Goal: Task Accomplishment & Management: Use online tool/utility

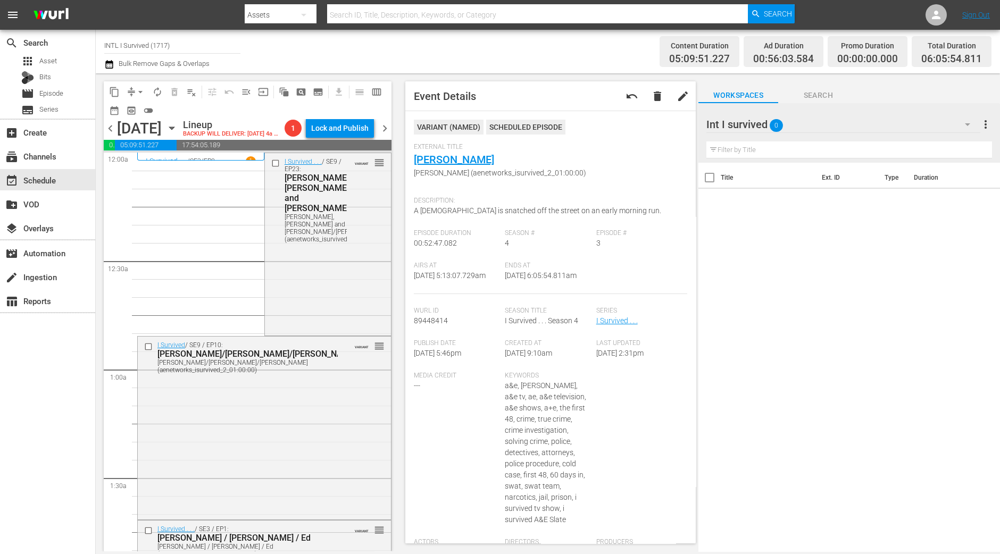
scroll to position [1063, 0]
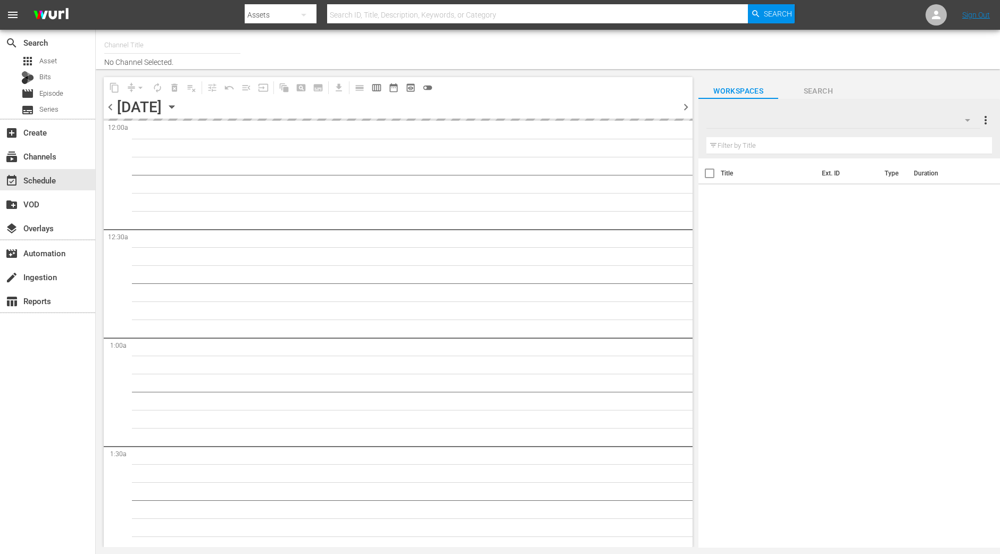
type input "INTL I Survived (1717)"
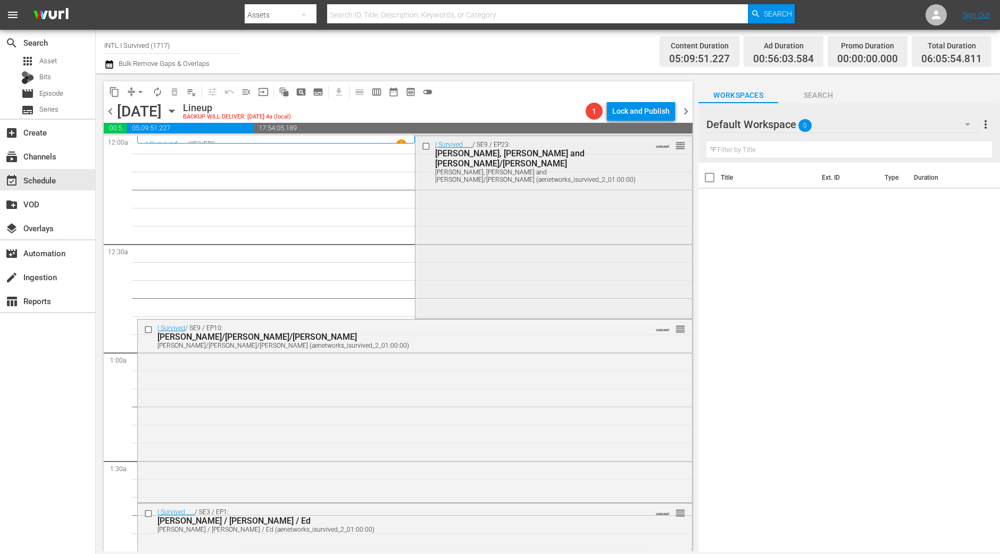
click at [481, 275] on div "I Survived . . . / SE9 / EP23: Bill, Mike and Ginger/Wanda Bill, Mike and Ginge…" at bounding box center [553, 226] width 276 height 181
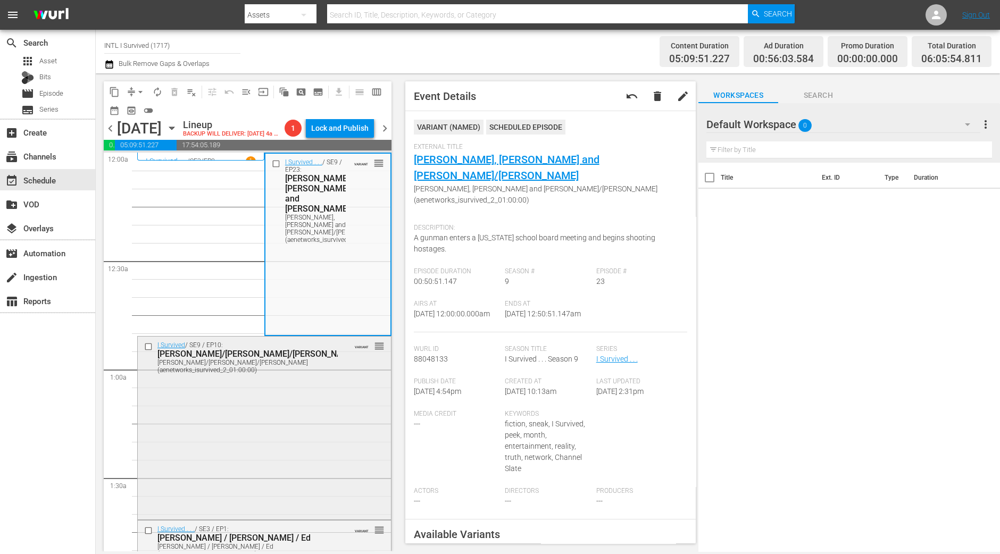
click at [231, 480] on div "I Survived / SE9 / EP10: Laurie/Sandra/Melinda Laurie/Sandra/Melinda (aenetwork…" at bounding box center [264, 427] width 253 height 181
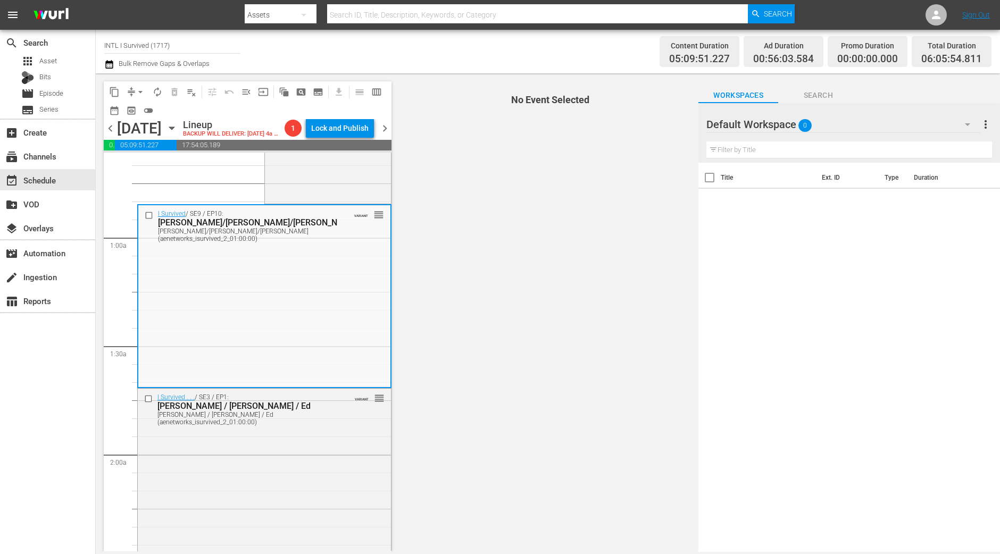
scroll to position [132, 0]
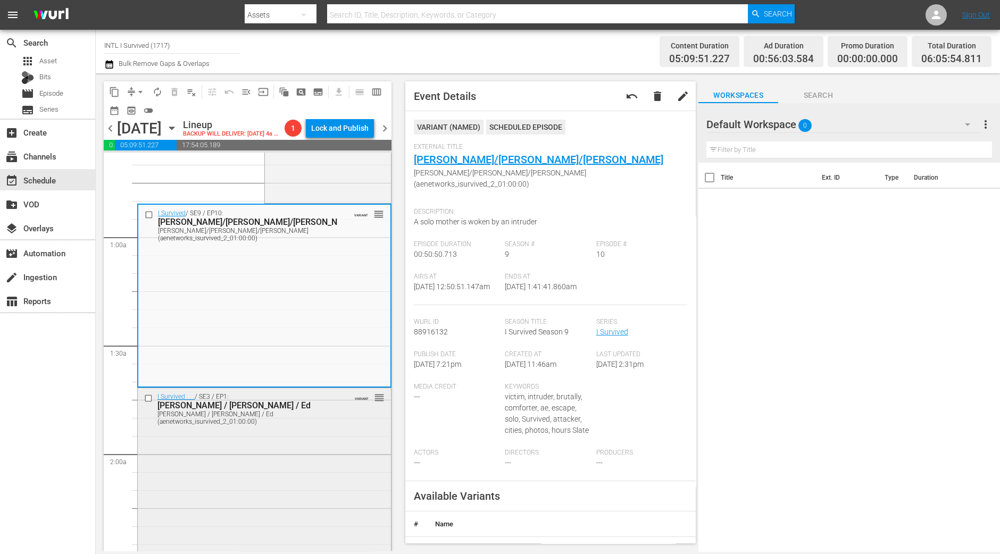
click at [247, 547] on div "I Survived . . . / SE3 / EP1: Teri / Angela / Ed Teri / Angela / Ed (aenetworks…" at bounding box center [264, 482] width 253 height 188
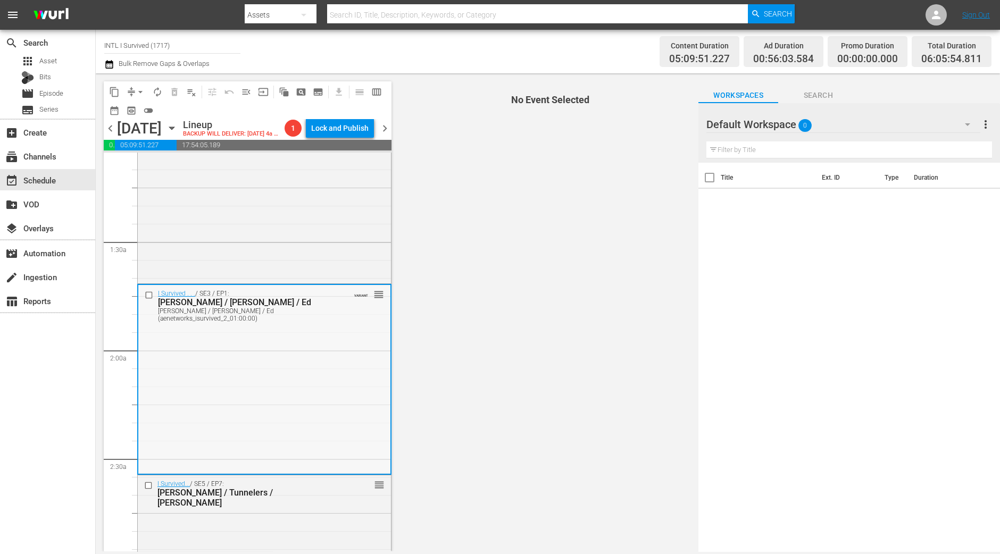
scroll to position [332, 0]
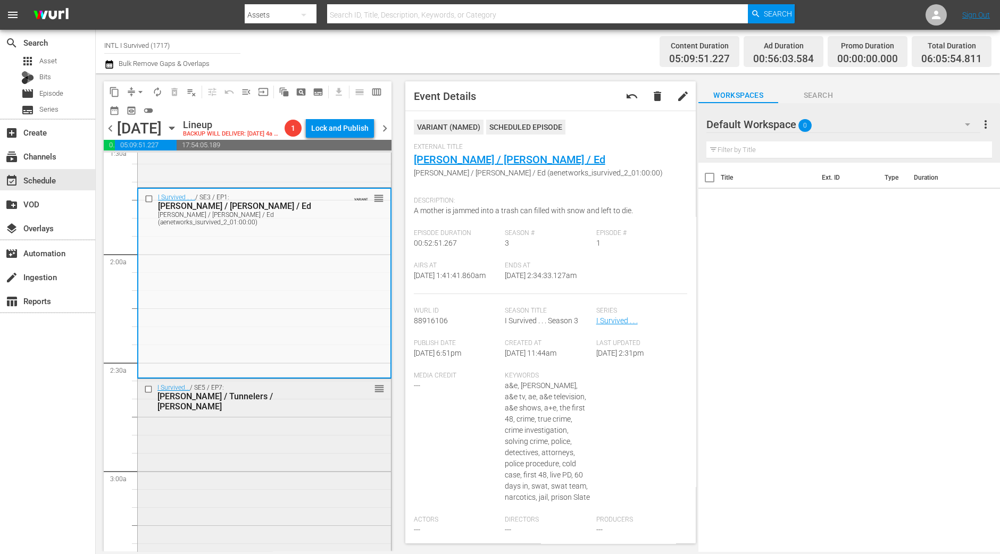
click at [301, 444] on div "I Survived... / SE5 / EP7: Phillip / Tunnelers / Karen reorder" at bounding box center [264, 473] width 253 height 188
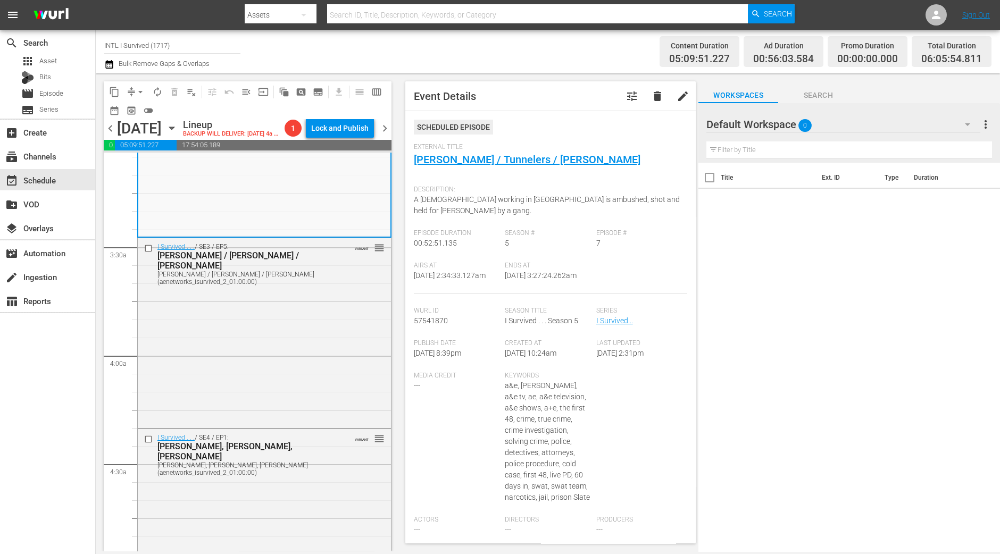
click at [314, 313] on div "I Survived . . . / SE3 / EP5: Susan / Brent / Denise Susan / Brent / Denise (ae…" at bounding box center [264, 332] width 253 height 188
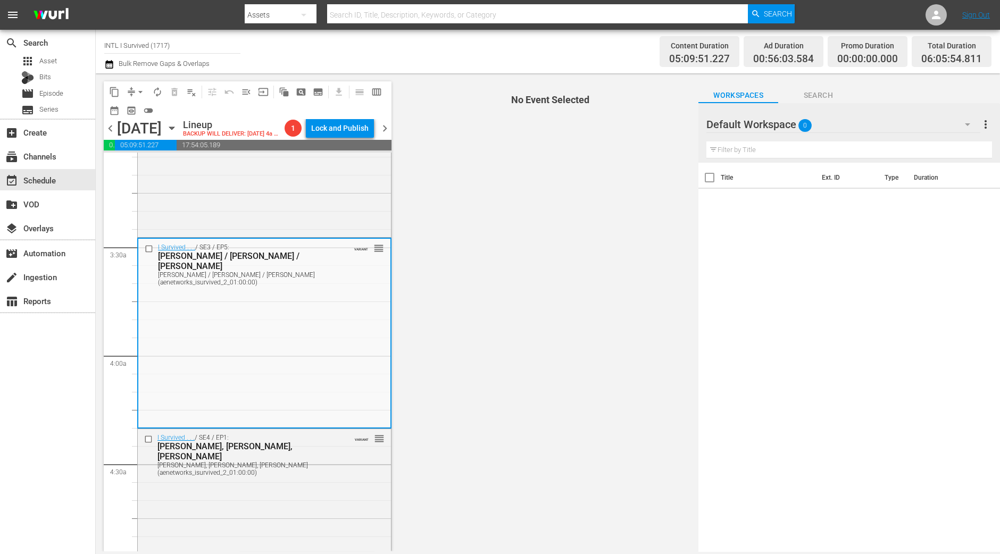
scroll to position [731, 0]
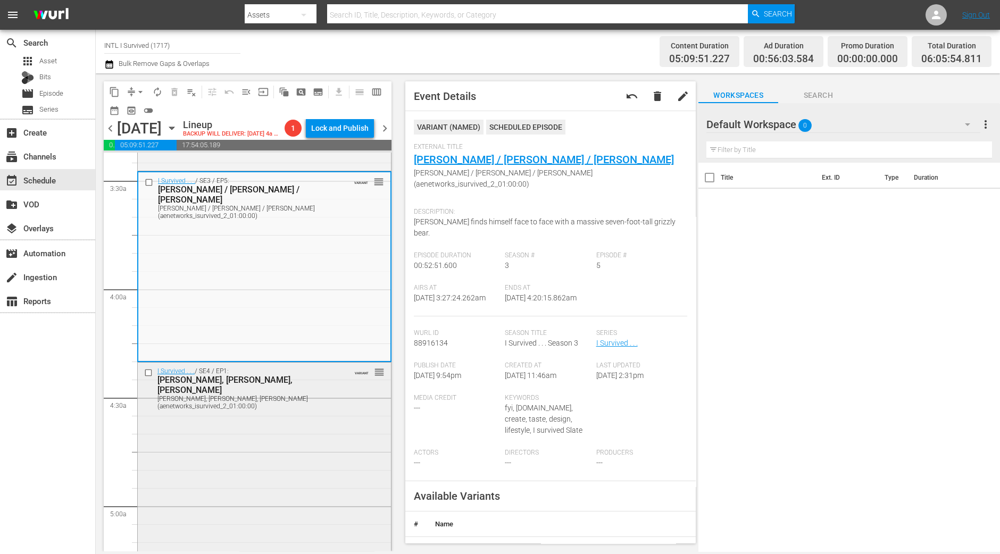
click at [229, 501] on div "I Survived . . . / SE4 / EP1: Mary, Brooke, Sharene Mary, Brooke, Sharene (aene…" at bounding box center [264, 457] width 253 height 188
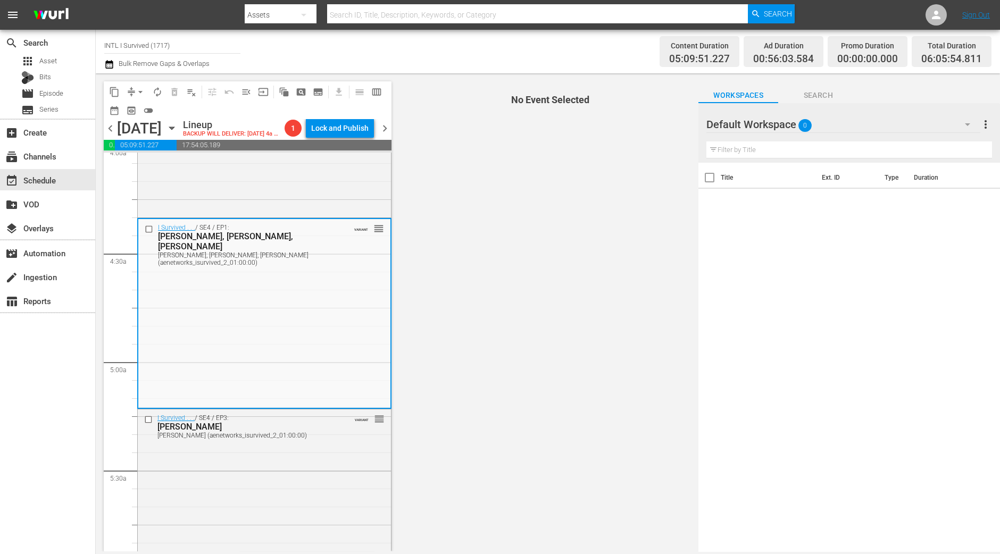
scroll to position [863, 0]
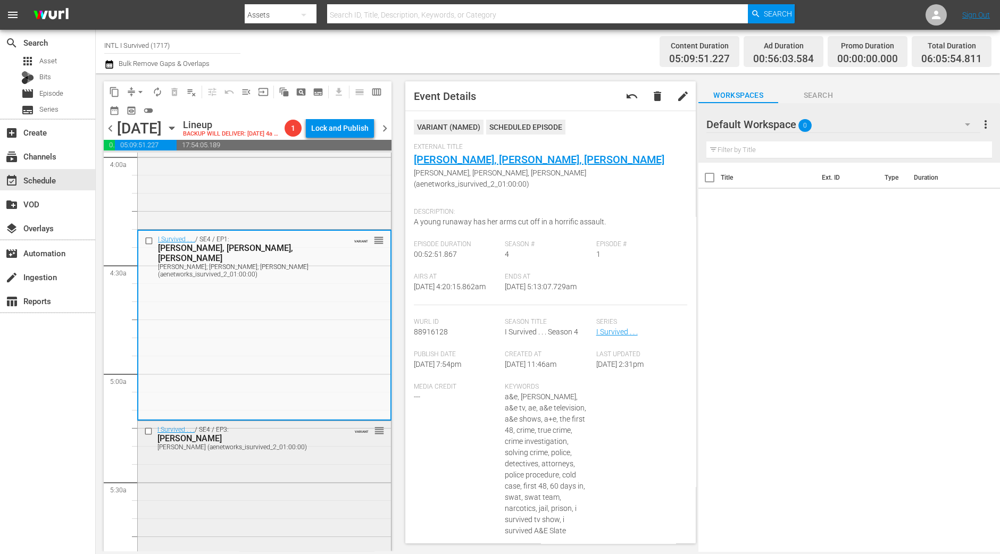
click at [309, 497] on div "I Survived . . . / SE4 / EP3: Maggie, Gary, Barbara Maggie, Gary, Barbara (aene…" at bounding box center [264, 515] width 253 height 188
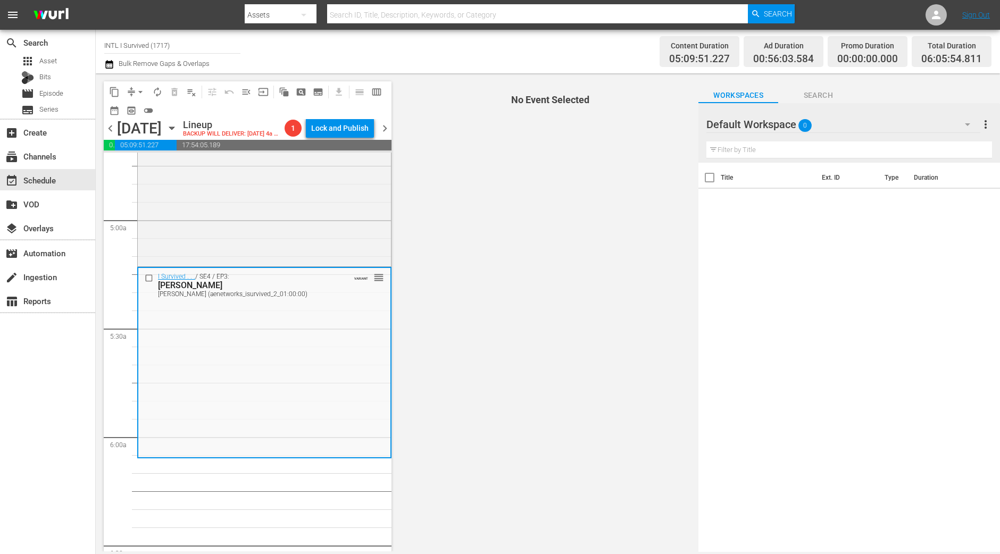
scroll to position [1063, 0]
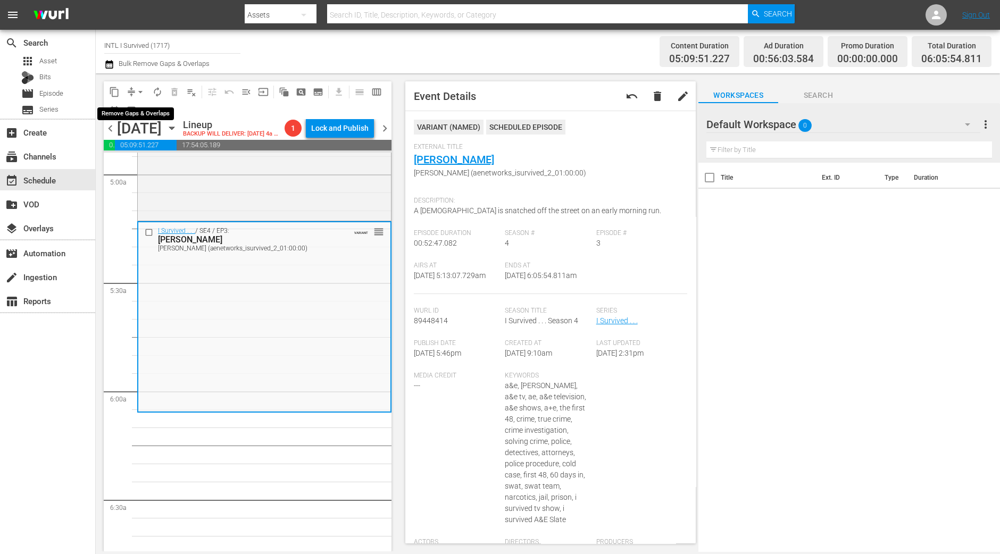
click at [138, 83] on button "arrow_drop_down" at bounding box center [140, 91] width 17 height 17
click at [138, 102] on ul "Align to Midnight Align to First Episode Align to End of Previous Day" at bounding box center [141, 130] width 112 height 61
click at [138, 110] on li "Align to Midnight" at bounding box center [141, 113] width 112 height 18
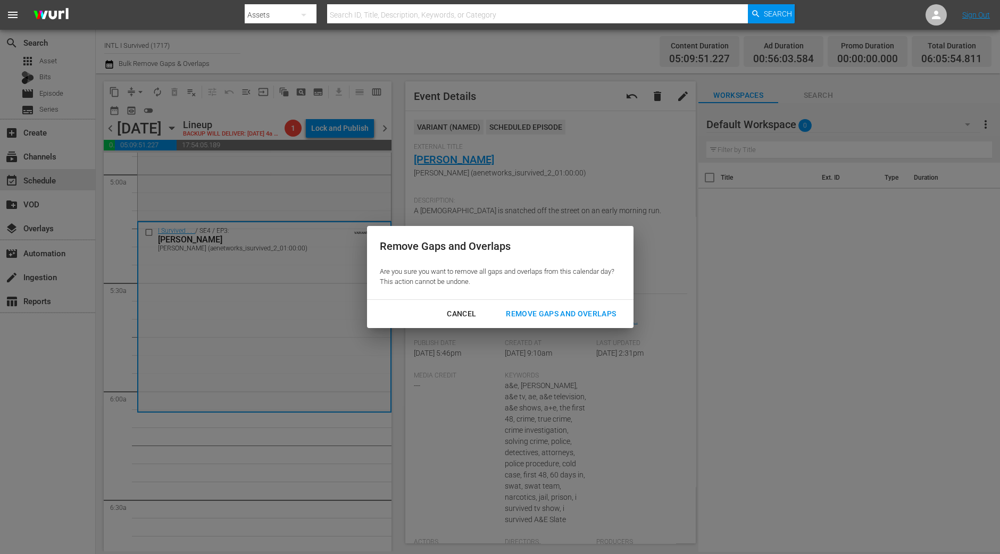
click at [597, 311] on div "Remove Gaps and Overlaps" at bounding box center [560, 313] width 127 height 13
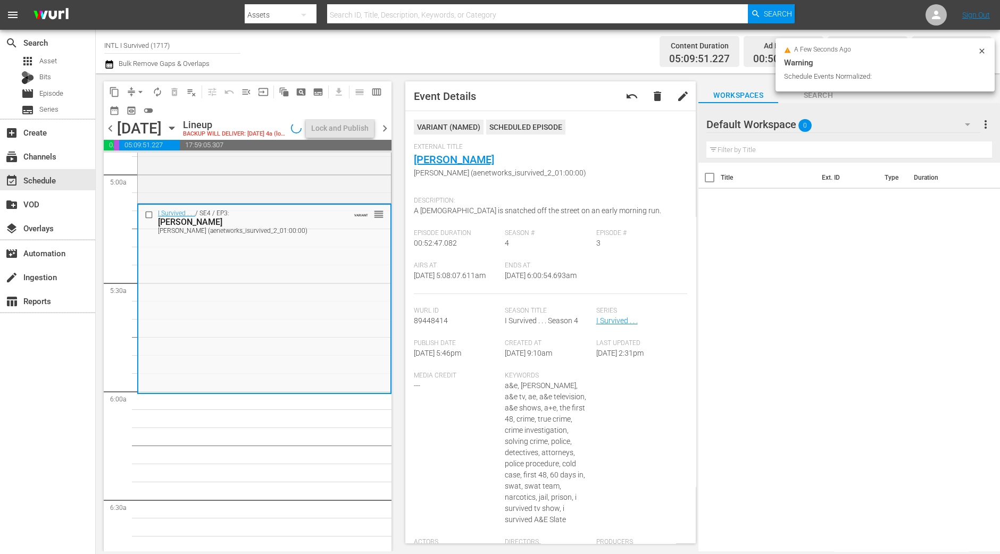
scroll to position [1081, 0]
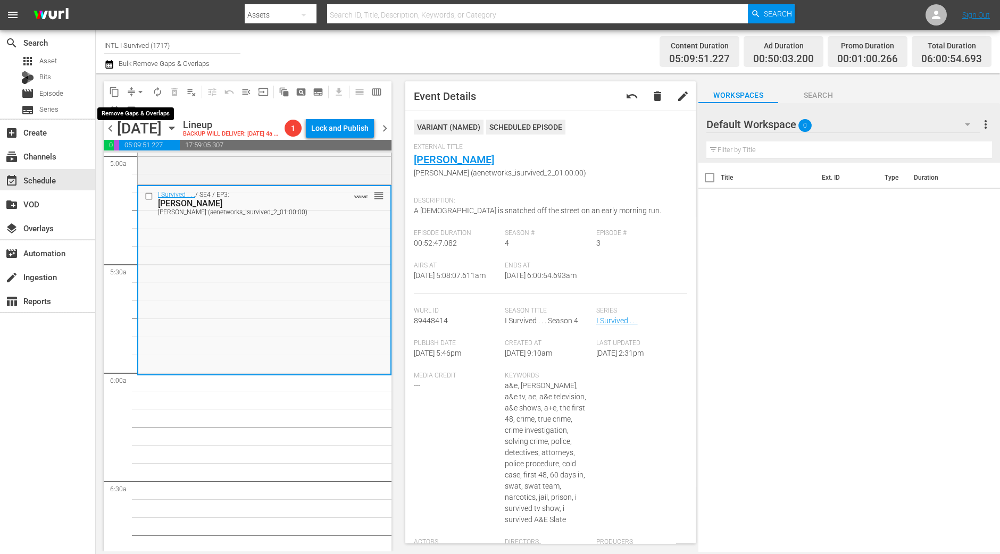
click at [142, 90] on span "arrow_drop_down" at bounding box center [140, 92] width 11 height 11
click at [142, 110] on li "Align to Midnight" at bounding box center [141, 113] width 112 height 18
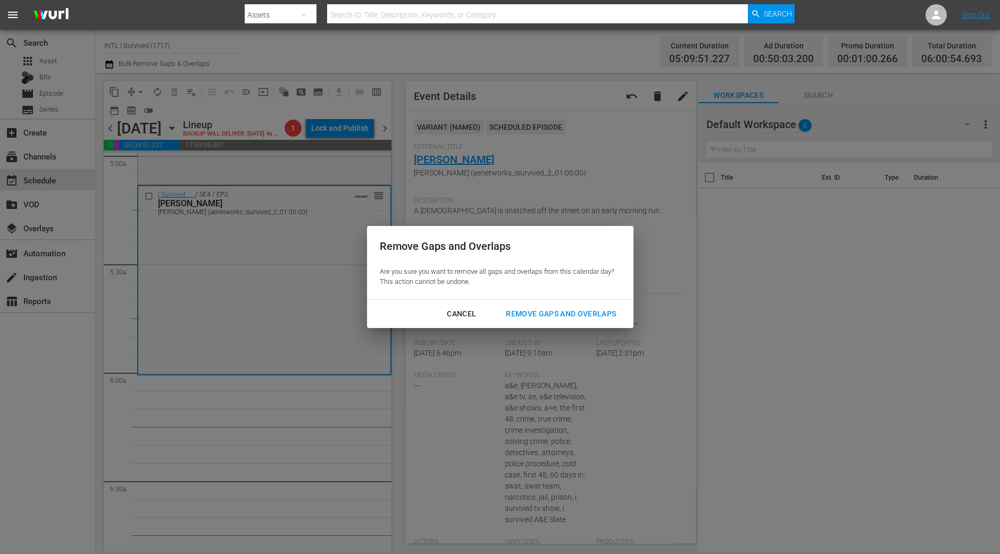
click at [590, 314] on div "Remove Gaps and Overlaps" at bounding box center [560, 313] width 127 height 13
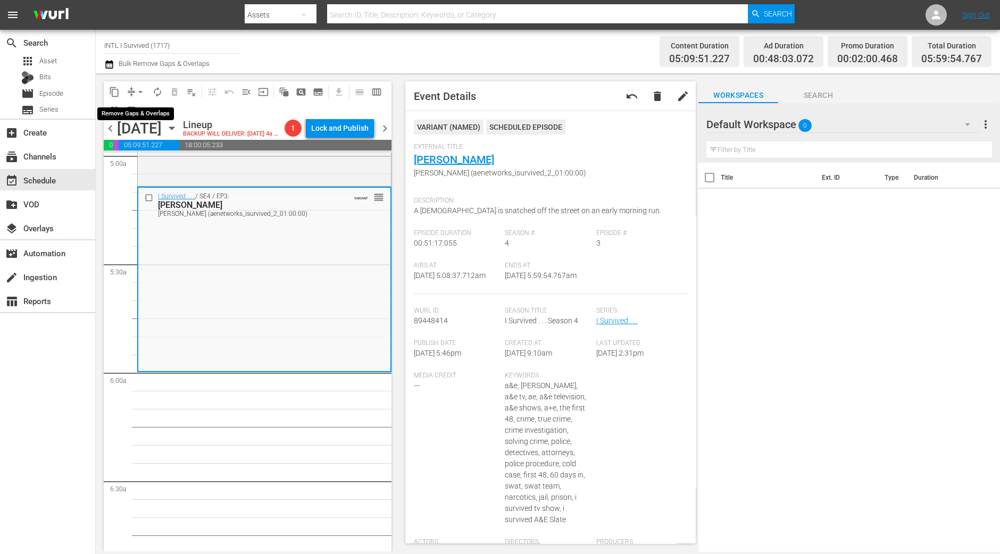
click at [141, 88] on span "arrow_drop_down" at bounding box center [140, 92] width 11 height 11
click at [137, 109] on li "Align to Midnight" at bounding box center [141, 113] width 112 height 18
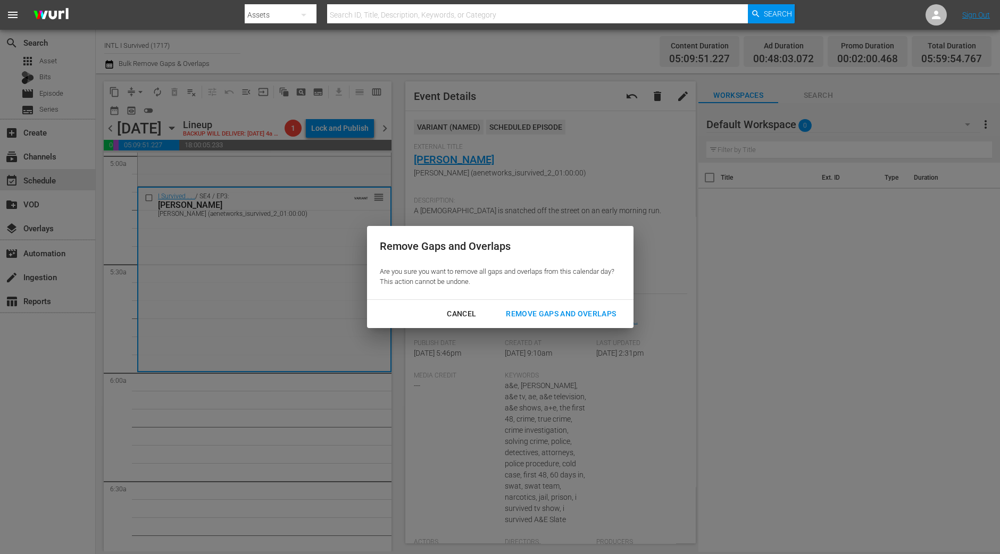
click at [544, 317] on div "Remove Gaps and Overlaps" at bounding box center [560, 313] width 127 height 13
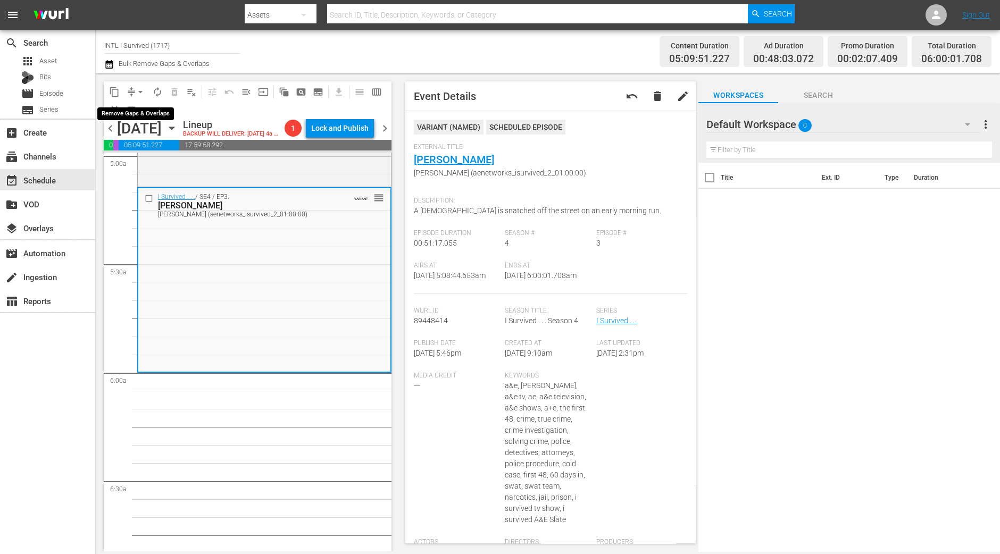
click at [137, 94] on span "arrow_drop_down" at bounding box center [140, 92] width 11 height 11
click at [137, 112] on li "Align to Midnight" at bounding box center [141, 113] width 112 height 18
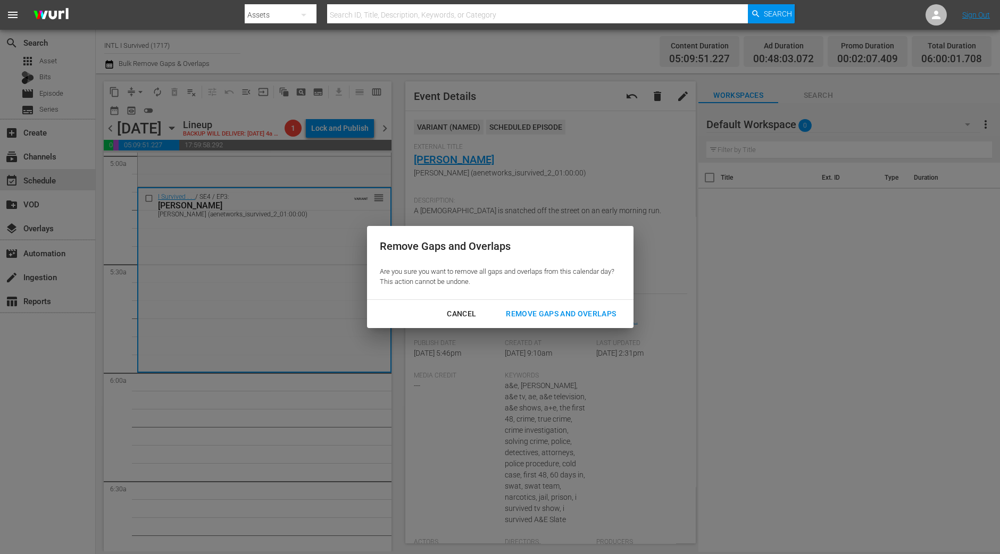
click at [585, 309] on div "Remove Gaps and Overlaps" at bounding box center [560, 313] width 127 height 13
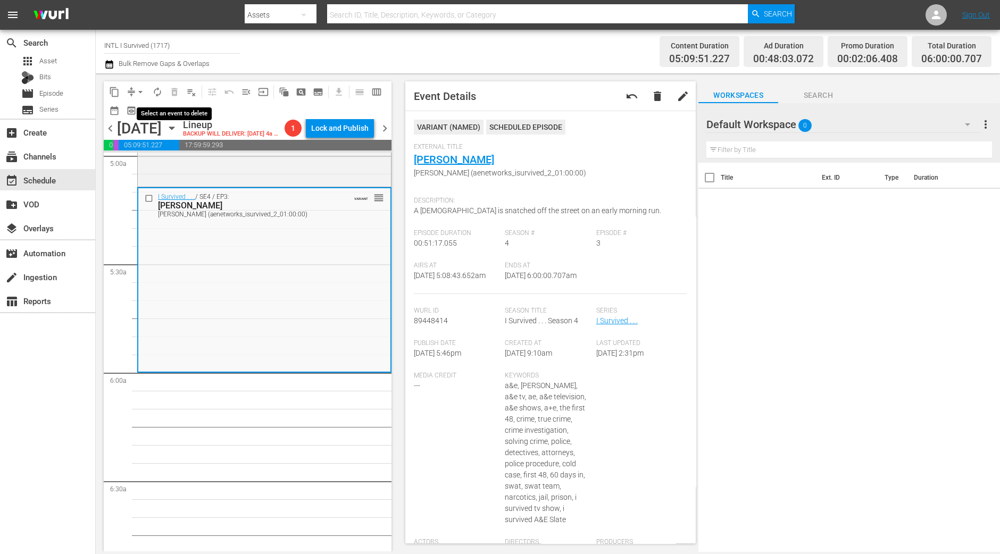
click at [158, 89] on span "autorenew_outlined" at bounding box center [157, 92] width 11 height 11
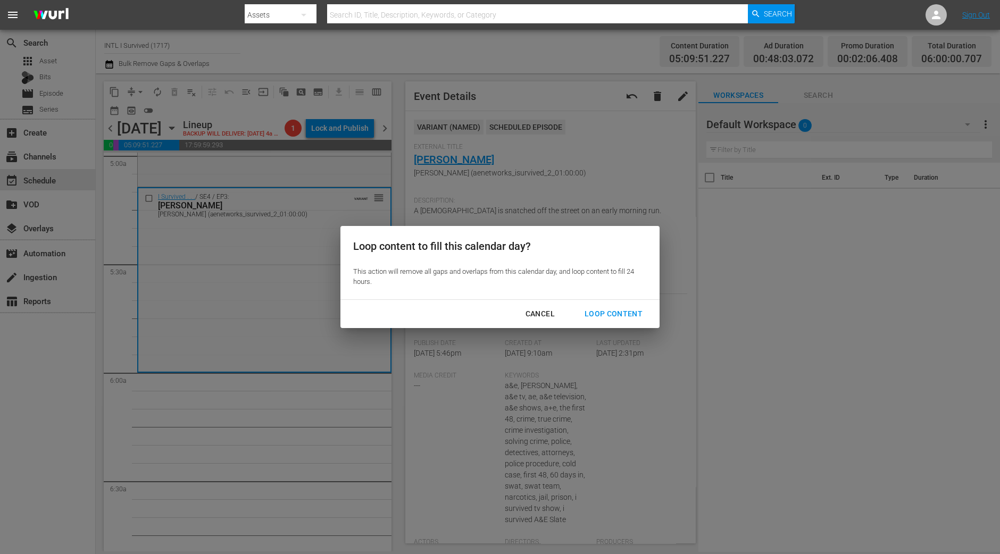
click at [606, 311] on div "Loop Content" at bounding box center [613, 313] width 75 height 13
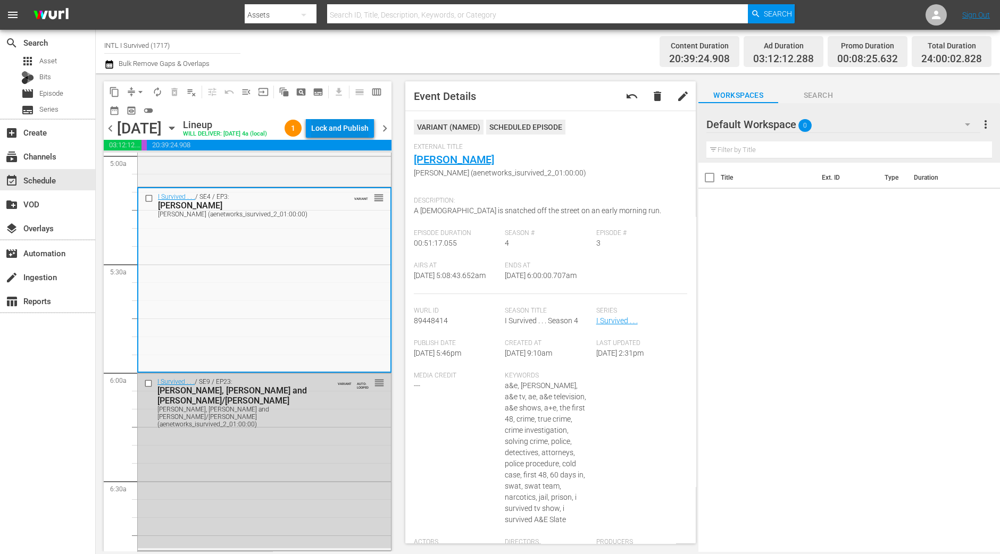
click at [354, 130] on div "Lock and Publish" at bounding box center [339, 128] width 57 height 19
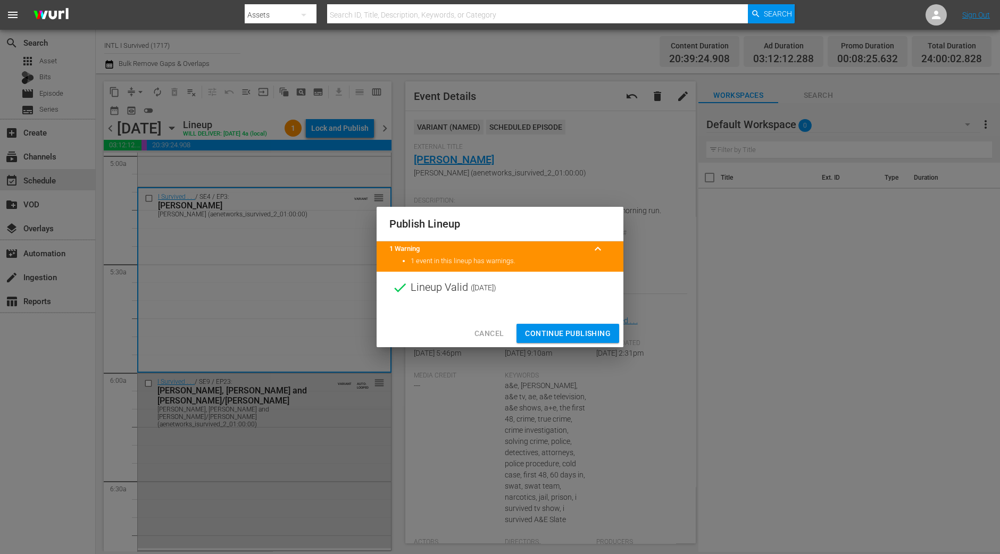
click at [557, 334] on span "Continue Publishing" at bounding box center [568, 333] width 86 height 13
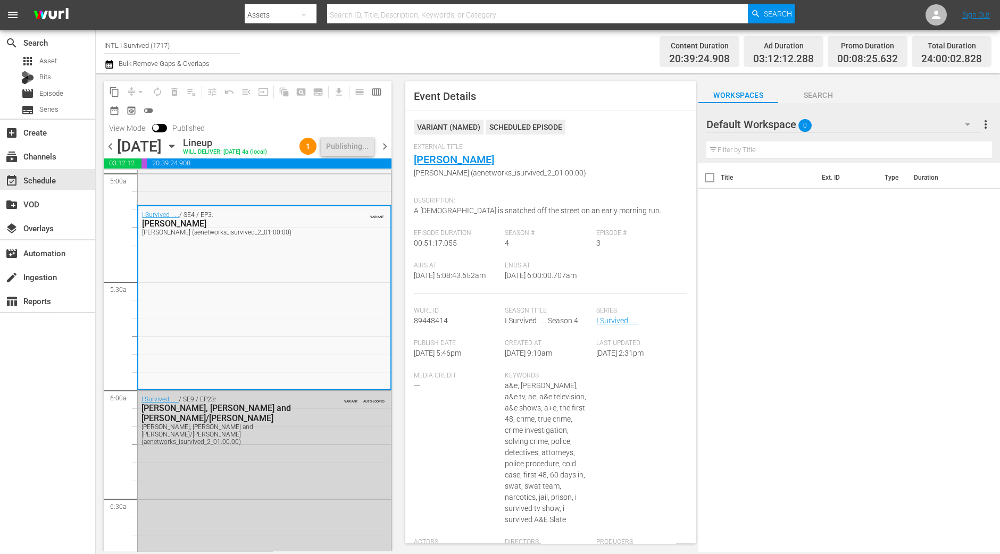
click at [387, 147] on span "chevron_right" at bounding box center [384, 146] width 13 height 13
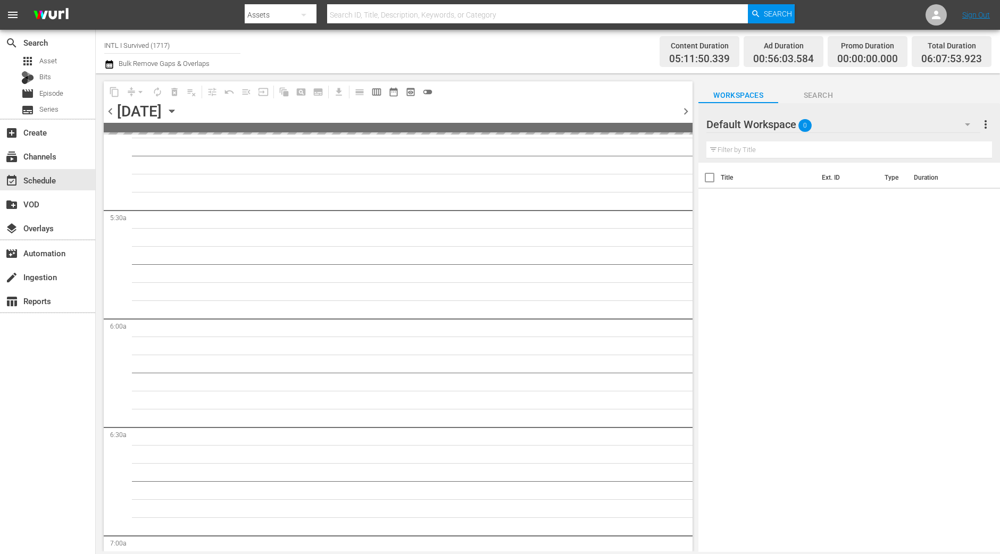
scroll to position [1063, 0]
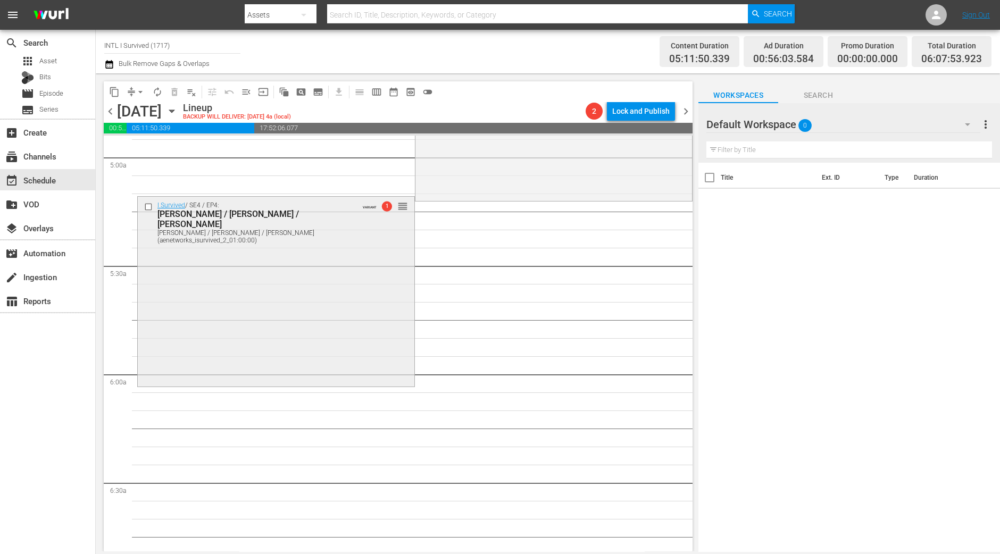
click at [363, 300] on div "I Survived / SE4 / EP4: Jessyca / Derek / LaToya Jessyca / Derek / LaToya (aene…" at bounding box center [276, 291] width 276 height 188
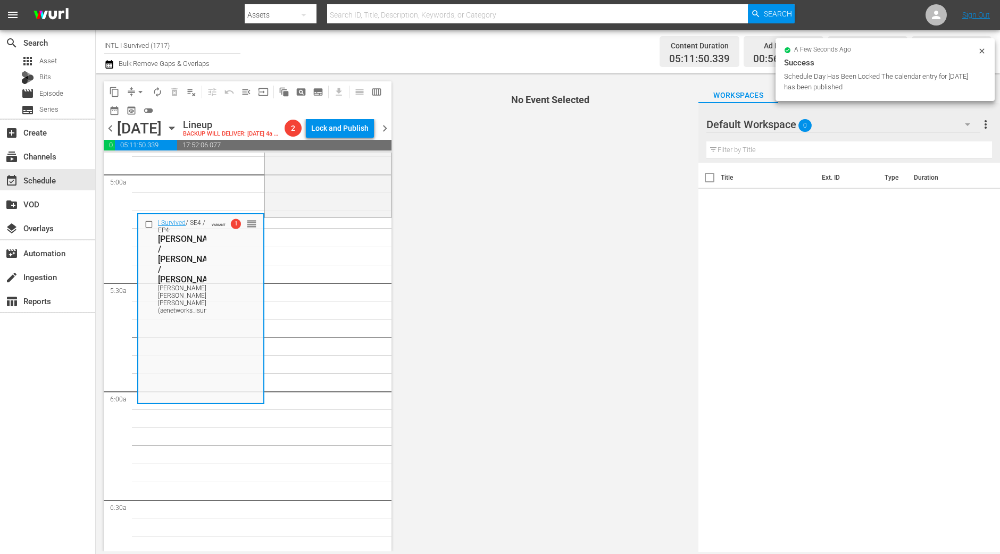
click at [140, 92] on span "arrow_drop_down" at bounding box center [140, 92] width 11 height 11
click at [137, 107] on li "Align to Midnight" at bounding box center [141, 113] width 88 height 18
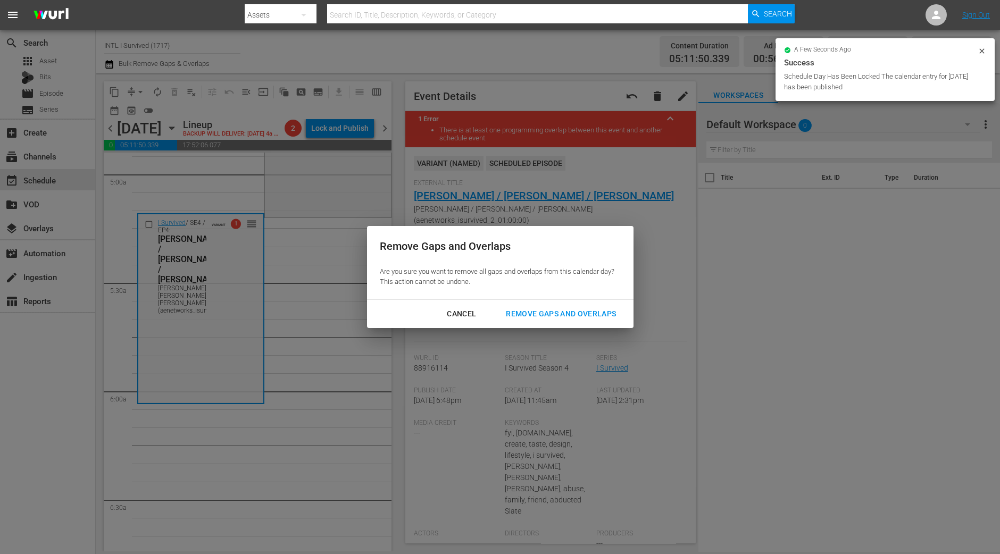
click at [517, 307] on button "Remove Gaps and Overlaps" at bounding box center [561, 314] width 136 height 20
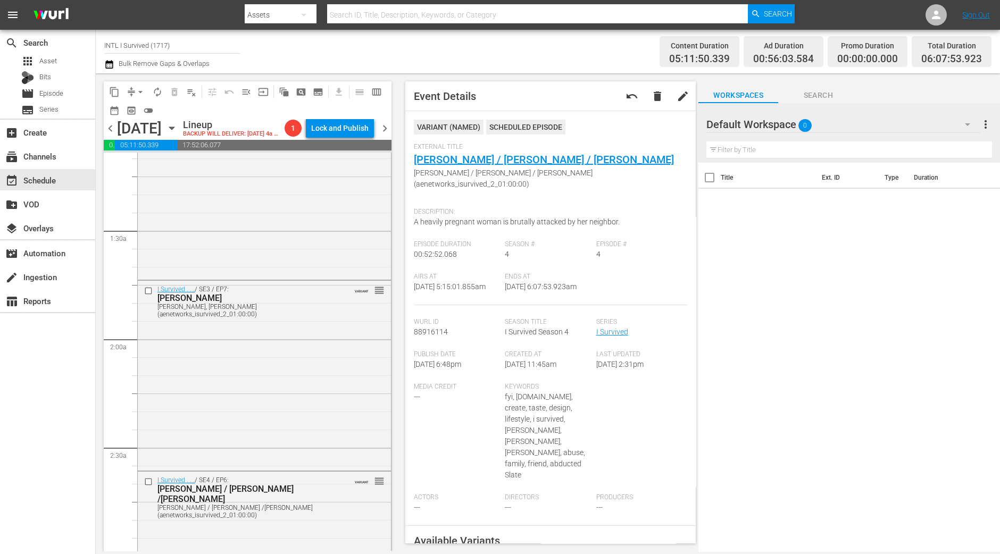
scroll to position [0, 0]
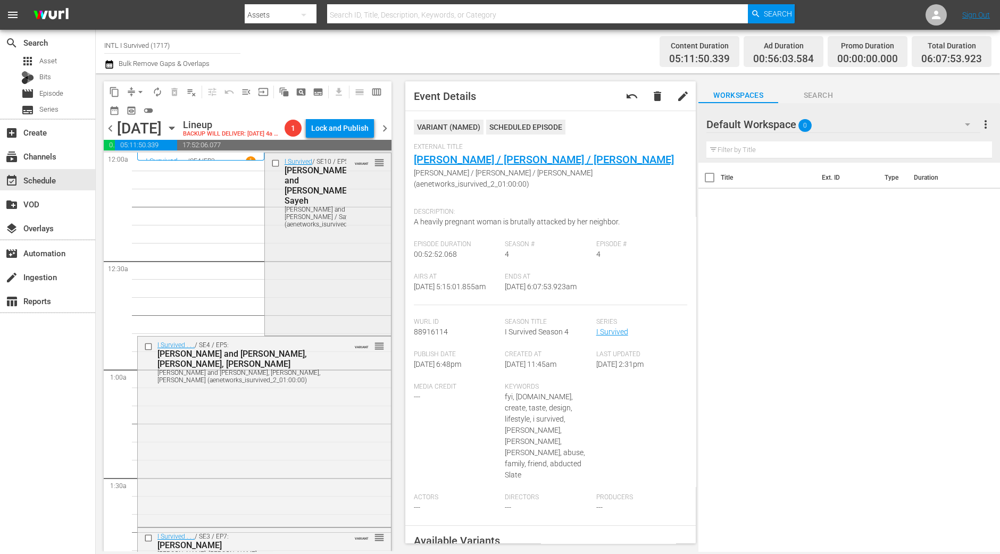
click at [307, 298] on div "I Survived / SE10 / EP5: Louie and Wade / Sayeh Louie and Wade / Sayeh (aenetwo…" at bounding box center [328, 243] width 126 height 181
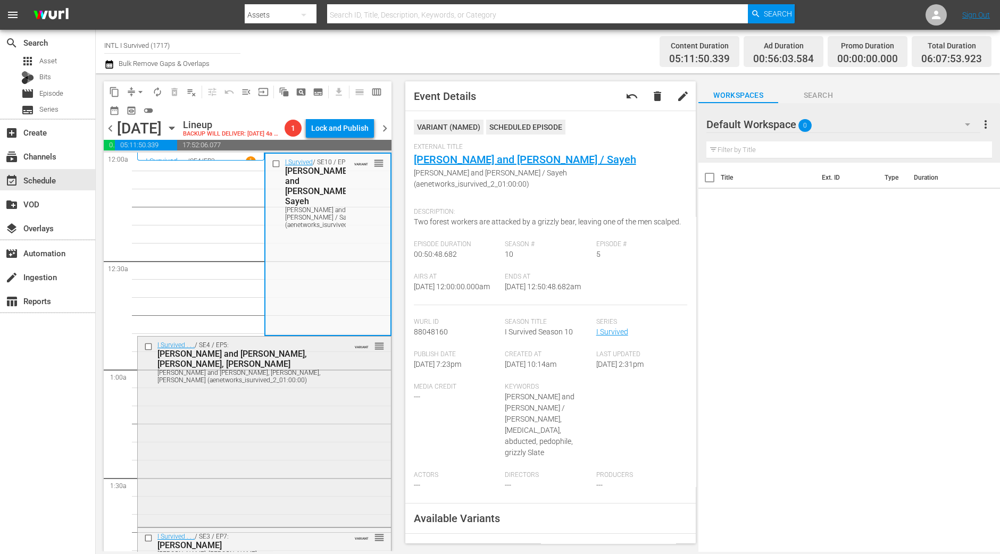
click at [338, 384] on div "I Survived . . . / SE4 / EP5: Ron and Jill, Randy, Julie Ron and Jill, Randy, J…" at bounding box center [264, 431] width 253 height 188
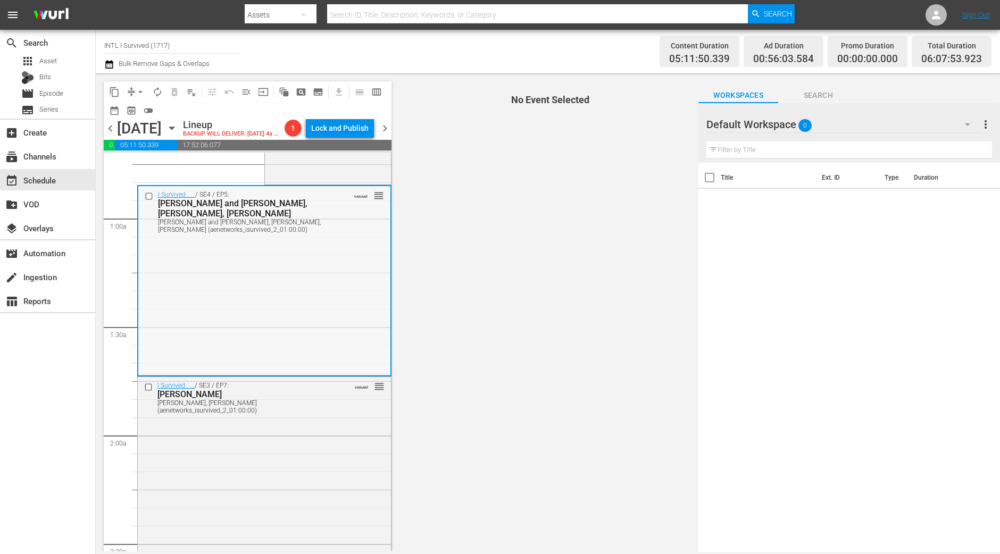
scroll to position [132, 0]
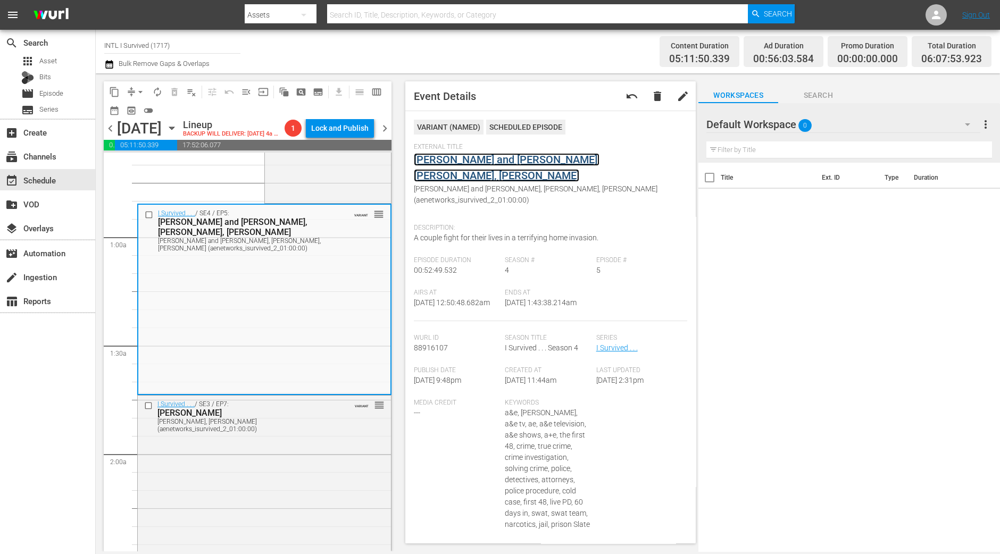
drag, startPoint x: 521, startPoint y: 166, endPoint x: 513, endPoint y: 158, distance: 11.3
click at [263, 448] on div "I Survived . . . / SE3 / EP7: Verna, Theo, Debra Verna, Theo, Debra (aenetworks…" at bounding box center [264, 490] width 253 height 188
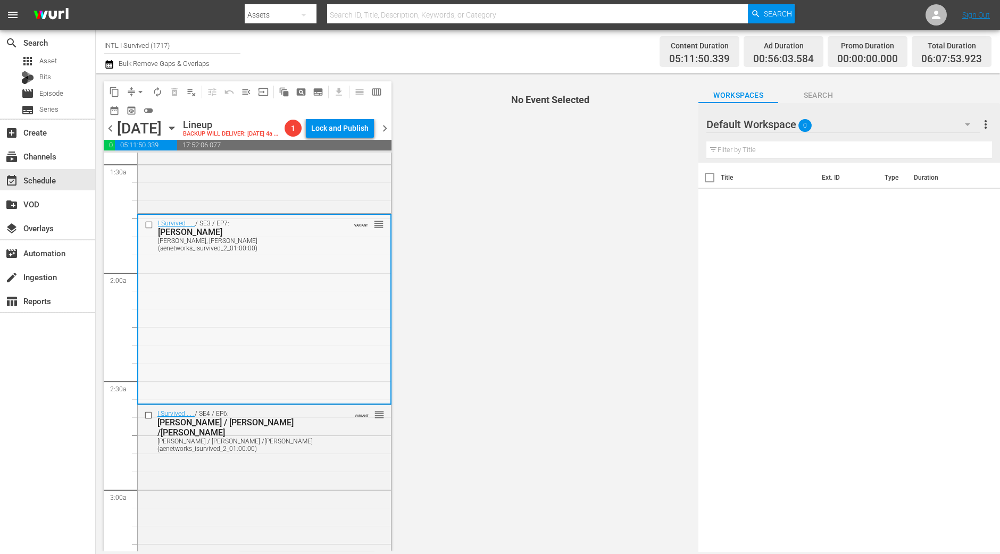
scroll to position [332, 0]
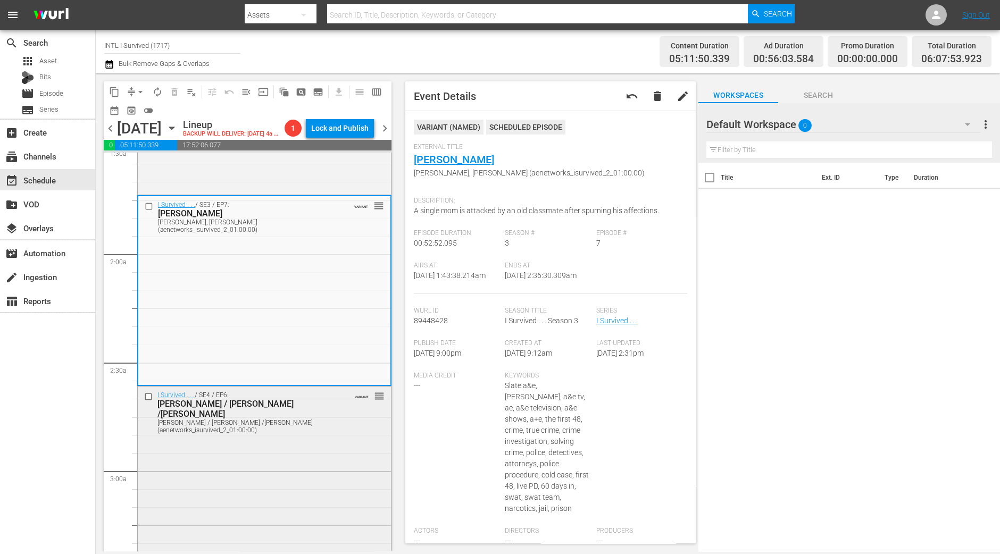
click at [299, 447] on div "I Survived . . . / SE4 / EP6: Rudrani / Tracey /Teresa Rudrani / Tracey /Teresa…" at bounding box center [264, 481] width 253 height 188
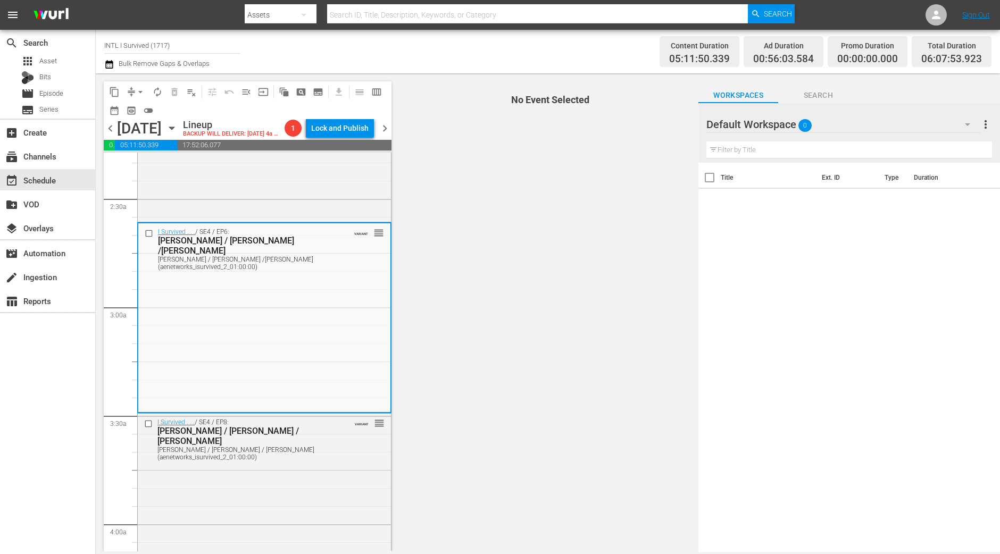
scroll to position [531, 0]
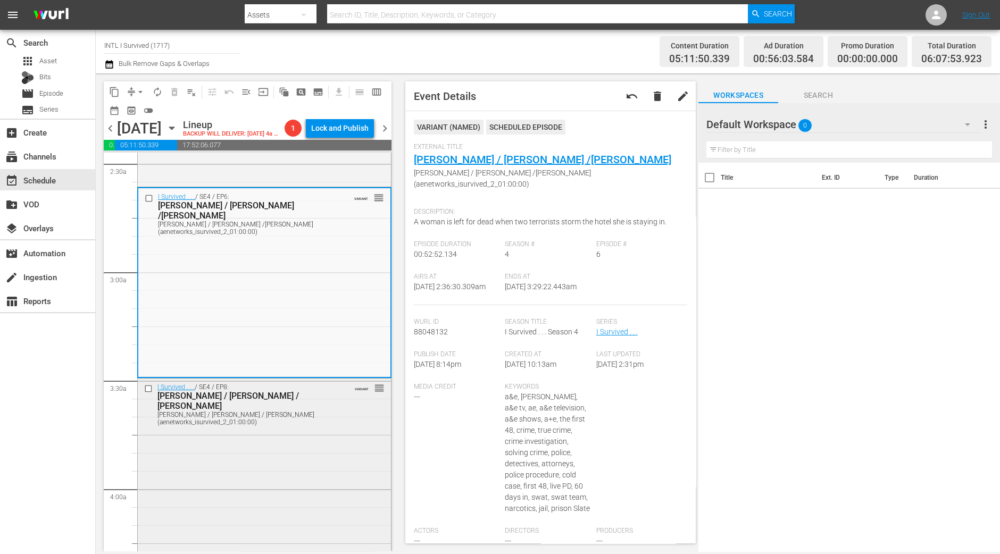
click at [303, 437] on div "I Survived . . . / SE4 / EP8: Christine / Mike / Chris Christine / Mike / Chris…" at bounding box center [264, 473] width 253 height 188
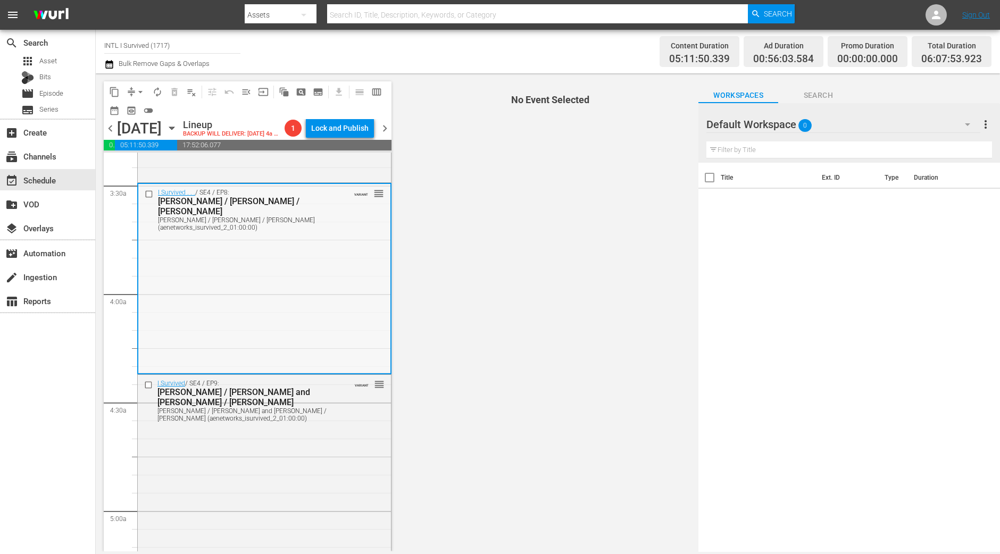
scroll to position [731, 0]
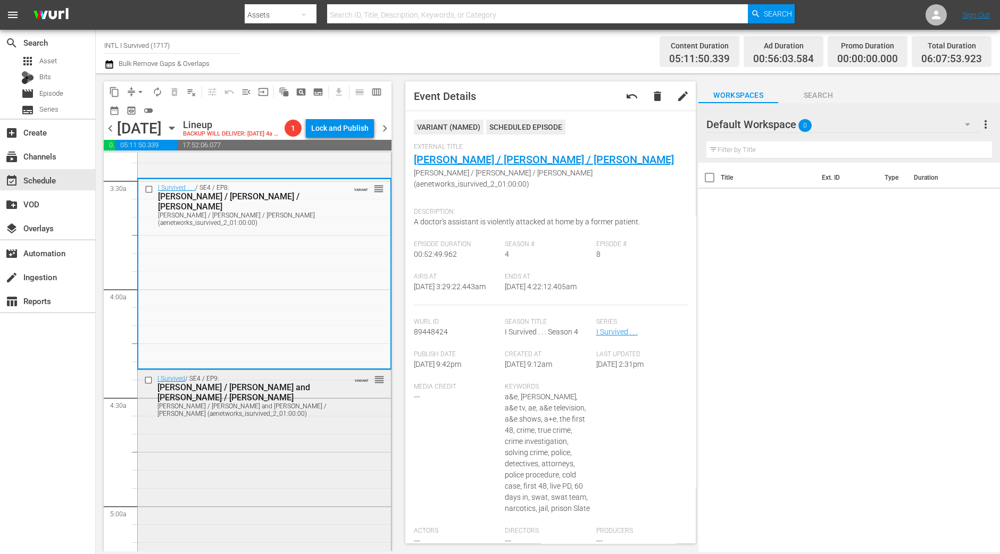
click at [273, 475] on div "I Survived / SE4 / EP9: Franklin / Jeff and Frank / Connie Franklin / Jeff and …" at bounding box center [264, 464] width 253 height 188
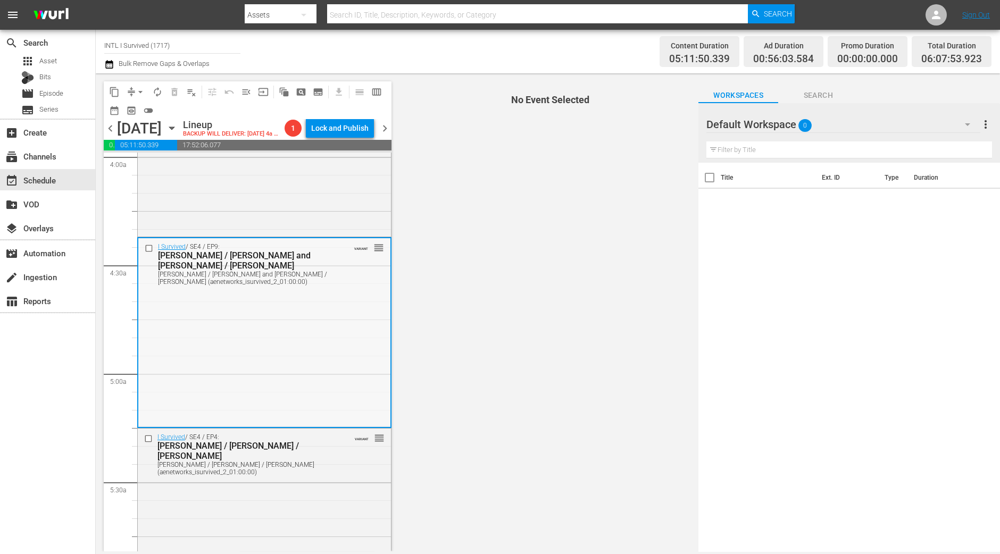
scroll to position [930, 0]
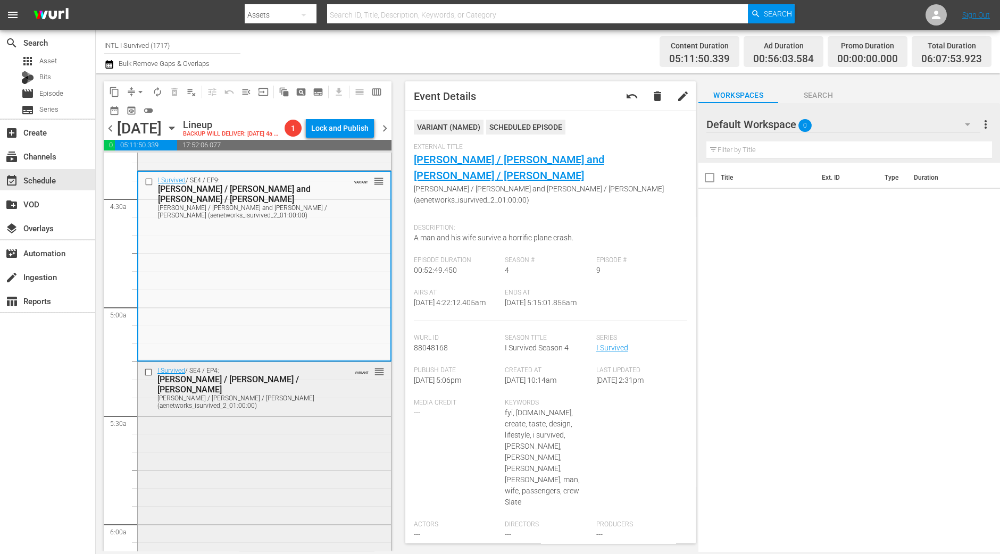
click at [282, 429] on div "I Survived / SE4 / EP4: Jessyca / Derek / LaToya Jessyca / Derek / LaToya (aene…" at bounding box center [264, 456] width 253 height 188
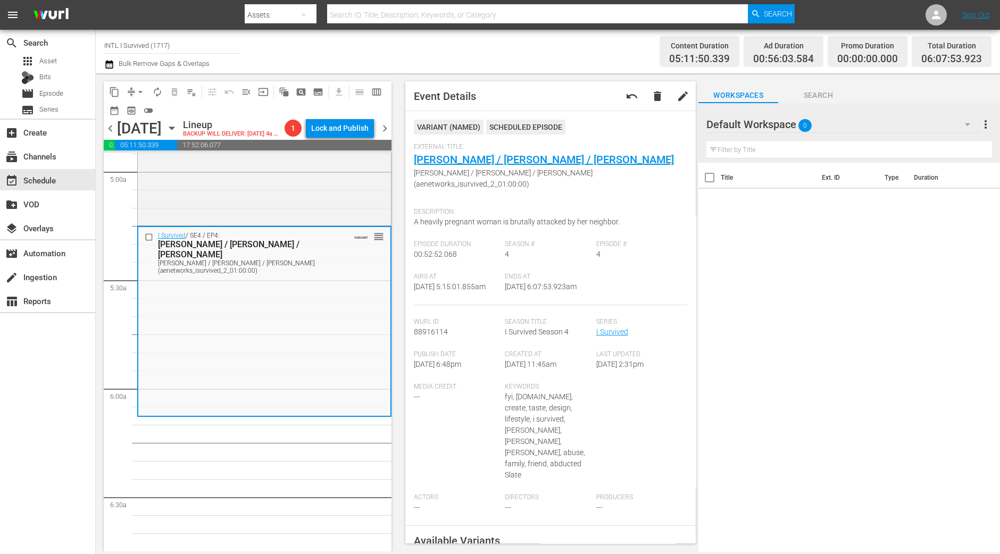
scroll to position [1130, 0]
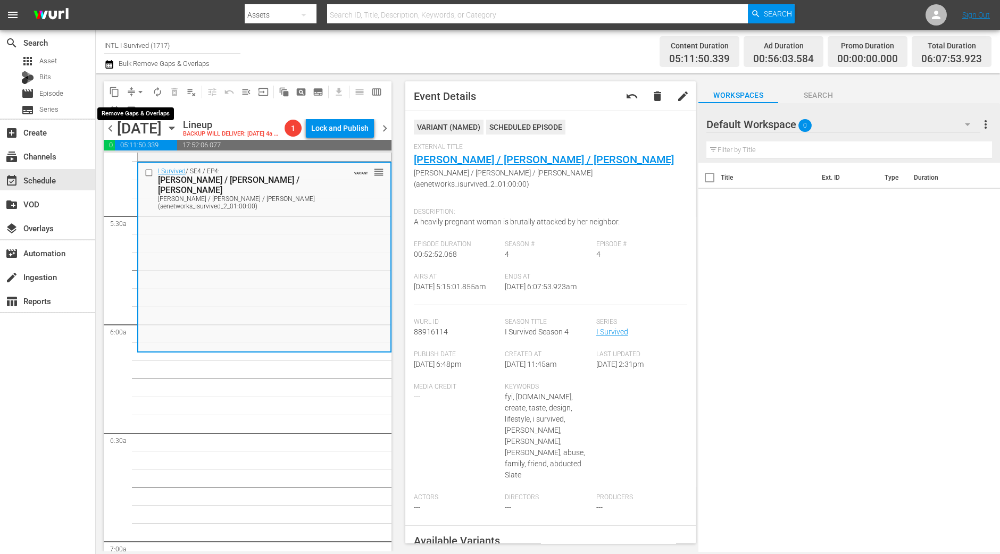
click at [137, 92] on span "arrow_drop_down" at bounding box center [140, 92] width 11 height 11
click at [145, 113] on li "Align to Midnight" at bounding box center [141, 113] width 112 height 18
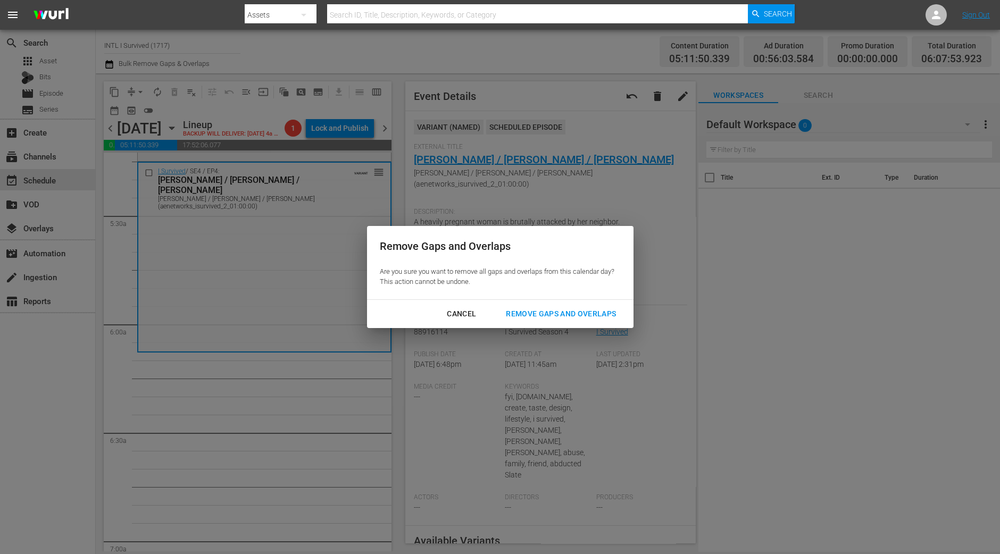
click at [608, 309] on div "Remove Gaps and Overlaps" at bounding box center [560, 313] width 127 height 13
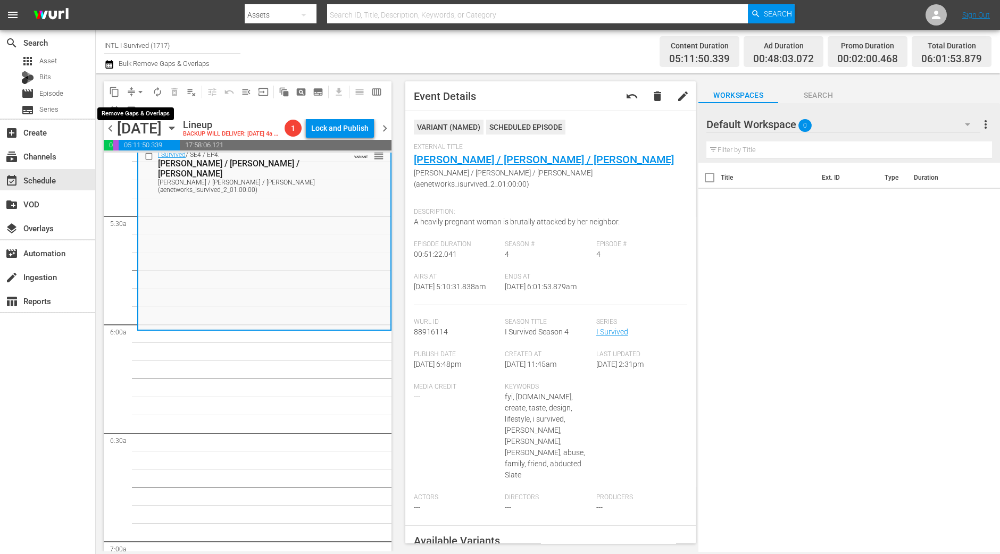
click at [139, 93] on span "arrow_drop_down" at bounding box center [140, 92] width 11 height 11
click at [138, 112] on li "Align to Midnight" at bounding box center [141, 113] width 112 height 18
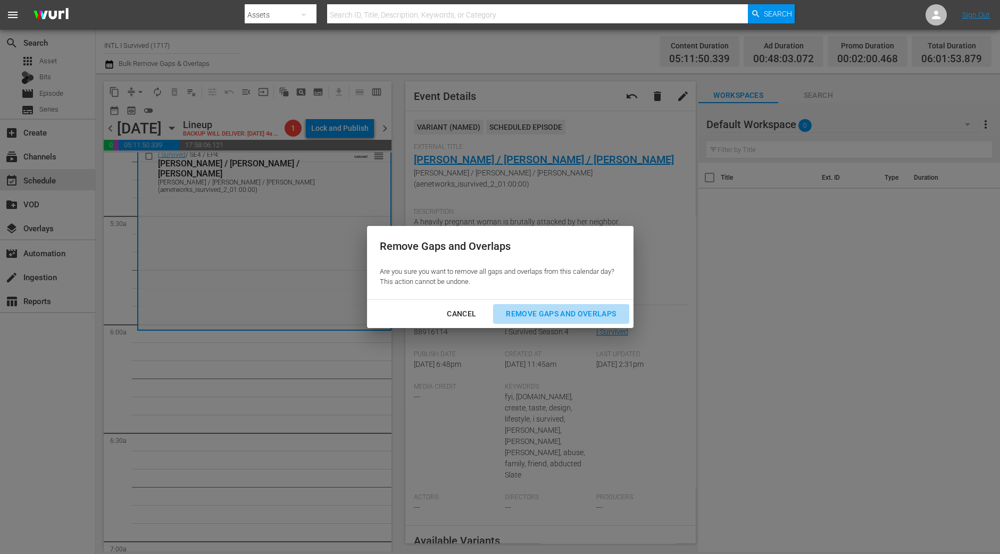
click at [593, 305] on button "Remove Gaps and Overlaps" at bounding box center [561, 314] width 136 height 20
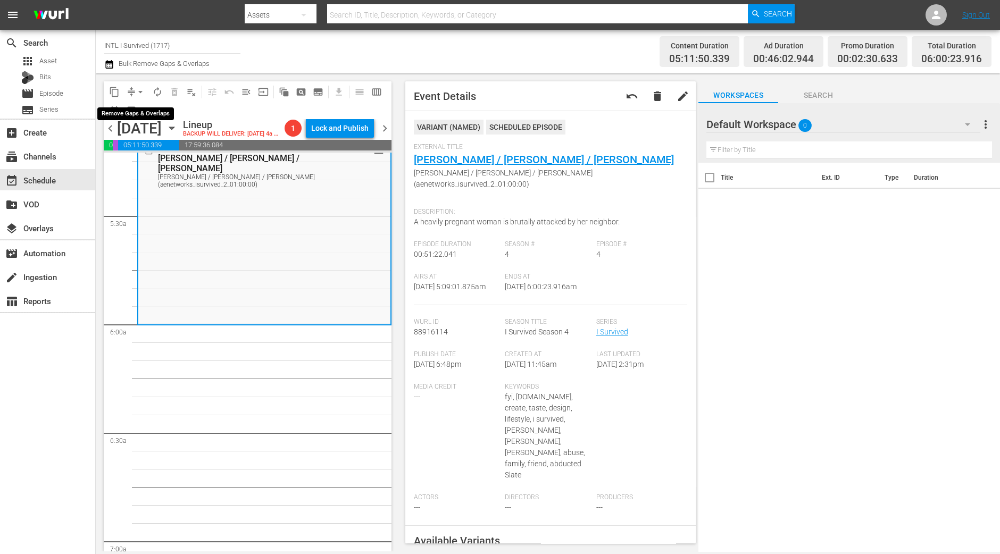
click at [139, 88] on span "arrow_drop_down" at bounding box center [140, 92] width 11 height 11
click at [137, 107] on li "Align to Midnight" at bounding box center [141, 113] width 112 height 18
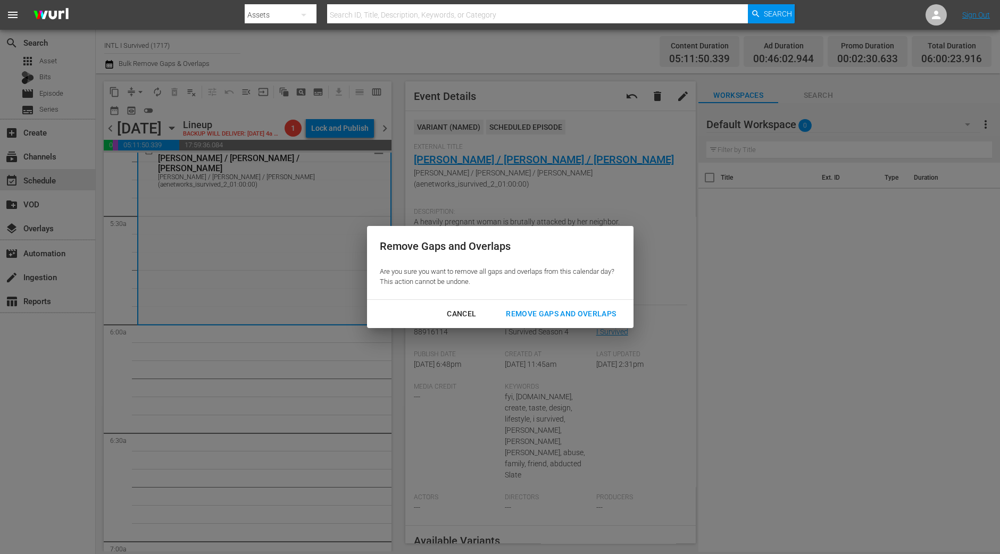
click at [591, 315] on div "Remove Gaps and Overlaps" at bounding box center [560, 313] width 127 height 13
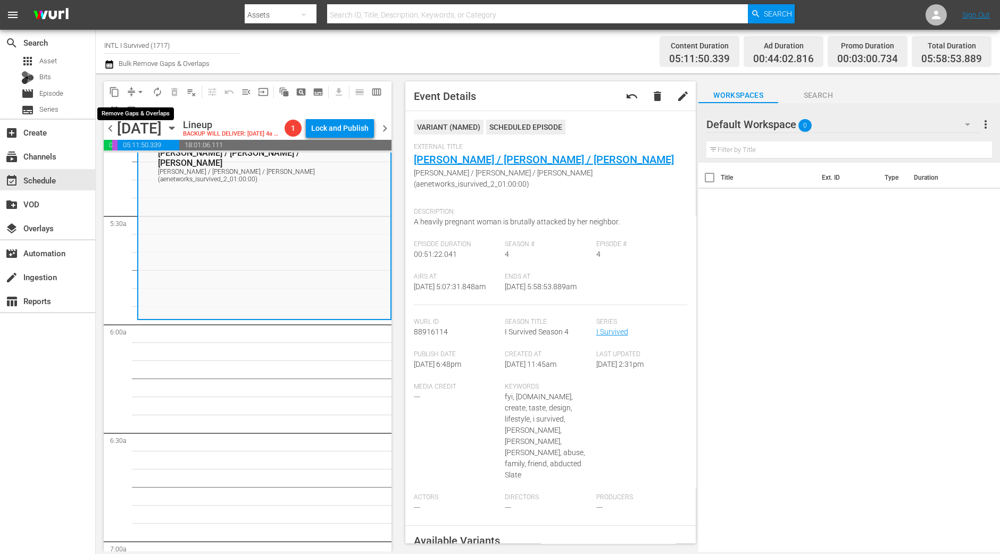
click at [135, 90] on span "arrow_drop_down" at bounding box center [140, 92] width 11 height 11
click at [138, 116] on li "Align to Midnight" at bounding box center [141, 113] width 112 height 18
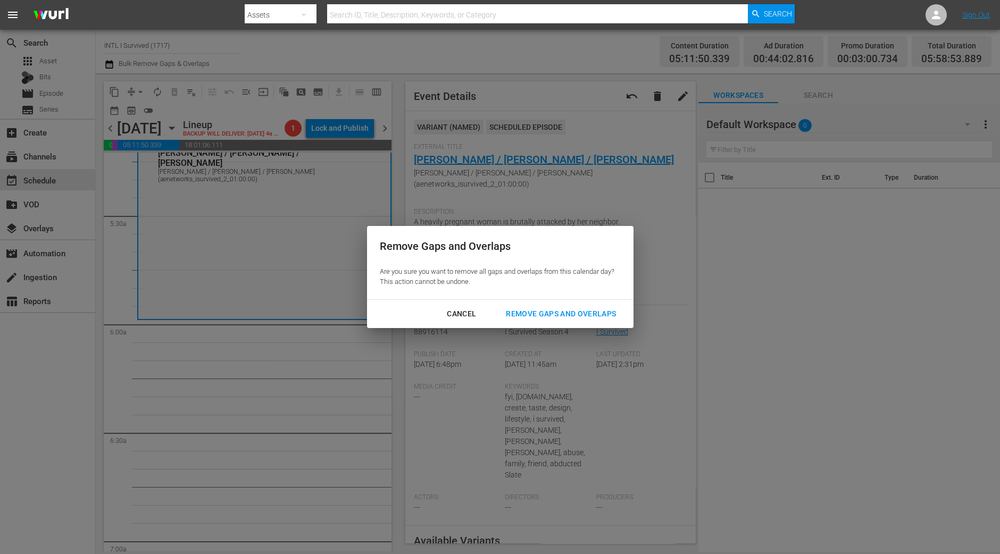
click at [614, 305] on button "Remove Gaps and Overlaps" at bounding box center [561, 314] width 136 height 20
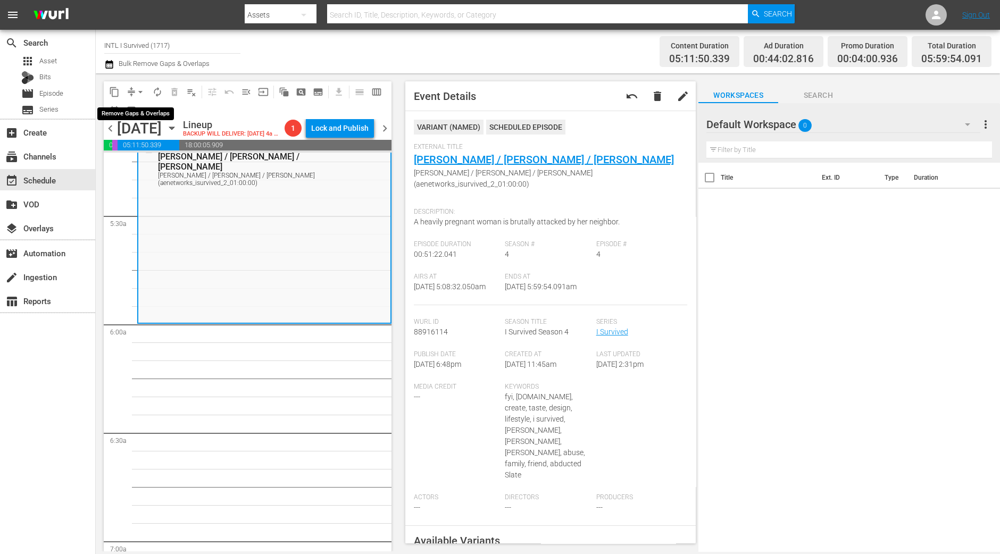
click at [140, 92] on span "arrow_drop_down" at bounding box center [140, 92] width 11 height 11
click at [137, 111] on li "Align to Midnight" at bounding box center [141, 113] width 112 height 18
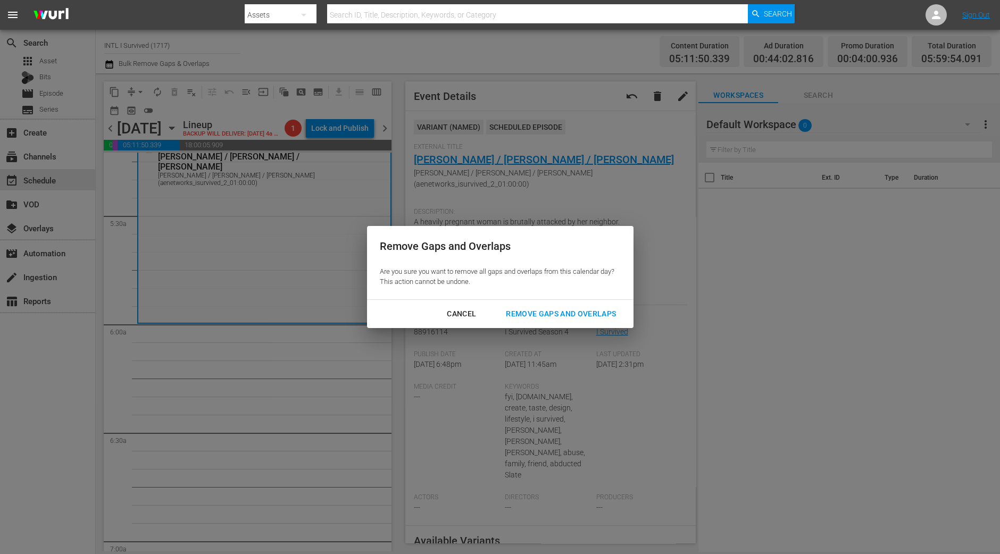
click at [596, 322] on button "Remove Gaps and Overlaps" at bounding box center [561, 314] width 136 height 20
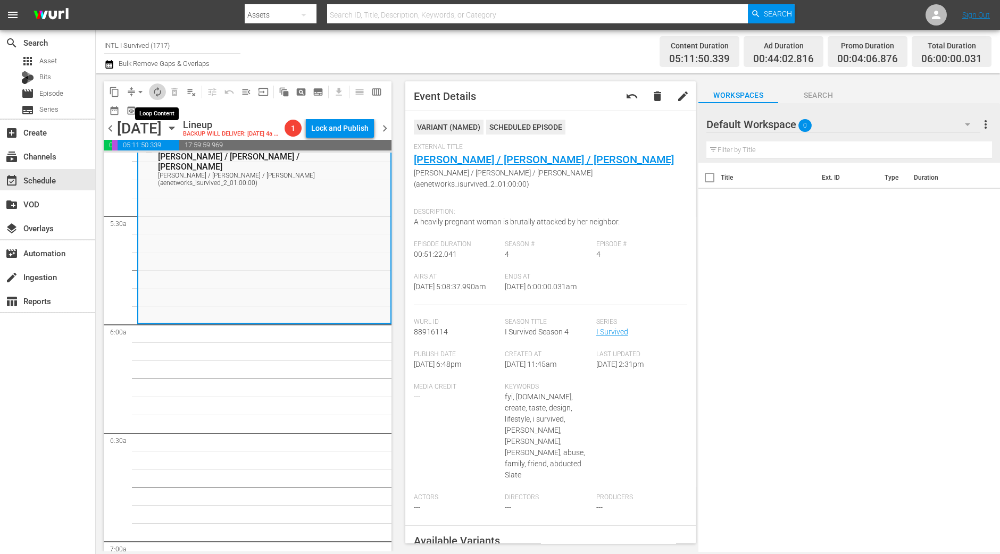
click at [153, 94] on span "autorenew_outlined" at bounding box center [157, 92] width 11 height 11
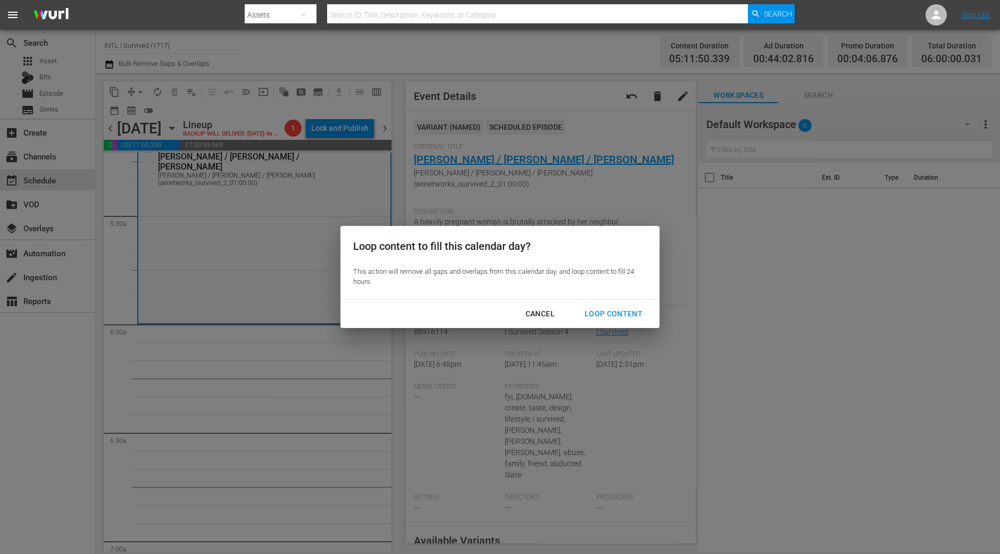
click at [639, 313] on div "Loop Content" at bounding box center [613, 313] width 75 height 13
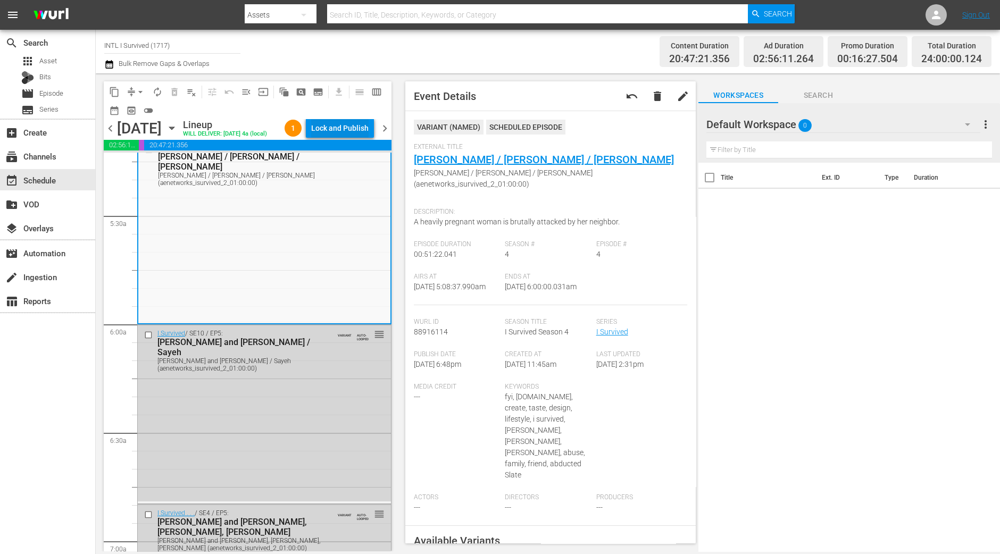
click at [348, 127] on div "Lock and Publish" at bounding box center [339, 128] width 57 height 19
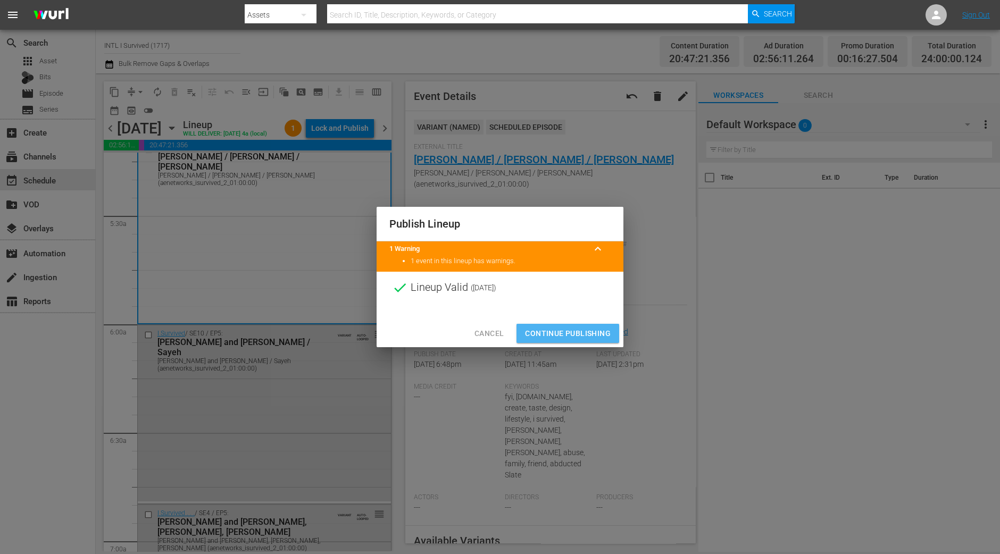
click at [578, 329] on span "Continue Publishing" at bounding box center [568, 333] width 86 height 13
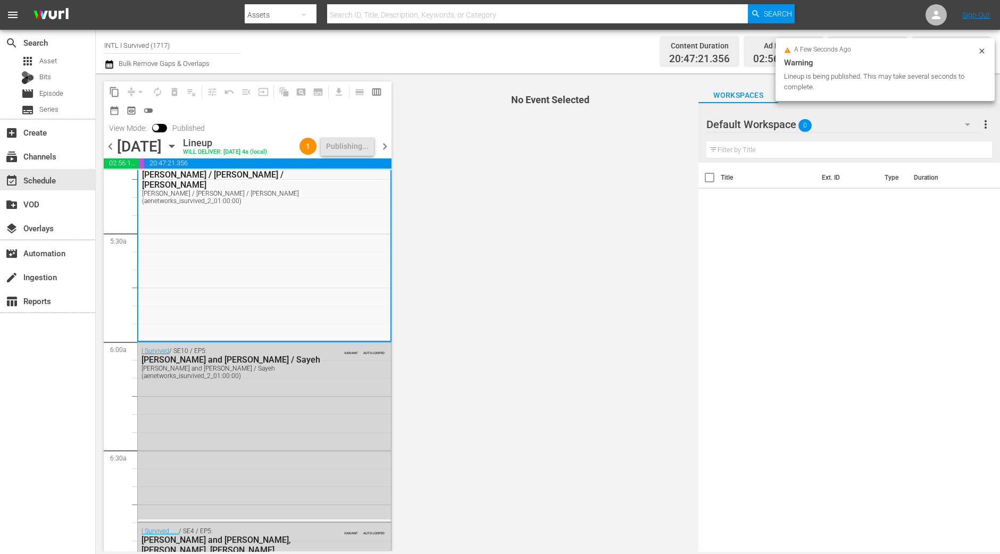
click at [385, 146] on span "chevron_right" at bounding box center [384, 146] width 13 height 13
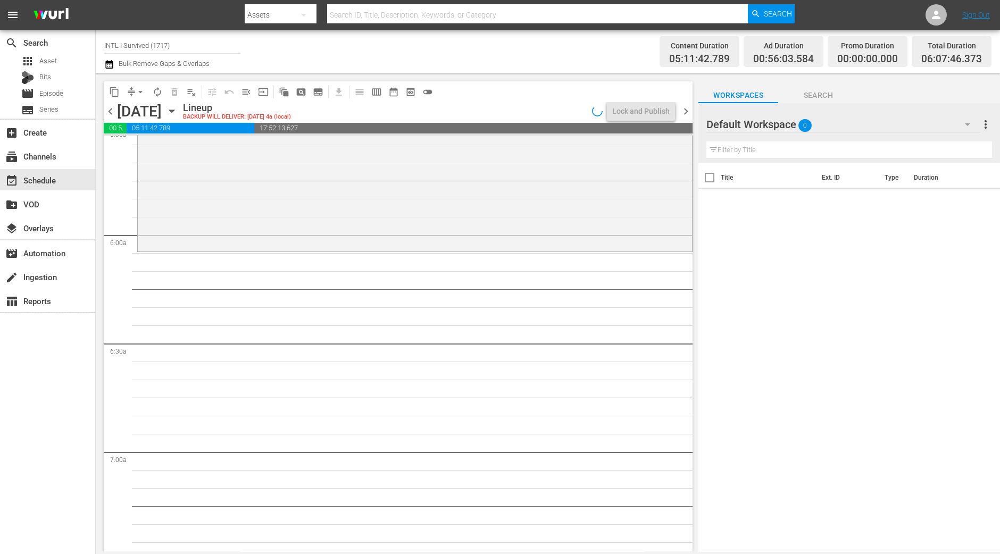
scroll to position [1148, 0]
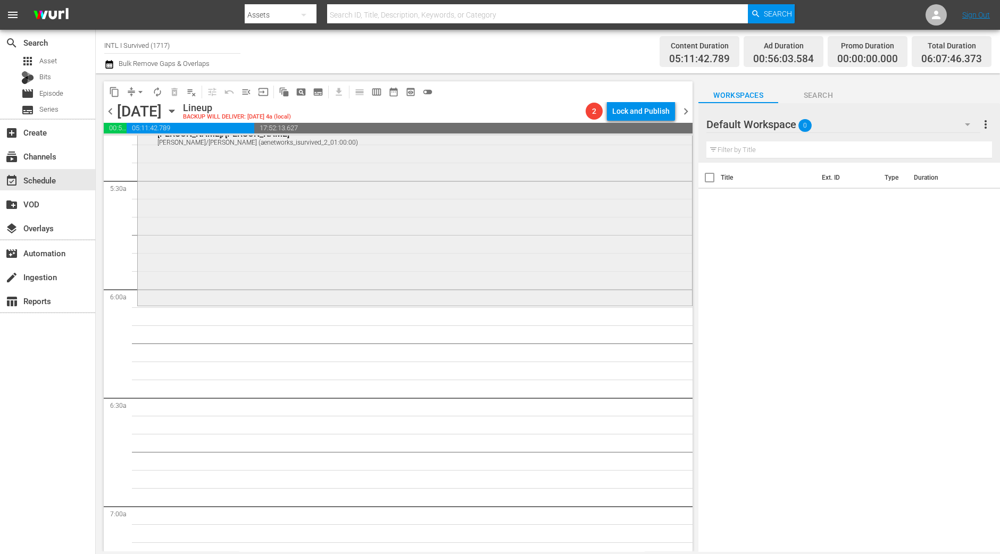
click at [442, 264] on div "I Survived / SE5 / EP1: Glen/Barbara Glen/Barbara (aenetworks_isurvived_2_01:00…" at bounding box center [415, 210] width 554 height 188
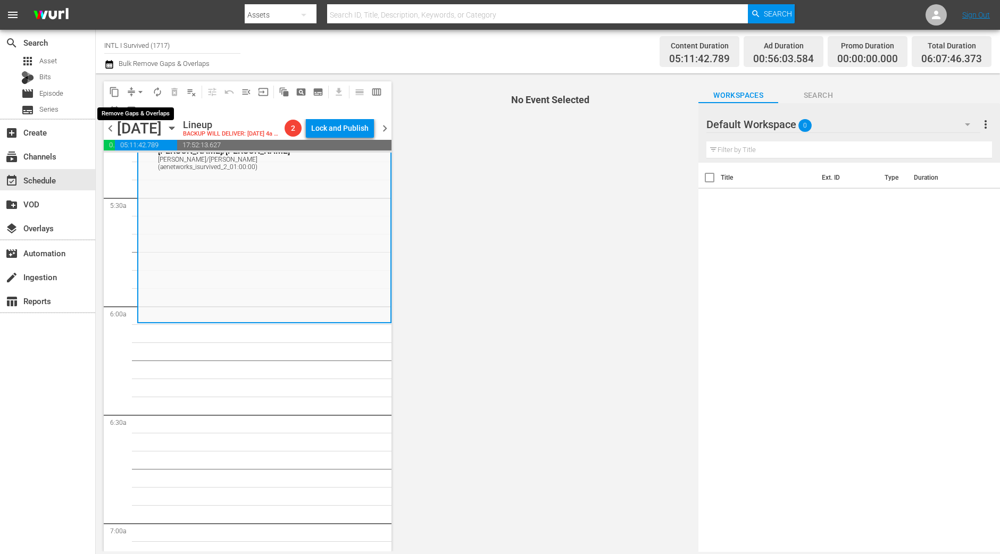
click at [139, 96] on span "arrow_drop_down" at bounding box center [140, 92] width 11 height 11
click at [144, 110] on li "Align to Midnight" at bounding box center [141, 113] width 88 height 18
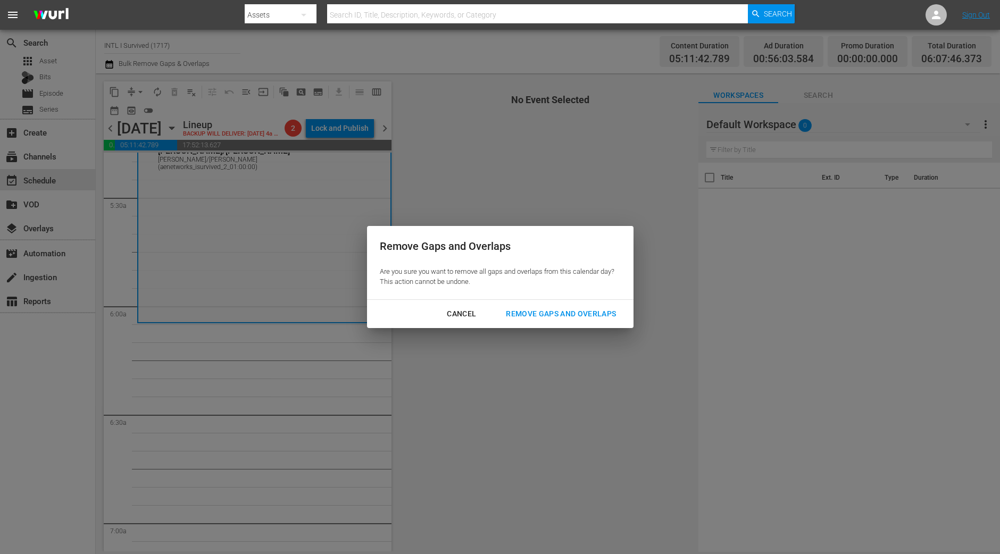
click at [549, 325] on div "Cancel Remove Gaps and Overlaps" at bounding box center [500, 314] width 266 height 28
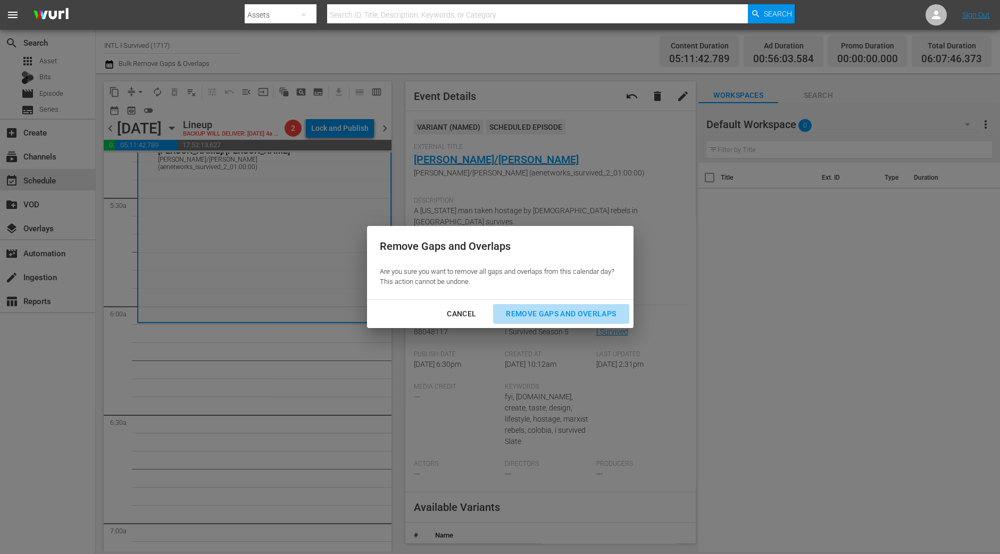
click at [549, 312] on div "Remove Gaps and Overlaps" at bounding box center [560, 313] width 127 height 13
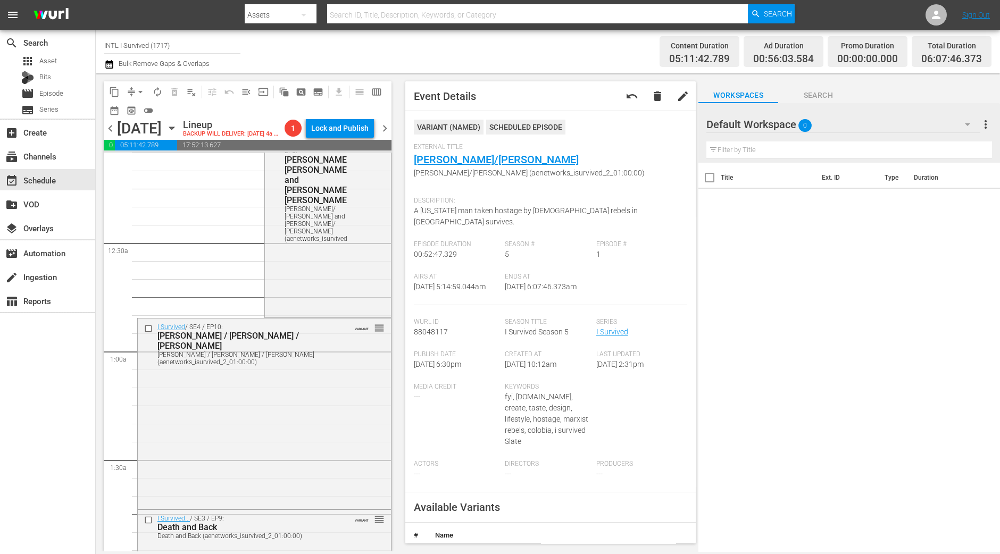
scroll to position [0, 0]
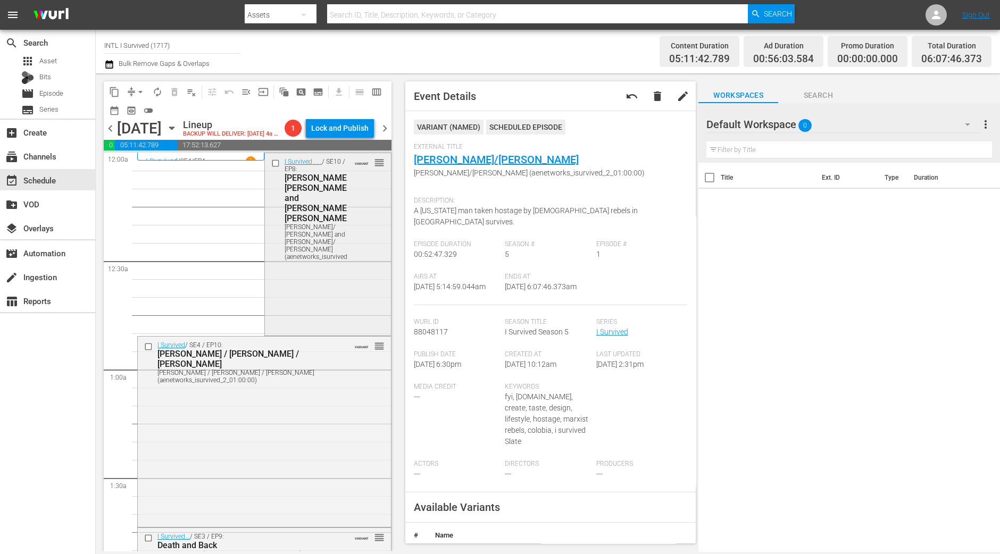
click at [296, 264] on div "I Survived . . . / SE10 / EP8: David/ Sandy and Ken/ Maura David/ Sandy and Ken…" at bounding box center [328, 243] width 126 height 180
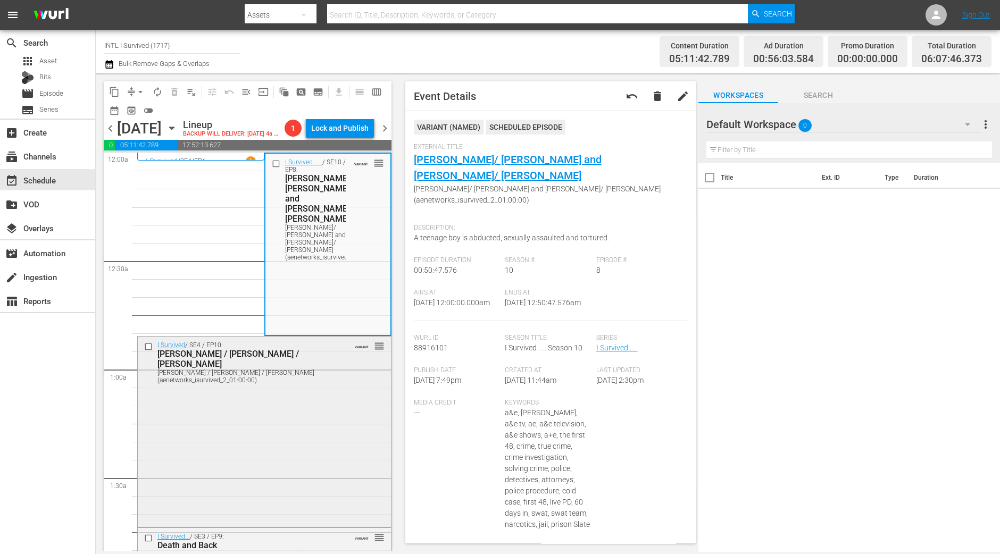
click at [271, 450] on div "I Survived / SE4 / EP10: Brandy / Steve / James Brandy / Steve / James (aenetwo…" at bounding box center [264, 431] width 253 height 188
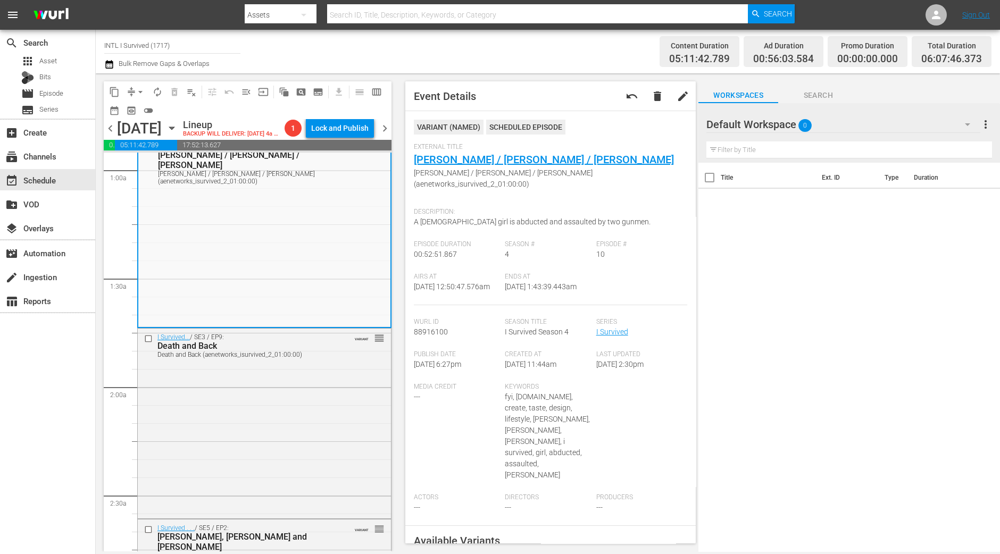
scroll to position [132, 0]
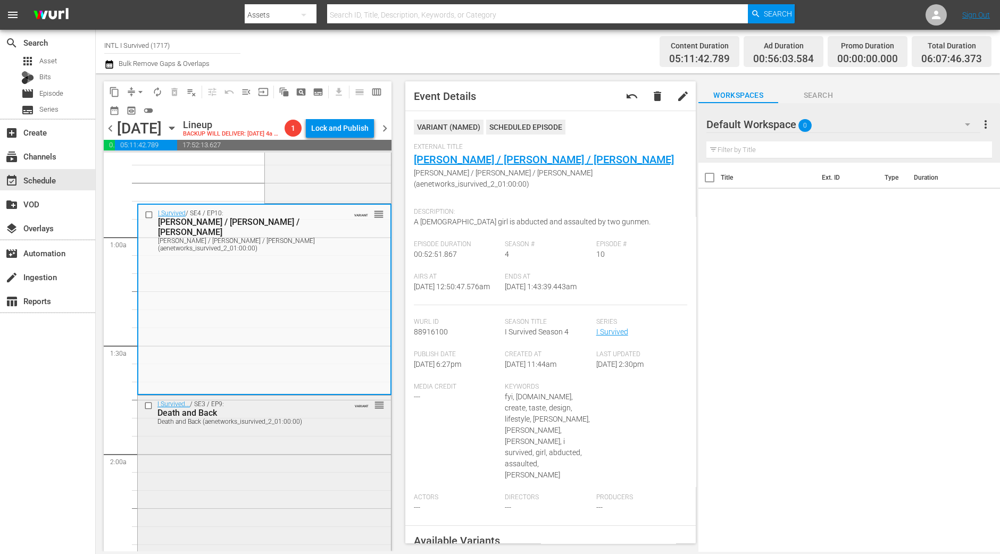
click at [327, 465] on div "I Survived... / SE3 / EP9: Death and Back Death and Back (aenetworks_isurvived_…" at bounding box center [264, 490] width 253 height 188
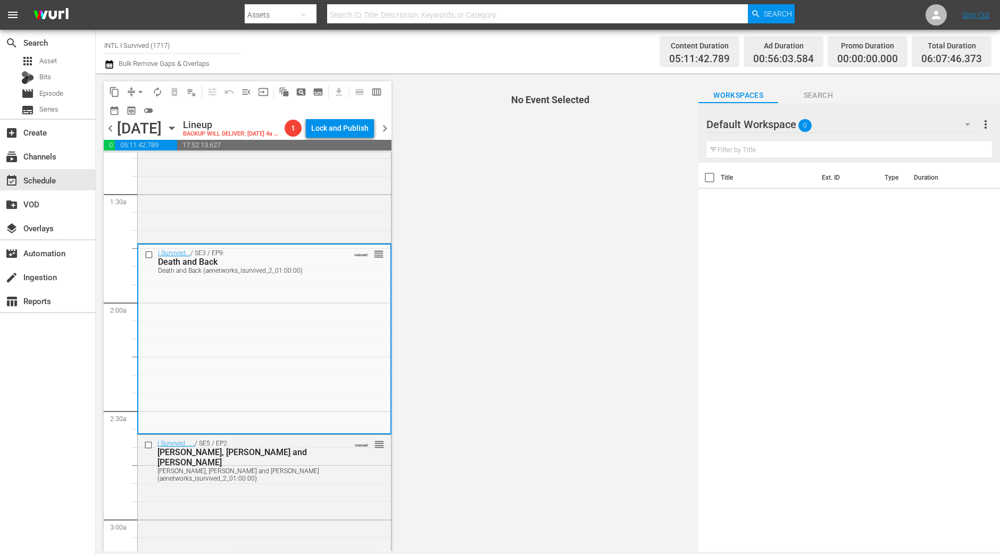
scroll to position [332, 0]
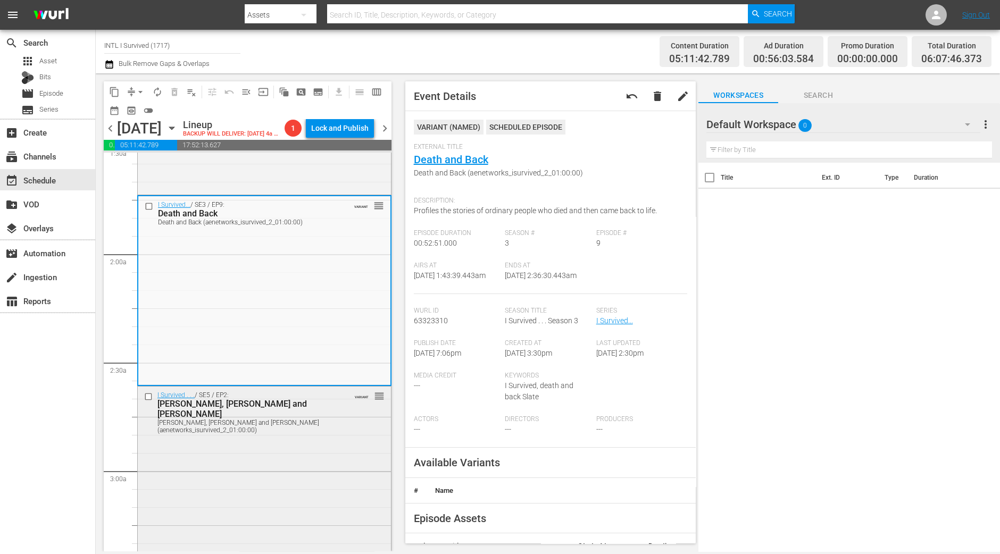
click at [325, 445] on div "I Survived . . . / SE5 / EP2: Susan, John and Jean, Penny Susan, John and Jean,…" at bounding box center [264, 481] width 253 height 188
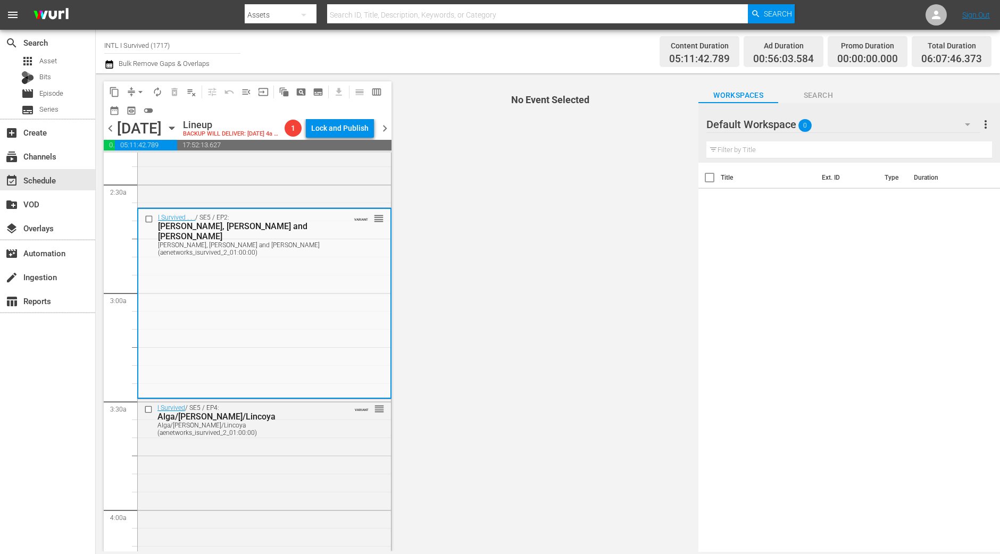
scroll to position [531, 0]
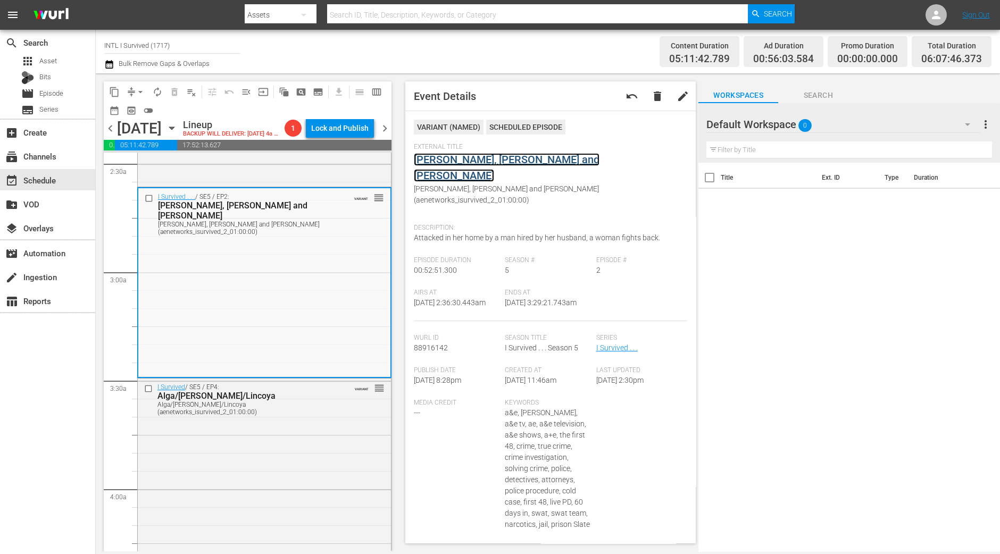
drag, startPoint x: 490, startPoint y: 152, endPoint x: 470, endPoint y: 153, distance: 20.3
click at [271, 424] on div "I Survived / SE5 / EP4: Alga/Blaine/Lincoya Alga/Blaine/Lincoya (aenetworks_isu…" at bounding box center [264, 473] width 253 height 188
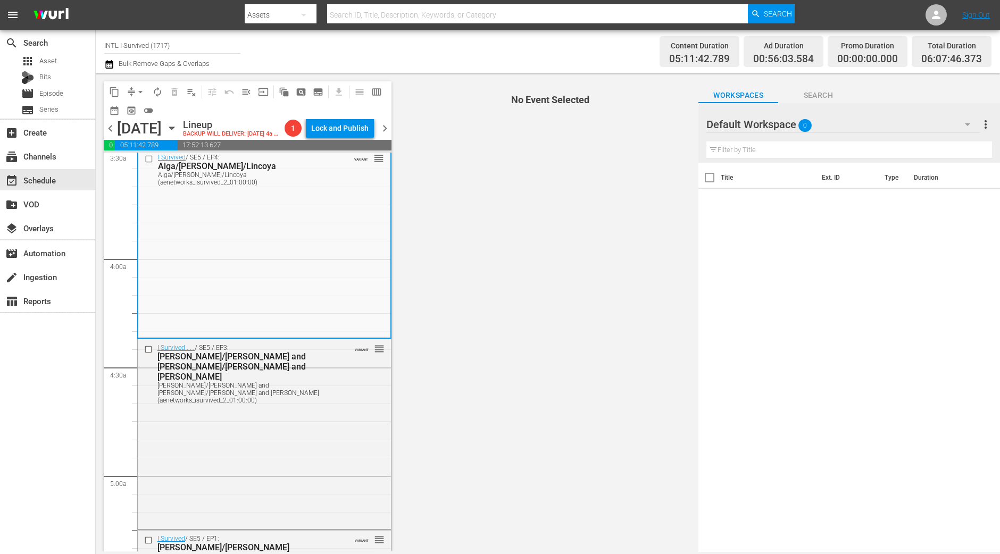
scroll to position [731, 0]
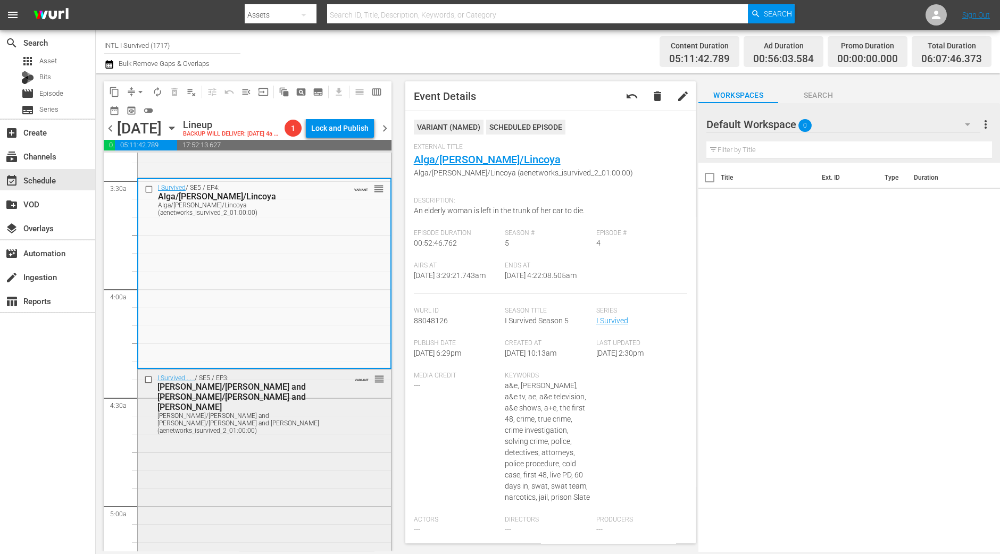
click at [230, 486] on div "I Survived . . . / SE5 / EP3: Stephanie/Rich and Laura/Craig and Crystal Stepha…" at bounding box center [264, 464] width 253 height 188
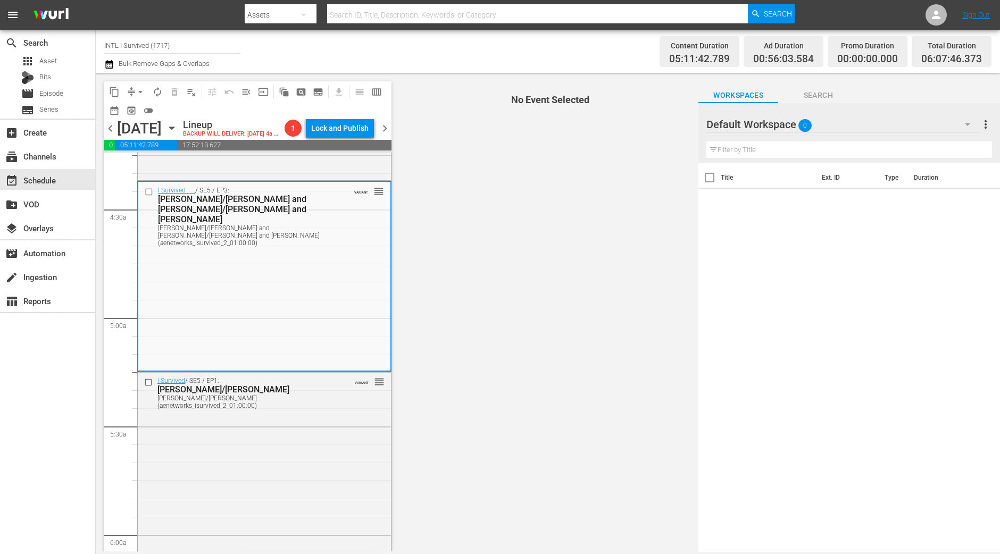
scroll to position [930, 0]
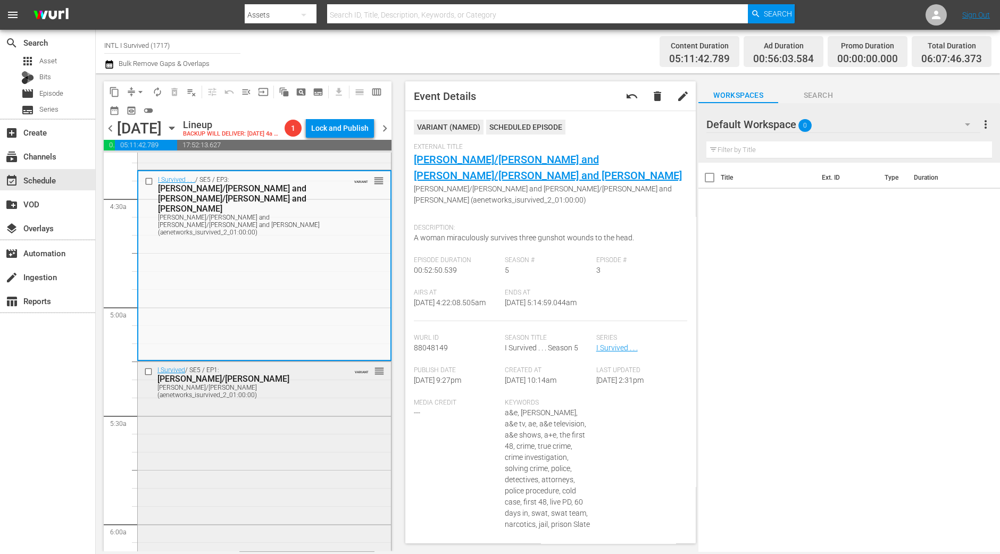
click at [230, 404] on div "I Survived / SE5 / EP1: Glen/Barbara Glen/Barbara (aenetworks_isurvived_2_01:00…" at bounding box center [264, 456] width 253 height 188
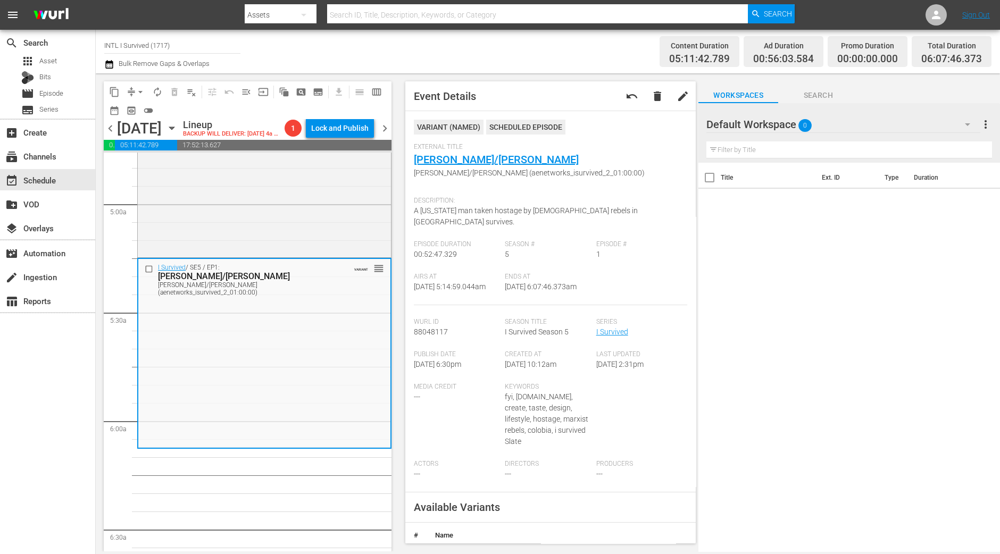
scroll to position [1063, 0]
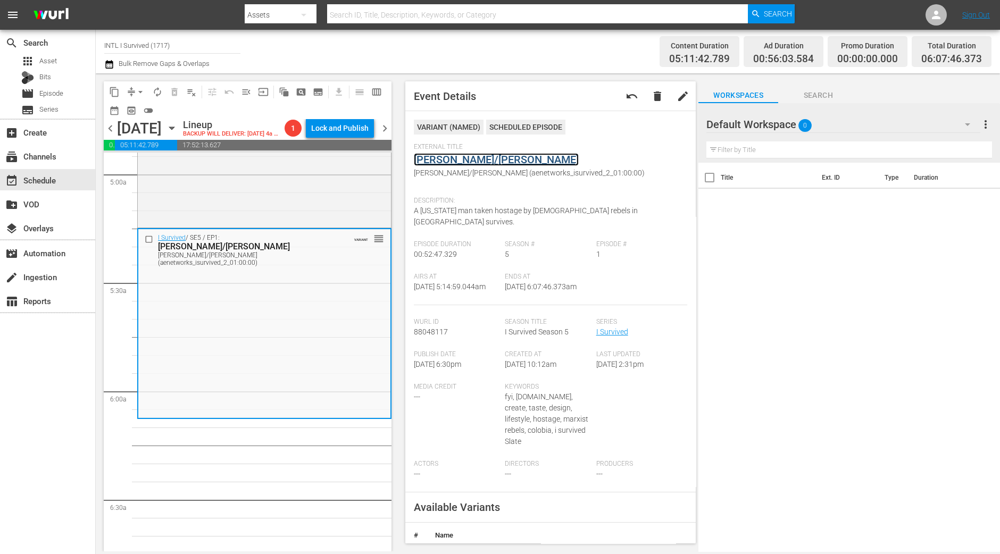
drag, startPoint x: 452, startPoint y: 169, endPoint x: 453, endPoint y: 162, distance: 6.4
click at [139, 95] on span "arrow_drop_down" at bounding box center [140, 92] width 11 height 11
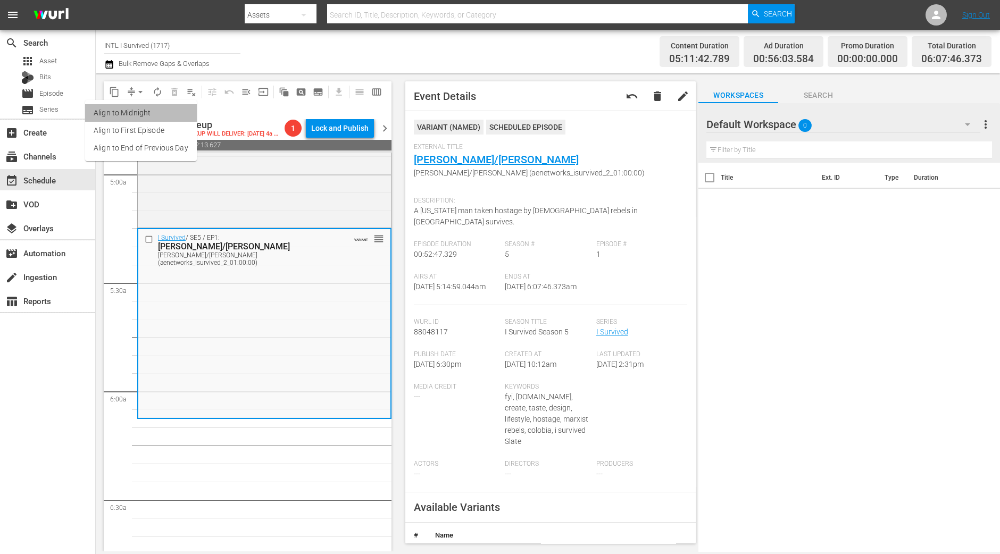
click at [146, 120] on li "Align to Midnight" at bounding box center [141, 113] width 112 height 18
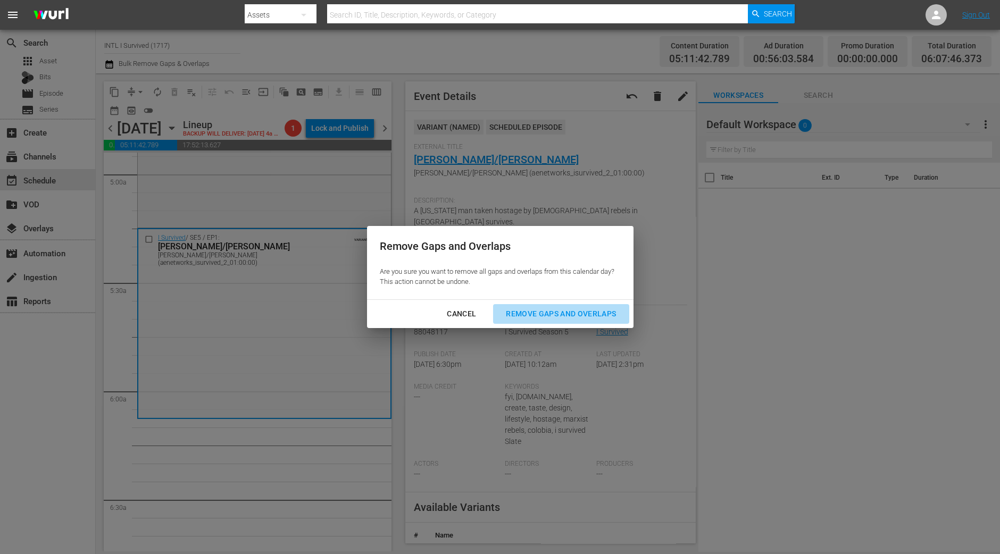
click at [592, 314] on div "Remove Gaps and Overlaps" at bounding box center [560, 313] width 127 height 13
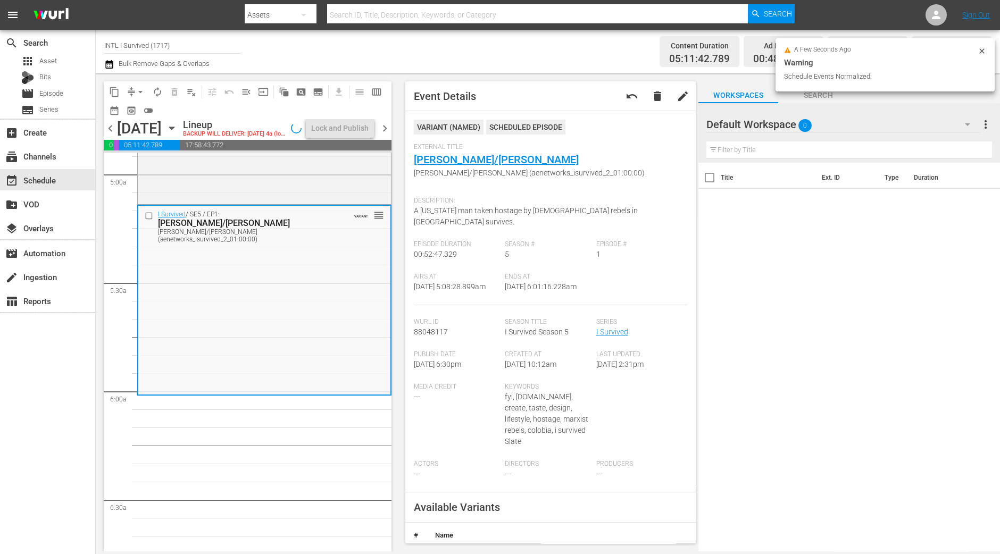
scroll to position [1081, 0]
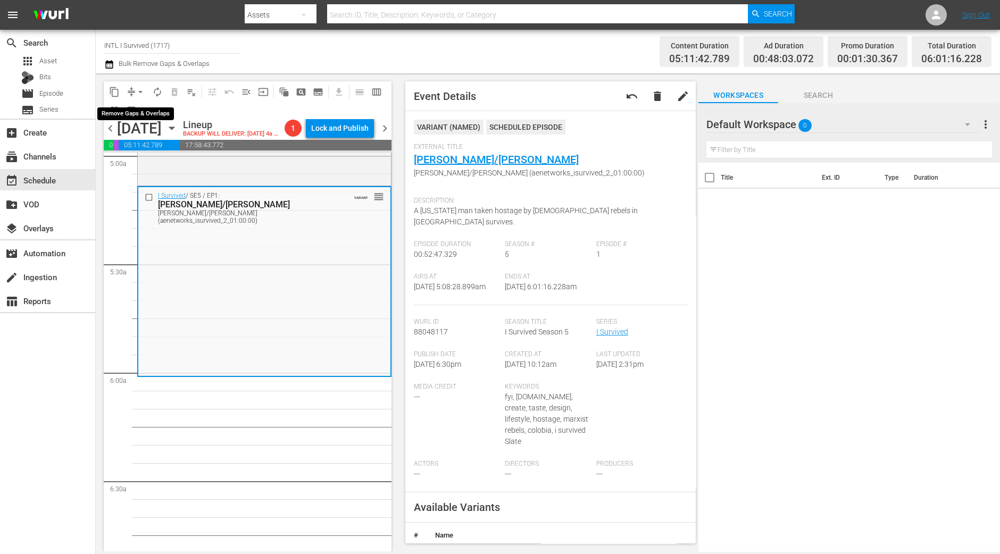
click at [143, 91] on span "arrow_drop_down" at bounding box center [140, 92] width 11 height 11
click at [135, 110] on li "Align to Midnight" at bounding box center [141, 113] width 112 height 18
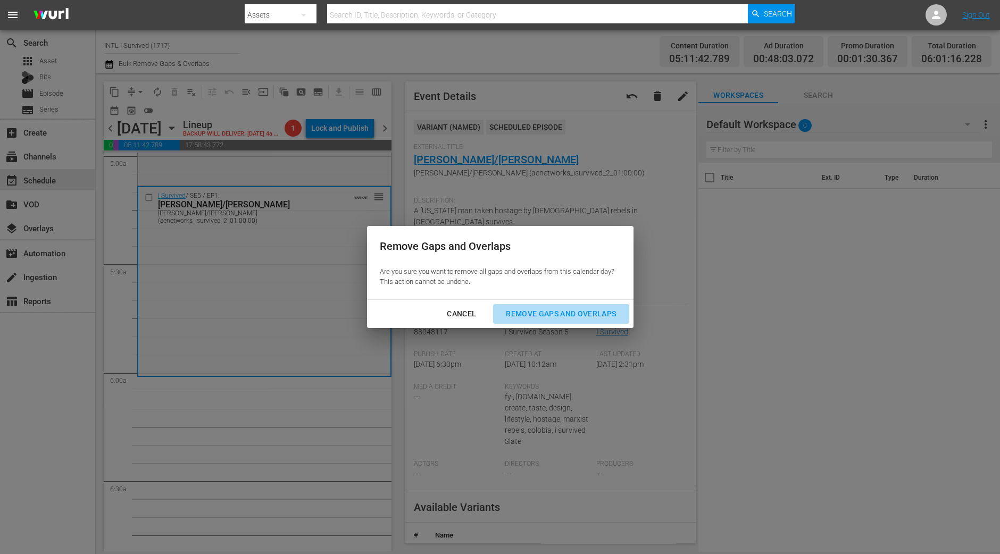
click at [537, 316] on div "Remove Gaps and Overlaps" at bounding box center [560, 313] width 127 height 13
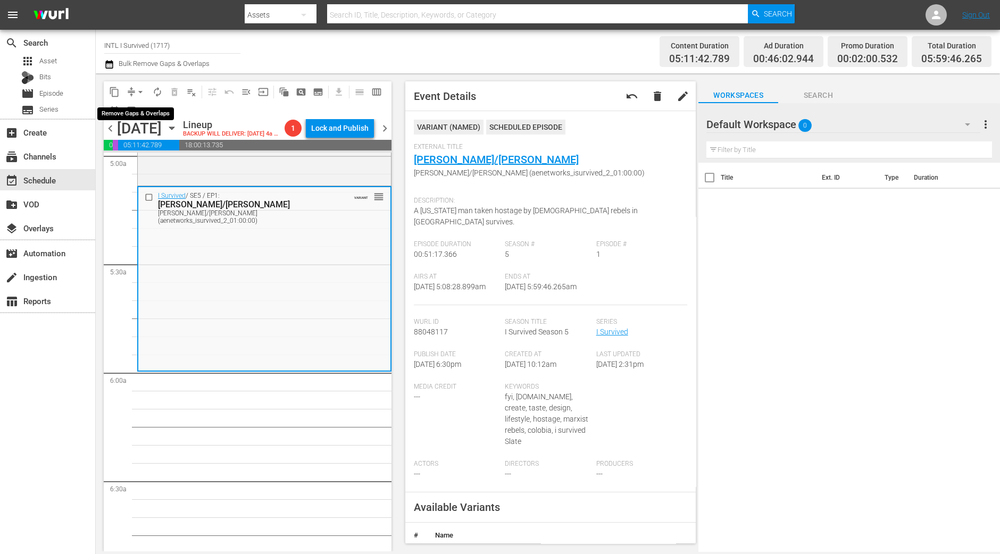
click at [142, 90] on span "arrow_drop_down" at bounding box center [140, 92] width 11 height 11
click at [139, 108] on li "Align to Midnight" at bounding box center [141, 113] width 112 height 18
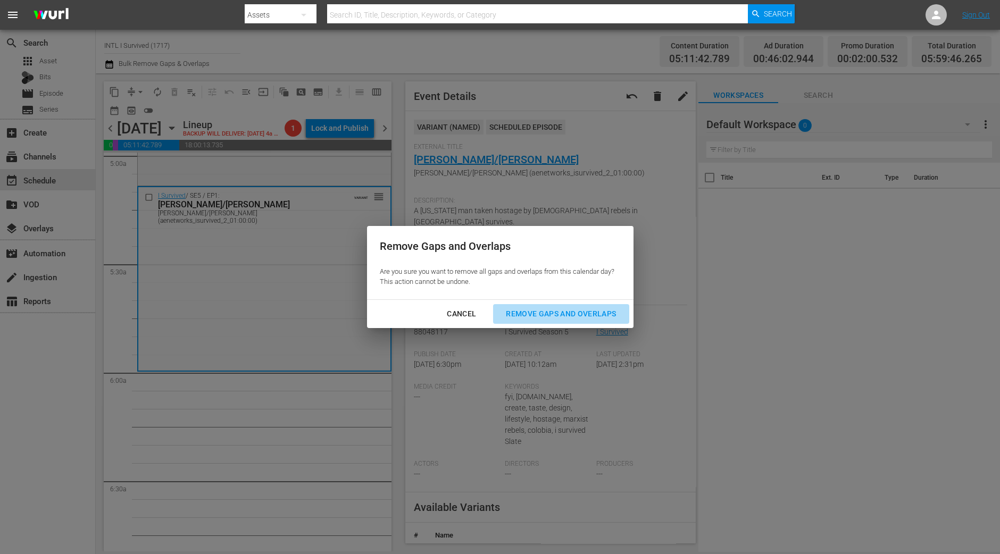
click at [614, 311] on div "Remove Gaps and Overlaps" at bounding box center [560, 313] width 127 height 13
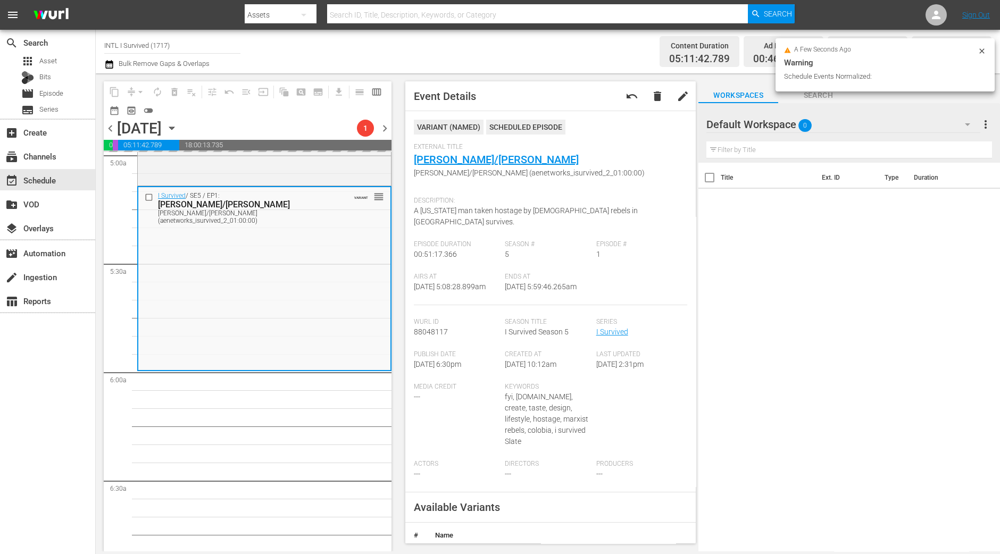
click at [614, 311] on div "VARIANT ( NAMED ) Scheduled Episode External Title Glen/Barbara Glen/Barbara (a…" at bounding box center [551, 306] width 274 height 373
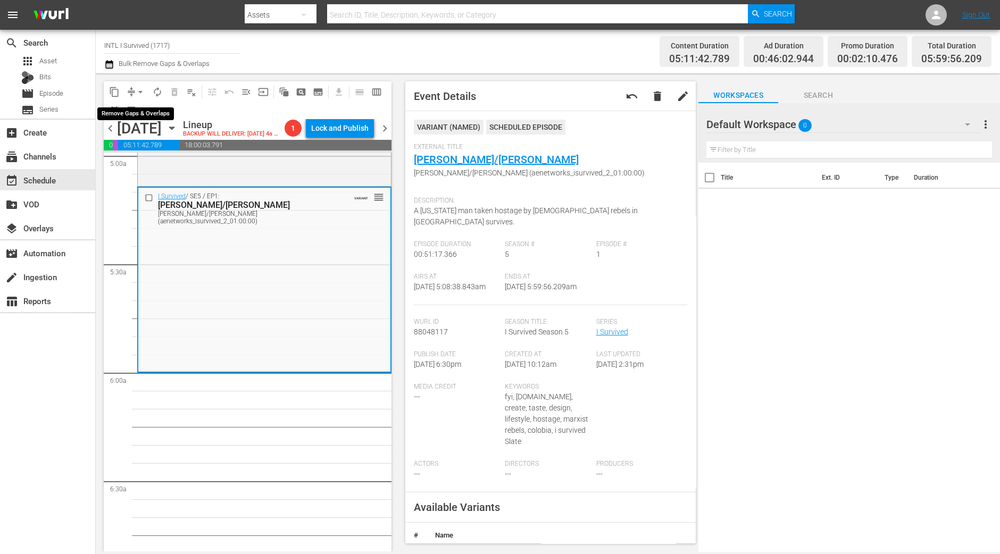
click at [133, 87] on button "arrow_drop_down" at bounding box center [140, 91] width 17 height 17
click at [141, 106] on li "Align to Midnight" at bounding box center [141, 113] width 112 height 18
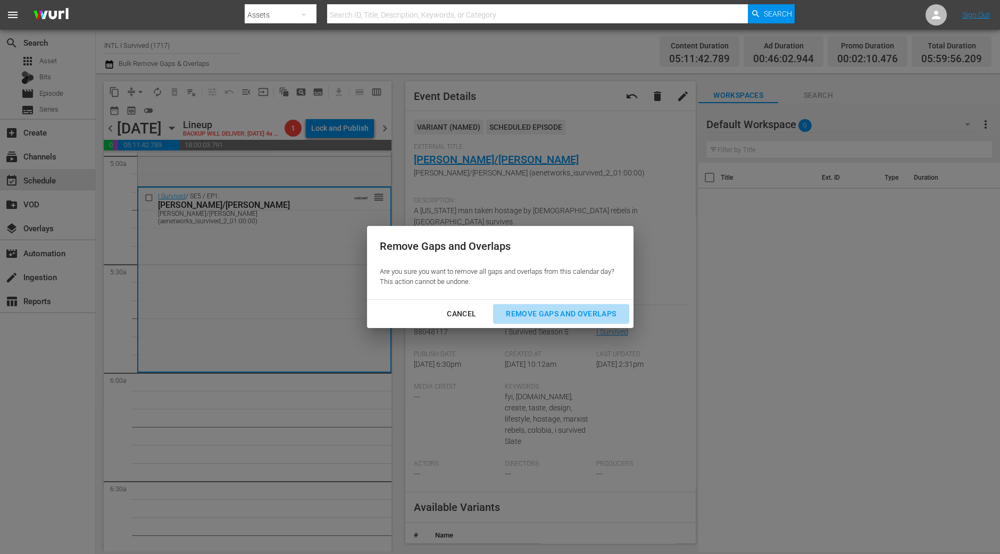
click at [564, 305] on button "Remove Gaps and Overlaps" at bounding box center [561, 314] width 136 height 20
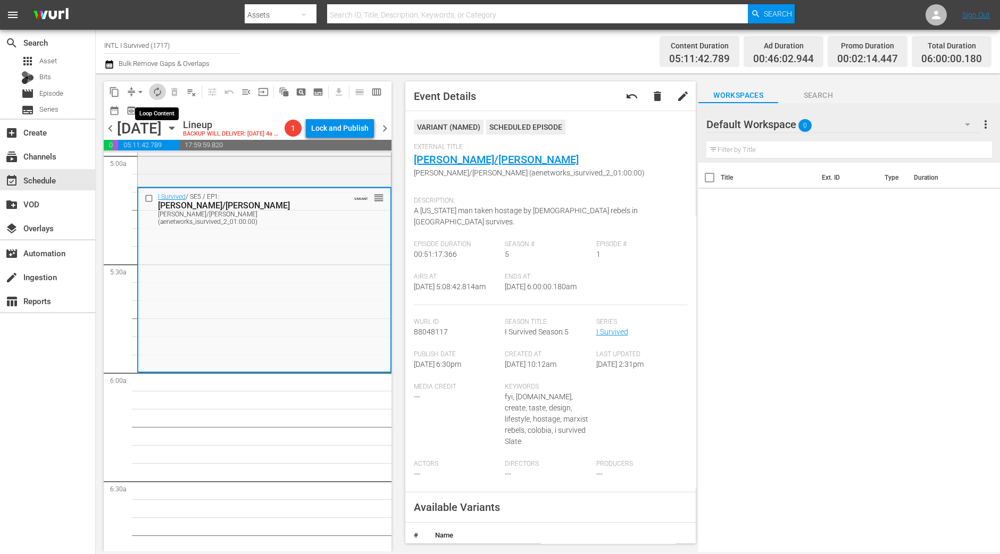
click at [153, 93] on span "autorenew_outlined" at bounding box center [157, 92] width 11 height 11
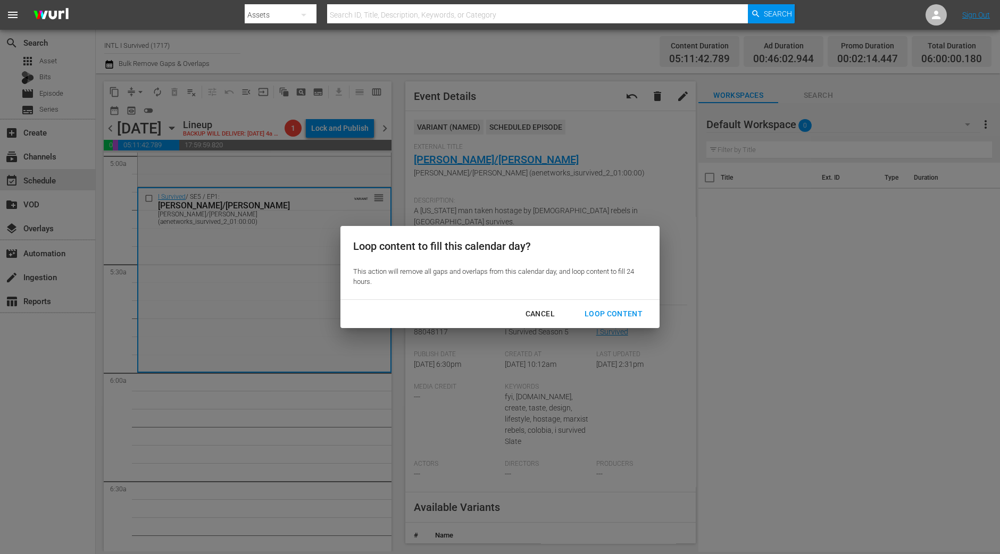
click at [643, 320] on button "Loop Content" at bounding box center [613, 314] width 83 height 20
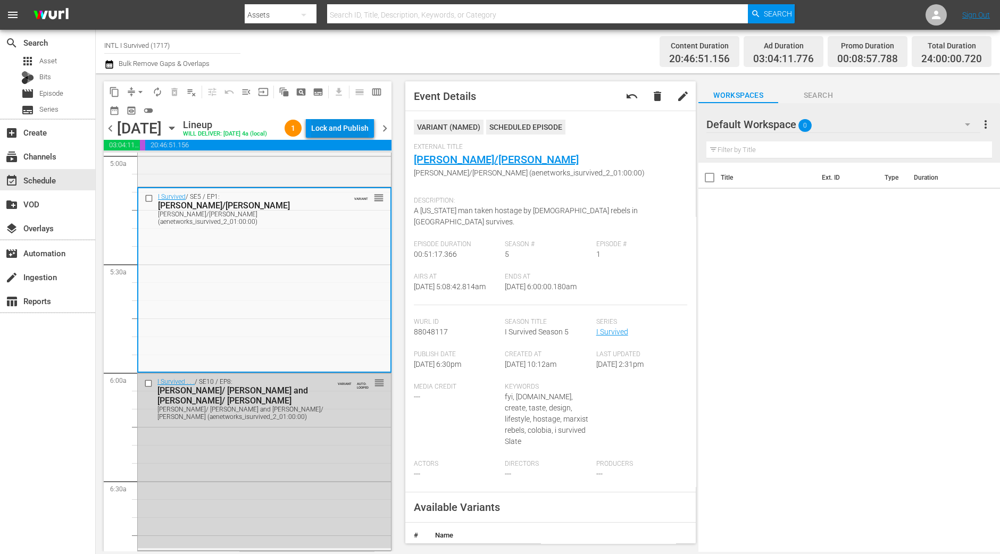
click at [328, 128] on div "Lock and Publish" at bounding box center [339, 128] width 57 height 19
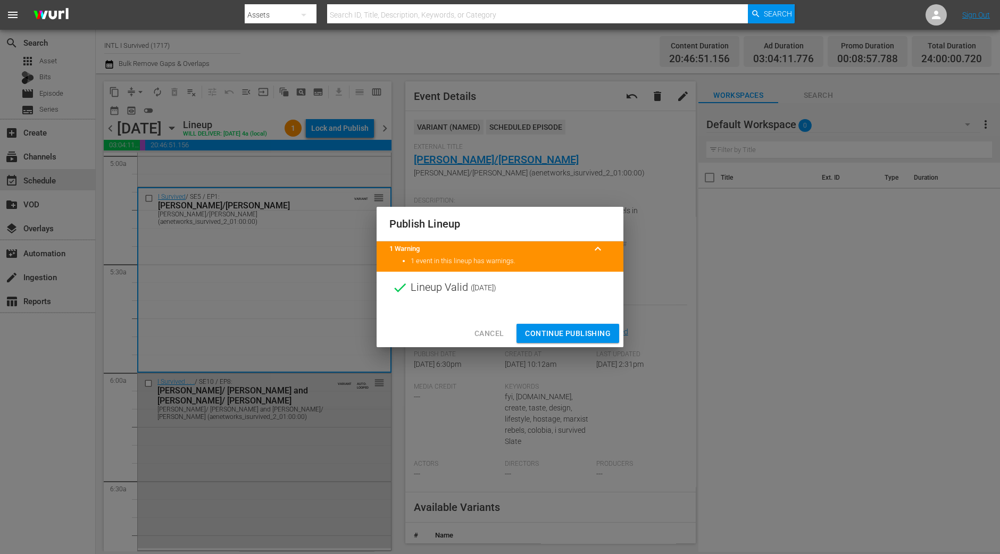
click at [574, 327] on span "Continue Publishing" at bounding box center [568, 333] width 86 height 13
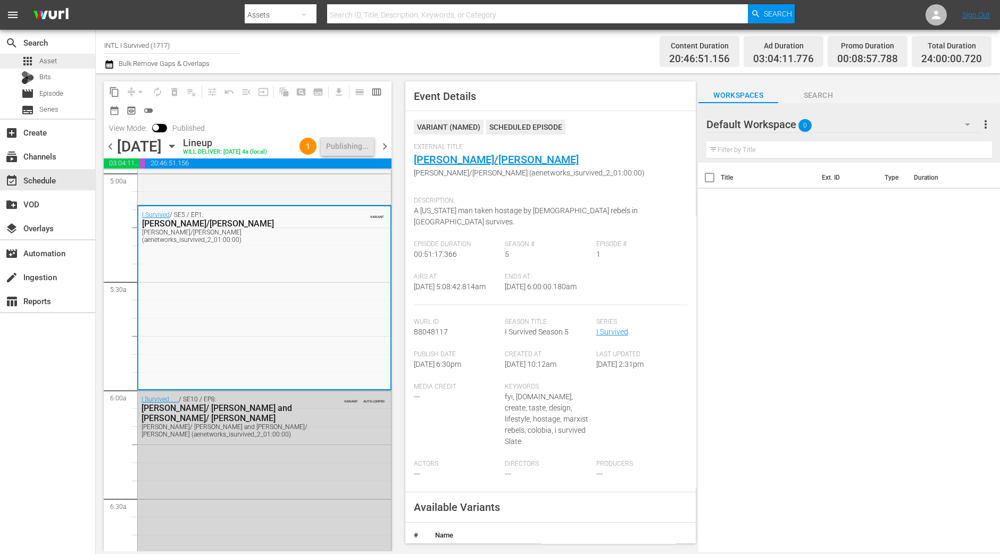
click at [48, 58] on span "Asset" at bounding box center [48, 61] width 18 height 11
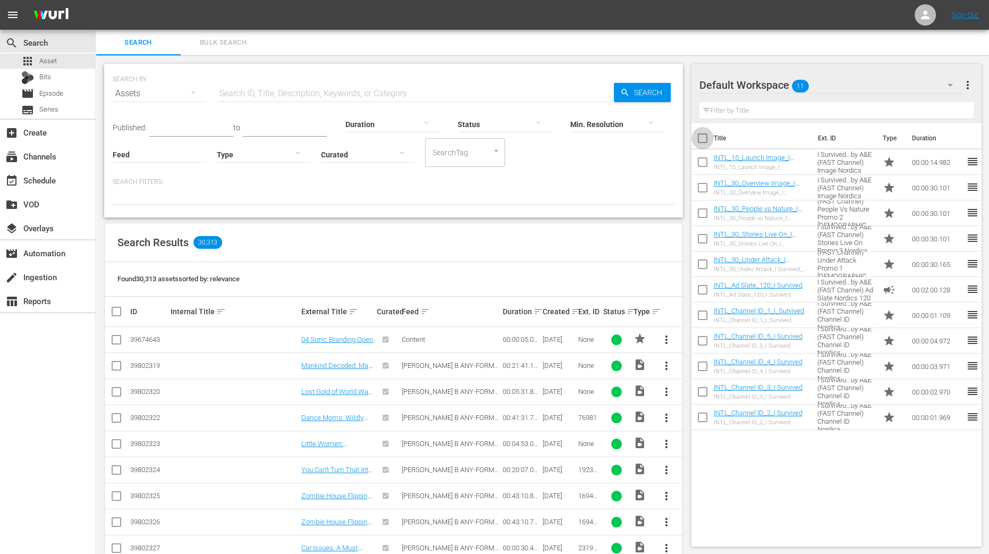
click at [701, 139] on input "checkbox" at bounding box center [703, 140] width 22 height 22
checkbox input "true"
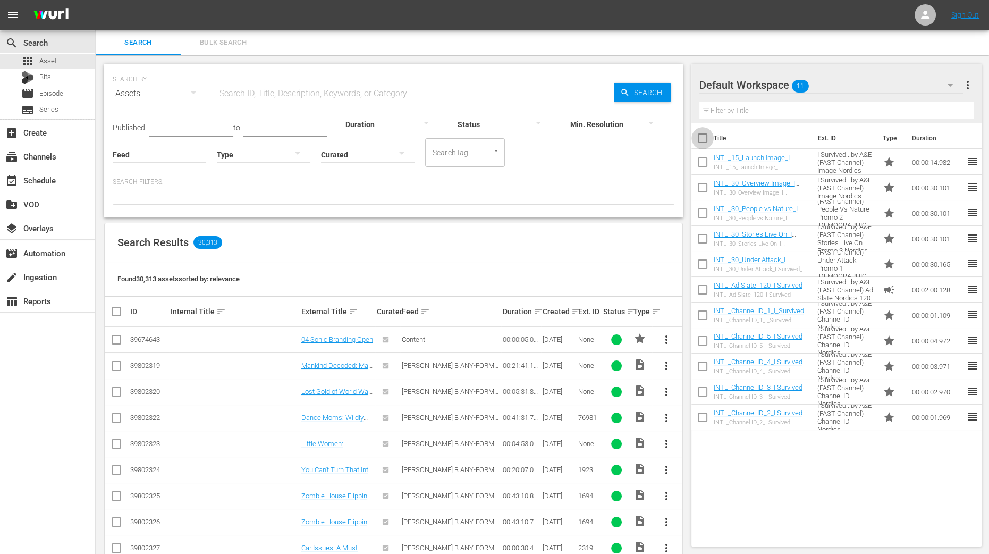
checkbox input "true"
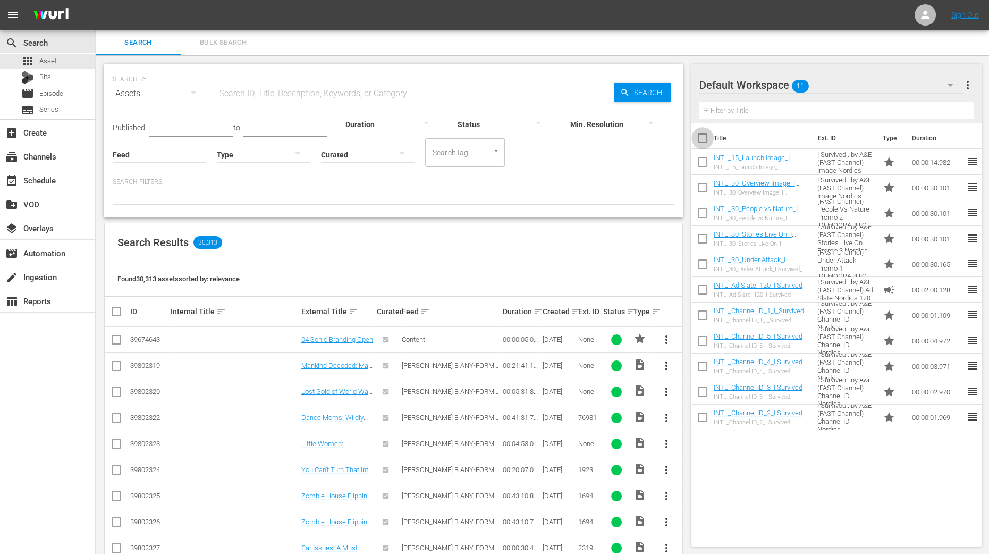
checkbox input "true"
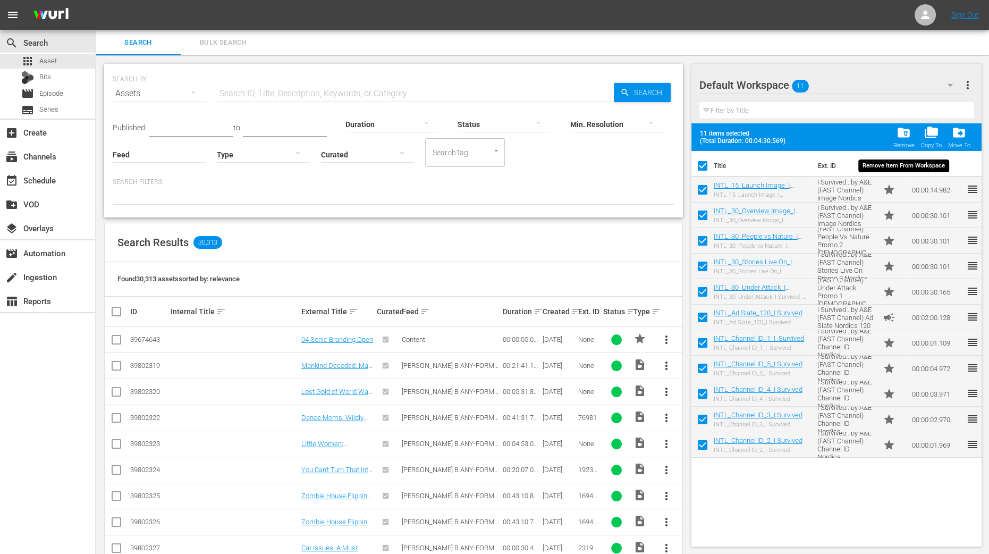
click at [904, 132] on span "folder_delete" at bounding box center [904, 132] width 14 height 14
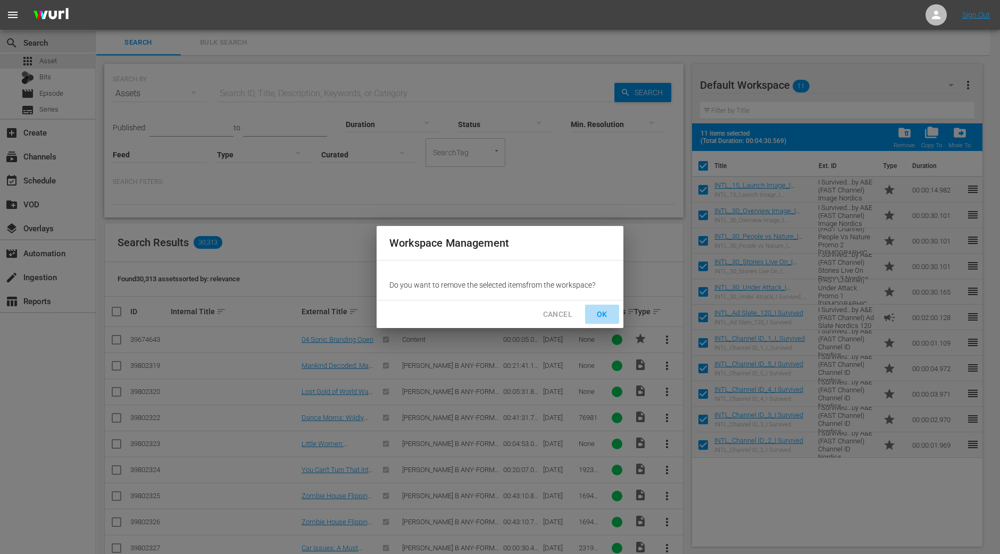
click at [596, 311] on span "OK" at bounding box center [601, 314] width 17 height 13
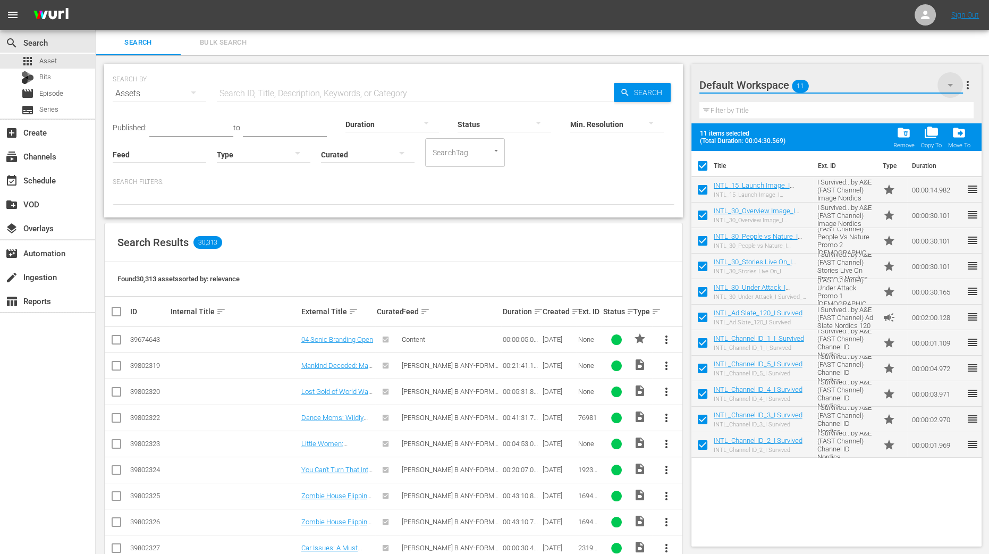
checkbox input "false"
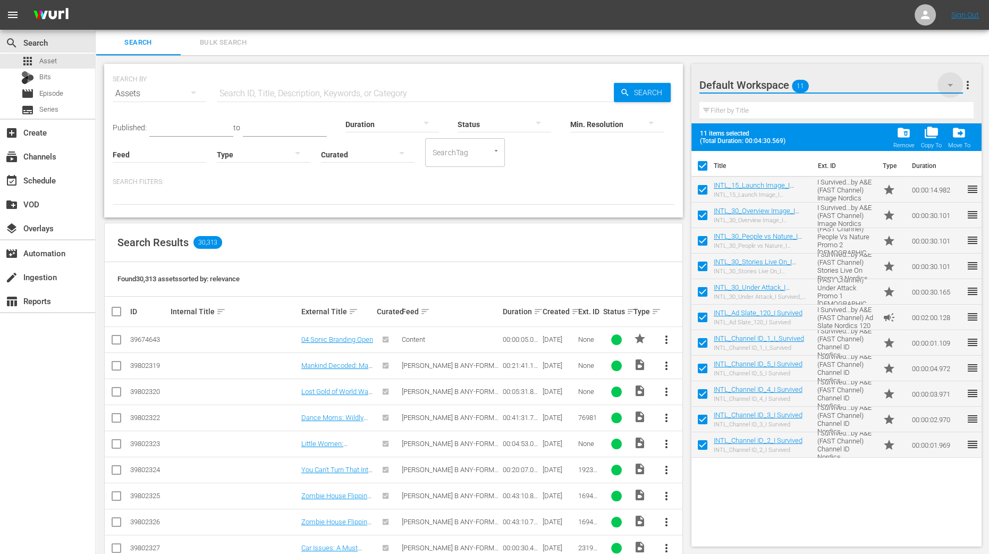
checkbox input "false"
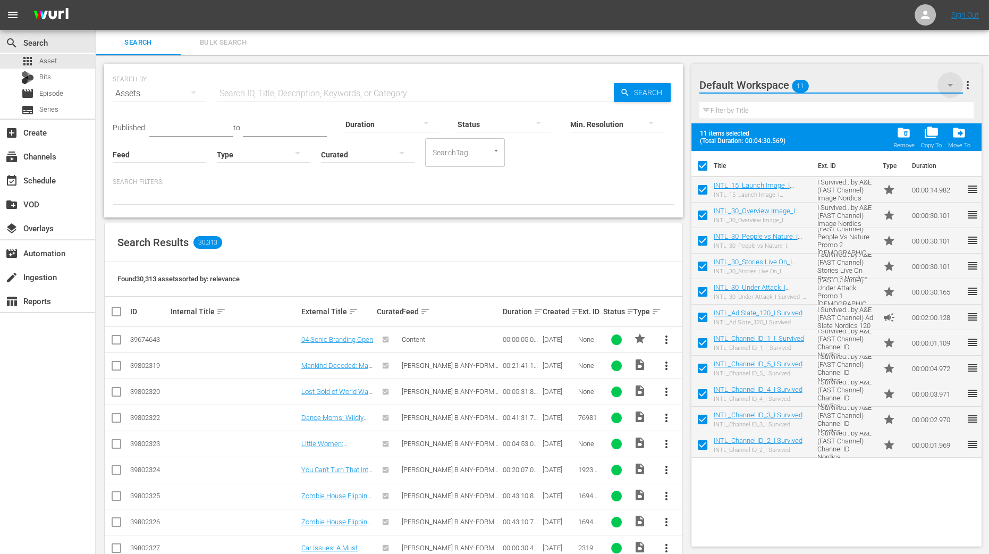
checkbox input "false"
click at [950, 0] on div "search Search apps Asset Bits movie Episode subtitles Series add_box Create sub…" at bounding box center [543, 0] width 894 height 0
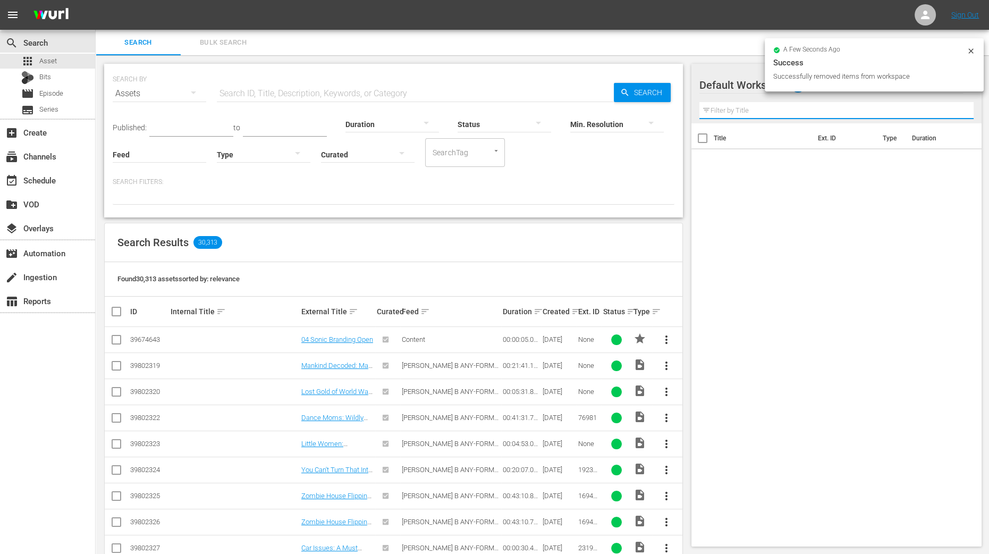
click at [755, 110] on input "text" at bounding box center [837, 110] width 275 height 17
click at [952, 89] on icon "button" at bounding box center [950, 85] width 13 height 13
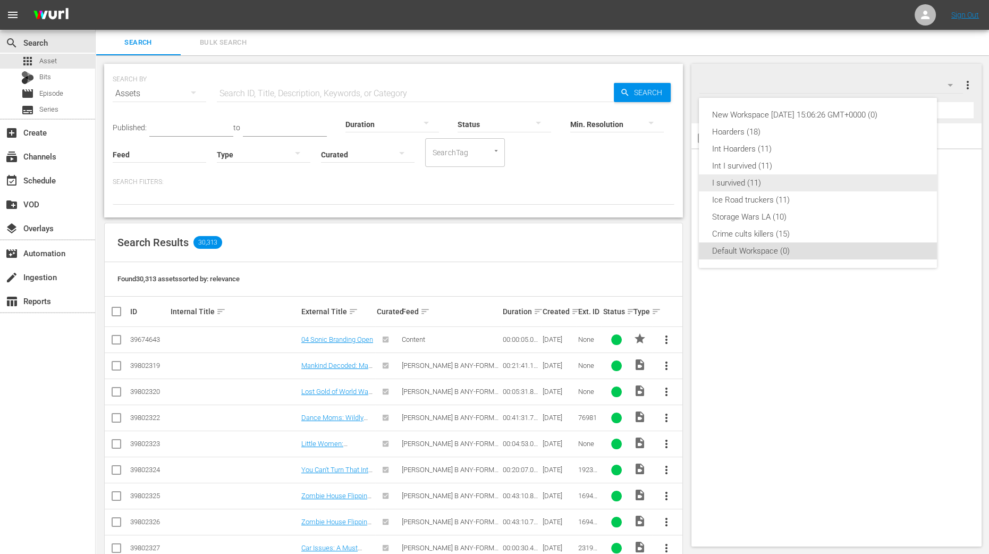
click at [792, 180] on div "I survived (11)" at bounding box center [818, 182] width 213 height 17
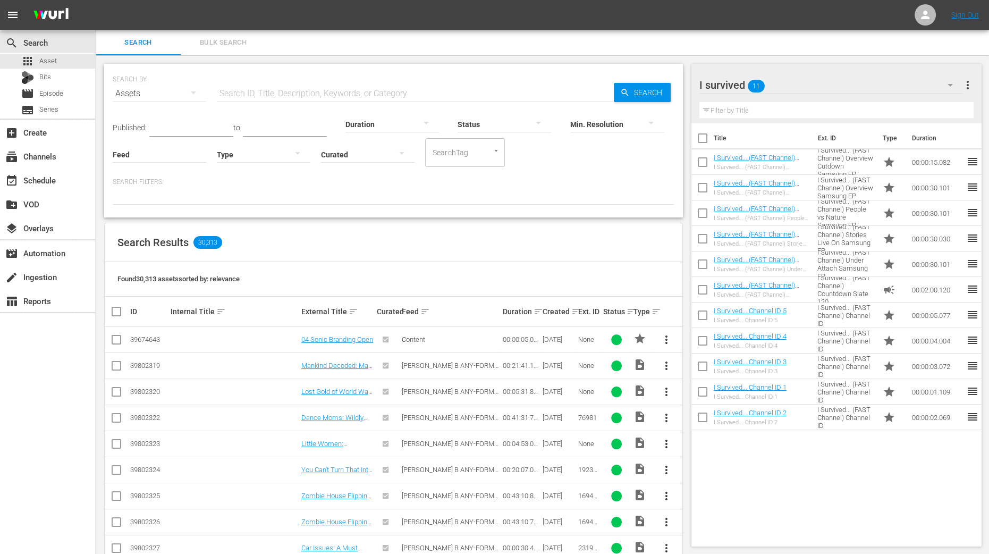
click at [708, 141] on input "checkbox" at bounding box center [703, 140] width 22 height 22
checkbox input "true"
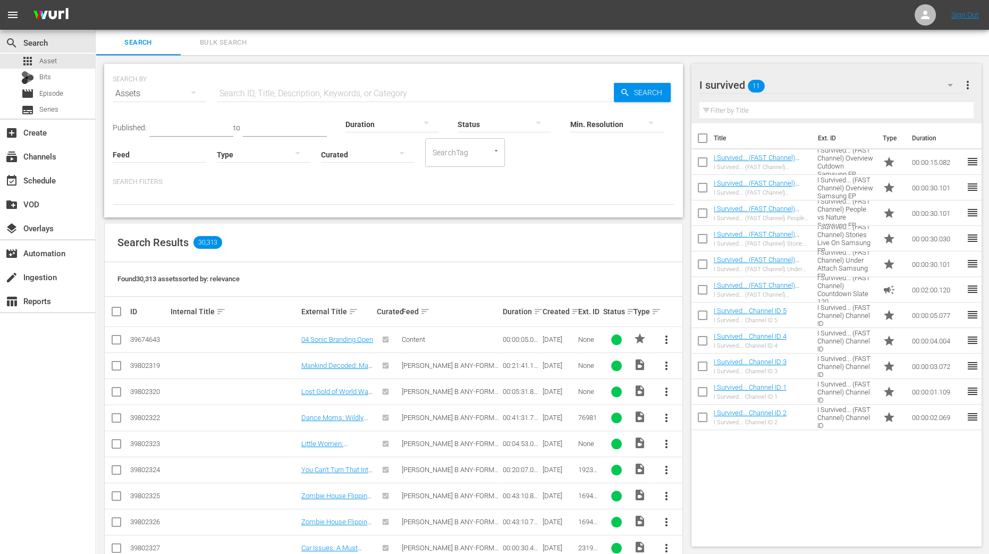
checkbox input "true"
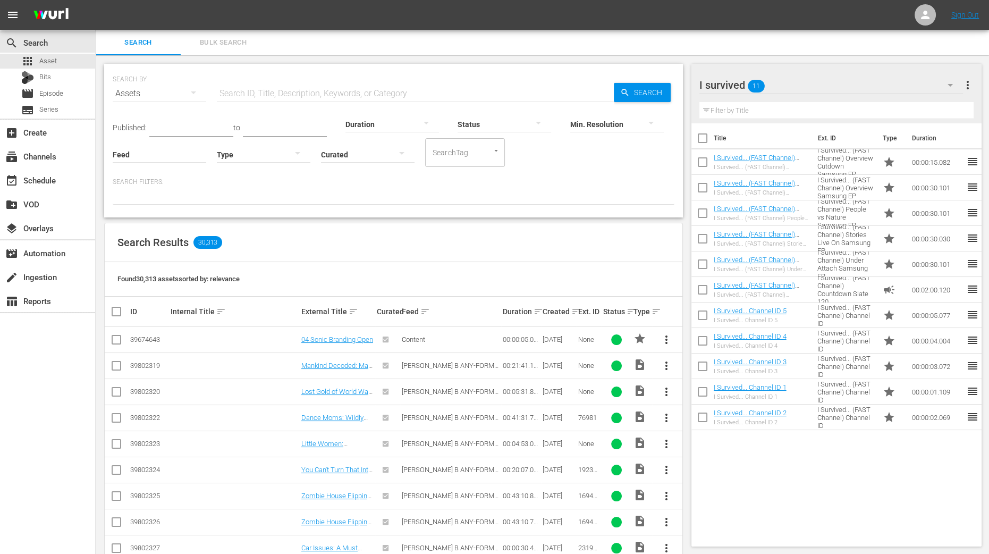
checkbox input "true"
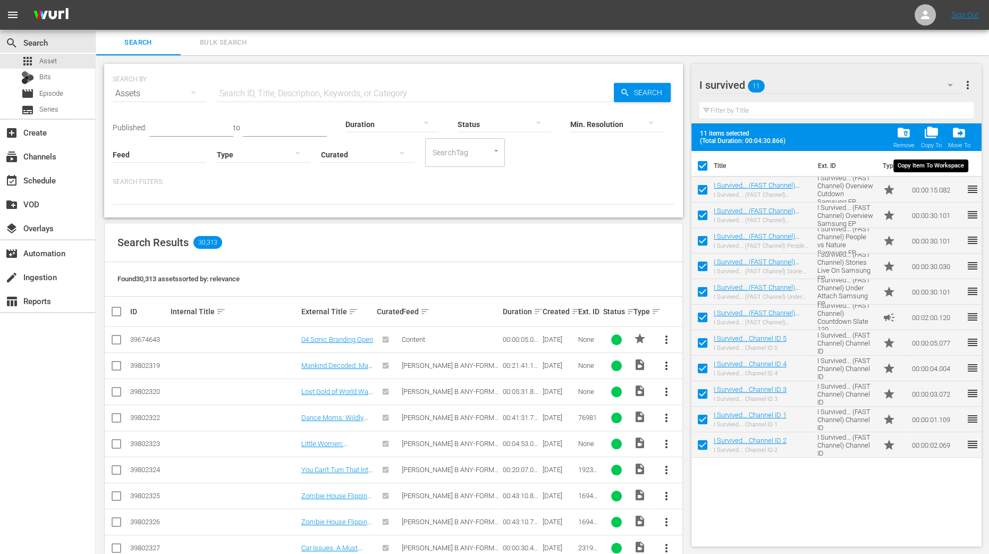
click at [933, 137] on span "folder_copy" at bounding box center [931, 132] width 14 height 14
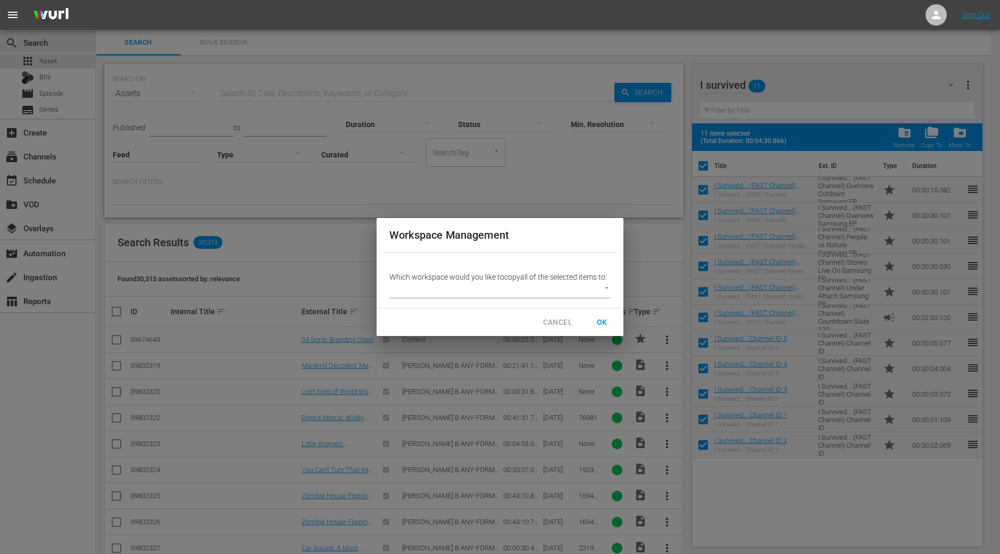
click at [584, 286] on body "menu Sign Out search Search apps Asset Bits movie Episode subtitles Series add_…" at bounding box center [500, 277] width 1000 height 554
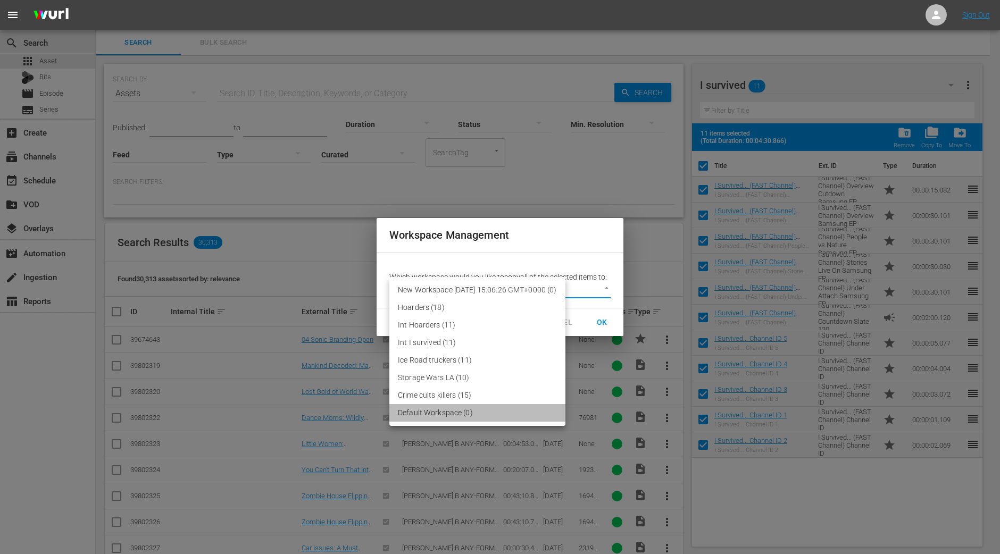
click at [464, 414] on li "Default Workspace (0)" at bounding box center [477, 413] width 176 height 18
type input "2095"
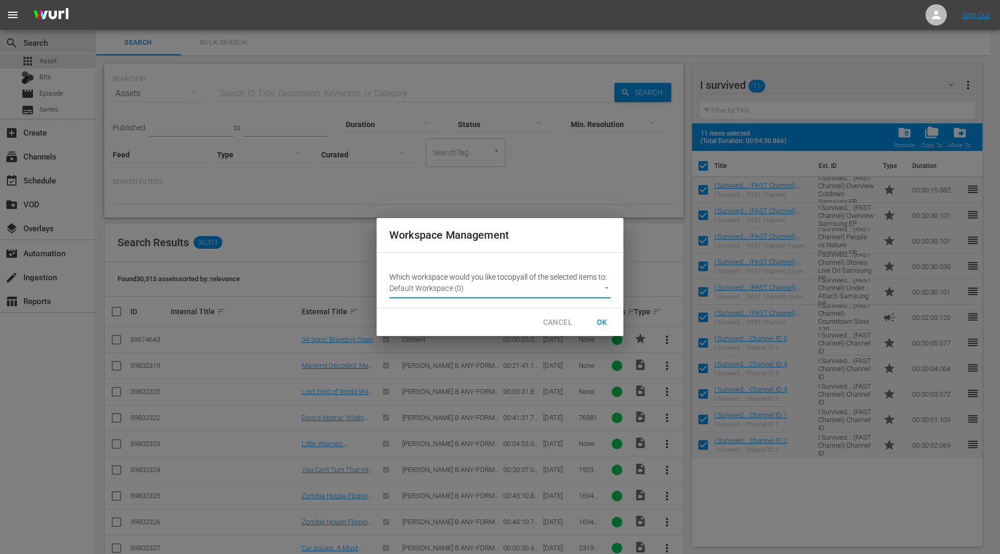
click at [601, 318] on span "OK" at bounding box center [601, 322] width 17 height 13
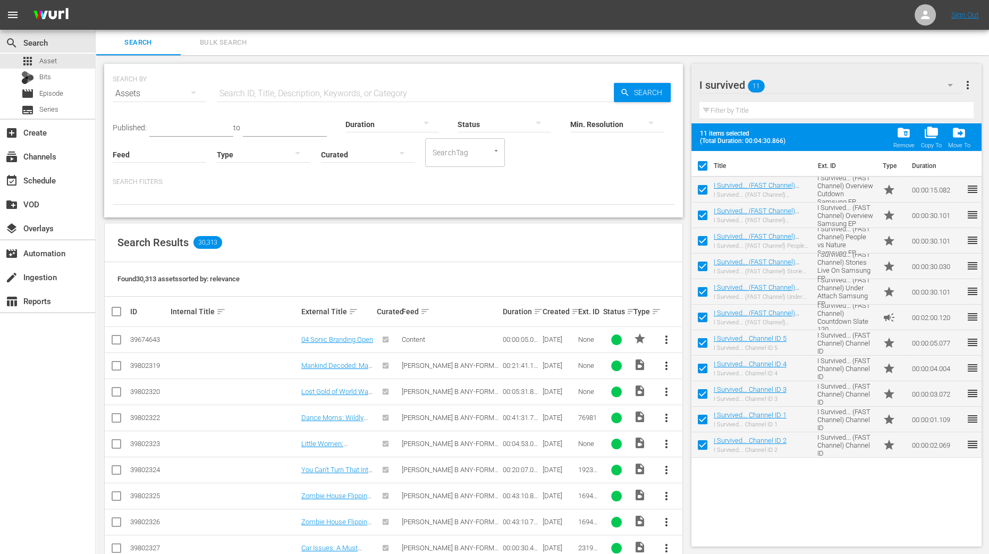
checkbox input "false"
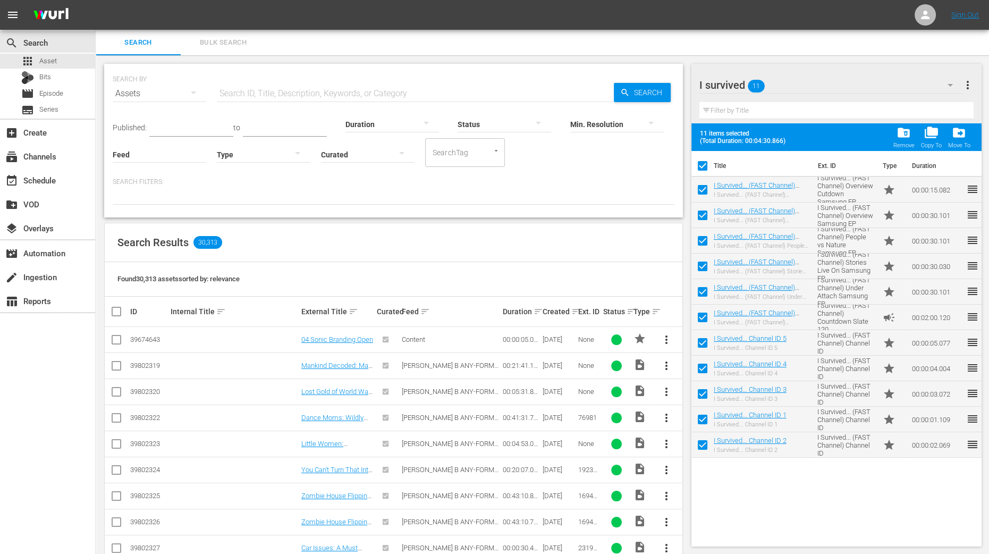
checkbox input "false"
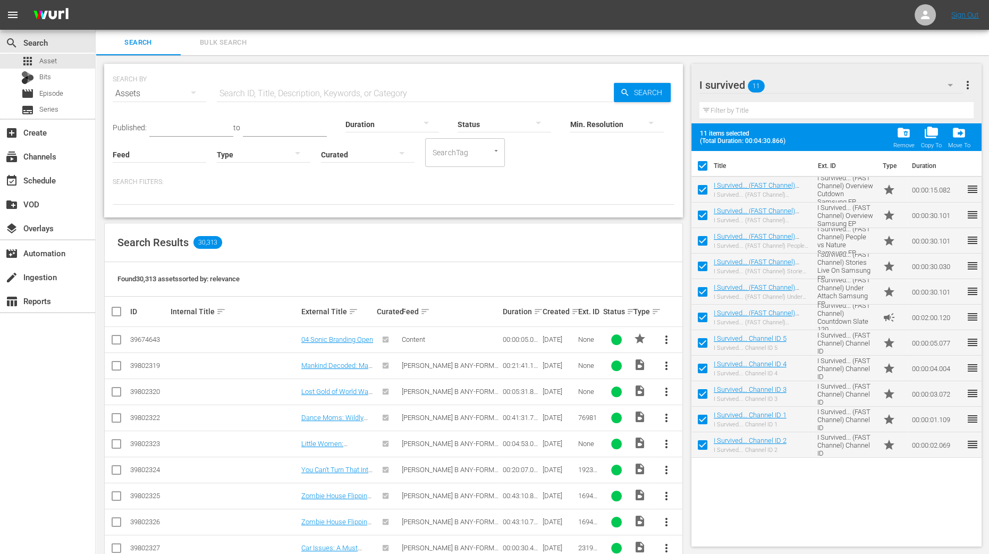
checkbox input "false"
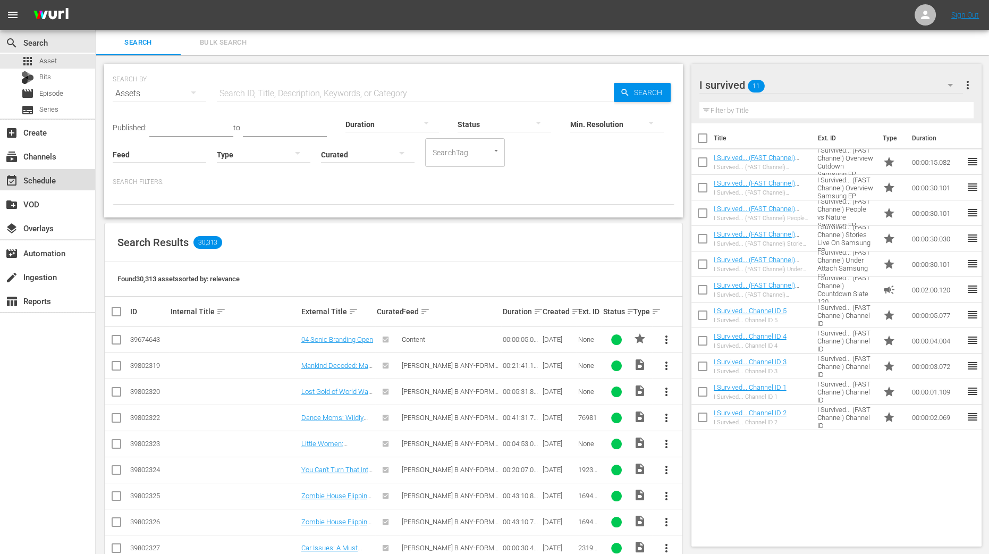
click at [53, 178] on div "event_available Schedule" at bounding box center [30, 179] width 60 height 10
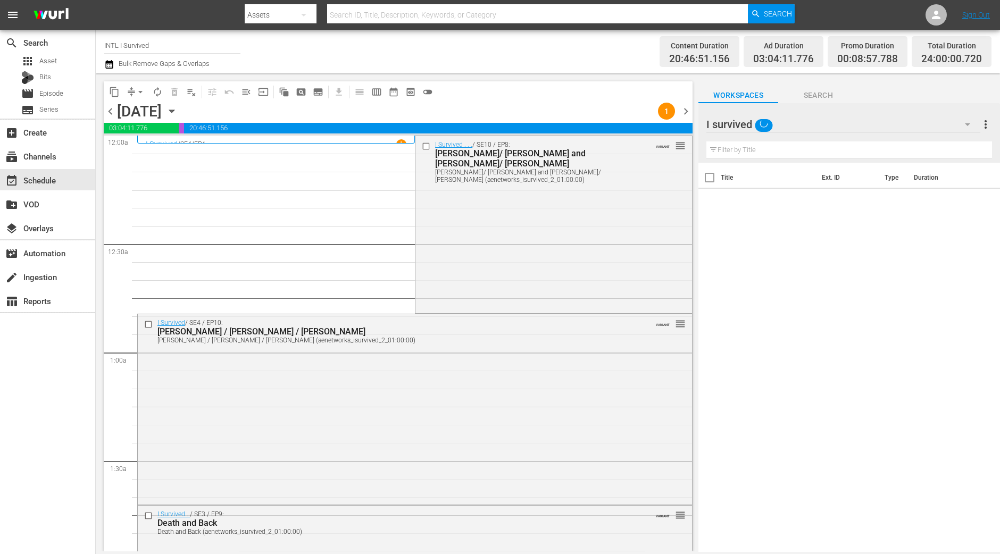
click at [178, 113] on icon "button" at bounding box center [172, 111] width 12 height 12
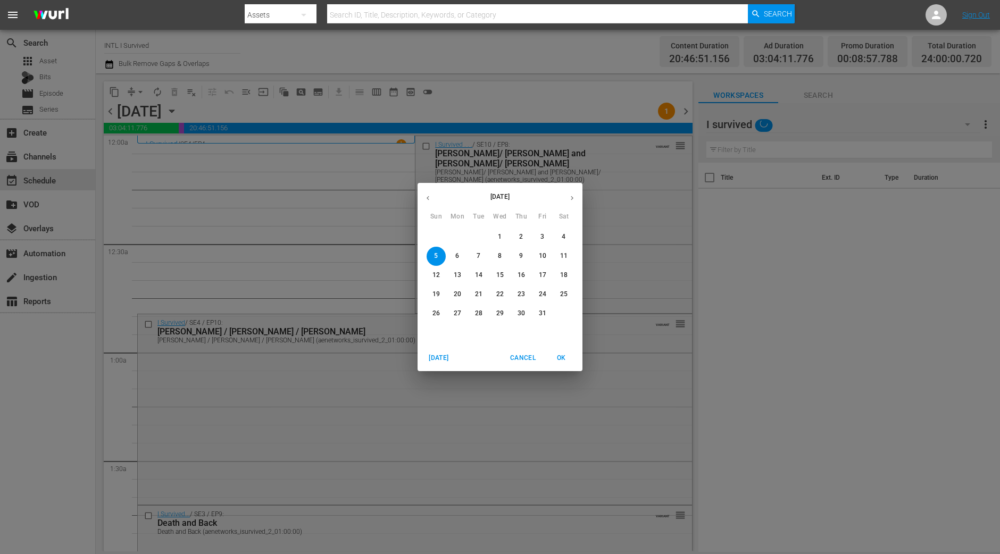
click at [426, 189] on button "button" at bounding box center [427, 198] width 21 height 21
click at [464, 314] on span "29" at bounding box center [457, 313] width 19 height 9
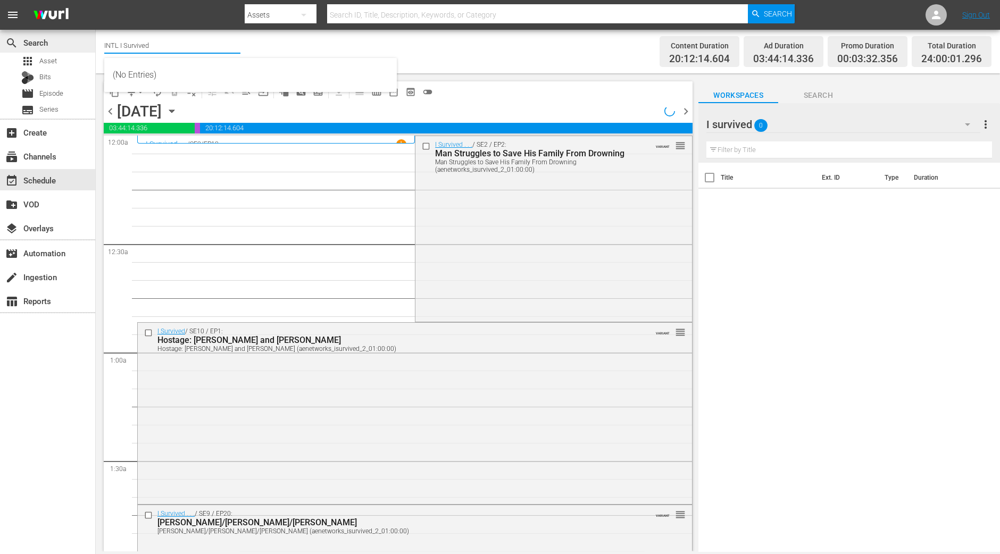
drag, startPoint x: 179, startPoint y: 47, endPoint x: 72, endPoint y: 47, distance: 106.9
click at [96, 0] on div "search Search apps Asset Bits movie Episode subtitles Series add_box Create sub…" at bounding box center [548, 0] width 904 height 0
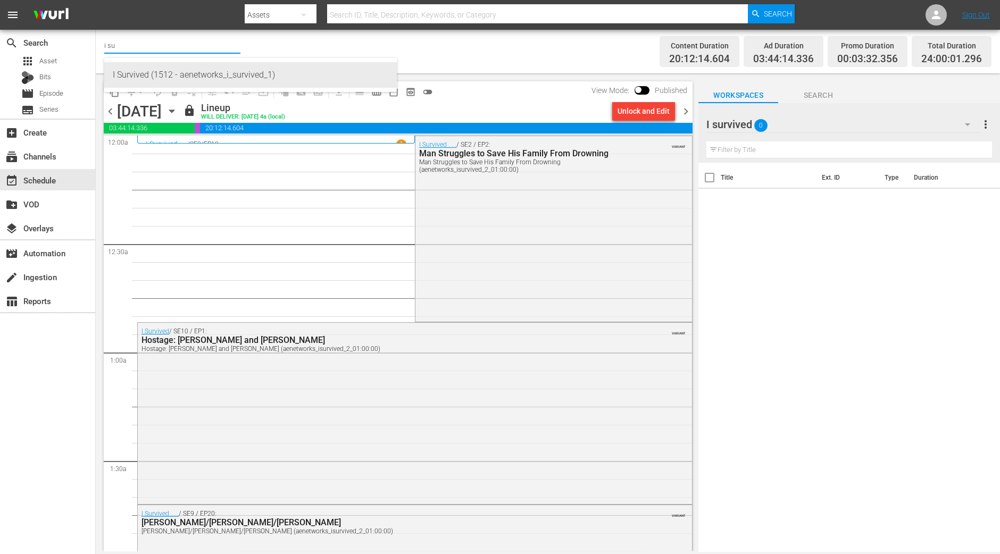
click at [136, 78] on div "I Survived (1512 - aenetworks_i_survived_1)" at bounding box center [250, 75] width 275 height 26
type input "I Survived (1512 - aenetworks_i_survived_1)"
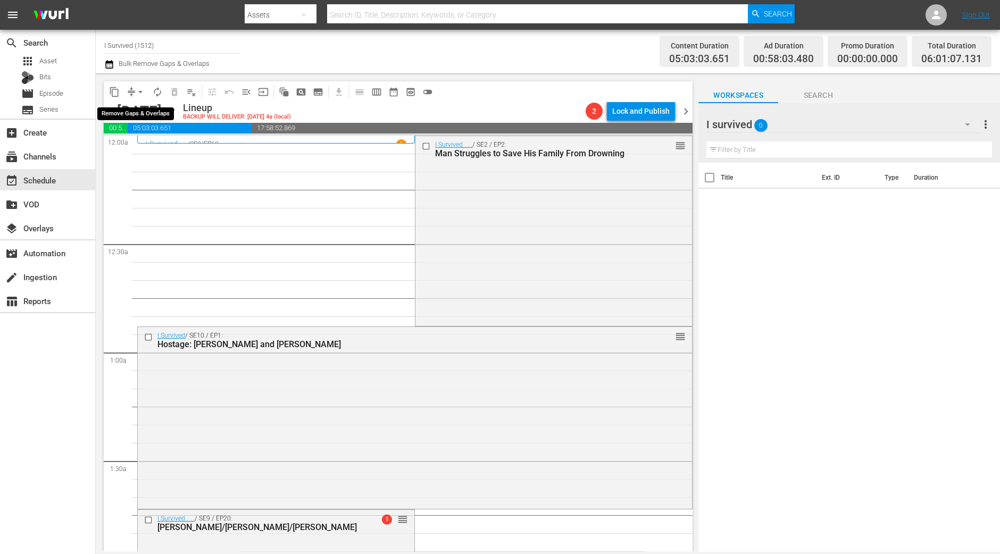
click at [140, 93] on span "arrow_drop_down" at bounding box center [140, 92] width 11 height 11
click at [132, 105] on li "Align to Midnight" at bounding box center [141, 113] width 112 height 18
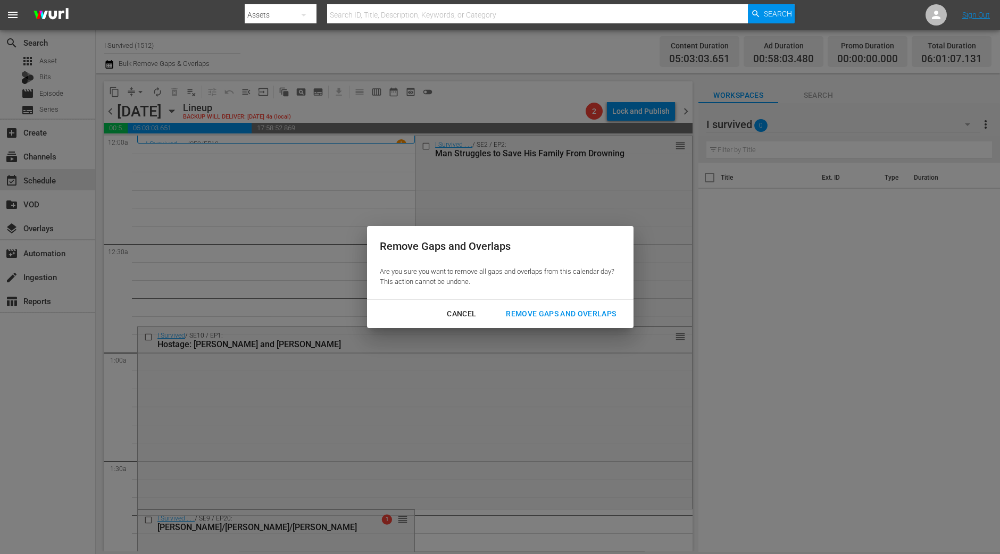
click at [545, 315] on div "Remove Gaps and Overlaps" at bounding box center [560, 313] width 127 height 13
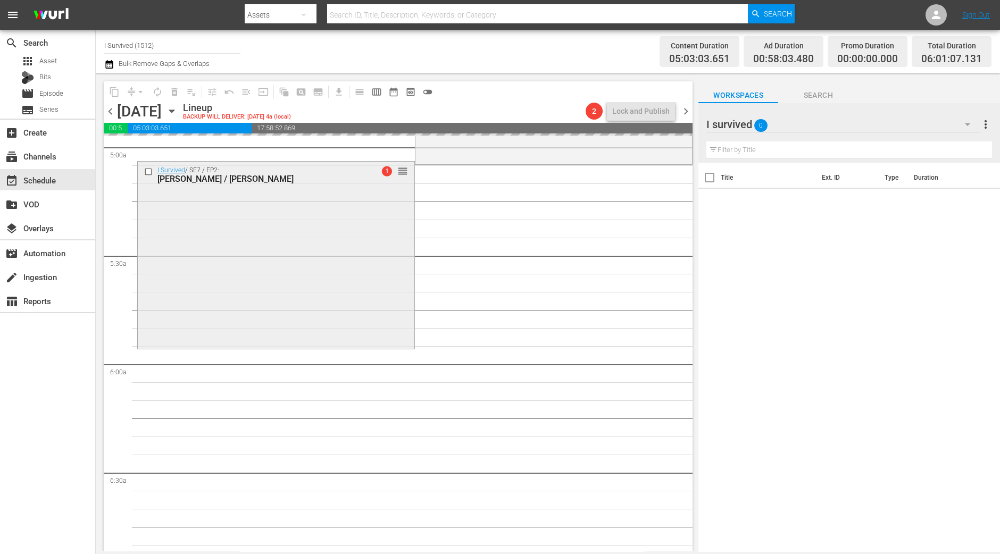
scroll to position [1063, 0]
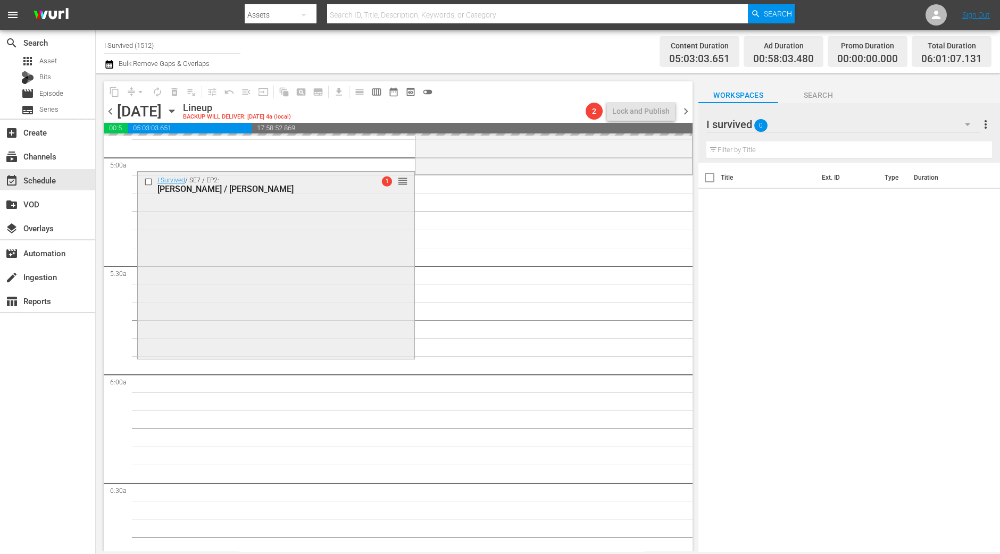
click at [331, 297] on div "I Survived / SE7 / EP2: Kristy / Jamison 1 reorder" at bounding box center [276, 264] width 276 height 185
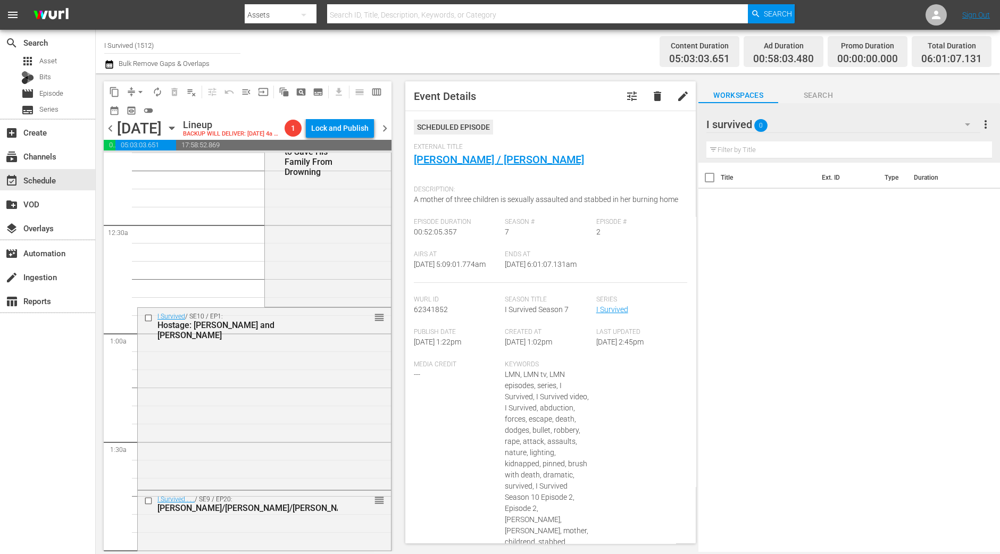
scroll to position [0, 0]
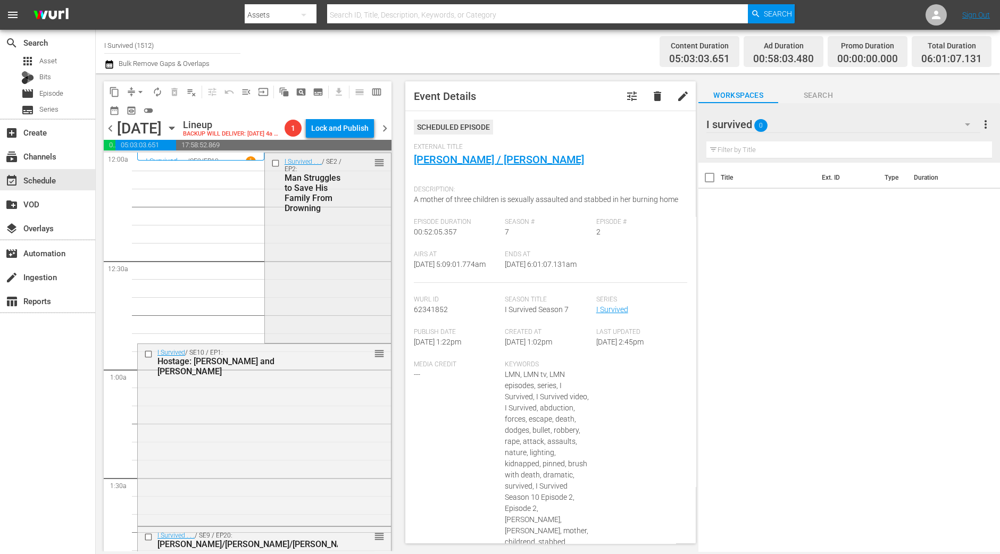
click at [365, 330] on div "I Survived . . . / SE2 / EP2: Man Struggles to Save His Family From Drowning re…" at bounding box center [328, 247] width 126 height 188
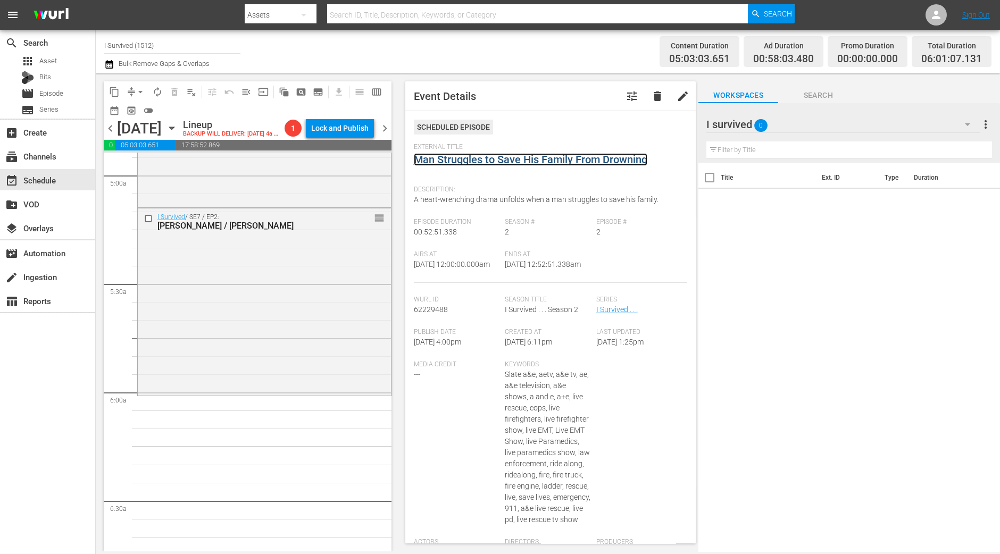
scroll to position [1130, 0]
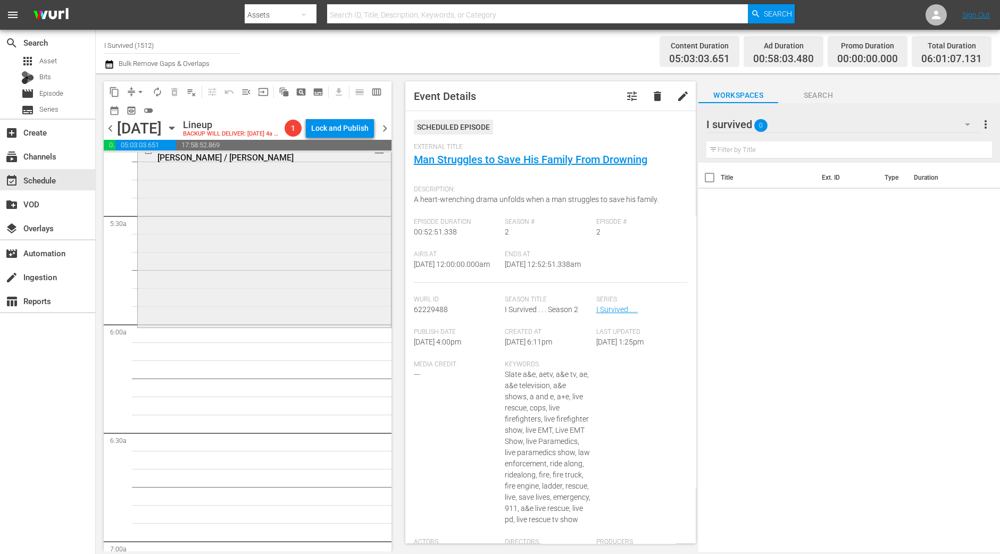
click at [255, 281] on div "I Survived / SE7 / EP2: Kristy / Jamison reorder" at bounding box center [264, 232] width 253 height 185
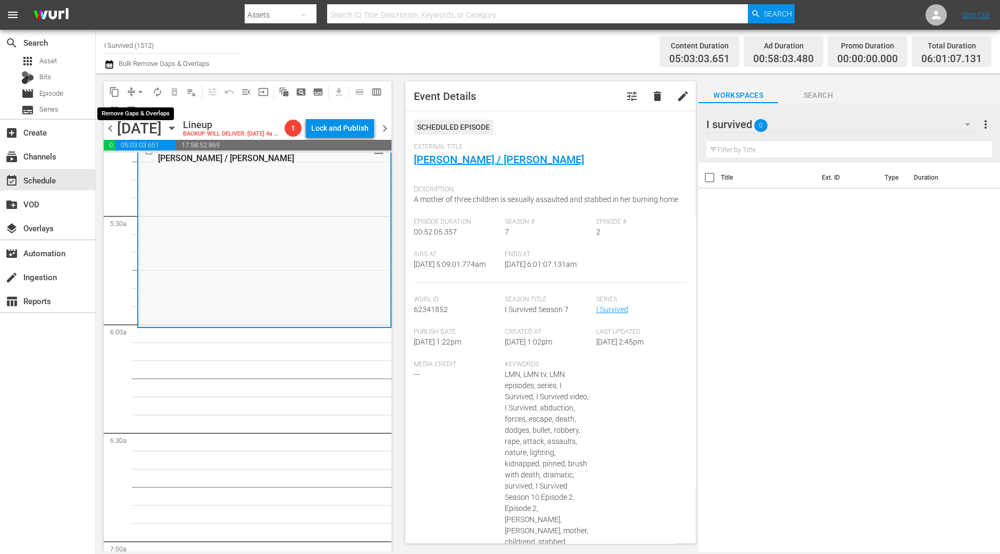
click at [137, 92] on span "arrow_drop_down" at bounding box center [140, 92] width 11 height 11
click at [138, 112] on li "Align to Midnight" at bounding box center [141, 113] width 112 height 18
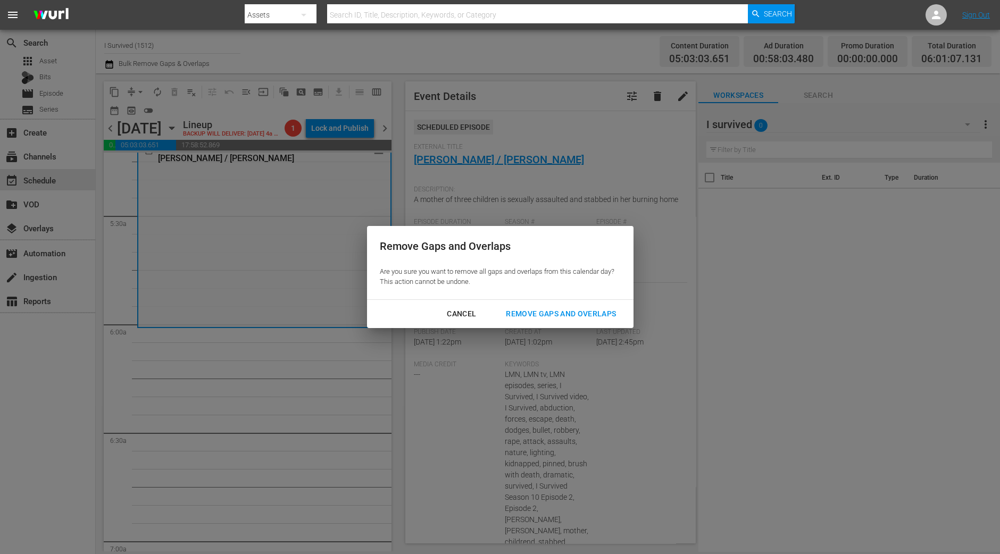
click at [574, 320] on div "Remove Gaps and Overlaps" at bounding box center [560, 313] width 127 height 13
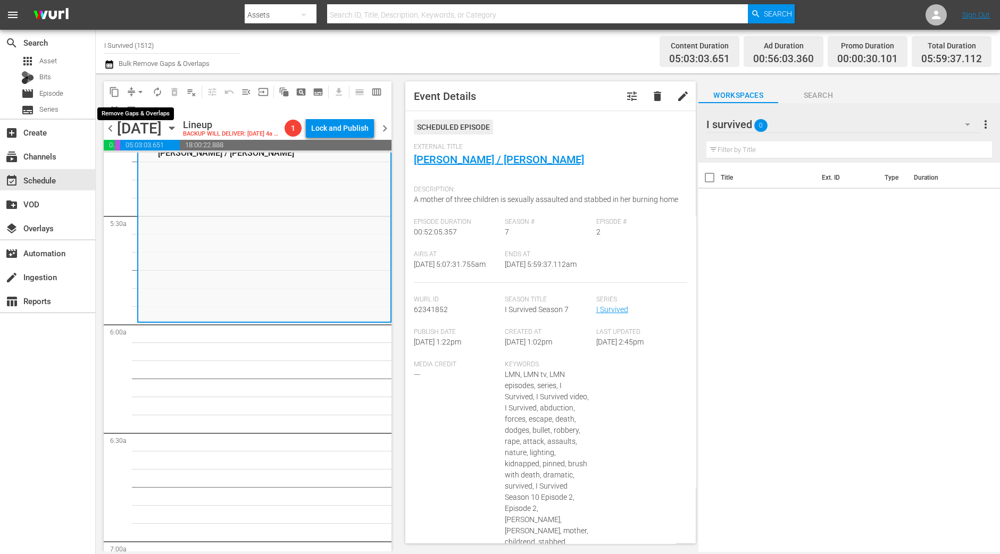
click at [135, 96] on span "arrow_drop_down" at bounding box center [140, 92] width 11 height 11
click at [140, 108] on li "Align to Midnight" at bounding box center [141, 113] width 112 height 18
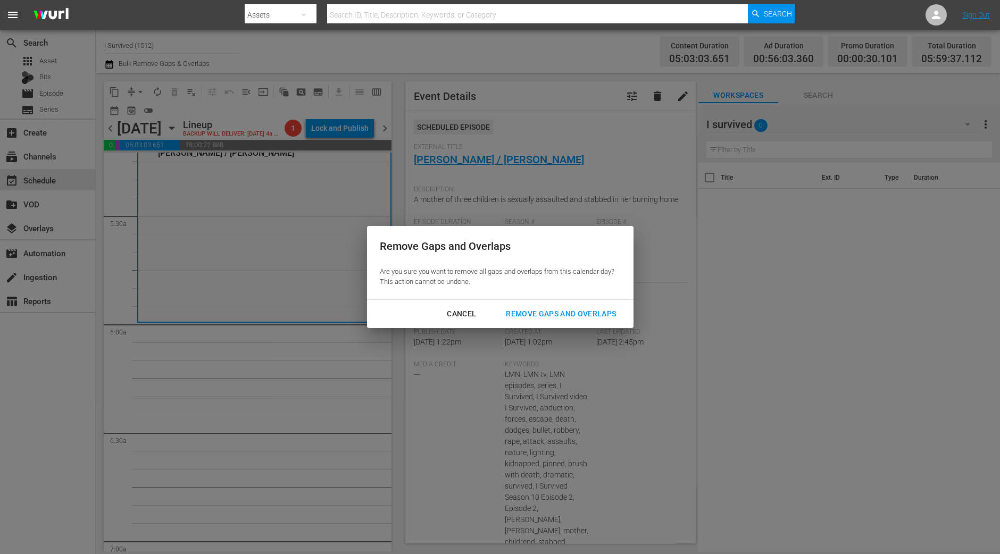
click at [584, 306] on button "Remove Gaps and Overlaps" at bounding box center [561, 314] width 136 height 20
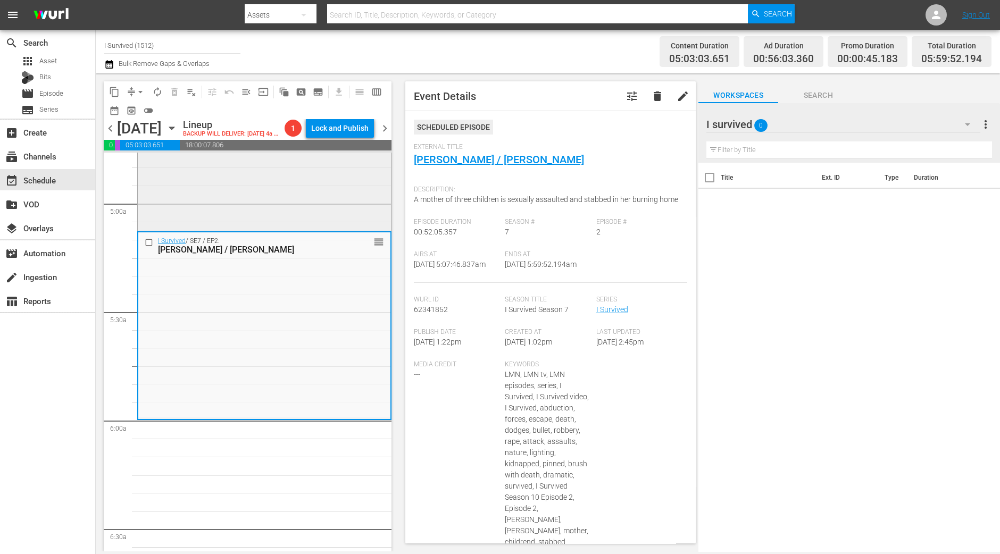
scroll to position [798, 0]
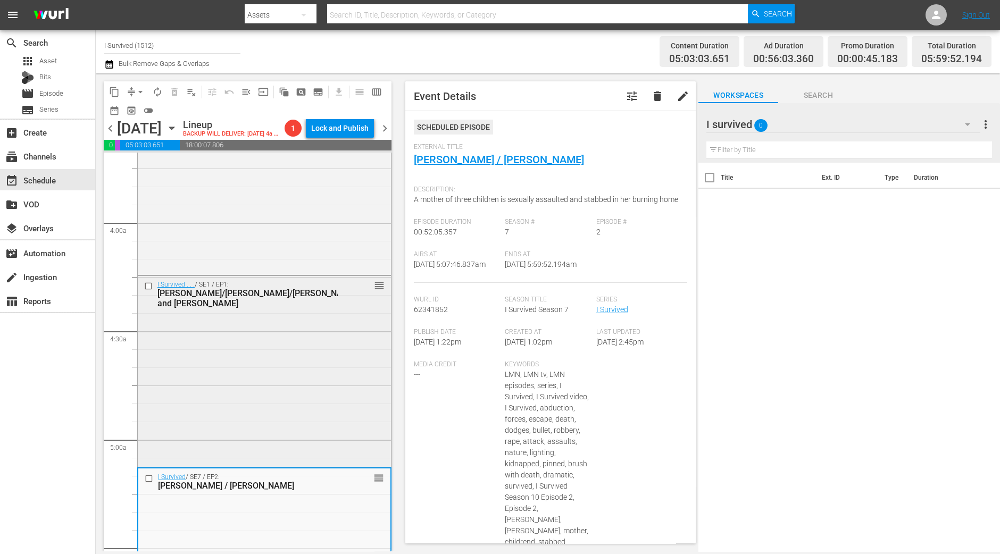
click at [314, 353] on div "I Survived . . . / SE1 / EP1: Bridget/Daryl/Ryan B. and John reorder" at bounding box center [264, 370] width 253 height 189
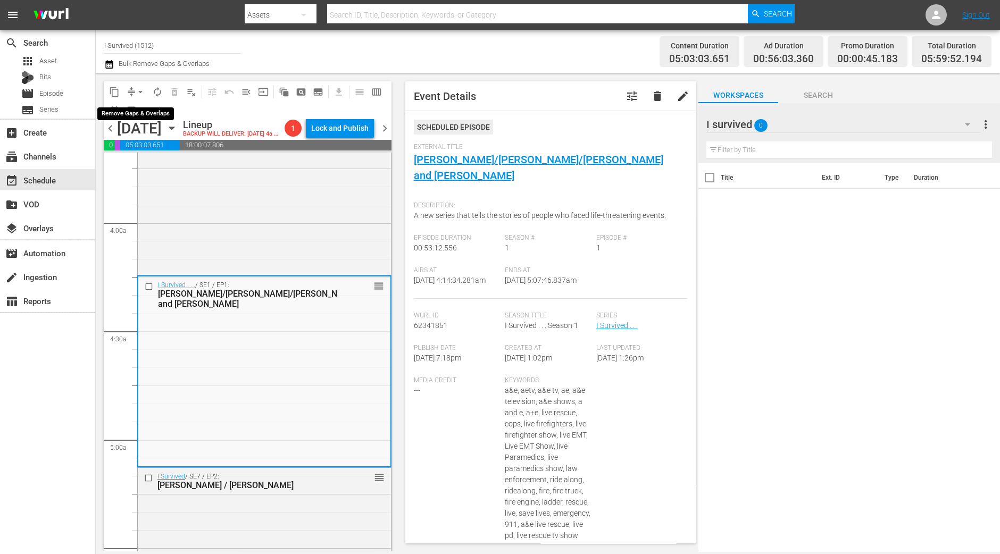
click at [140, 87] on span "arrow_drop_down" at bounding box center [140, 92] width 11 height 11
click at [132, 113] on li "Align to Midnight" at bounding box center [141, 113] width 112 height 18
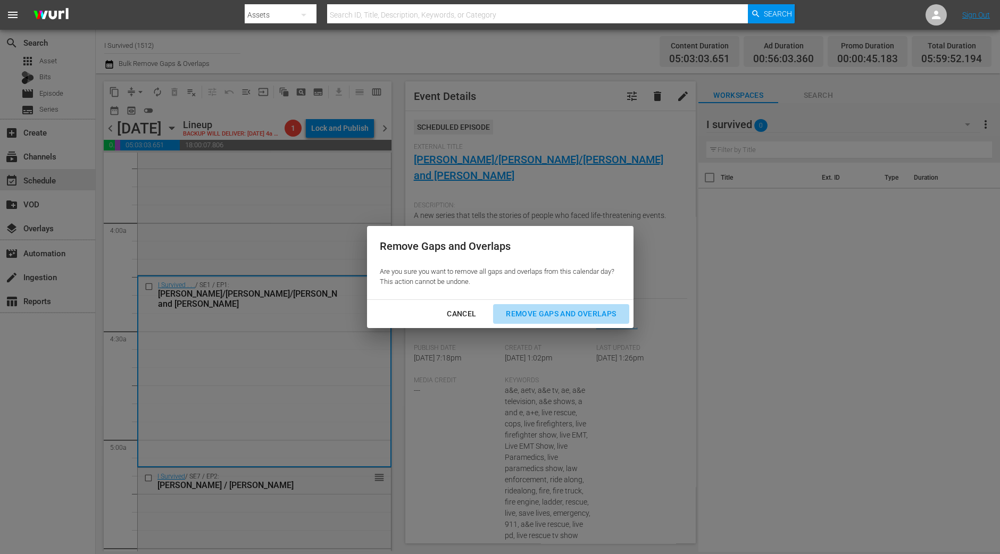
click at [598, 312] on div "Remove Gaps and Overlaps" at bounding box center [560, 313] width 127 height 13
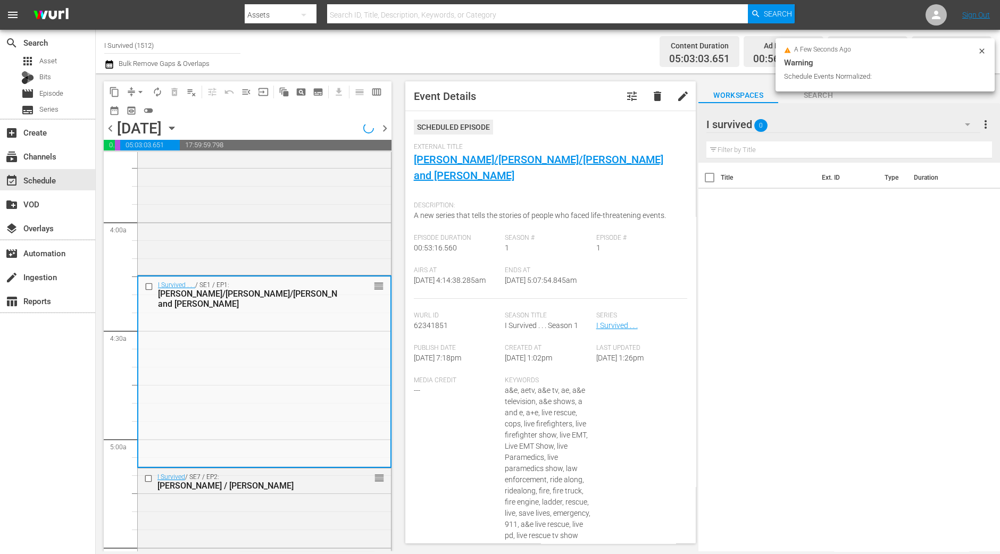
scroll to position [1196, 0]
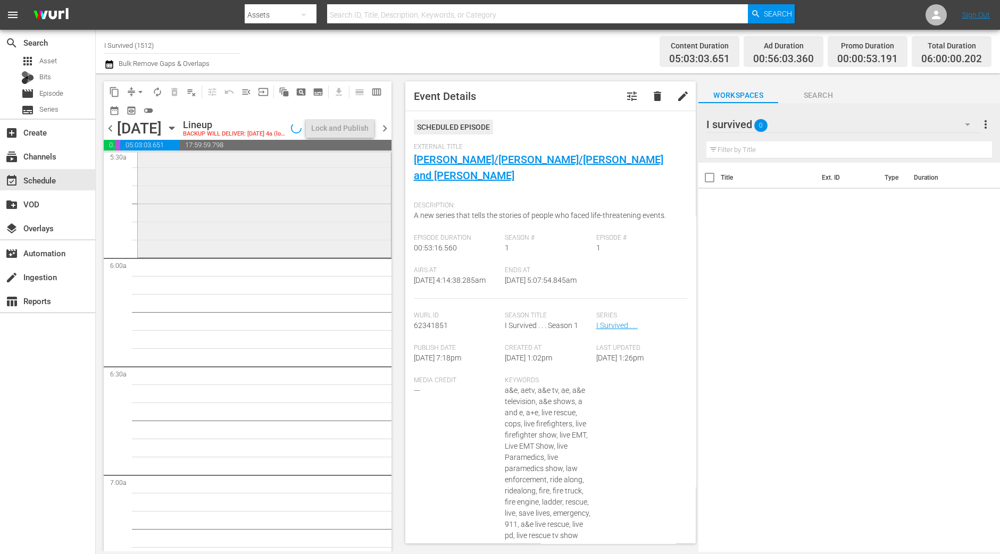
click at [318, 241] on div "I Survived / SE7 / EP2: Kristy / Jamison reorder" at bounding box center [264, 162] width 253 height 185
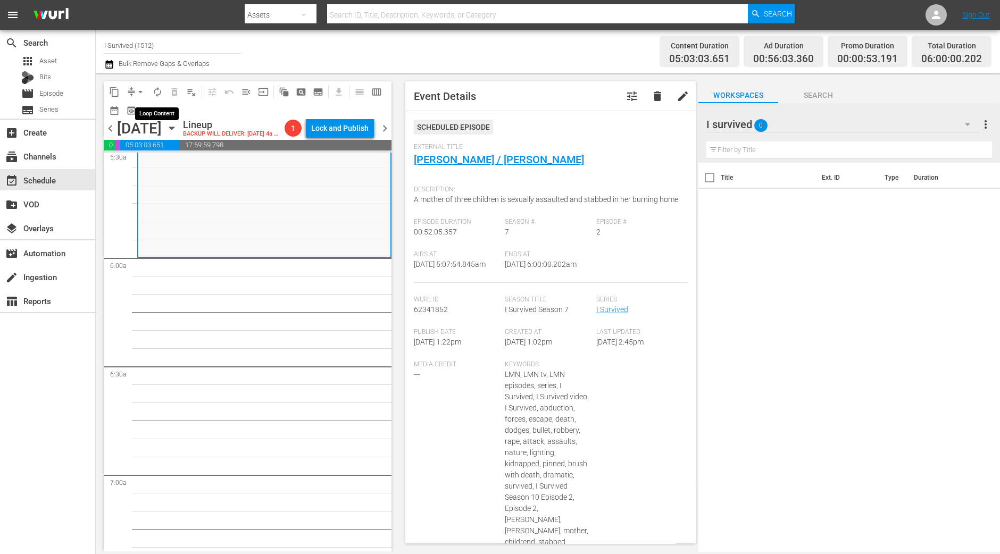
click at [154, 87] on span "autorenew_outlined" at bounding box center [157, 92] width 11 height 11
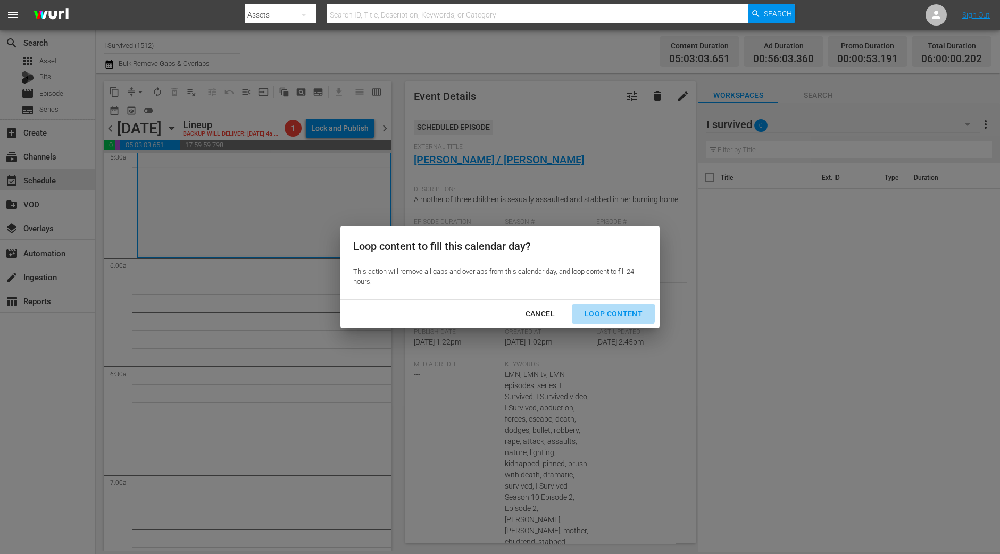
click at [614, 311] on div "Loop Content" at bounding box center [613, 313] width 75 height 13
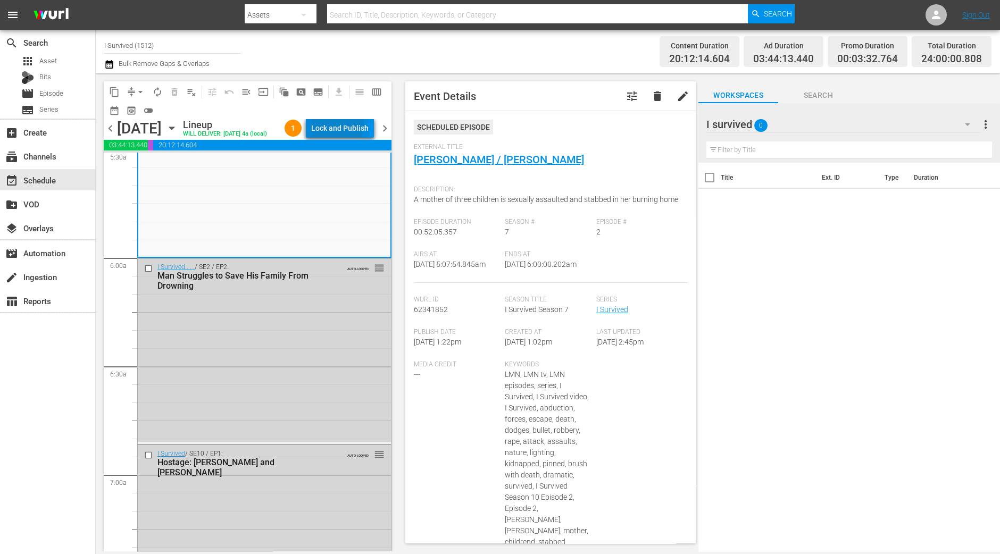
click at [347, 126] on div "Lock and Publish" at bounding box center [339, 128] width 57 height 19
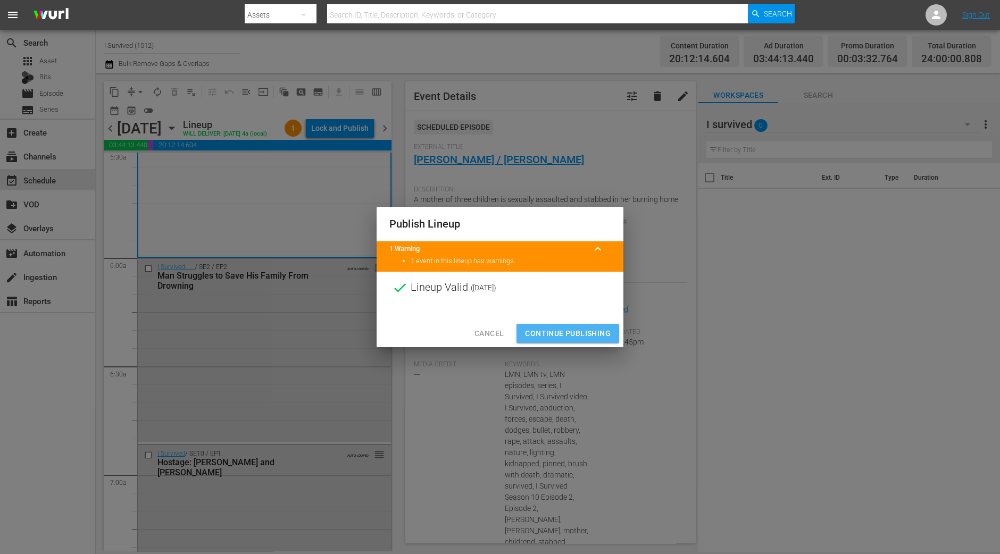
click at [575, 329] on span "Continue Publishing" at bounding box center [568, 333] width 86 height 13
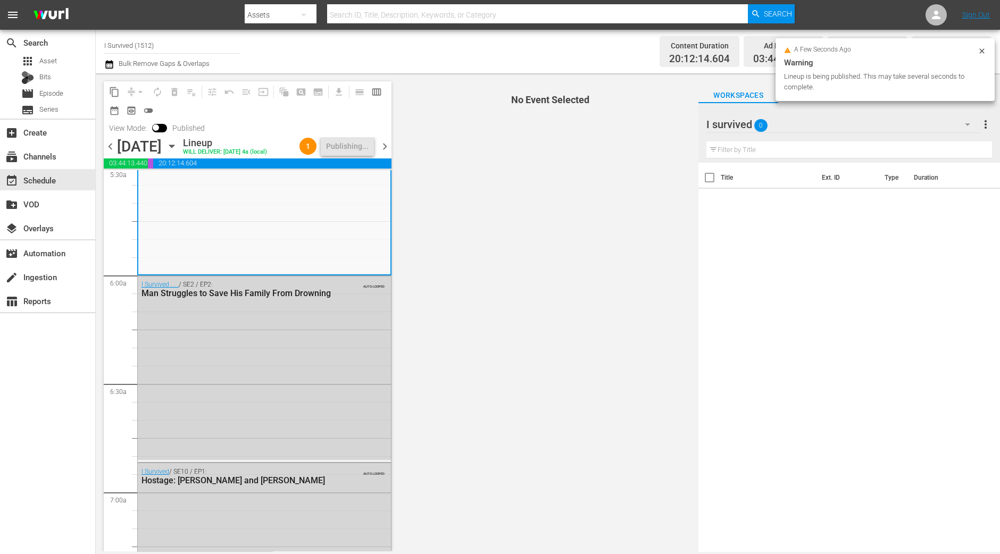
click at [383, 153] on span "chevron_right" at bounding box center [384, 146] width 13 height 13
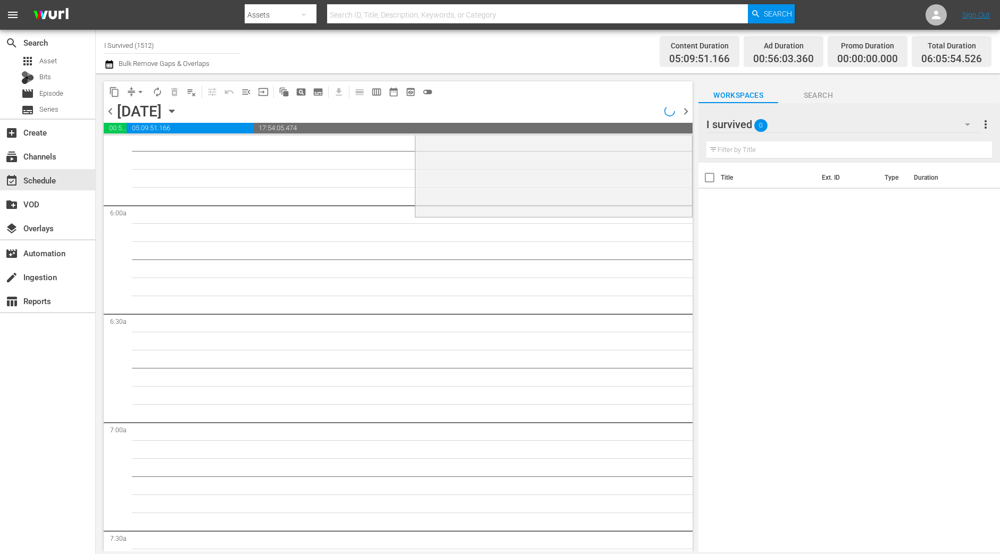
scroll to position [1165, 0]
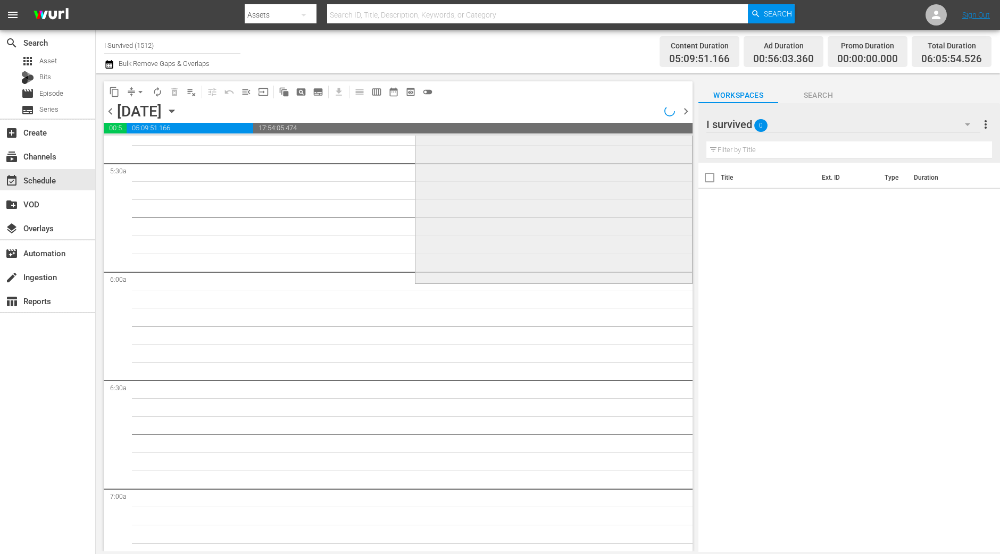
click at [546, 227] on div "I Survived . . . / SE2 / EP3: Jewish Federation / Alberto / Tamara 1 reorder" at bounding box center [553, 188] width 276 height 188
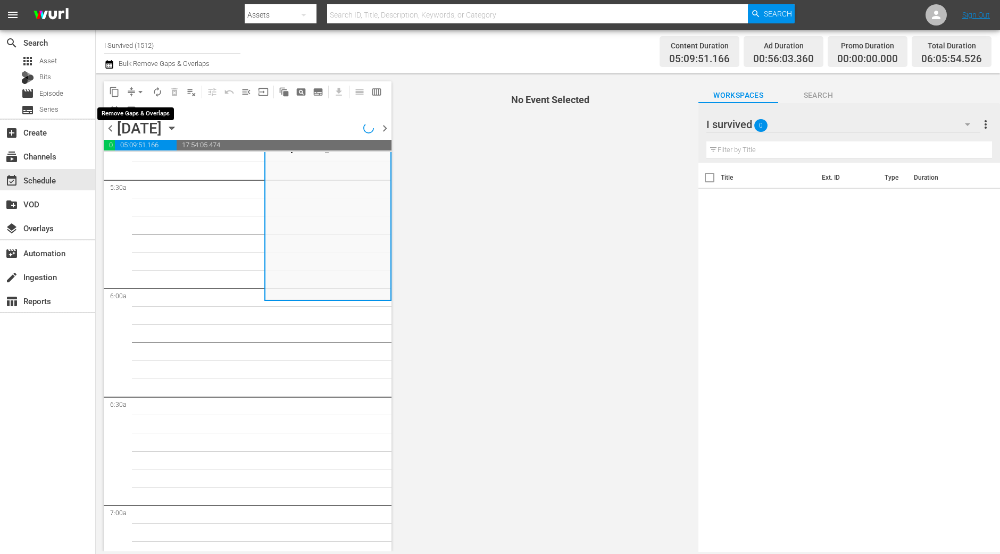
click at [140, 92] on span "arrow_drop_down" at bounding box center [140, 92] width 11 height 11
click at [140, 110] on li "Align to Midnight" at bounding box center [141, 113] width 88 height 18
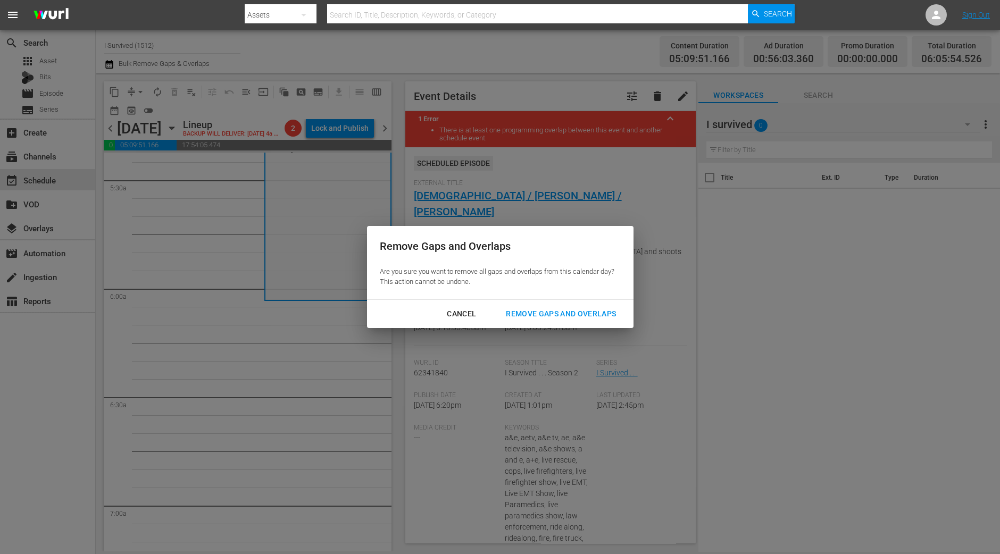
click at [613, 313] on div "Remove Gaps and Overlaps" at bounding box center [560, 313] width 127 height 13
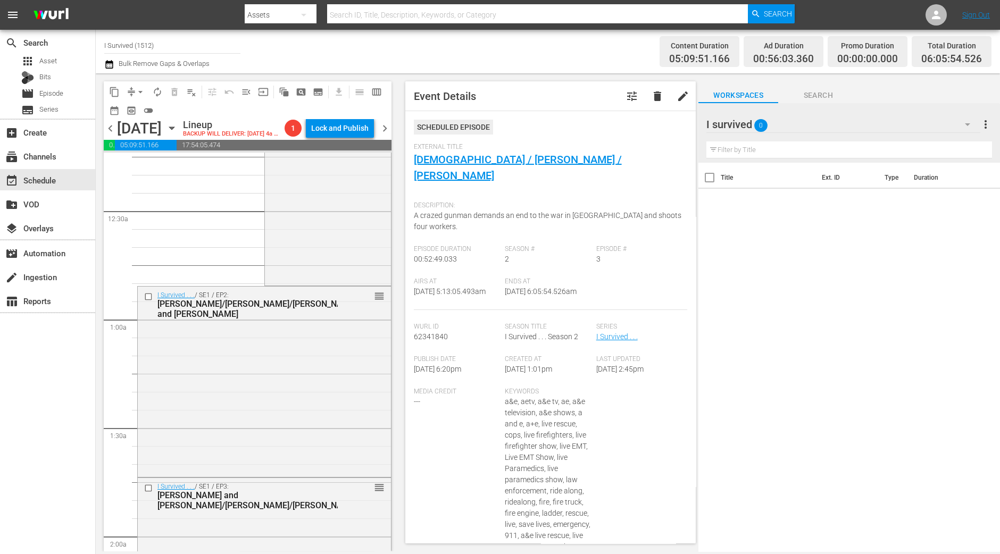
scroll to position [0, 0]
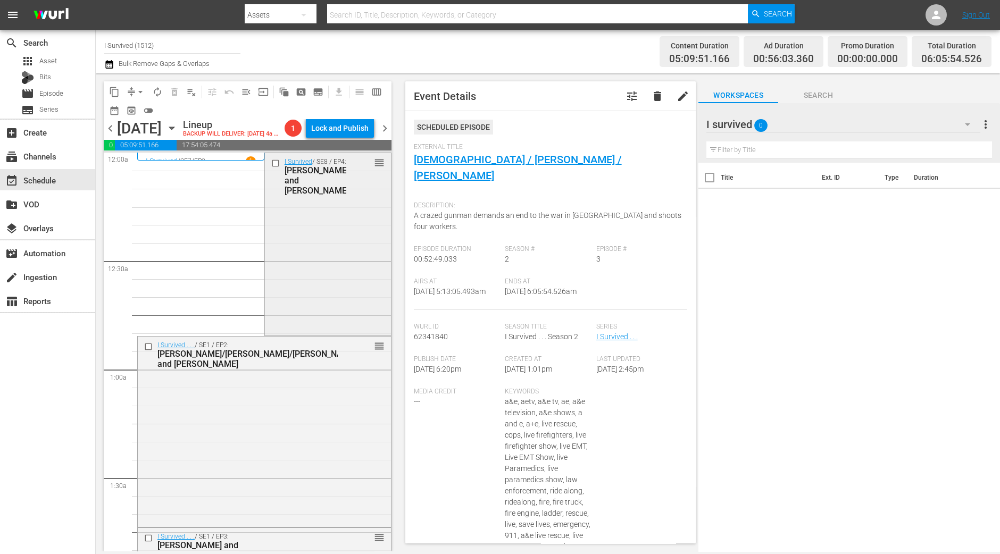
click at [298, 300] on div "I Survived / SE8 / EP4: Eduardo and Jayne reorder" at bounding box center [328, 243] width 126 height 181
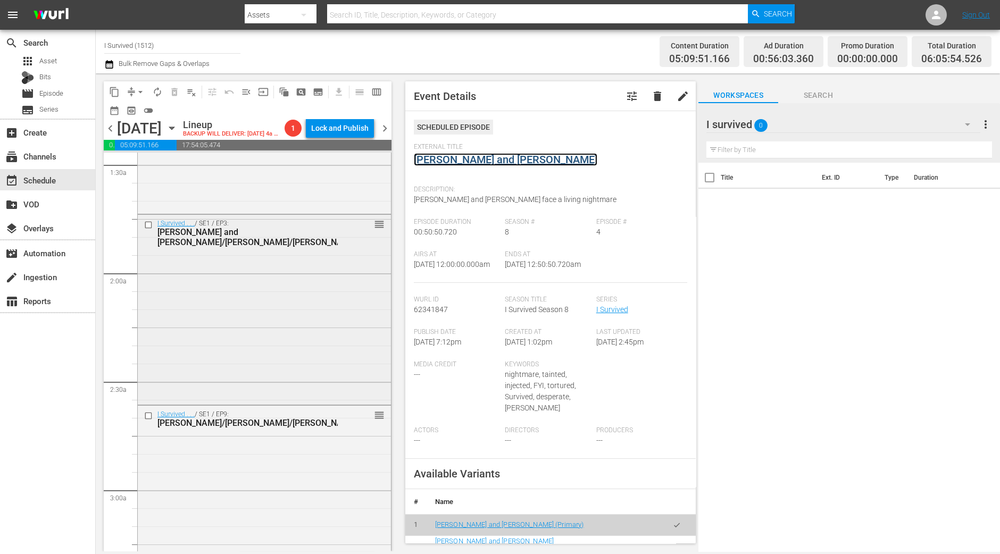
scroll to position [332, 0]
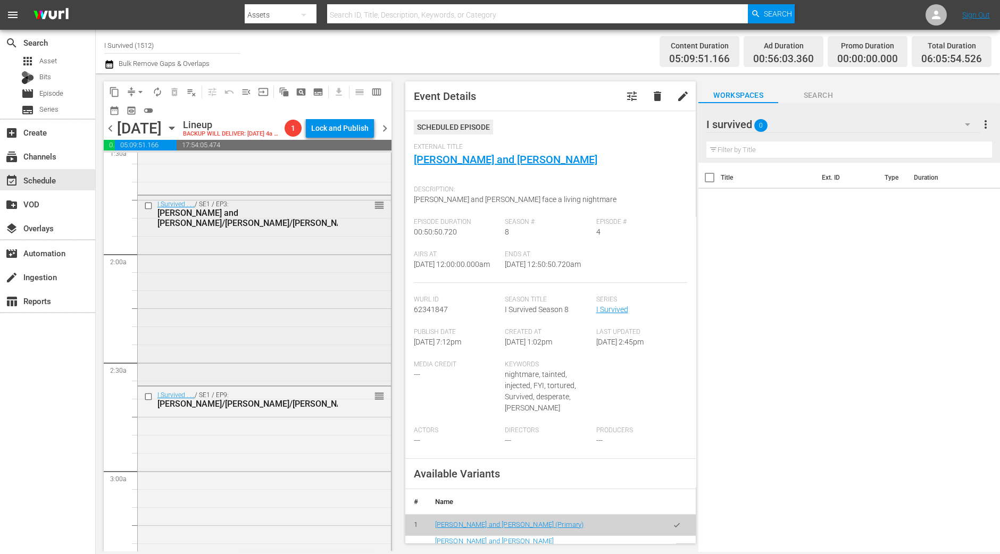
click at [265, 350] on div "I Survived . . . / SE1 / EP3: Christine and Heidi/Debbie/Jim reorder" at bounding box center [264, 290] width 253 height 188
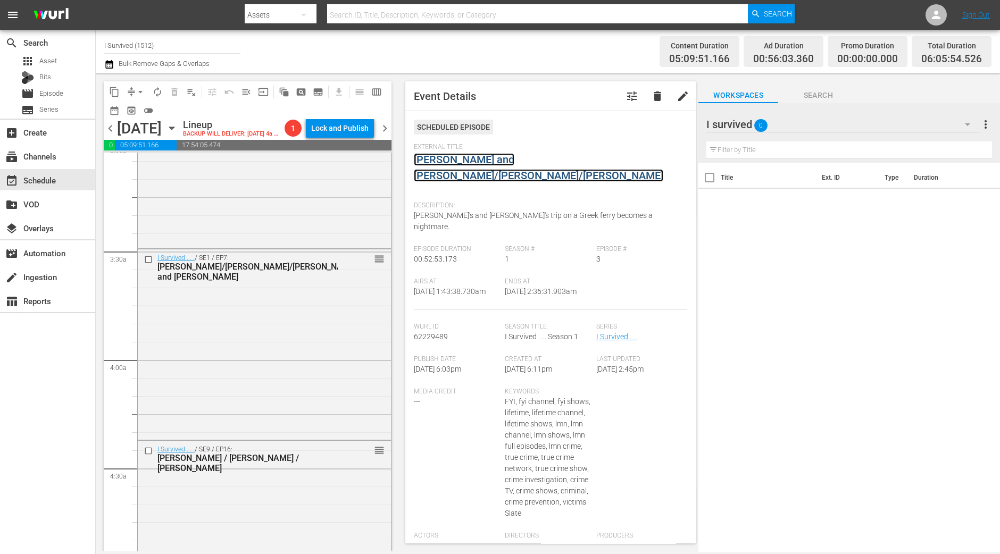
scroll to position [665, 0]
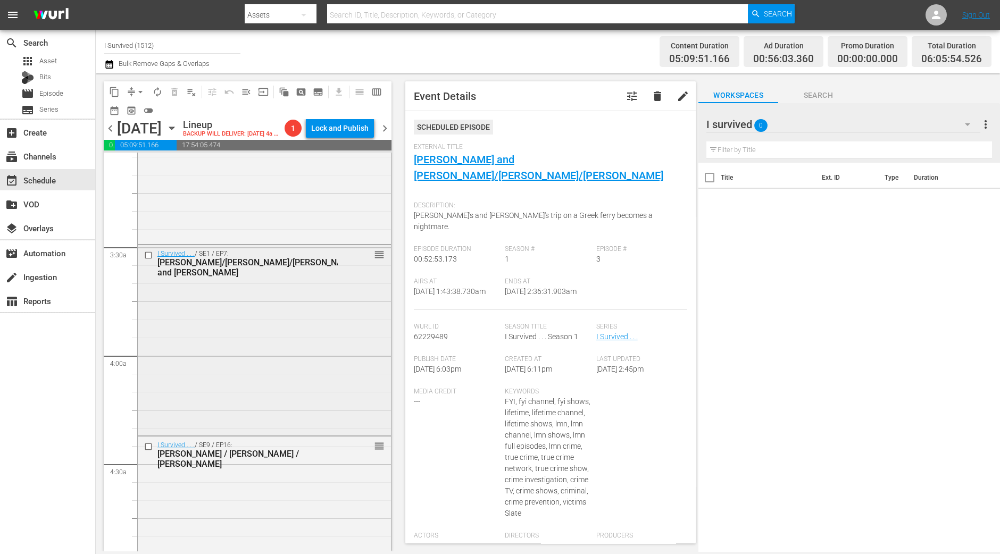
click at [307, 291] on div "I Survived . . . / SE1 / EP7: Cari/Kevin/Joe and Katherine reorder" at bounding box center [264, 339] width 253 height 188
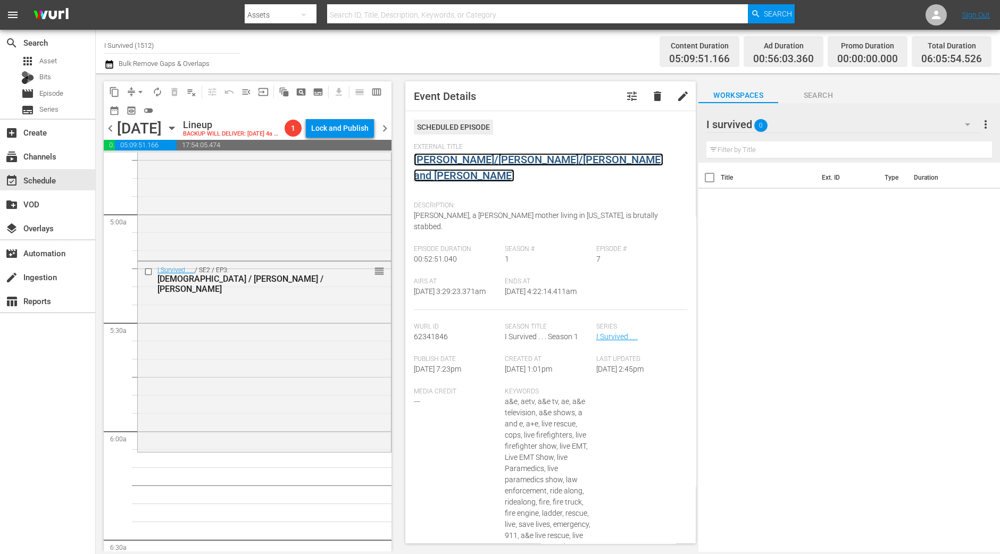
scroll to position [1063, 0]
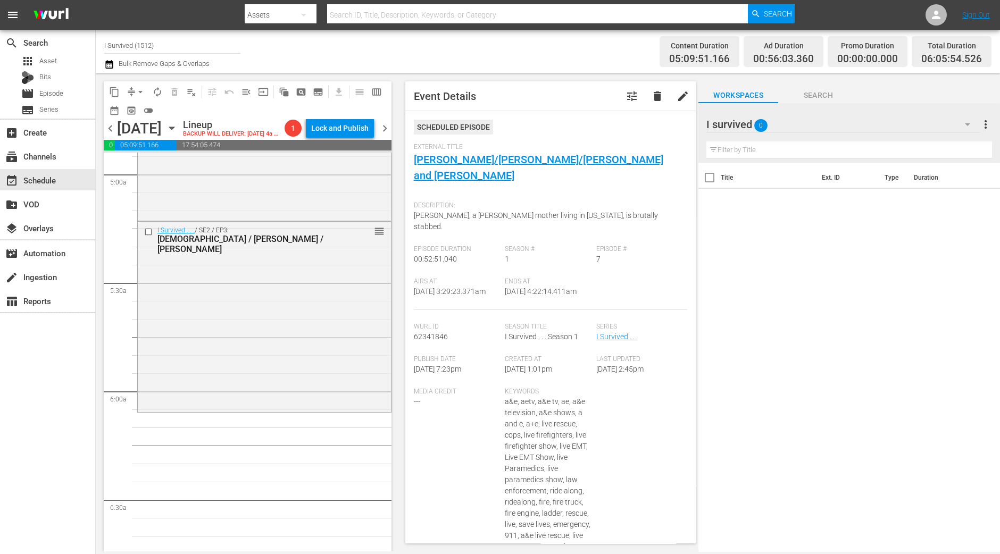
click at [312, 300] on div "I Survived . . . / SE2 / EP3: Jewish Federation / Alberto / Tamara reorder" at bounding box center [264, 316] width 253 height 188
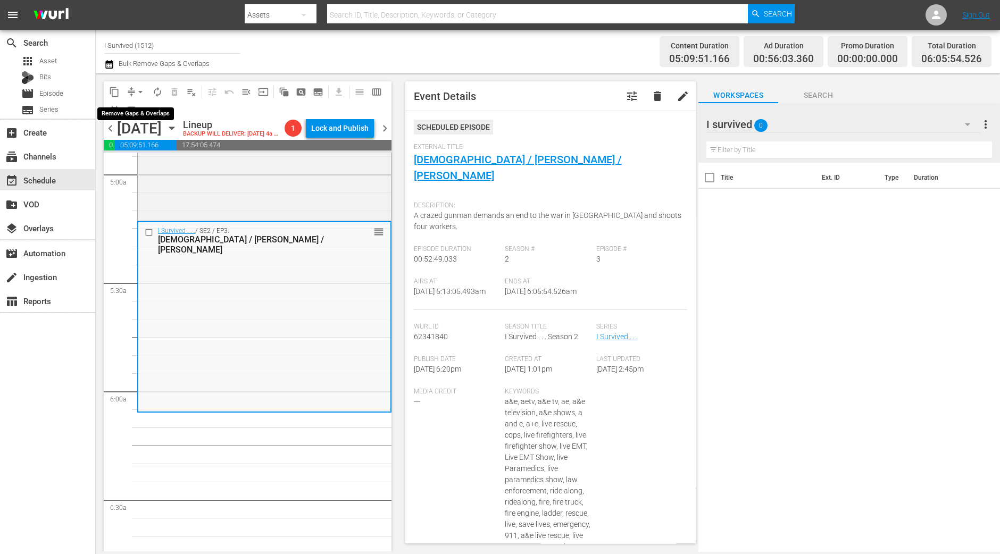
click at [141, 91] on span "arrow_drop_down" at bounding box center [140, 92] width 11 height 11
click at [142, 106] on li "Align to Midnight" at bounding box center [141, 113] width 112 height 18
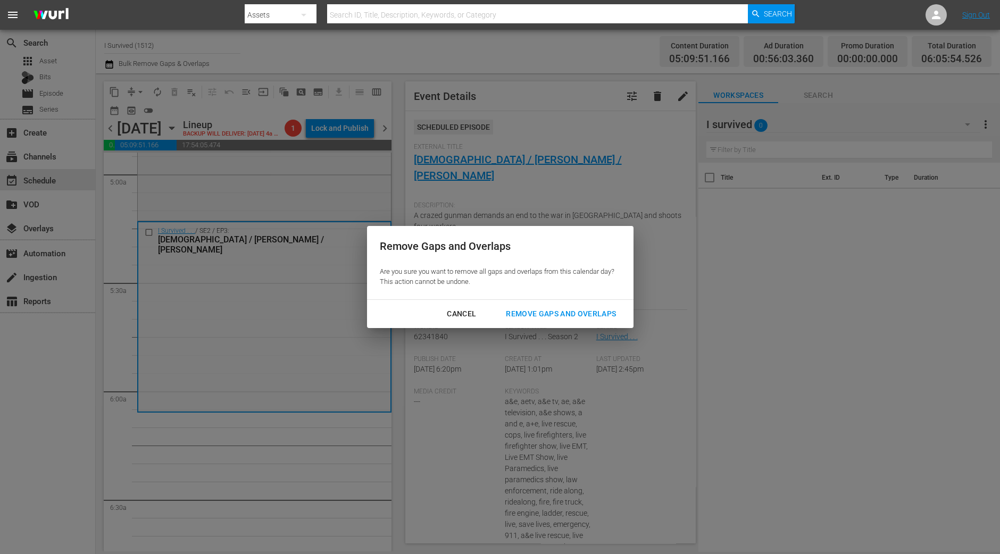
click at [608, 309] on div "Remove Gaps and Overlaps" at bounding box center [560, 313] width 127 height 13
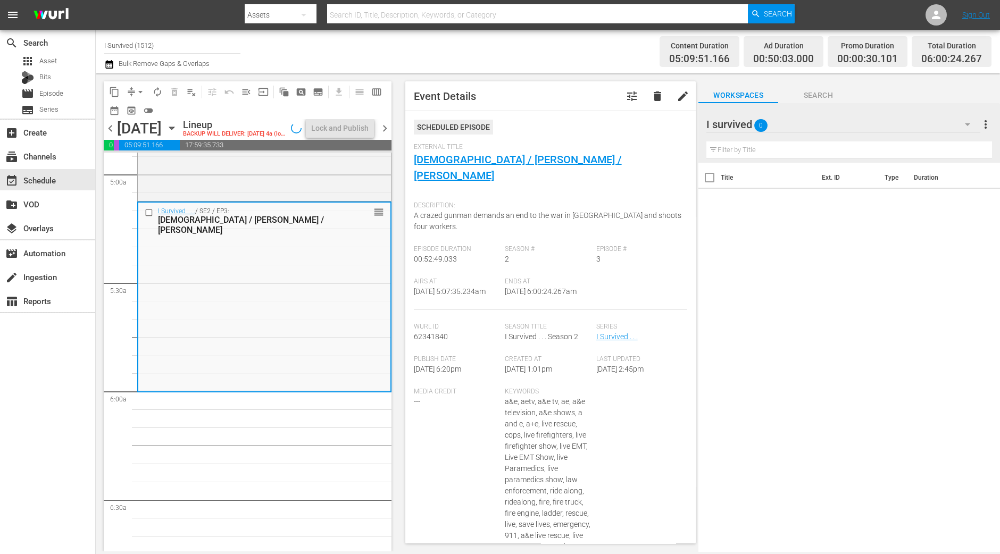
scroll to position [1045, 0]
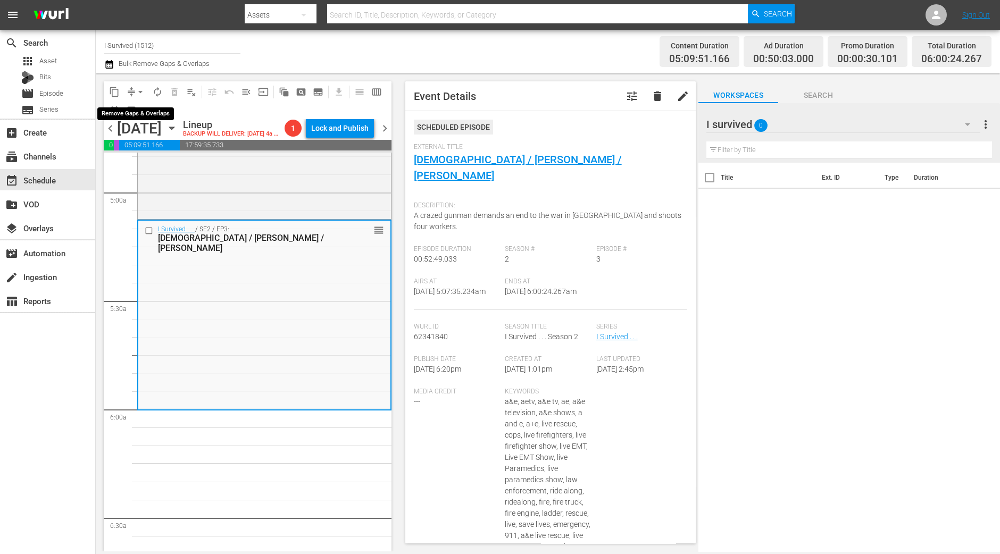
click at [136, 92] on span "arrow_drop_down" at bounding box center [140, 92] width 11 height 11
click at [139, 108] on li "Align to Midnight" at bounding box center [141, 113] width 112 height 18
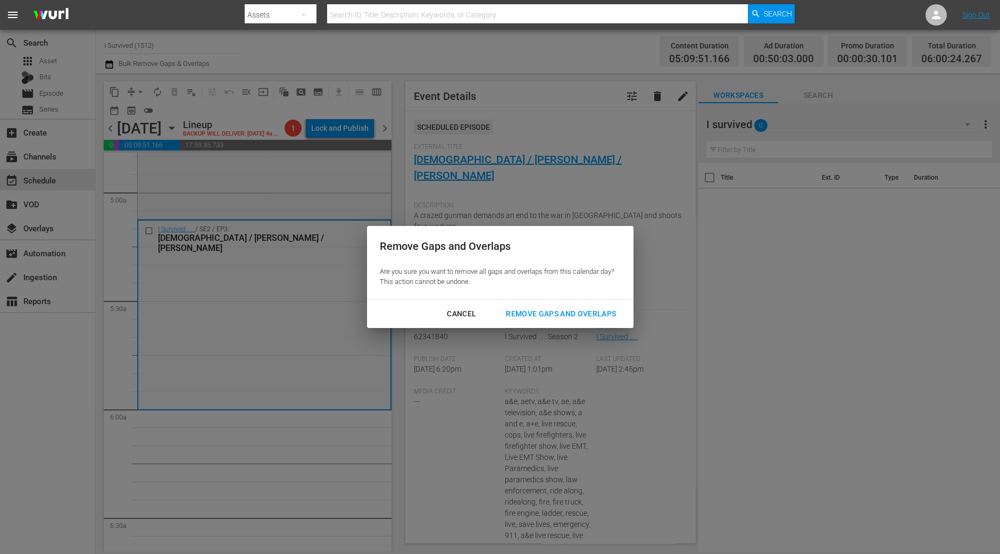
click at [582, 311] on div "Remove Gaps and Overlaps" at bounding box center [560, 313] width 127 height 13
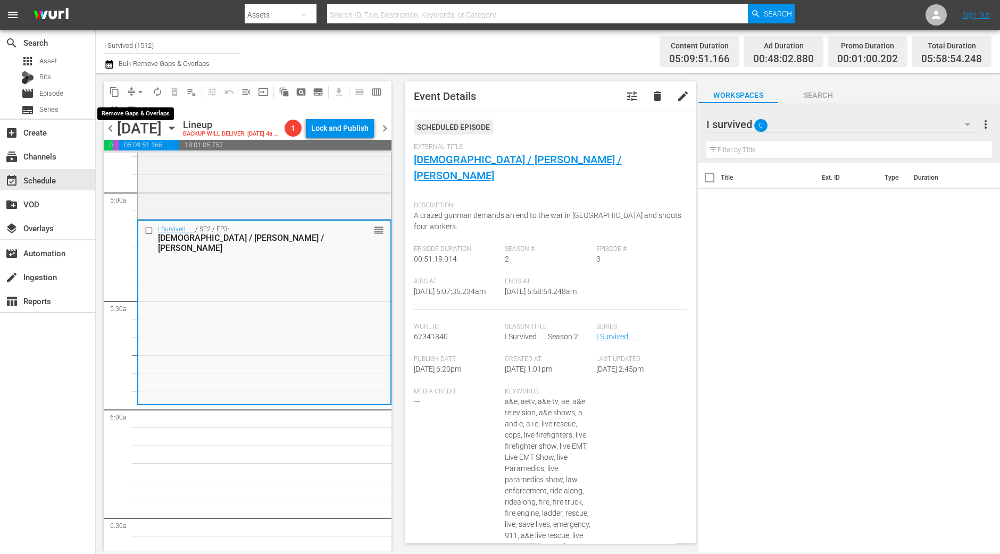
click at [138, 91] on span "arrow_drop_down" at bounding box center [140, 92] width 11 height 11
click at [127, 112] on li "Align to Midnight" at bounding box center [141, 113] width 112 height 18
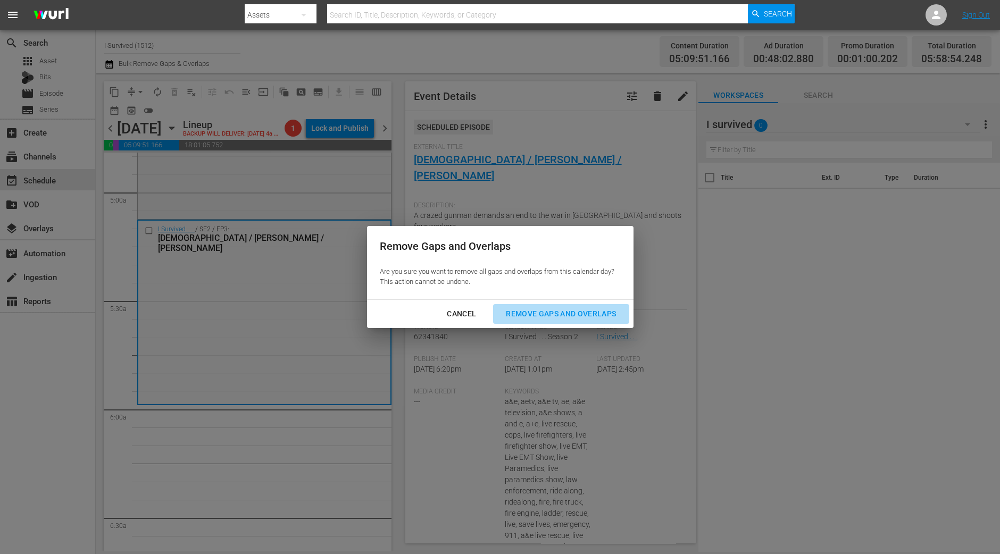
click at [555, 314] on div "Remove Gaps and Overlaps" at bounding box center [560, 313] width 127 height 13
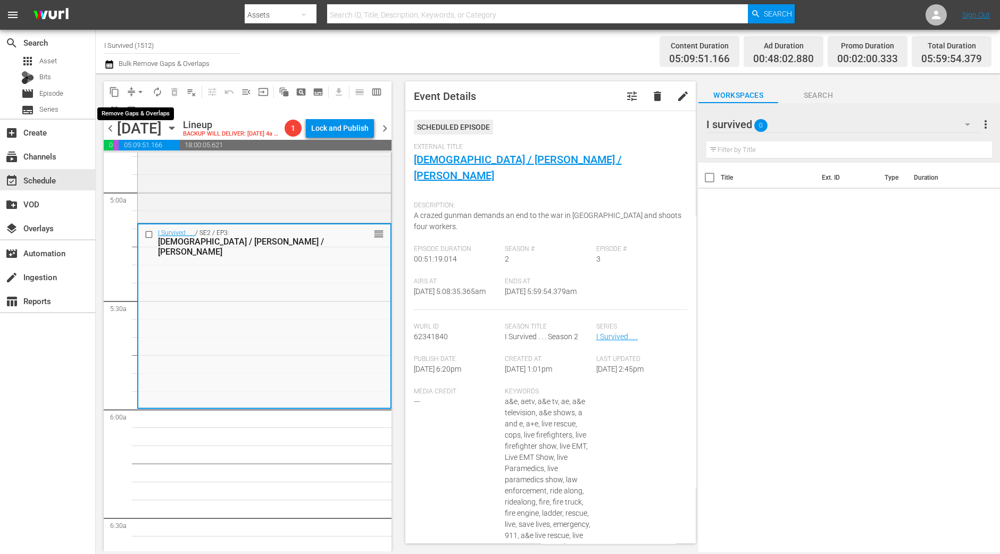
click at [136, 87] on span "arrow_drop_down" at bounding box center [140, 92] width 11 height 11
click at [140, 112] on li "Align to Midnight" at bounding box center [141, 113] width 112 height 18
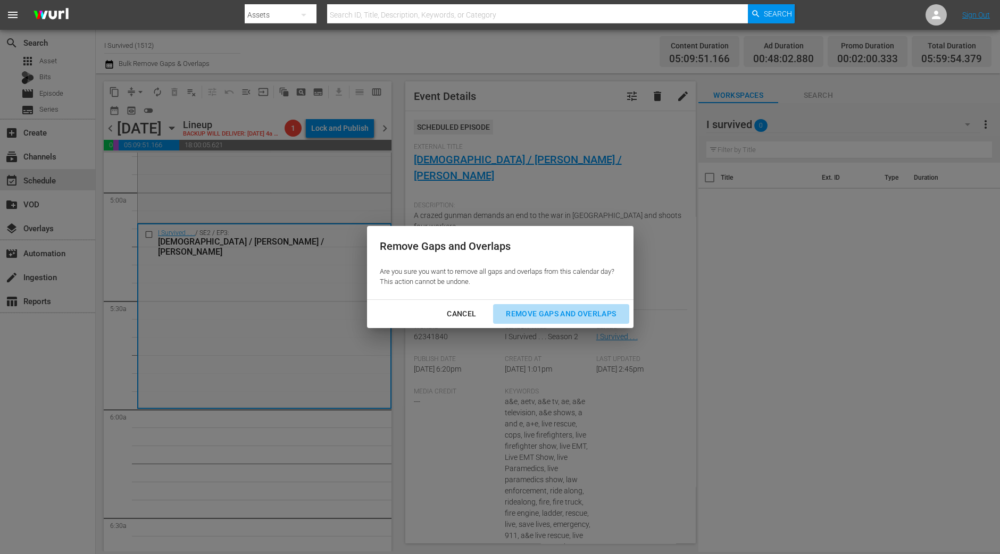
drag, startPoint x: 561, startPoint y: 315, endPoint x: 561, endPoint y: 301, distance: 13.3
click at [561, 312] on div "Remove Gaps and Overlaps" at bounding box center [560, 313] width 127 height 13
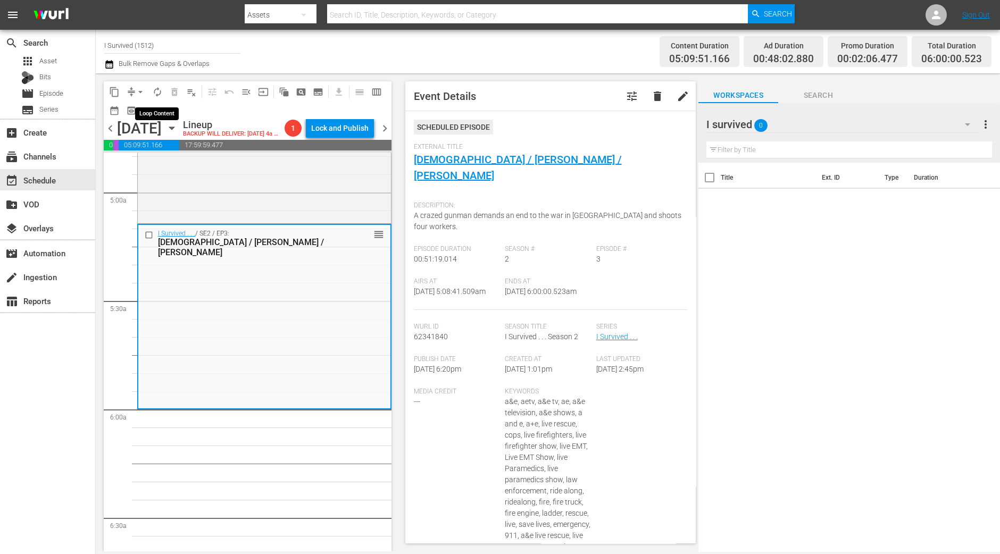
click at [154, 91] on span "autorenew_outlined" at bounding box center [157, 92] width 11 height 11
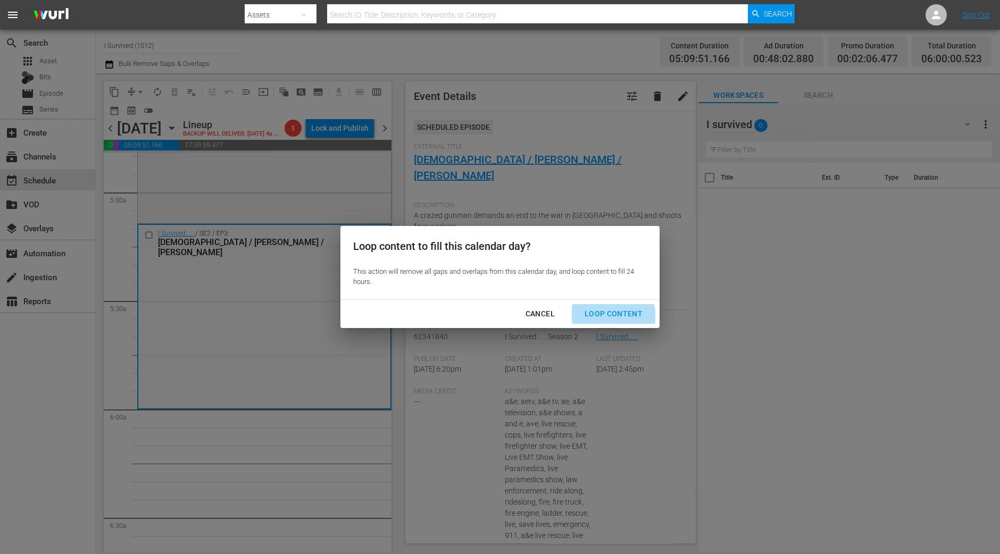
click at [603, 317] on div "Loop Content" at bounding box center [613, 313] width 75 height 13
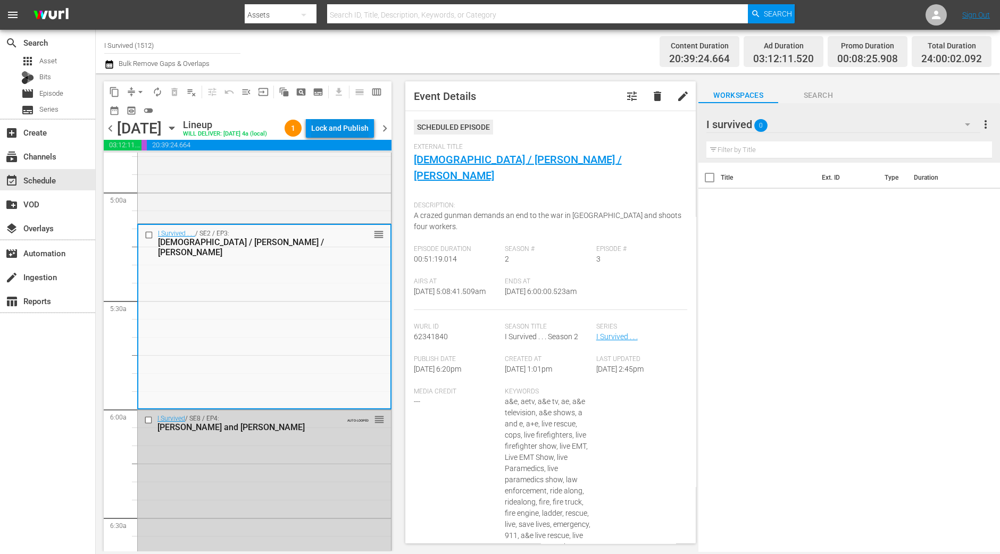
click at [348, 123] on div "Lock and Publish" at bounding box center [339, 128] width 57 height 19
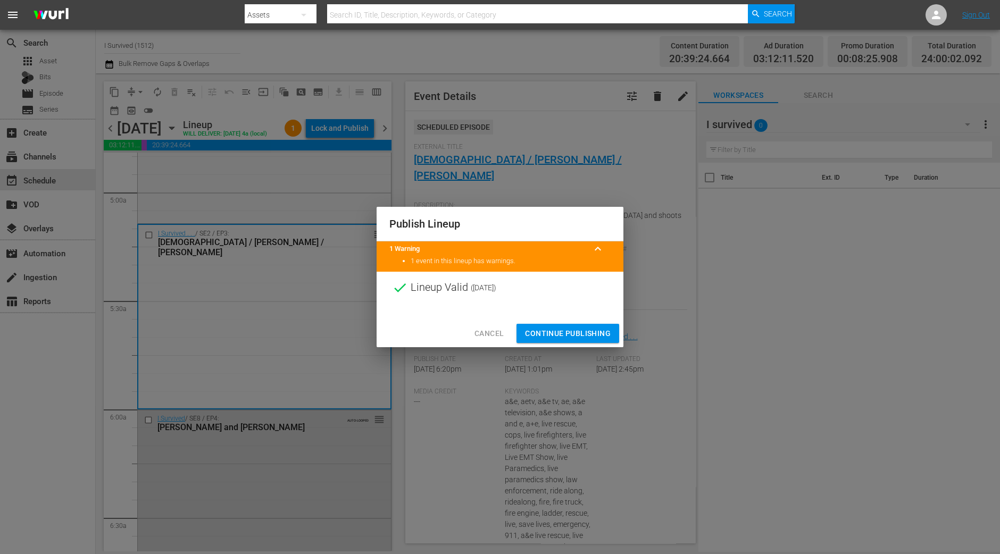
click at [559, 328] on span "Continue Publishing" at bounding box center [568, 333] width 86 height 13
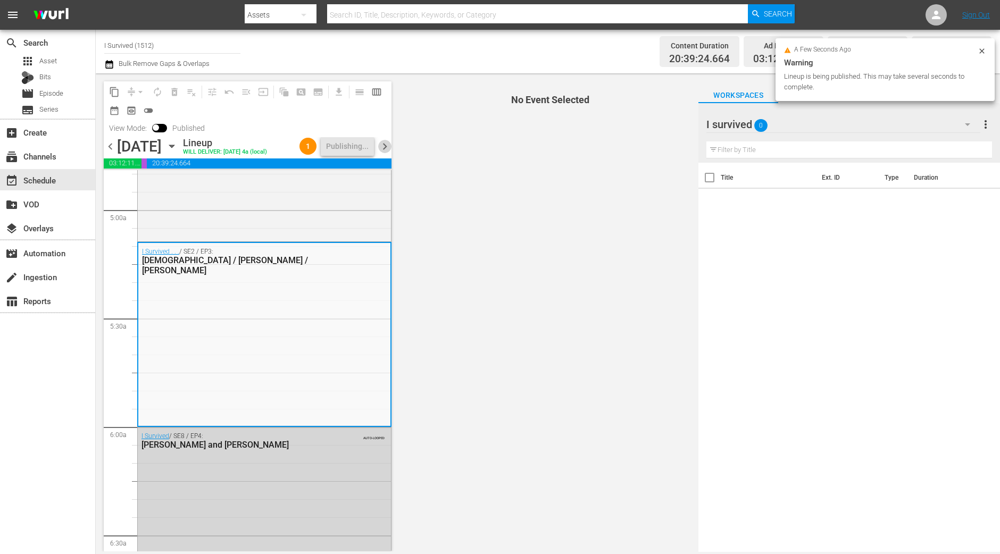
click at [383, 153] on span "chevron_right" at bounding box center [384, 146] width 13 height 13
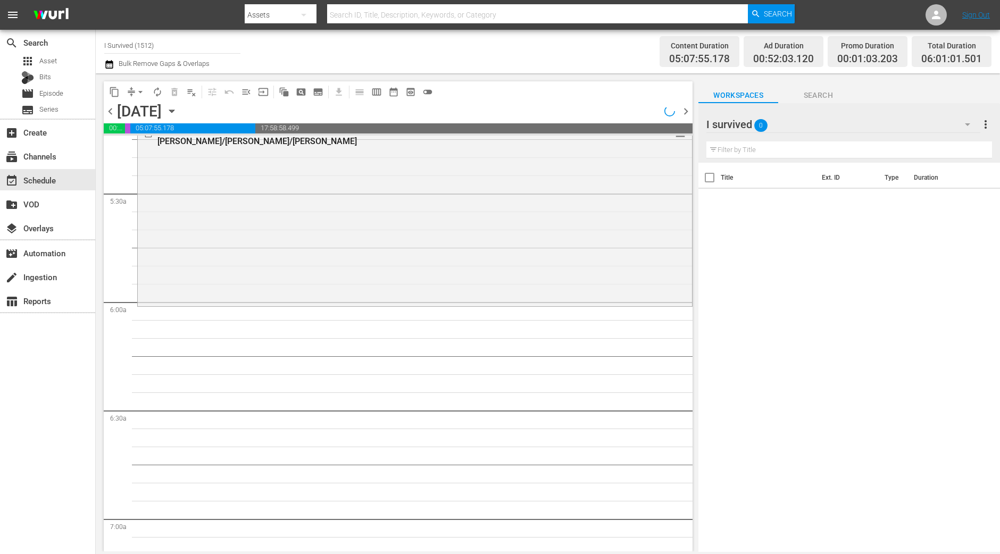
scroll to position [1063, 0]
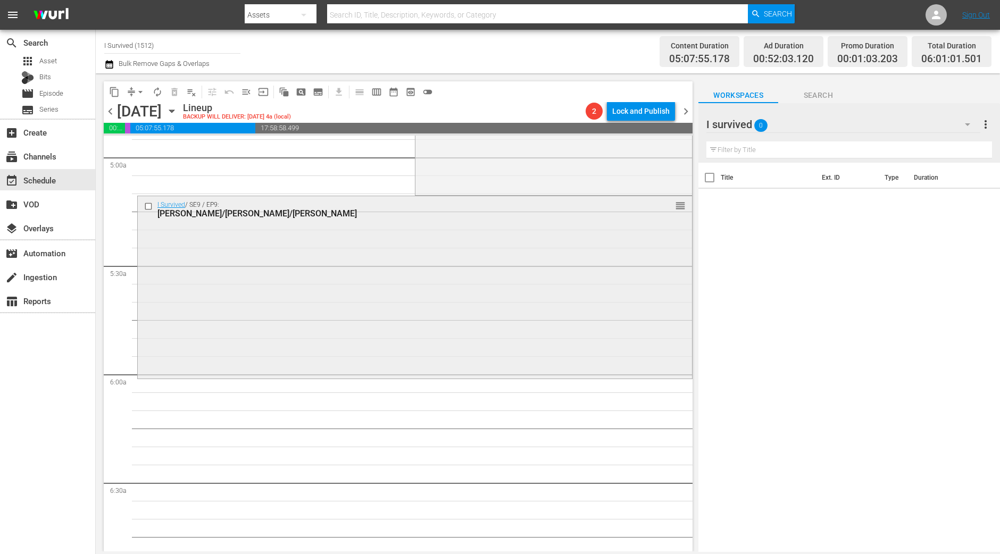
click at [501, 324] on div "I Survived / SE9 / EP9: Heather/Donna/Kim reorder" at bounding box center [415, 286] width 554 height 181
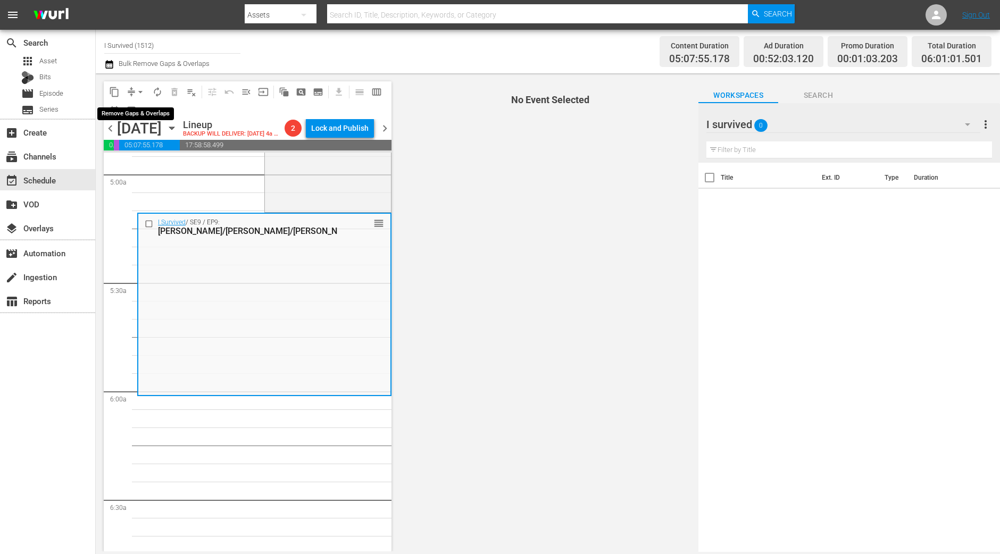
click at [141, 89] on span "arrow_drop_down" at bounding box center [140, 92] width 11 height 11
click at [141, 114] on li "Align to Midnight" at bounding box center [141, 113] width 88 height 18
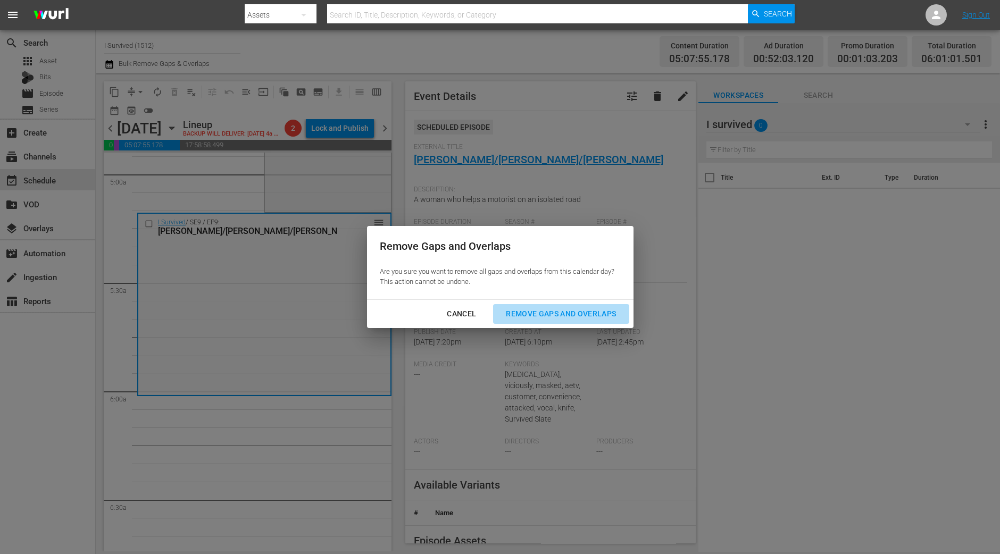
click at [559, 309] on div "Remove Gaps and Overlaps" at bounding box center [560, 313] width 127 height 13
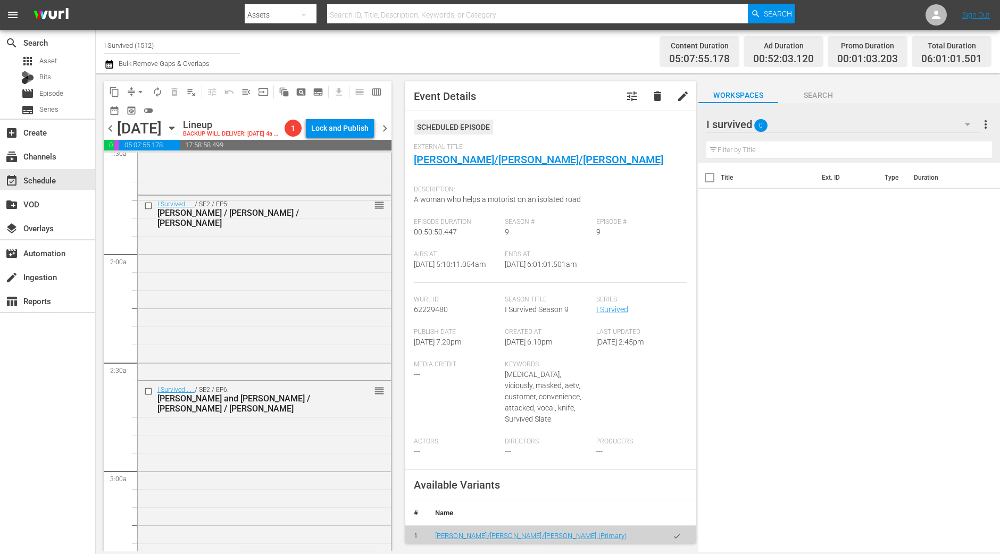
scroll to position [0, 0]
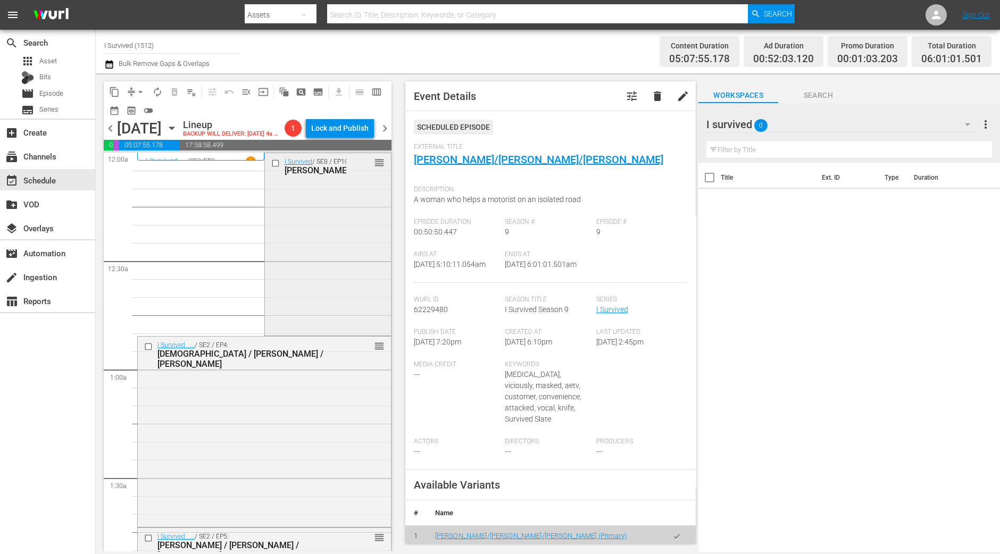
click at [335, 299] on div "I Survived / SE8 / EP10: Donna/Michael/Sheila reorder" at bounding box center [328, 243] width 126 height 181
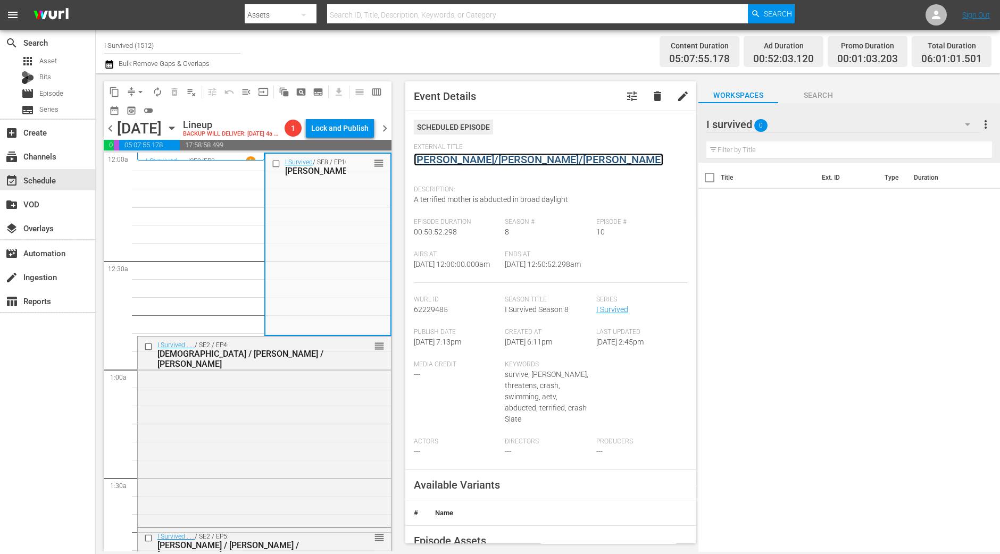
drag, startPoint x: 484, startPoint y: 150, endPoint x: 455, endPoint y: 157, distance: 29.7
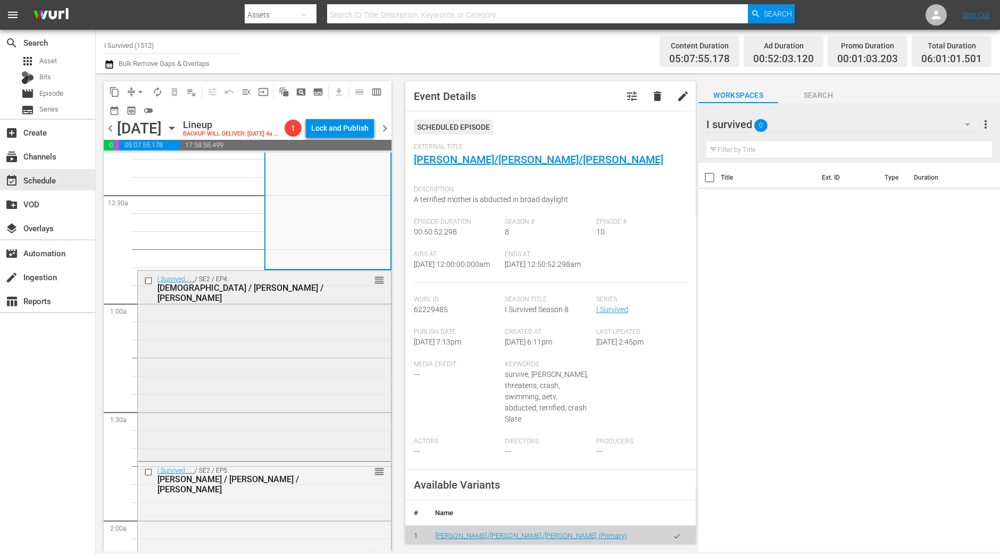
click at [313, 394] on div "I Survived . . . / SE2 / EP4: Christi / Fred / Marla reorder" at bounding box center [264, 365] width 253 height 188
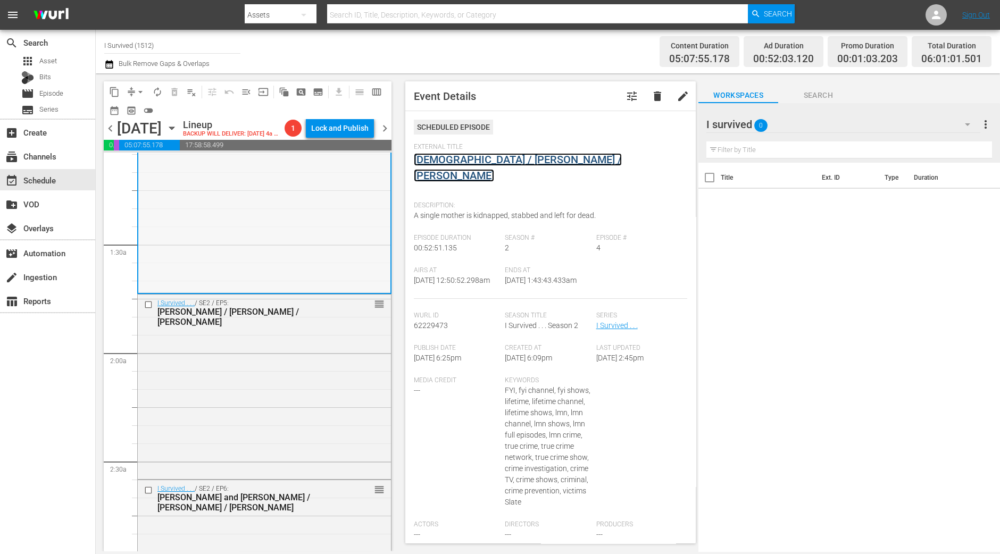
scroll to position [265, 0]
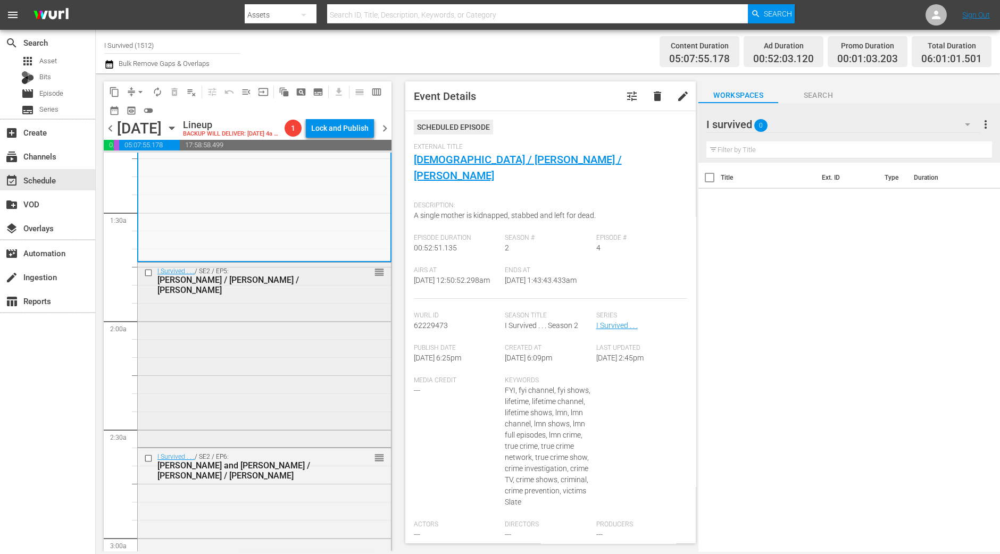
click at [333, 293] on div "I Survived . . . / SE2 / EP5: Jackie / Todd / Stephanie reorder" at bounding box center [264, 281] width 253 height 36
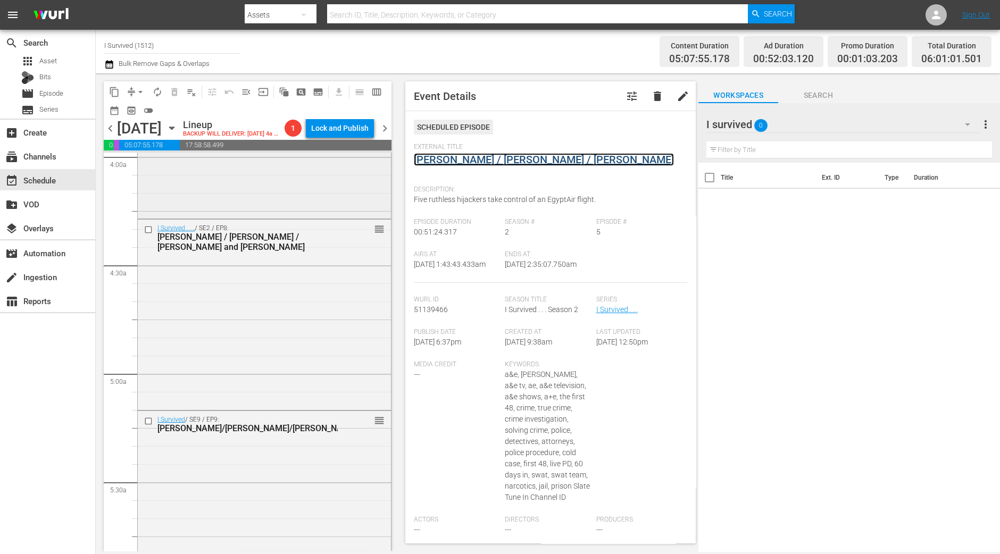
scroll to position [1263, 0]
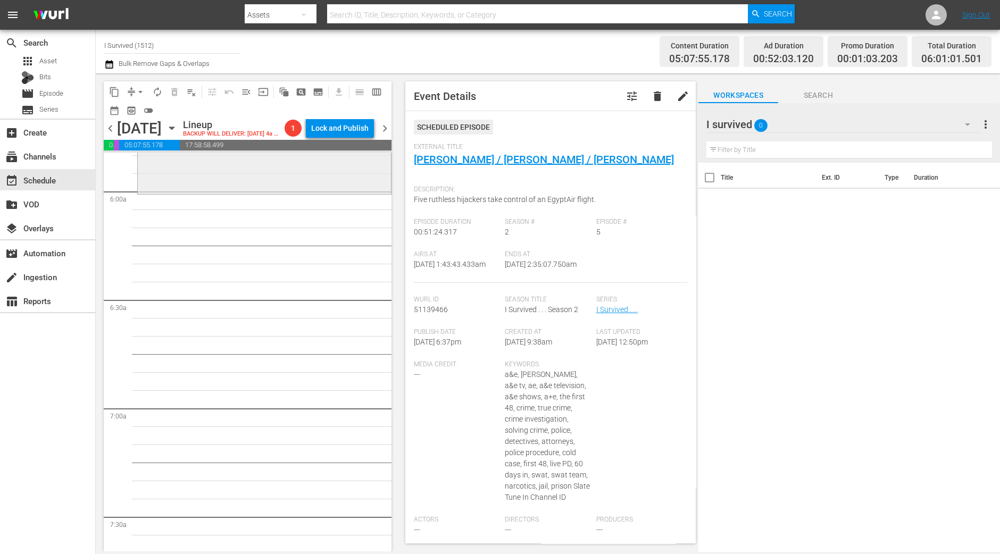
click at [269, 192] on div "I Survived / SE9 / EP9: Heather/Donna/Kim reorder" at bounding box center [264, 102] width 253 height 181
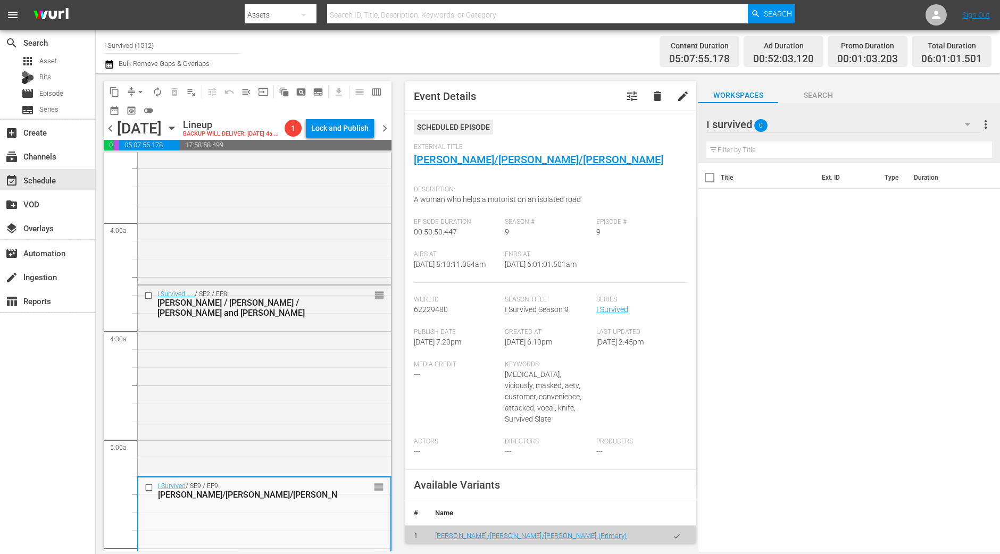
scroll to position [1063, 0]
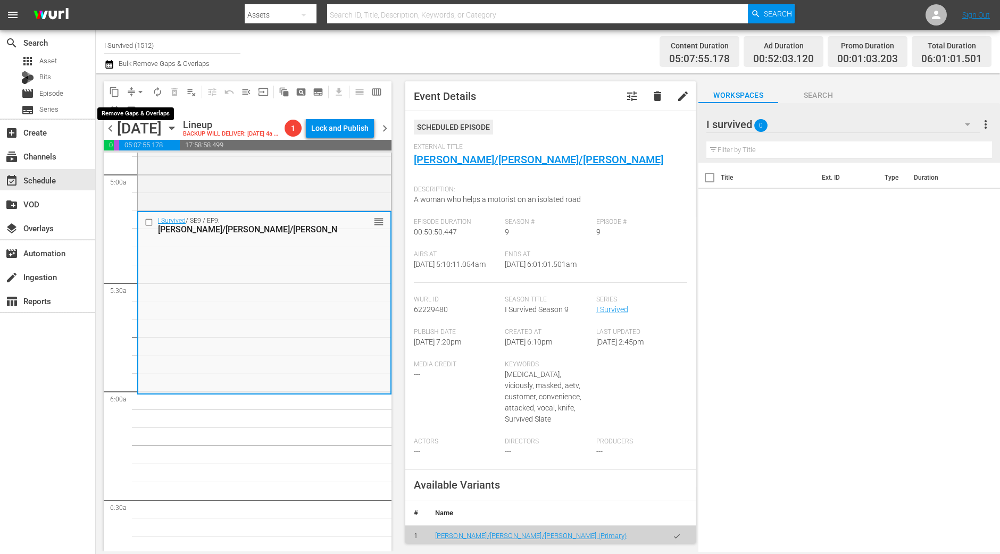
click at [141, 88] on span "arrow_drop_down" at bounding box center [140, 92] width 11 height 11
click at [144, 113] on li "Align to Midnight" at bounding box center [141, 113] width 112 height 18
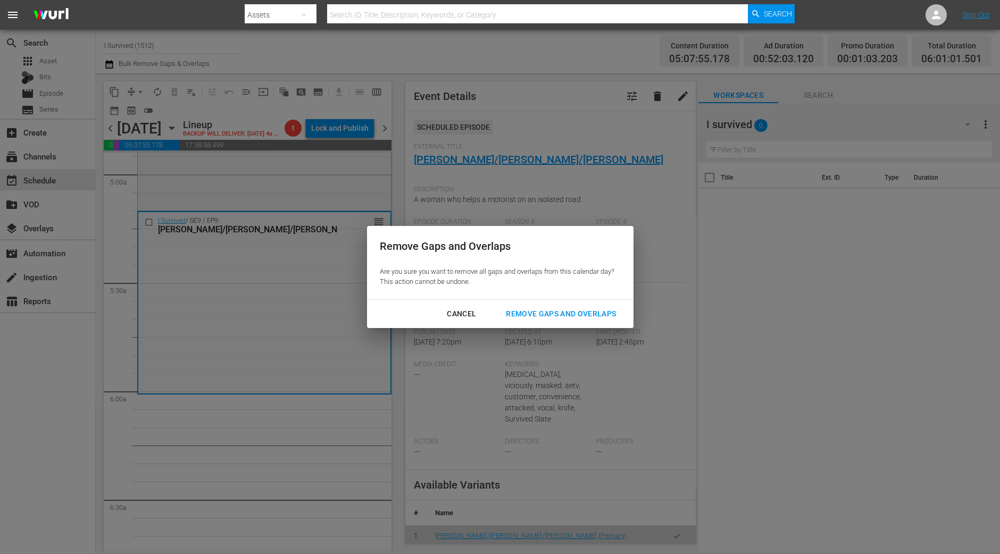
click at [609, 310] on div "Remove Gaps and Overlaps" at bounding box center [560, 313] width 127 height 13
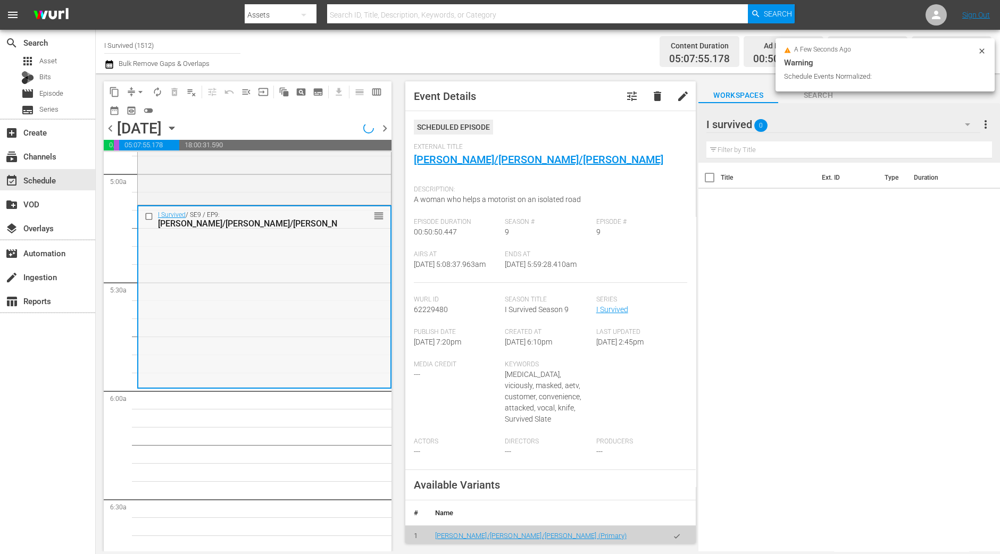
scroll to position [1081, 0]
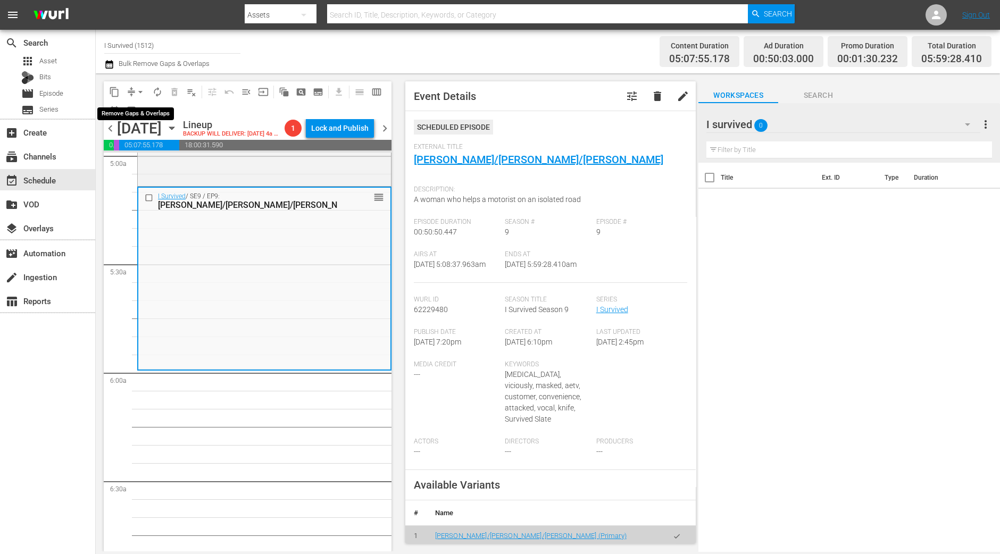
click at [136, 91] on span "arrow_drop_down" at bounding box center [140, 92] width 11 height 11
click at [146, 118] on li "Align to Midnight" at bounding box center [141, 113] width 112 height 18
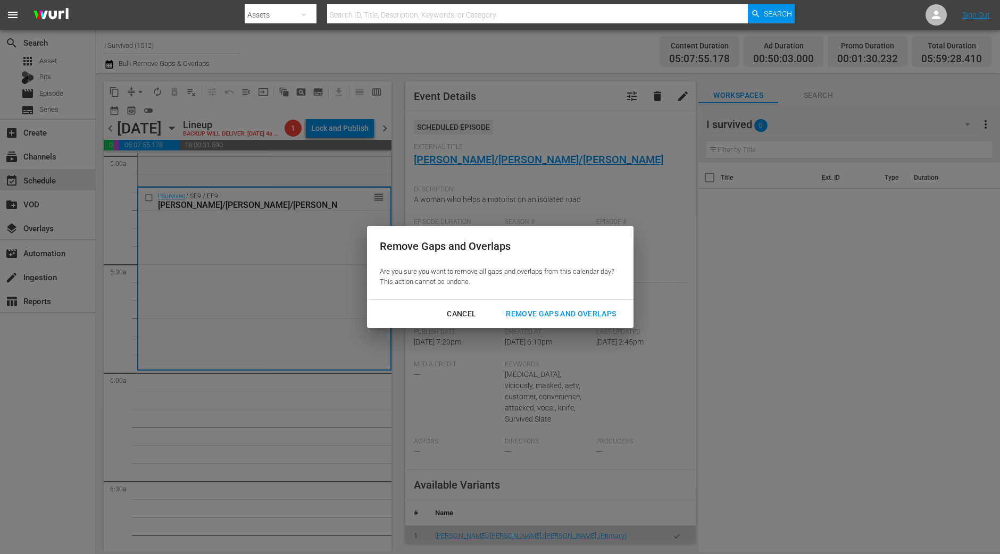
click at [529, 315] on div "Remove Gaps and Overlaps" at bounding box center [560, 313] width 127 height 13
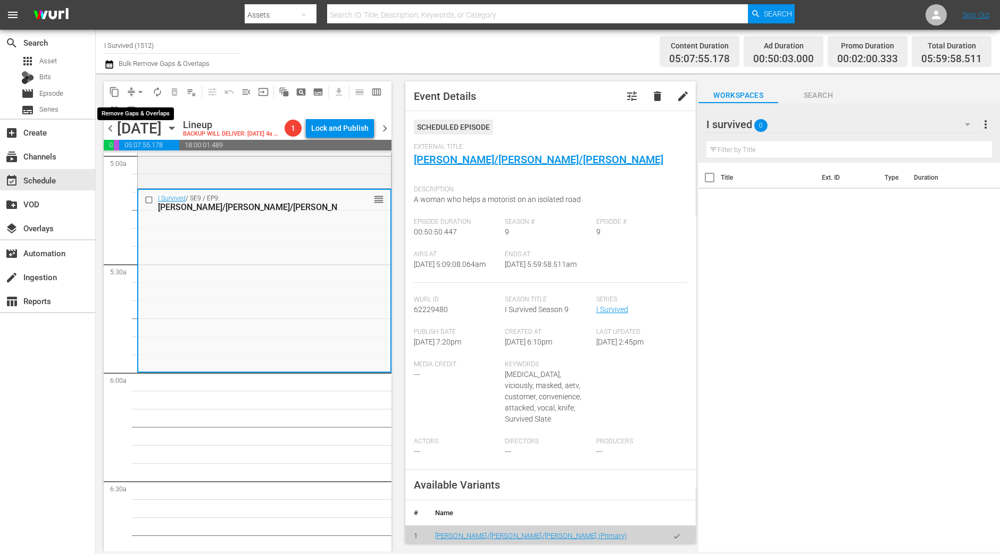
click at [139, 90] on span "arrow_drop_down" at bounding box center [140, 92] width 11 height 11
drag, startPoint x: 138, startPoint y: 122, endPoint x: 138, endPoint y: 112, distance: 10.1
click at [138, 112] on ul "Align to Midnight Align to First Episode Align to End of Previous Day" at bounding box center [141, 130] width 112 height 61
click at [138, 112] on li "Align to Midnight" at bounding box center [141, 113] width 112 height 18
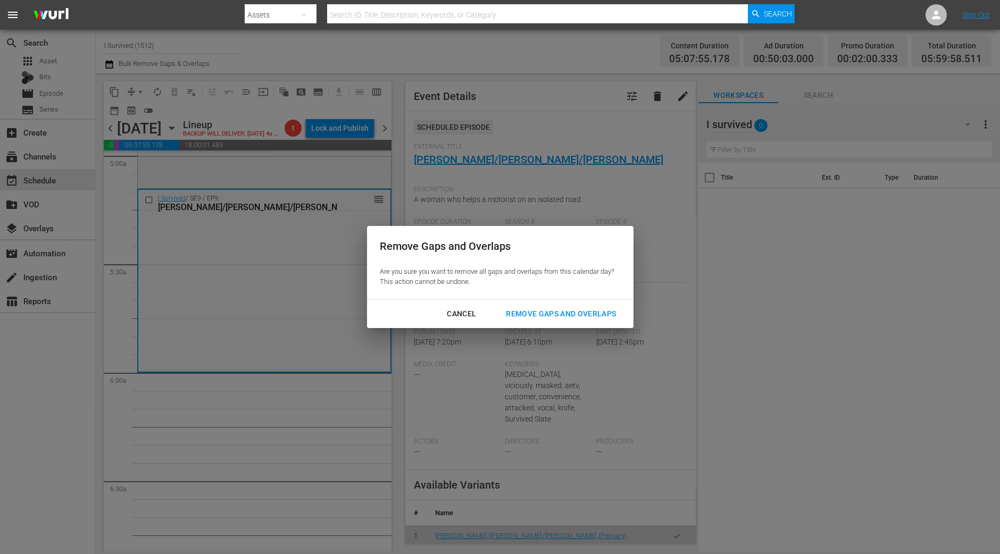
click at [567, 308] on div "Remove Gaps and Overlaps" at bounding box center [560, 313] width 127 height 13
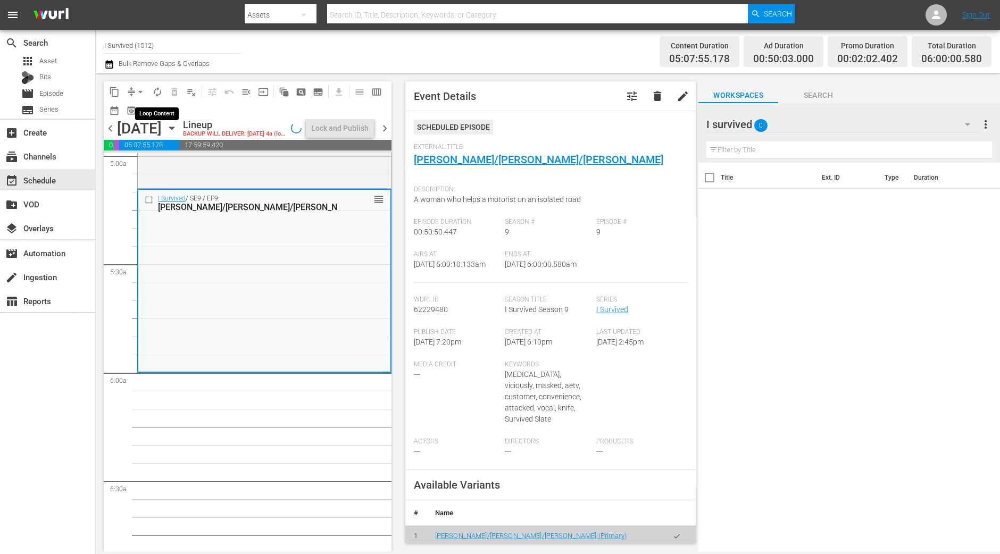
click at [154, 92] on span "autorenew_outlined" at bounding box center [157, 92] width 11 height 11
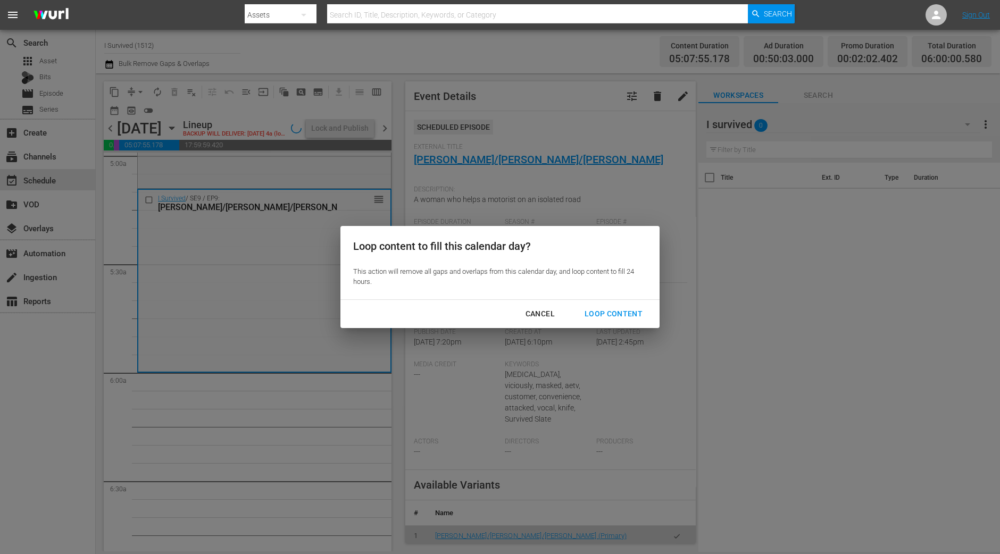
click at [622, 315] on div "Loop Content" at bounding box center [613, 313] width 75 height 13
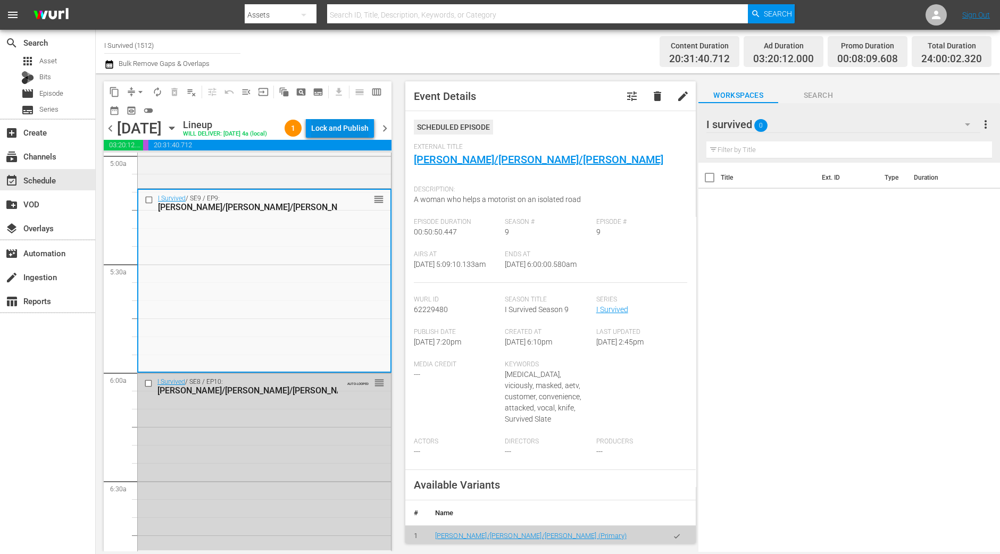
click at [339, 125] on div "Lock and Publish" at bounding box center [339, 128] width 57 height 19
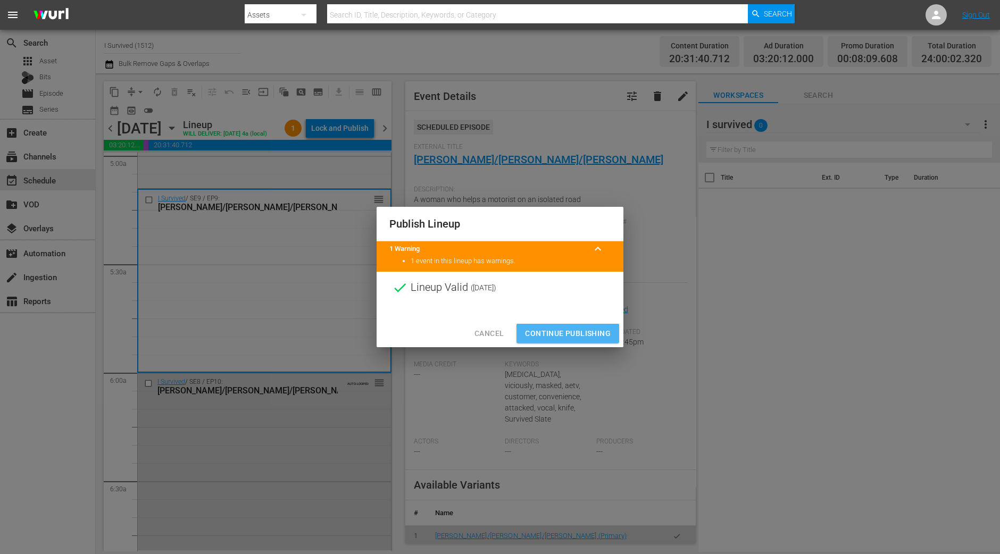
click at [576, 331] on span "Continue Publishing" at bounding box center [568, 333] width 86 height 13
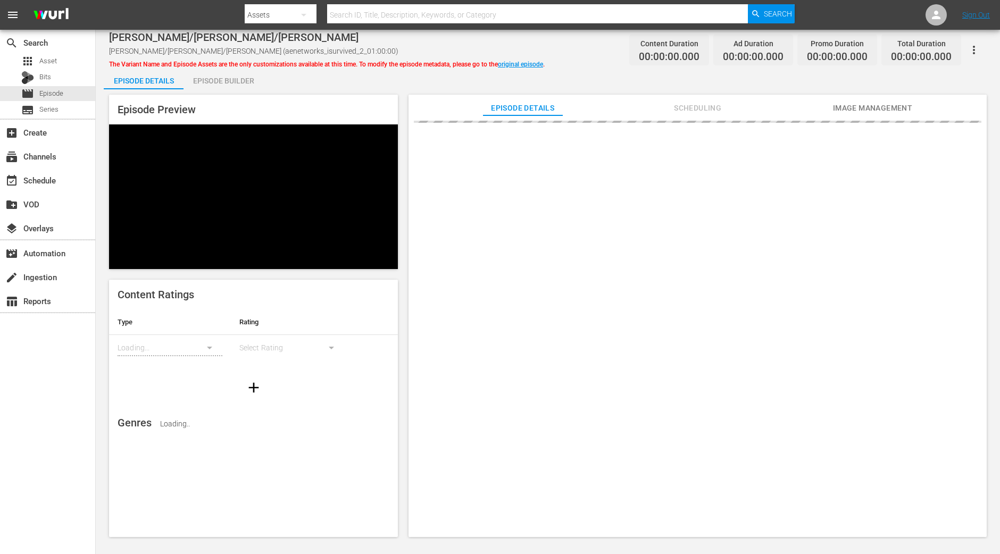
click at [226, 81] on div "Episode Builder" at bounding box center [223, 81] width 80 height 26
click at [220, 89] on div "Episode Preview Content Ratings Type Rating Loading... Select Rating Genres Loa…" at bounding box center [548, 317] width 888 height 456
click at [221, 84] on div "Episode Builder" at bounding box center [223, 81] width 80 height 26
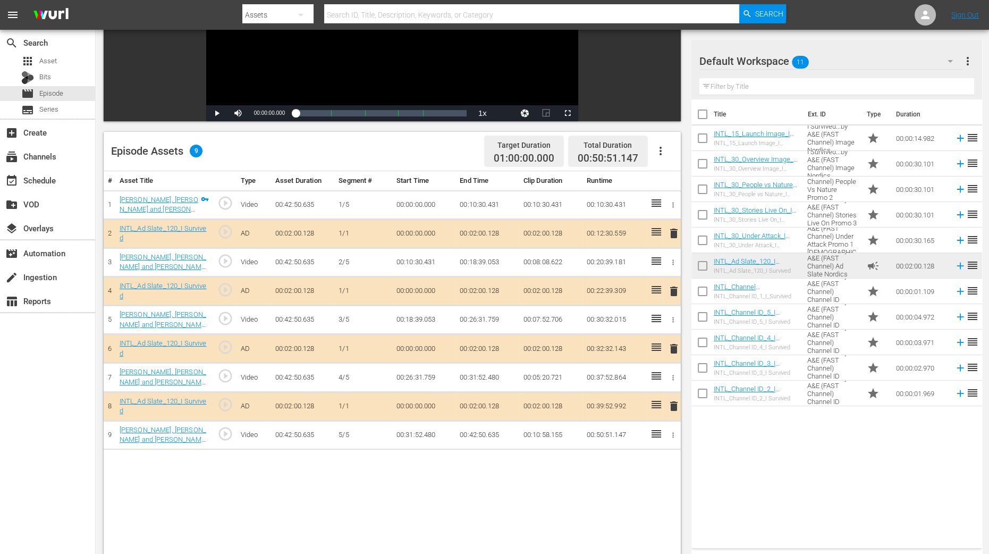
scroll to position [276, 0]
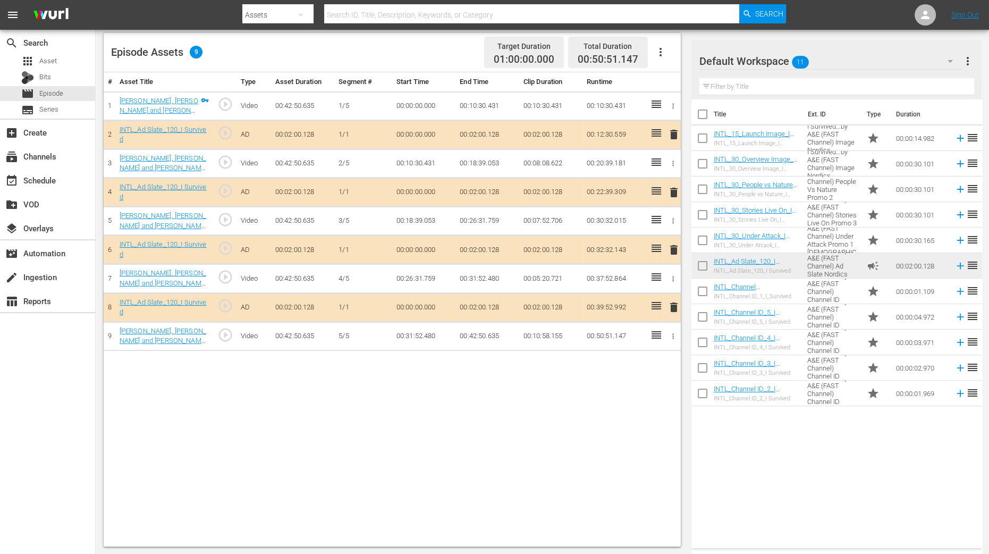
click at [670, 191] on span "delete" at bounding box center [674, 192] width 13 height 13
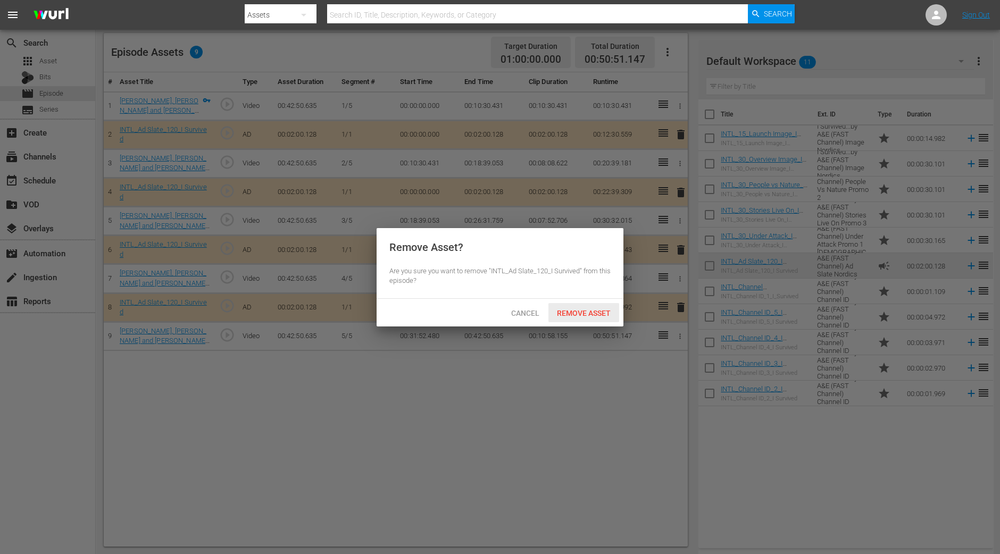
click at [605, 315] on span "Remove Asset" at bounding box center [583, 313] width 71 height 9
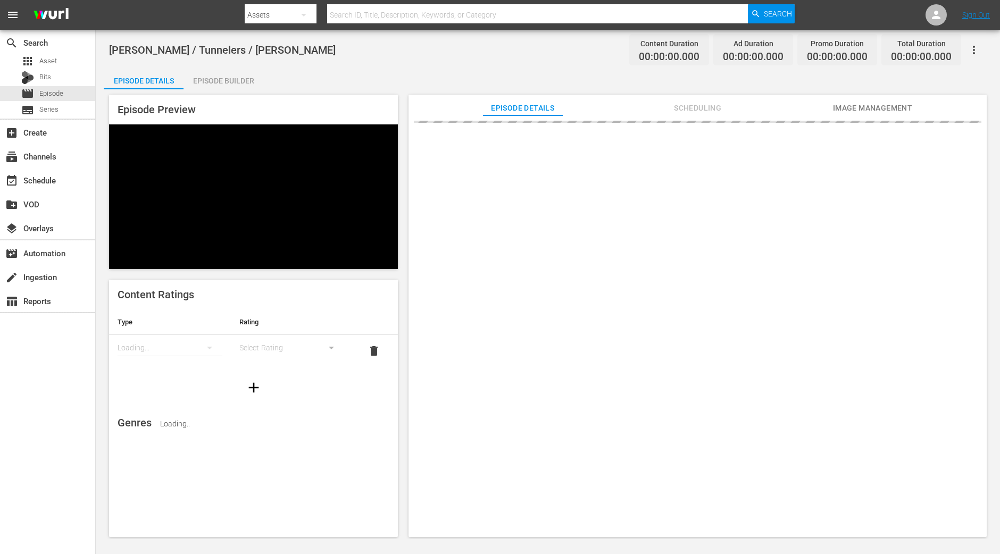
click at [237, 83] on div "Episode Builder" at bounding box center [223, 81] width 80 height 26
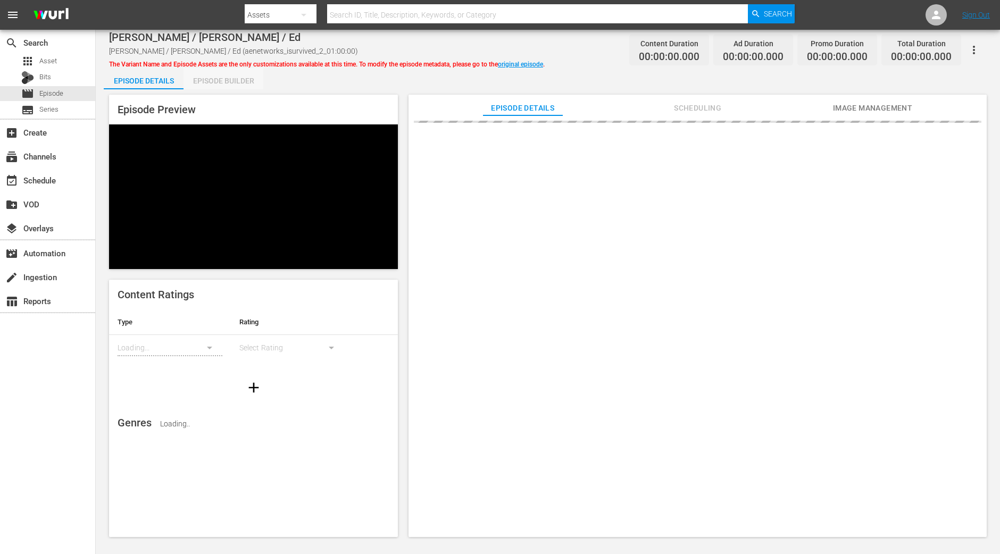
click at [234, 77] on div "Episode Builder" at bounding box center [223, 81] width 80 height 26
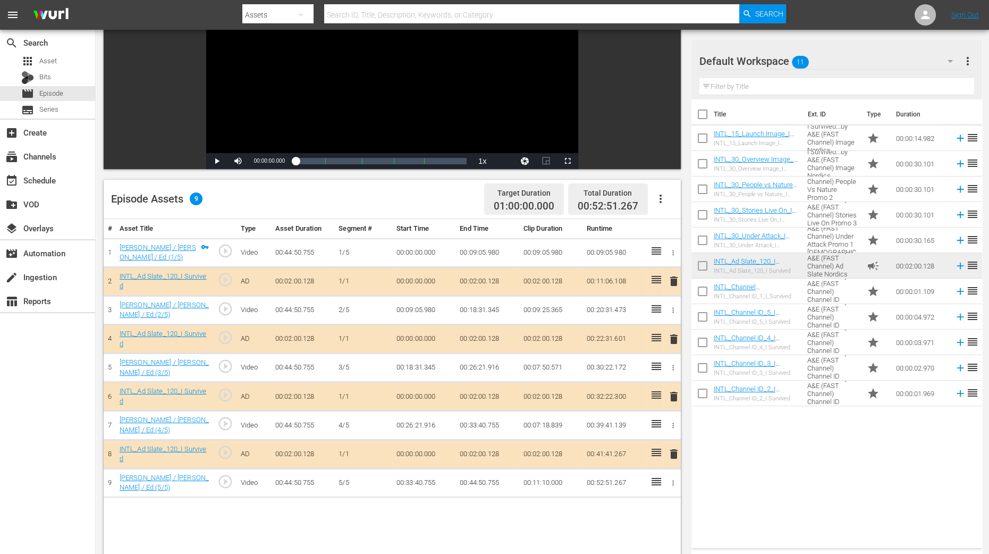
scroll to position [132, 0]
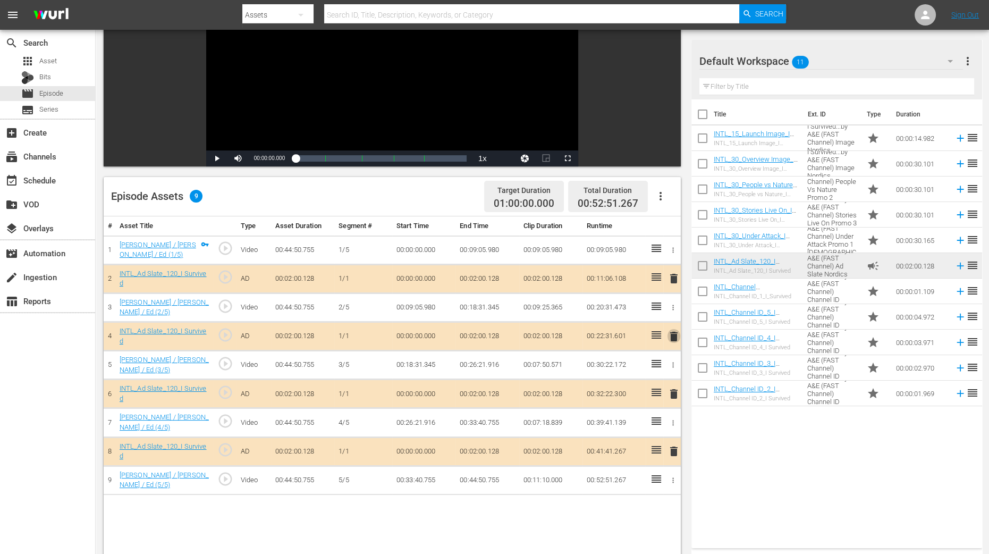
click at [676, 333] on span "delete" at bounding box center [674, 336] width 13 height 13
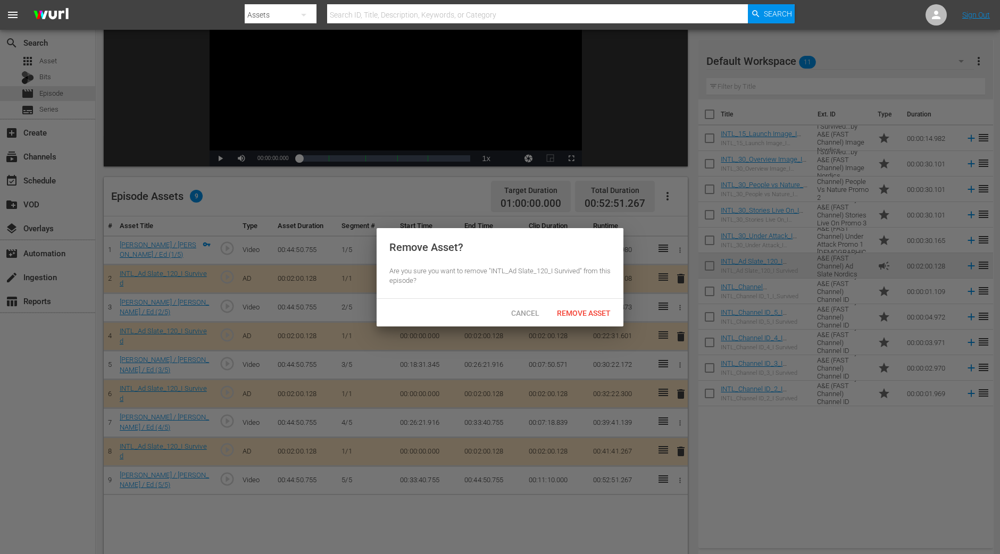
click at [584, 296] on div "Remove Asset? Are you sure you want to remove "INTL_Ad Slate_120_I Survived" fr…" at bounding box center [499, 263] width 247 height 71
click at [584, 314] on span "Remove Asset" at bounding box center [583, 313] width 71 height 9
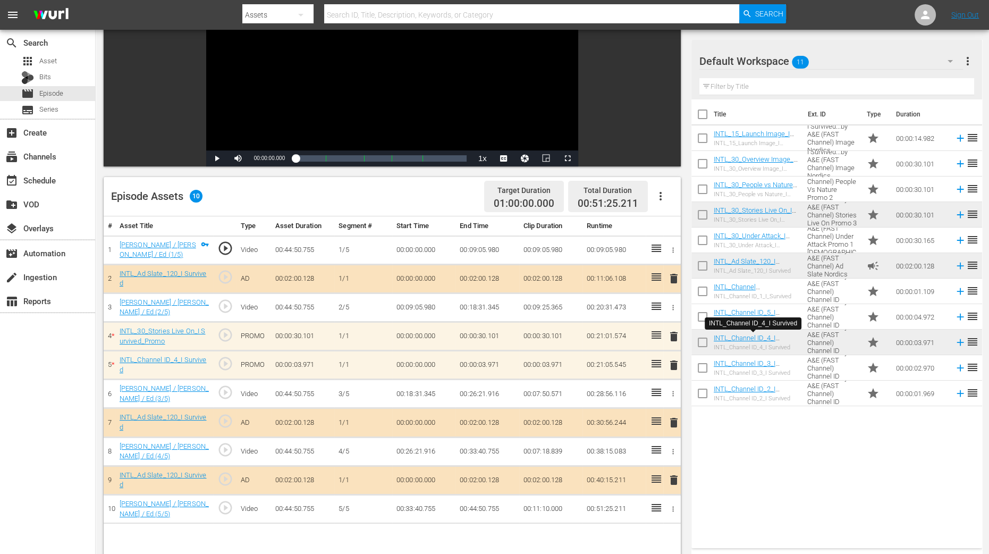
click at [677, 362] on span "delete" at bounding box center [674, 365] width 13 height 13
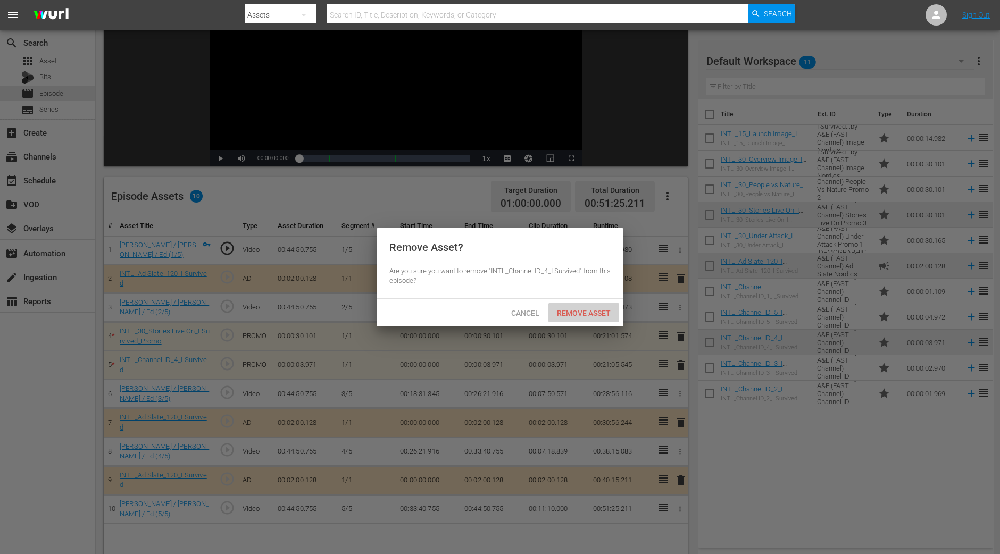
click at [583, 314] on span "Remove Asset" at bounding box center [583, 313] width 71 height 9
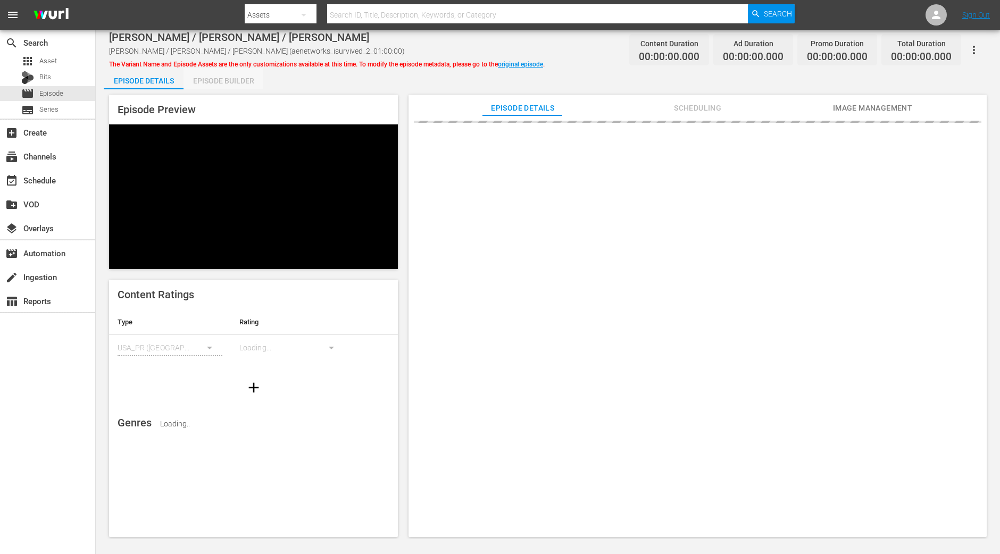
click at [245, 82] on div "Episode Builder" at bounding box center [223, 81] width 80 height 26
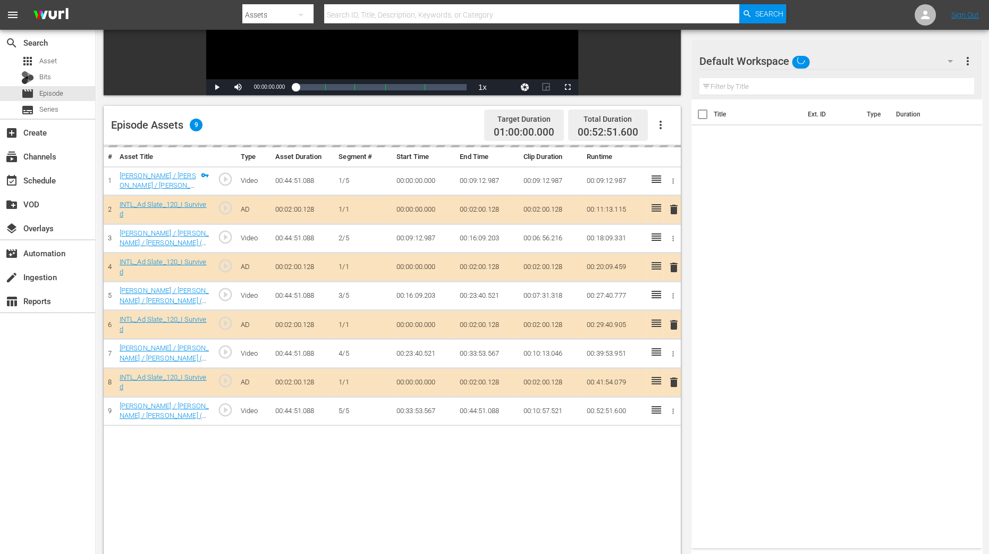
scroll to position [265, 0]
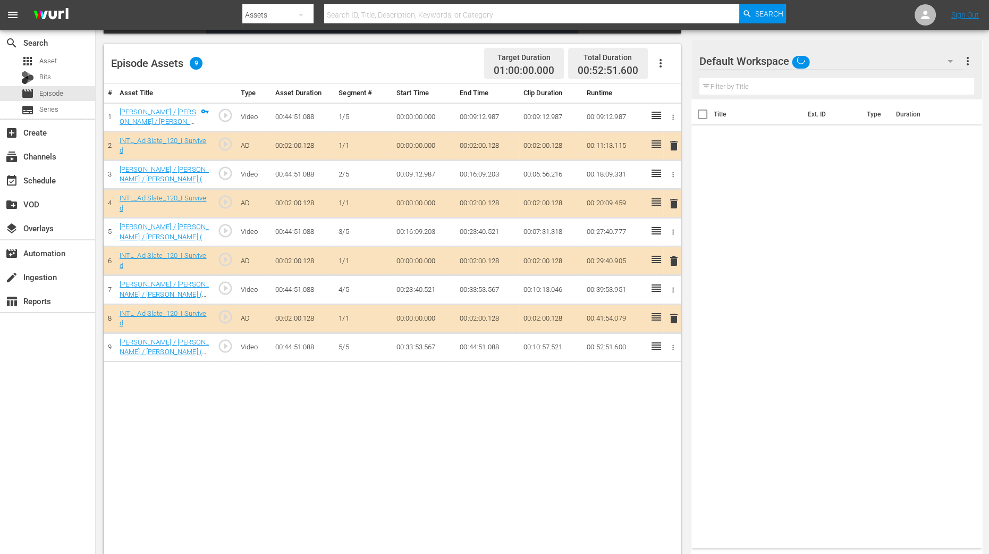
click at [675, 203] on span "delete" at bounding box center [674, 203] width 13 height 13
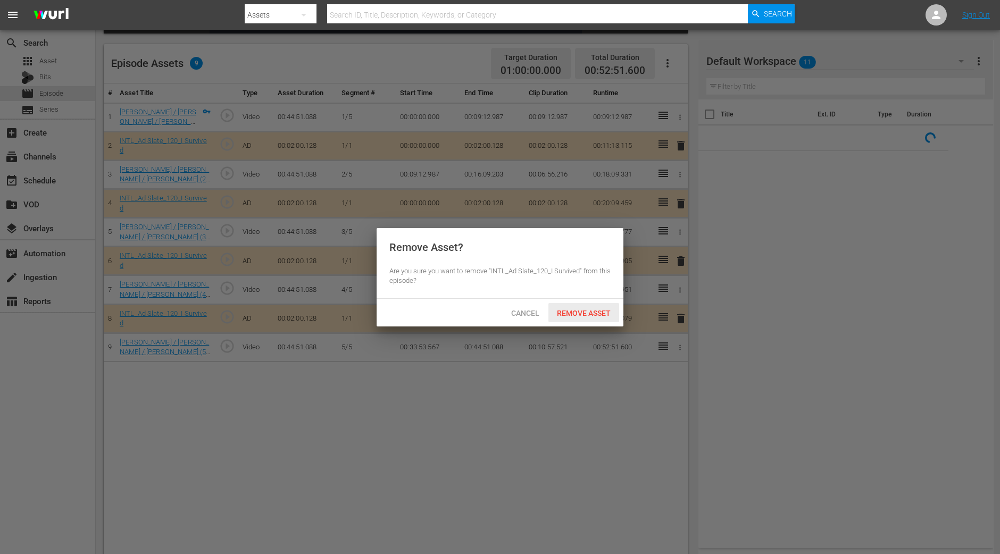
click at [562, 311] on span "Remove Asset" at bounding box center [583, 313] width 71 height 9
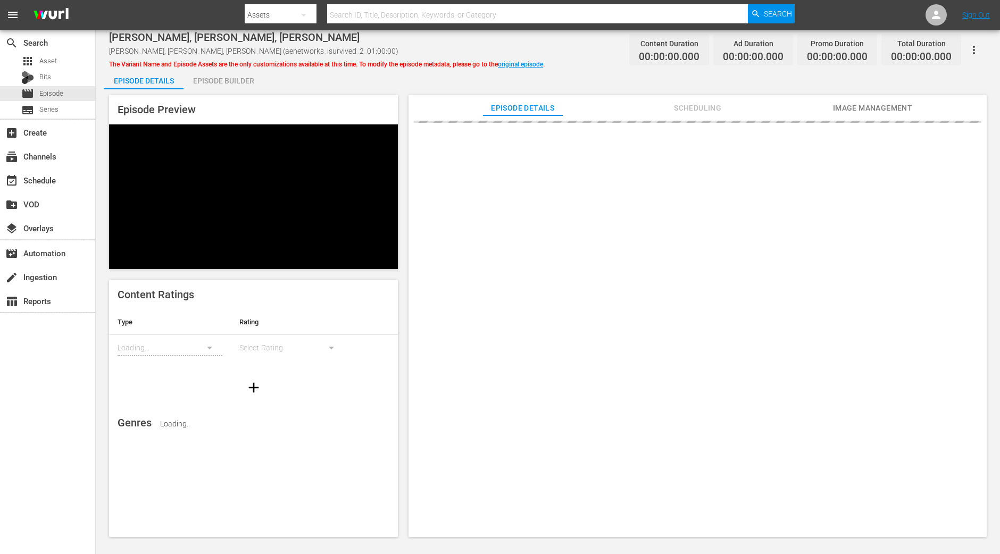
click at [250, 82] on div "Episode Builder" at bounding box center [223, 81] width 80 height 26
click at [243, 77] on div "Episode Builder" at bounding box center [223, 81] width 80 height 26
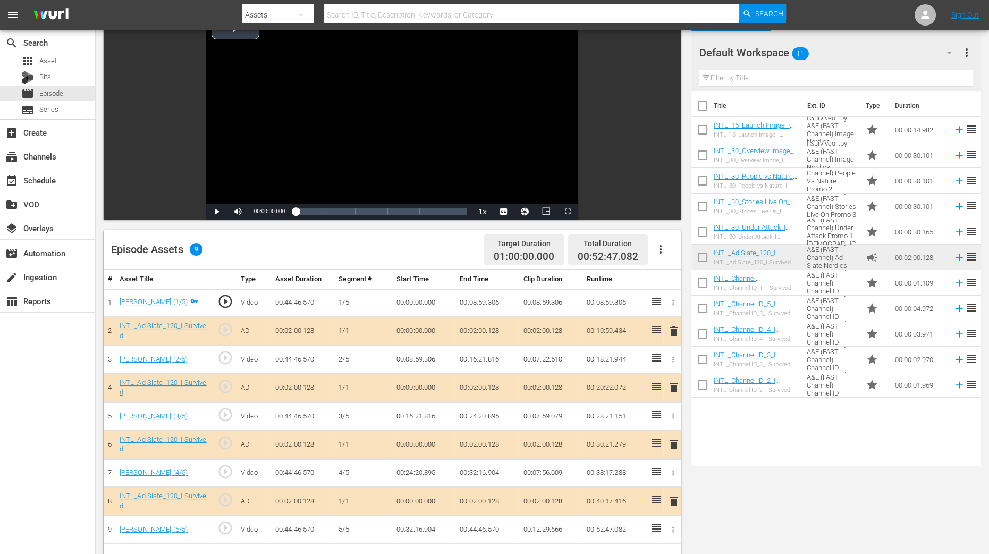
scroll to position [199, 0]
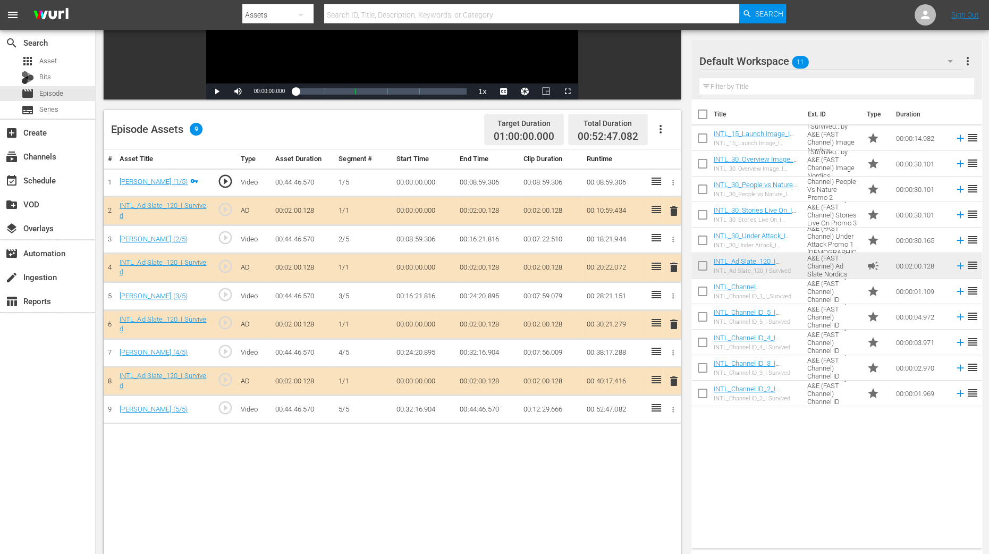
click at [673, 267] on span "delete" at bounding box center [674, 267] width 13 height 13
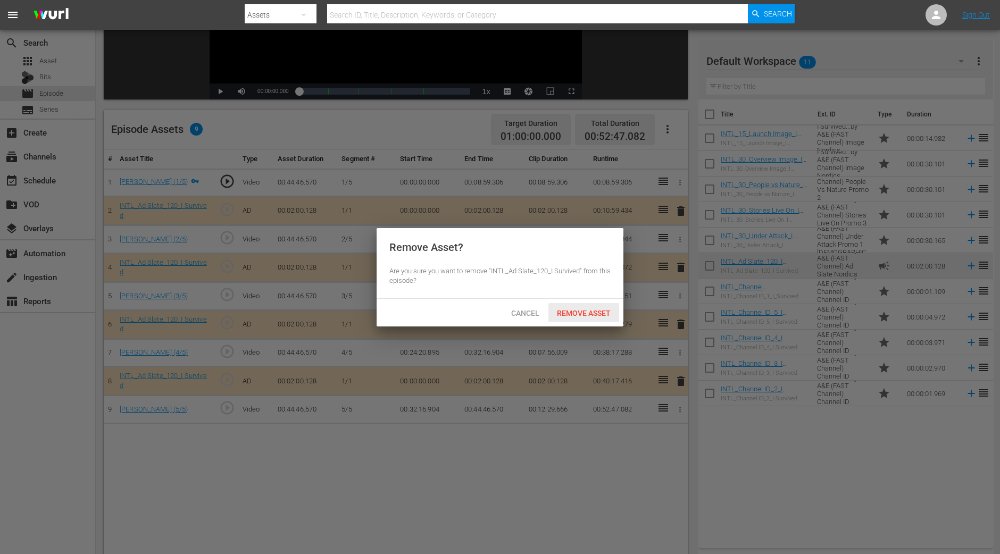
click at [614, 311] on span "Remove Asset" at bounding box center [583, 313] width 71 height 9
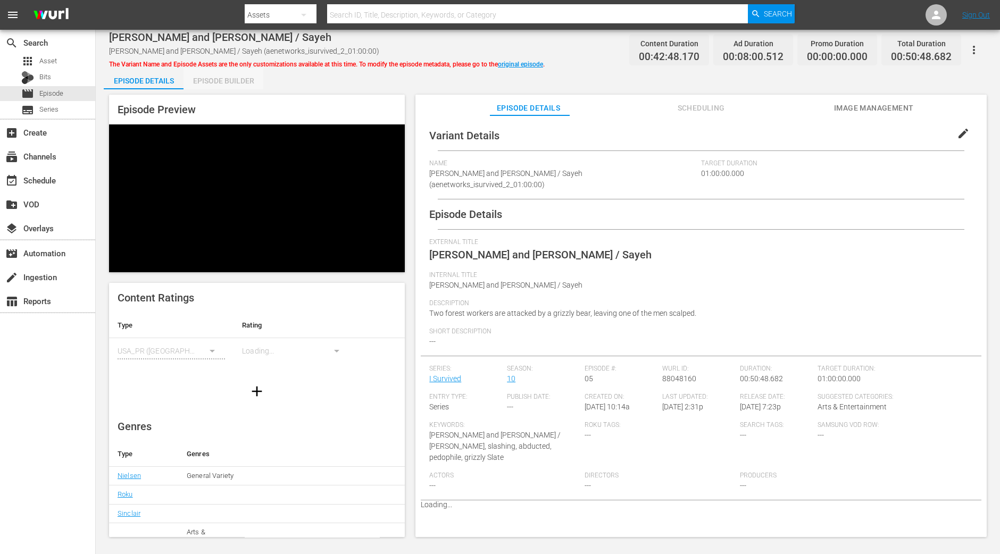
click at [234, 87] on div "Episode Builder" at bounding box center [223, 81] width 80 height 26
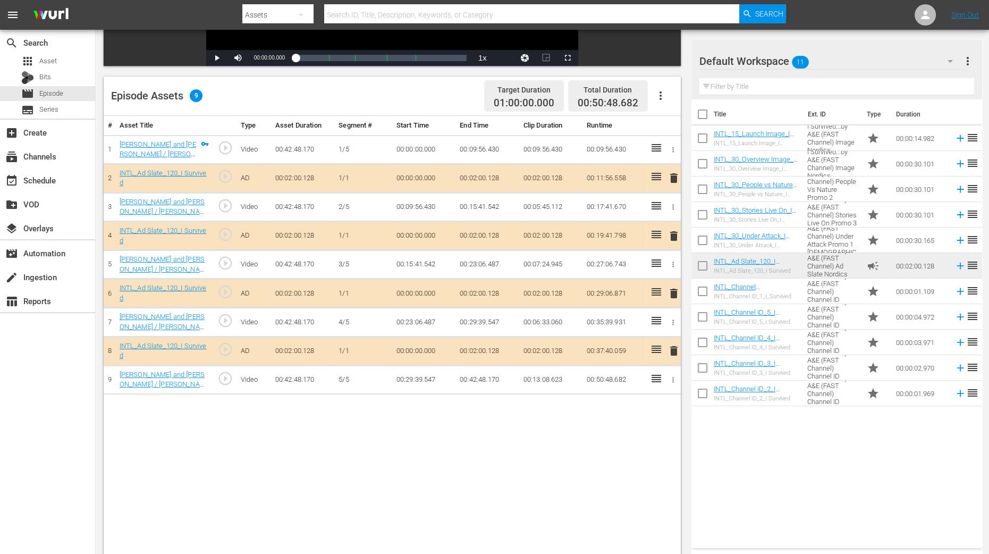
scroll to position [265, 0]
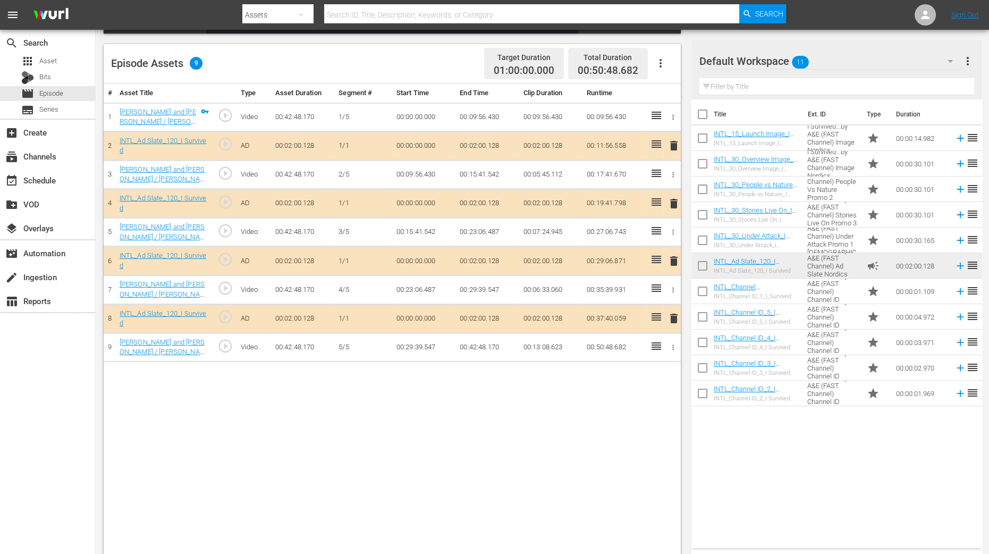
click at [676, 197] on span "delete" at bounding box center [674, 203] width 13 height 13
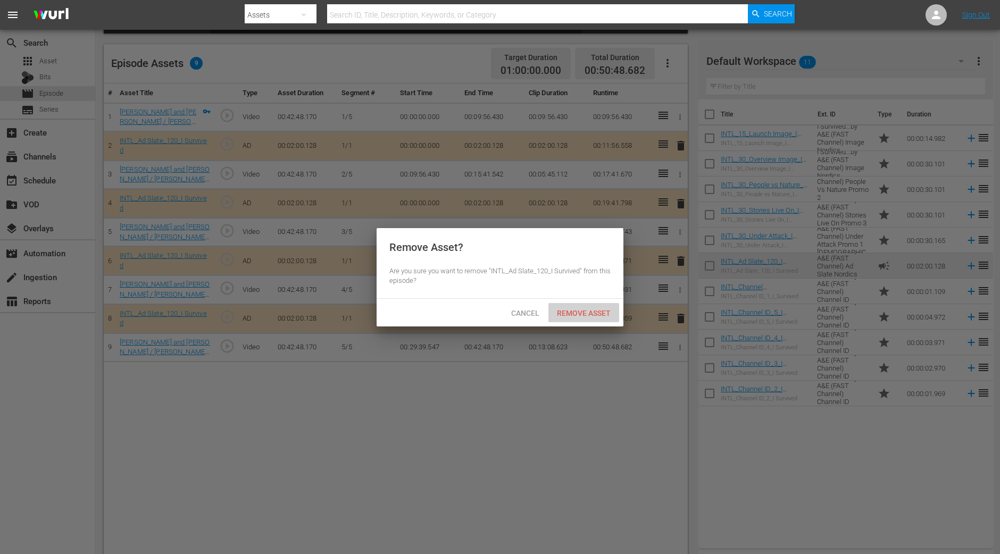
click at [593, 317] on div "Remove Asset" at bounding box center [583, 313] width 71 height 20
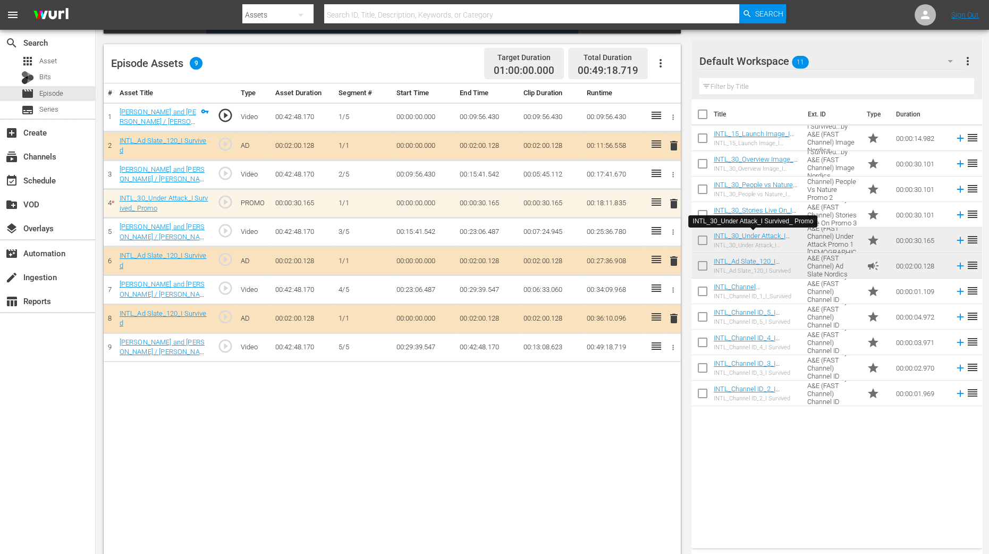
click at [684, 435] on div "Video Player is loading. Play Video Play Mute Current Time 00:00:00.000 / Durat…" at bounding box center [395, 191] width 583 height 734
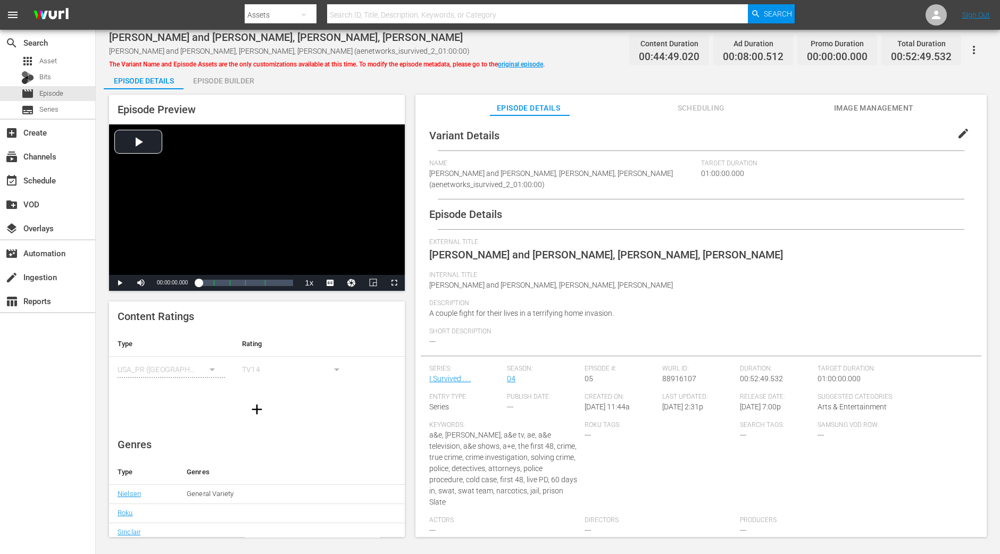
click at [209, 78] on div "Episode Builder" at bounding box center [223, 81] width 80 height 26
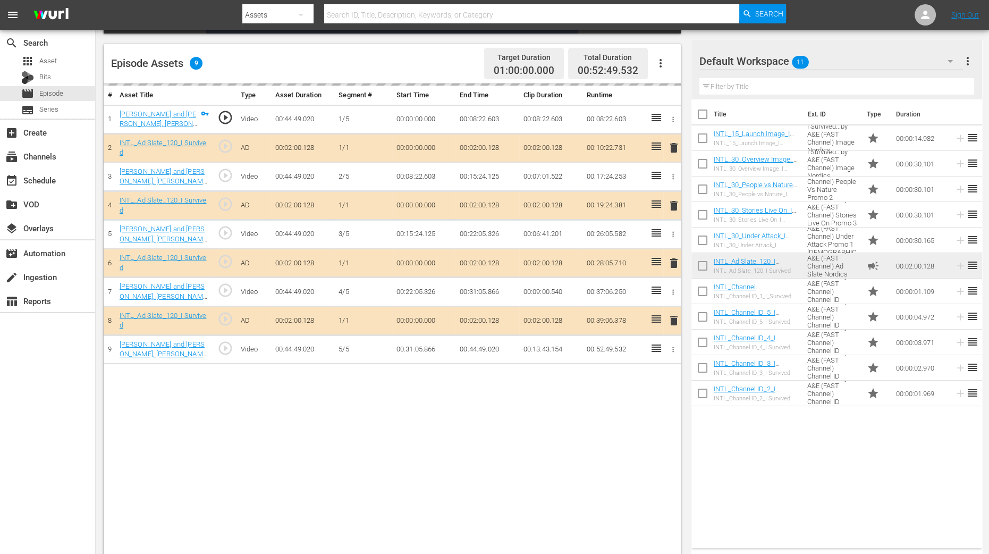
scroll to position [265, 0]
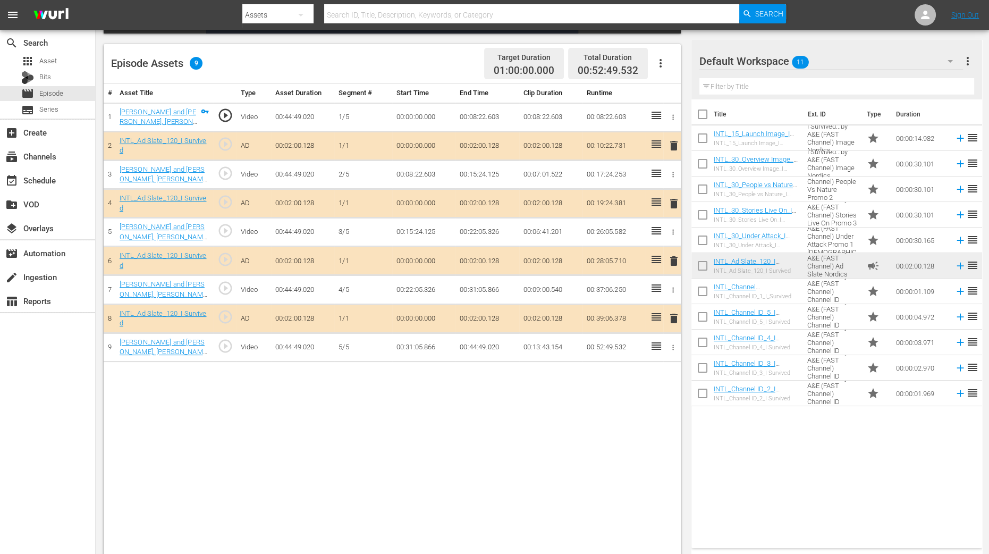
click at [676, 201] on span "delete" at bounding box center [674, 203] width 13 height 13
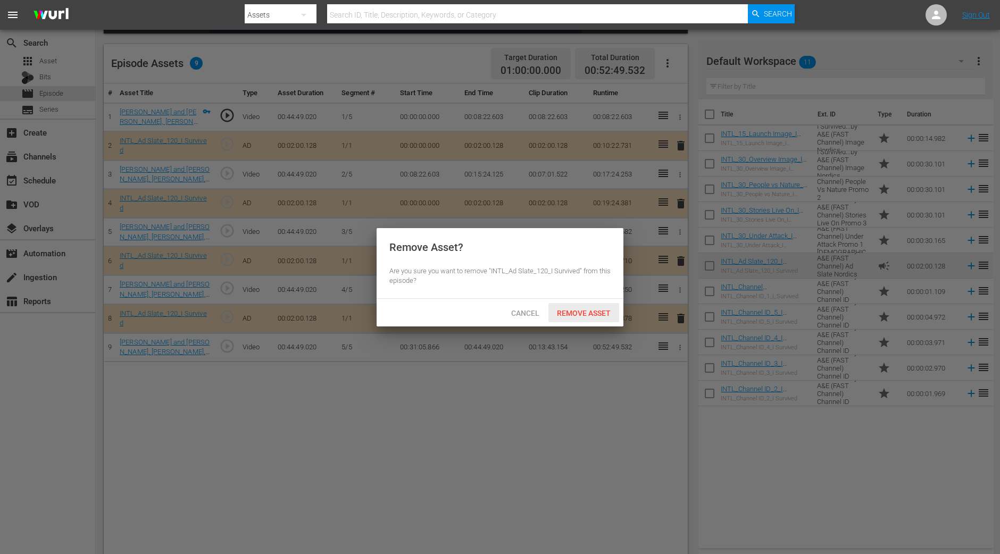
click at [599, 309] on span "Remove Asset" at bounding box center [583, 313] width 71 height 9
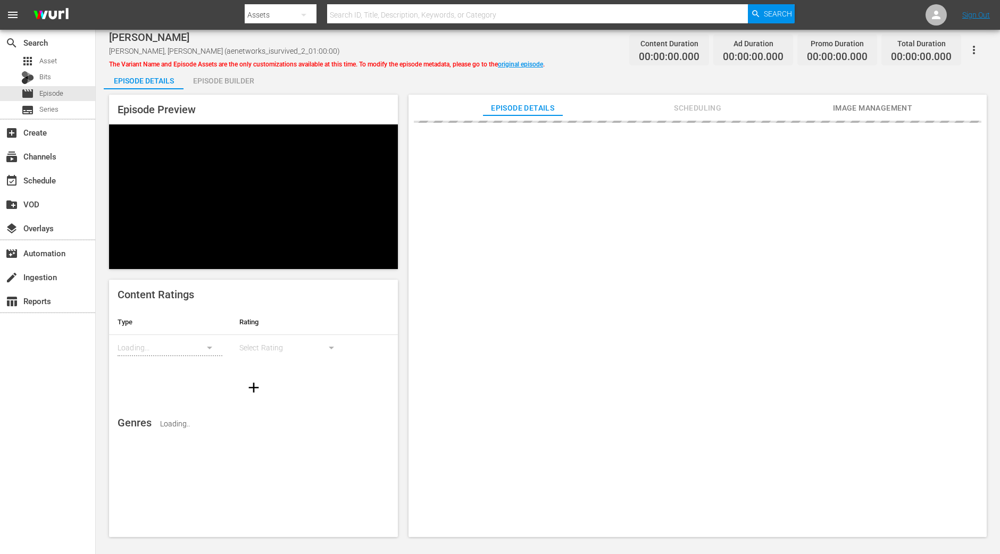
click at [242, 83] on div "Episode Builder" at bounding box center [223, 81] width 80 height 26
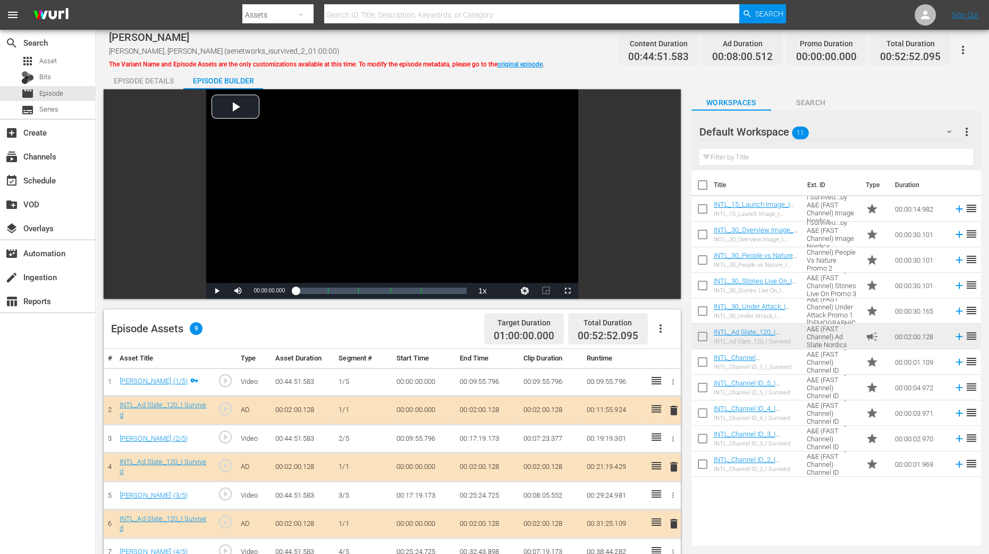
scroll to position [199, 0]
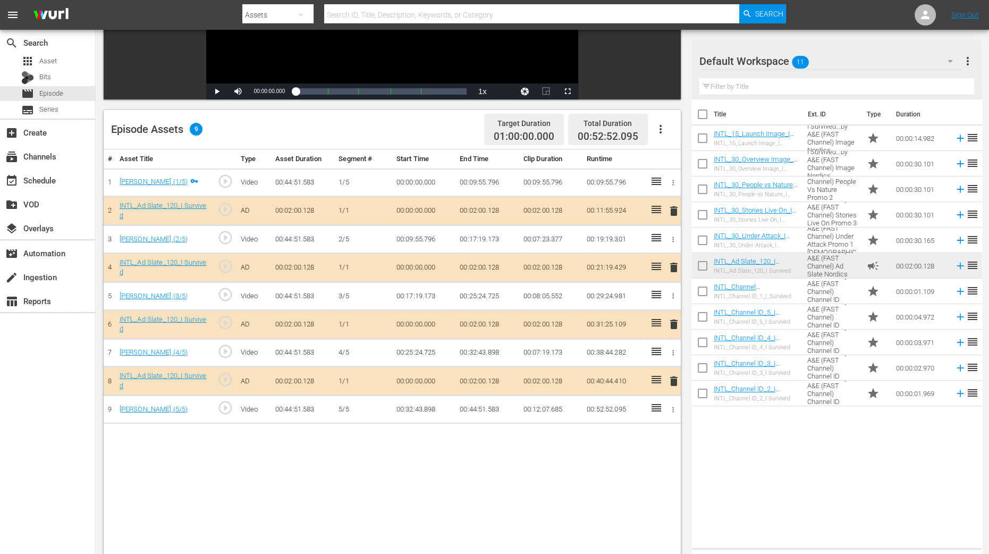
click at [672, 267] on span "delete" at bounding box center [674, 267] width 13 height 13
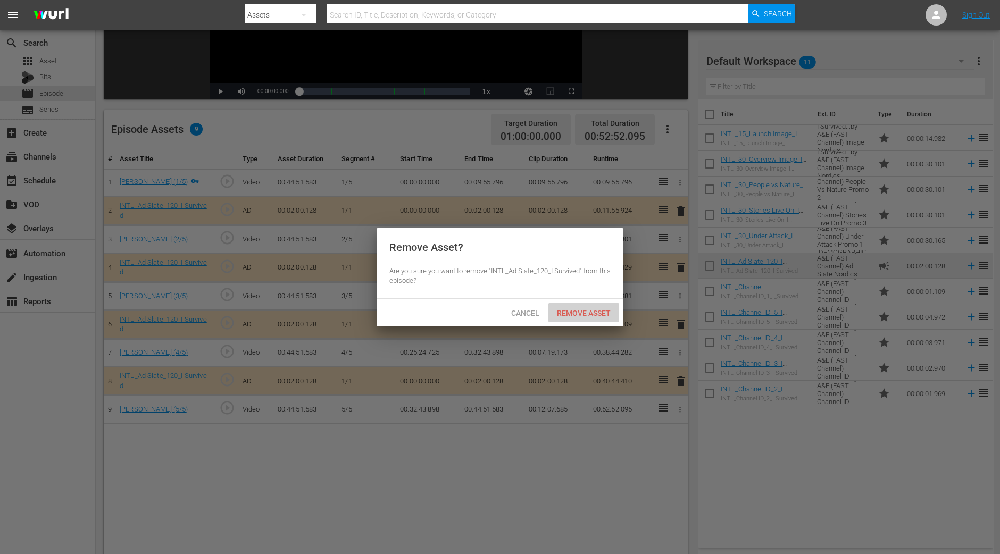
click at [580, 318] on div "Remove Asset" at bounding box center [583, 313] width 71 height 20
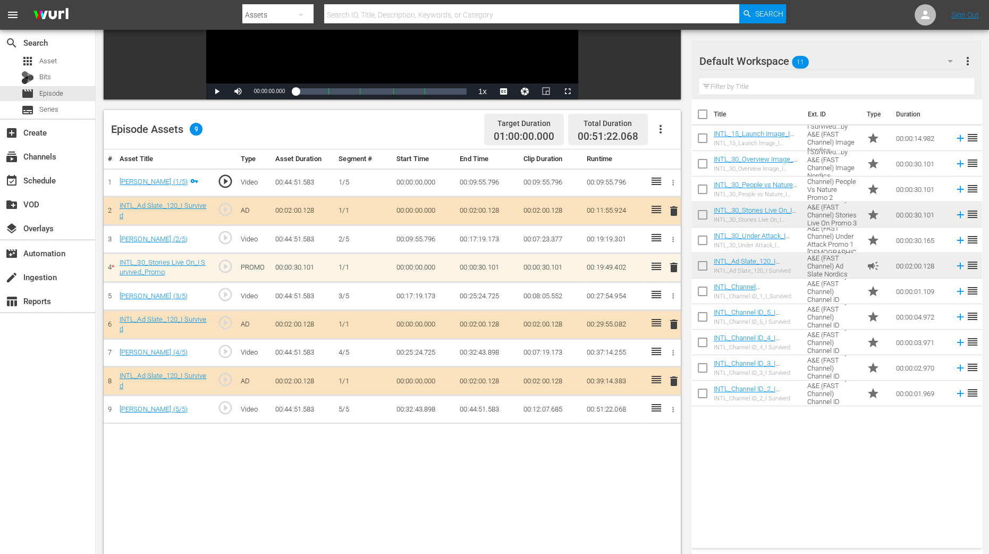
click at [573, 443] on div "# Asset Title Type Asset Duration Segment # Start Time End Time Clip Duration R…" at bounding box center [392, 386] width 577 height 474
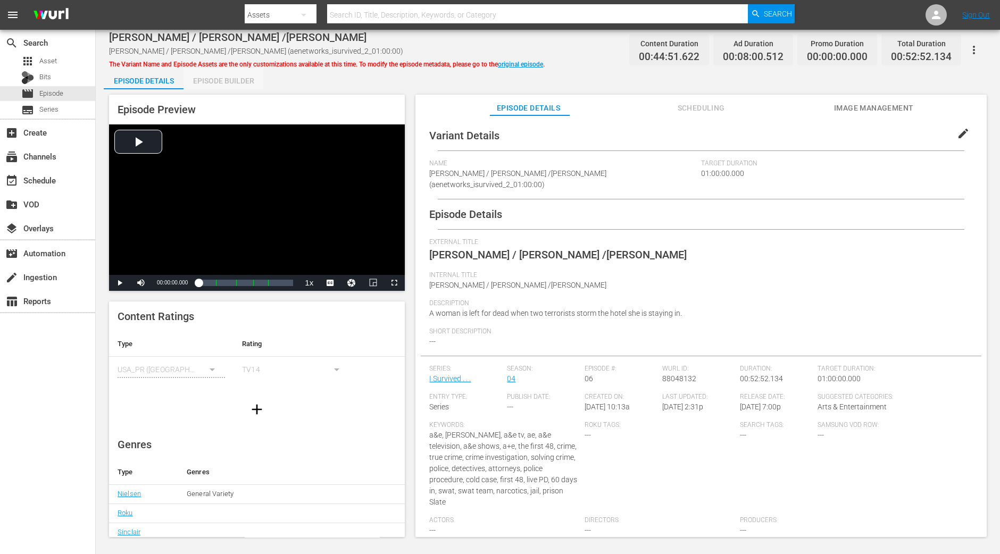
click at [219, 78] on div "Episode Builder" at bounding box center [223, 81] width 80 height 26
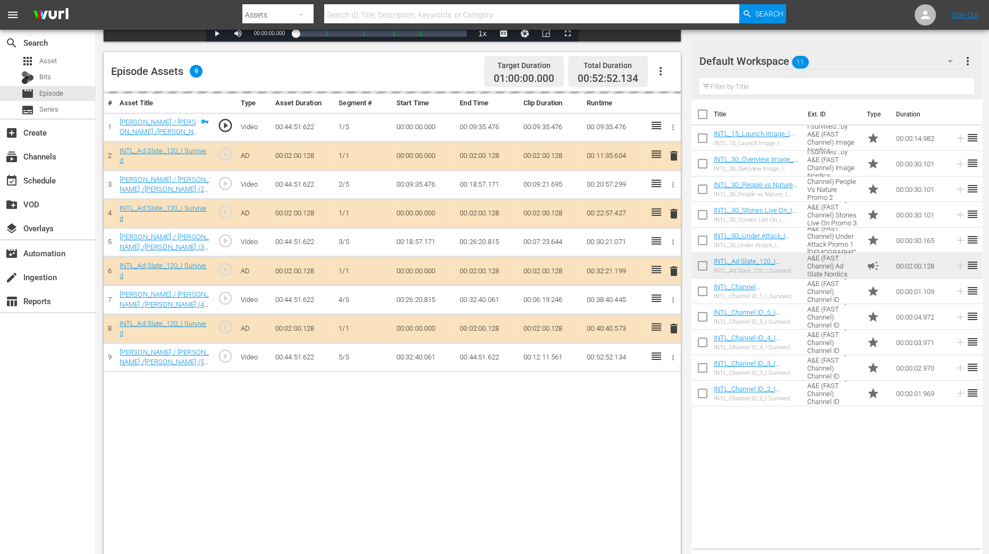
scroll to position [265, 0]
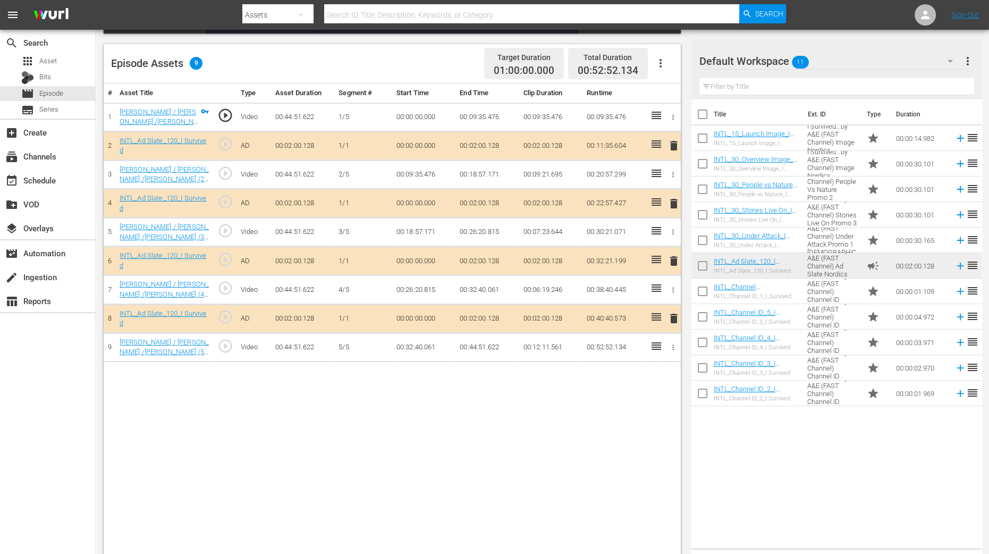
click at [673, 198] on span "delete" at bounding box center [674, 203] width 13 height 13
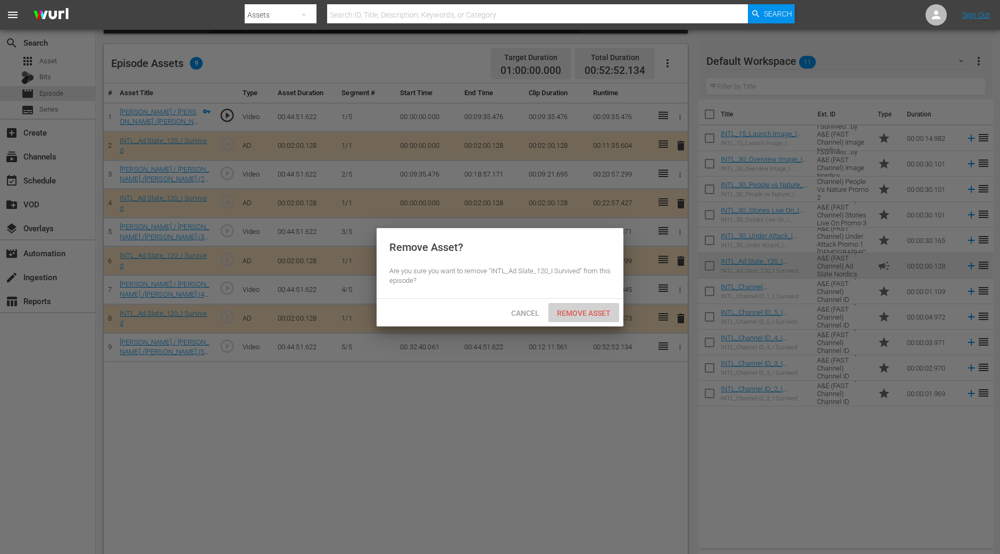
click at [574, 311] on span "Remove Asset" at bounding box center [583, 313] width 71 height 9
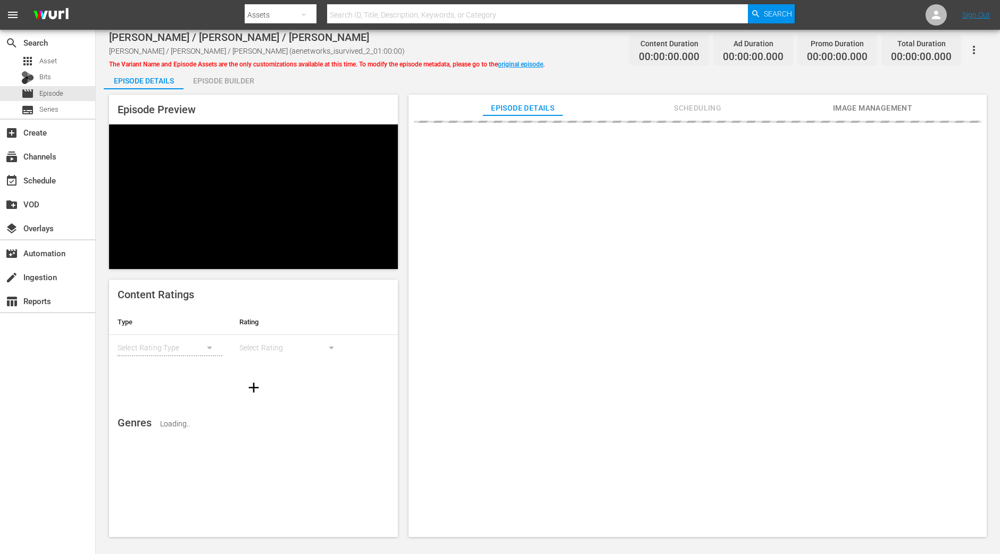
click at [242, 80] on div "Episode Builder" at bounding box center [223, 81] width 80 height 26
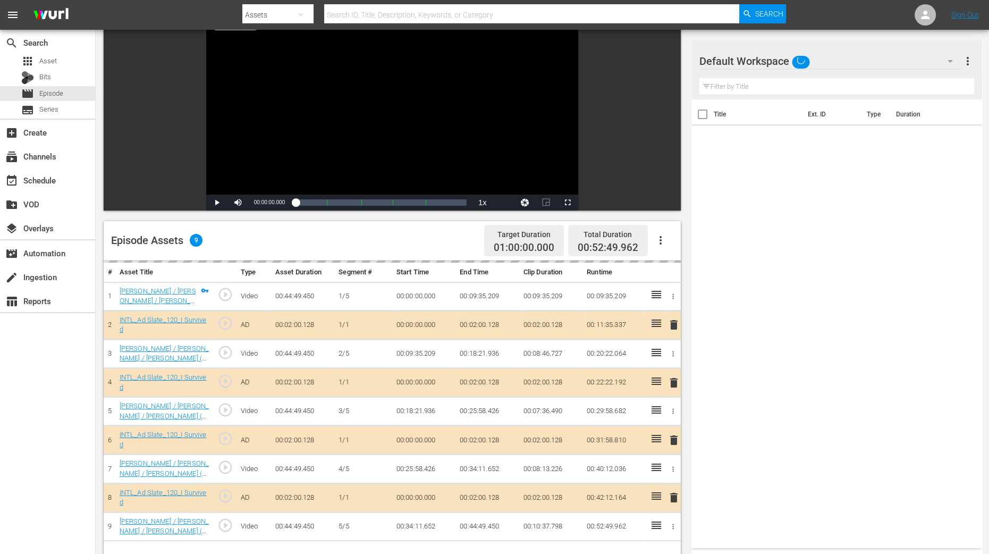
scroll to position [199, 0]
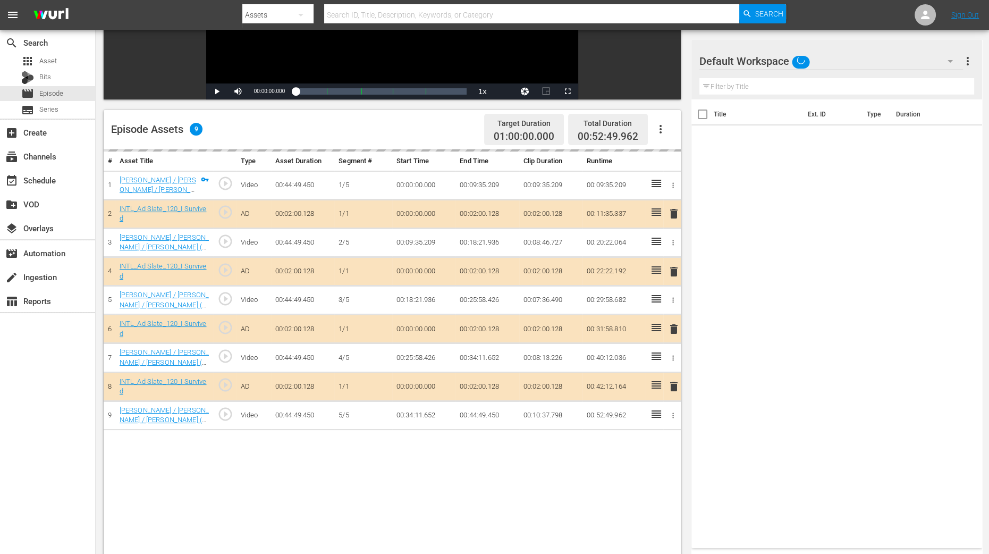
click at [672, 269] on div "delete" at bounding box center [672, 271] width 9 height 15
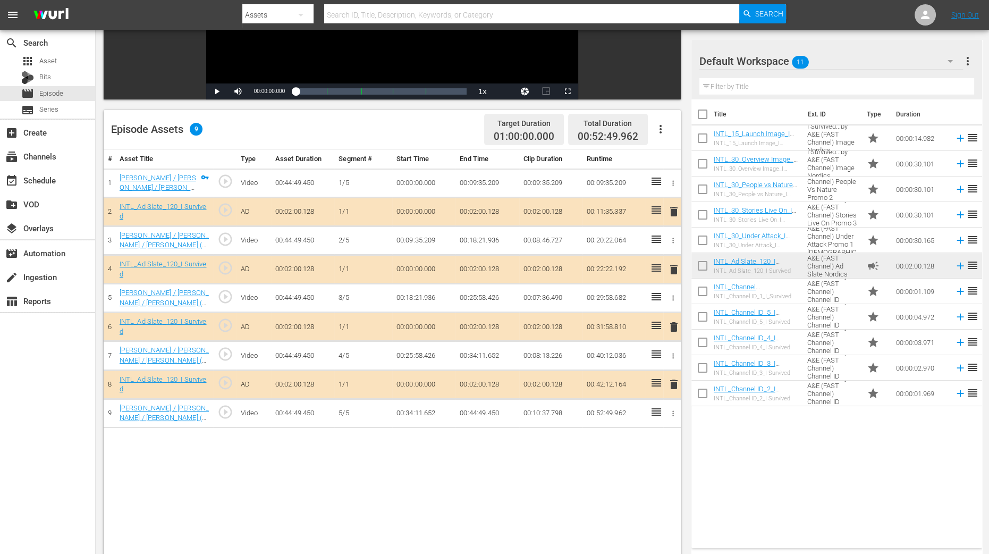
click at [672, 268] on span "delete" at bounding box center [674, 269] width 13 height 13
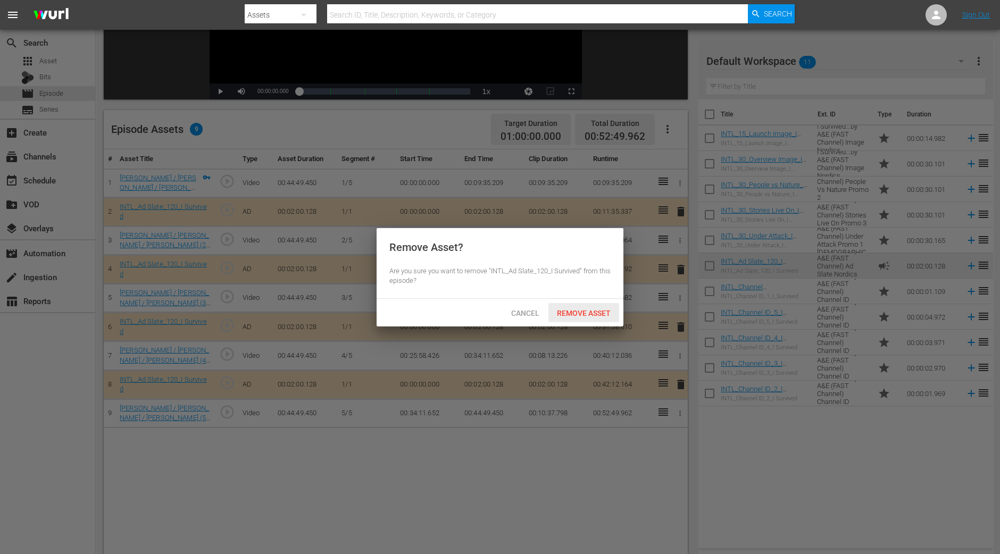
click at [600, 309] on span "Remove Asset" at bounding box center [583, 313] width 71 height 9
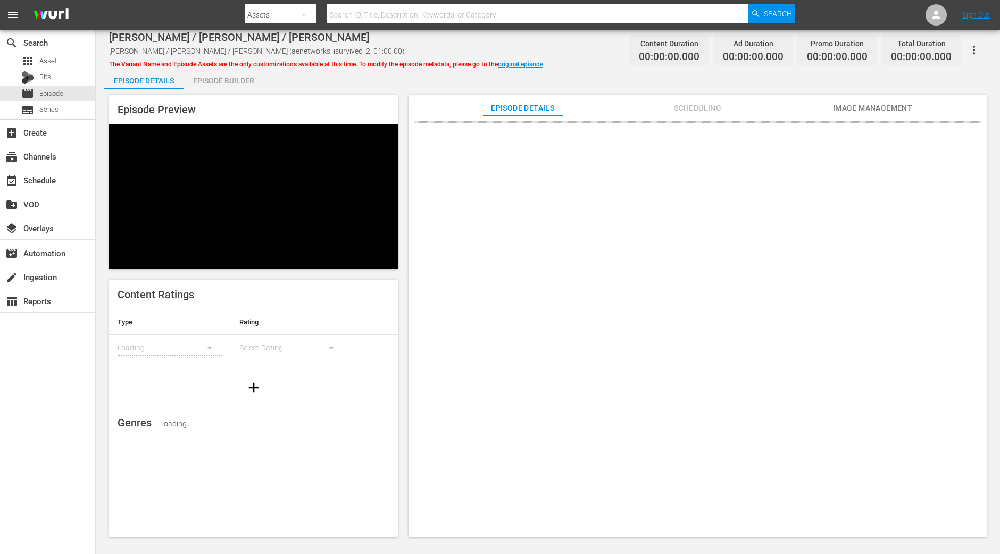
click at [253, 77] on div "Episode Builder" at bounding box center [223, 81] width 80 height 26
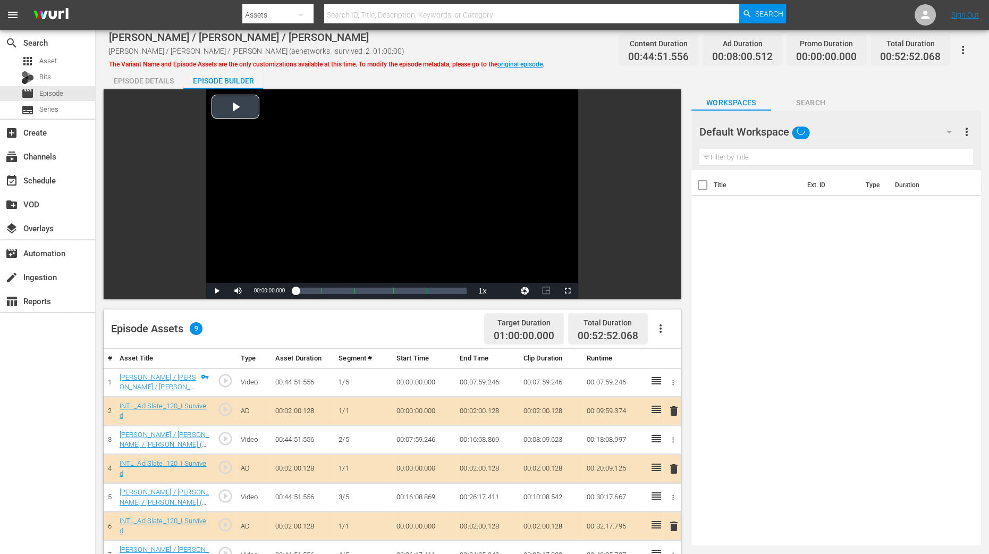
scroll to position [199, 0]
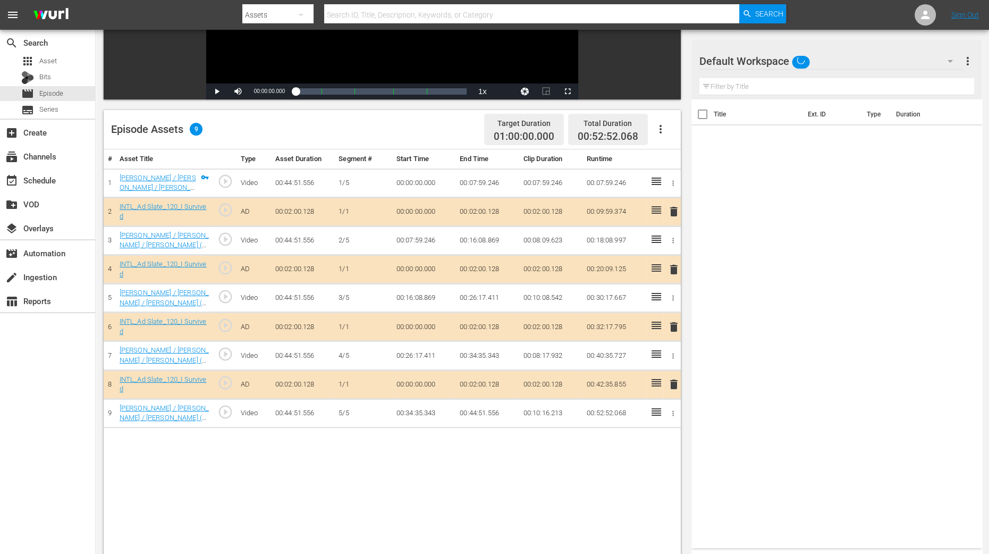
click at [670, 267] on span "delete" at bounding box center [674, 269] width 13 height 13
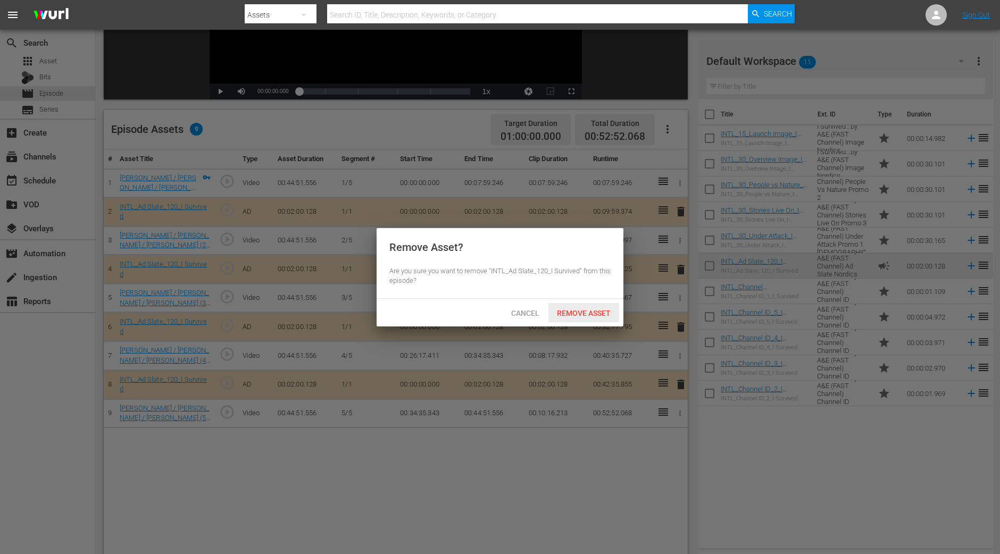
click at [576, 304] on div "Remove Asset" at bounding box center [583, 313] width 71 height 20
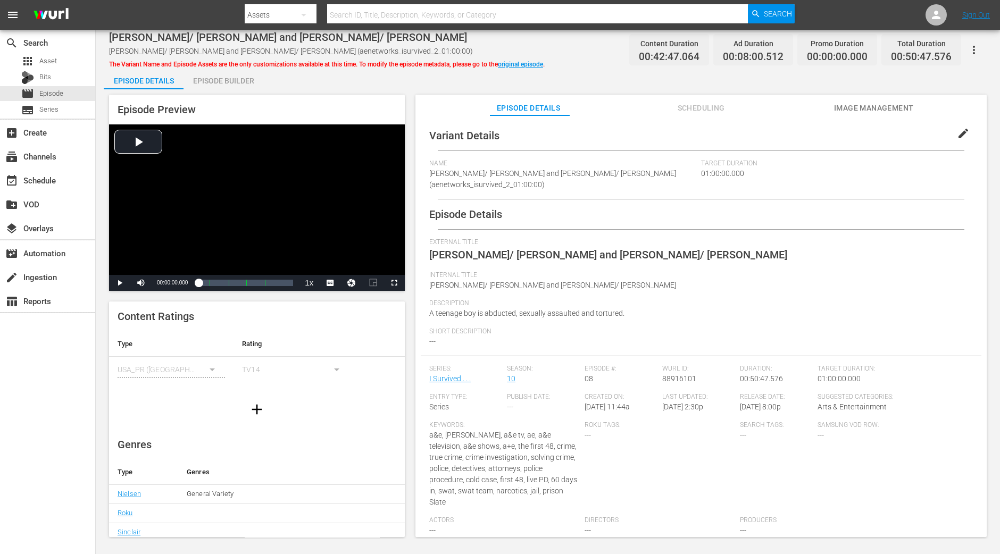
click at [220, 84] on div "Episode Builder" at bounding box center [223, 81] width 80 height 26
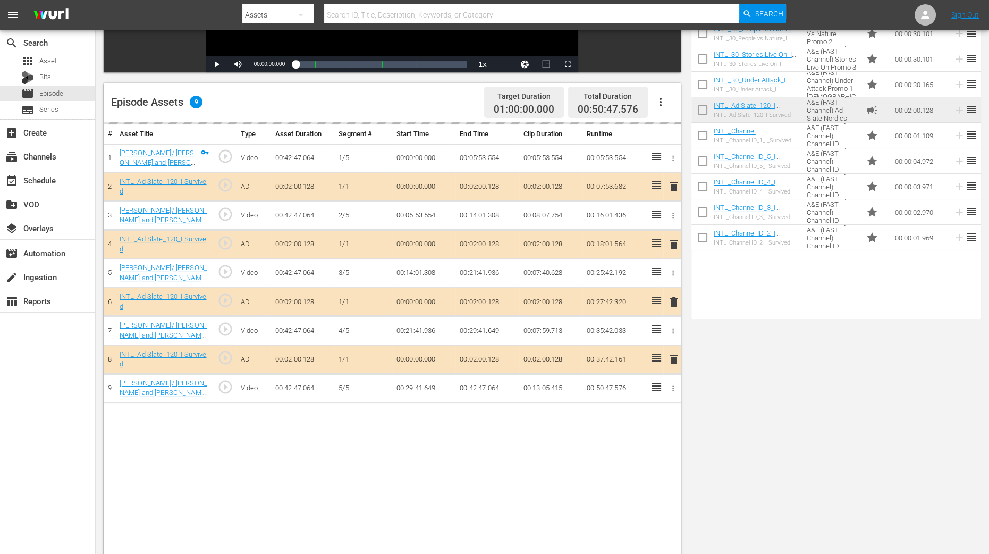
scroll to position [276, 0]
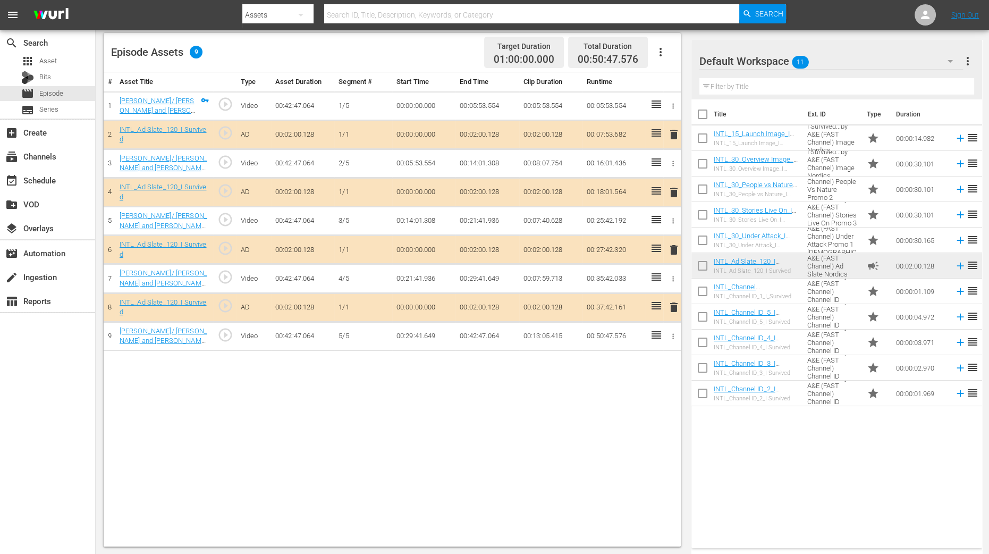
click at [673, 191] on span "delete" at bounding box center [674, 192] width 13 height 13
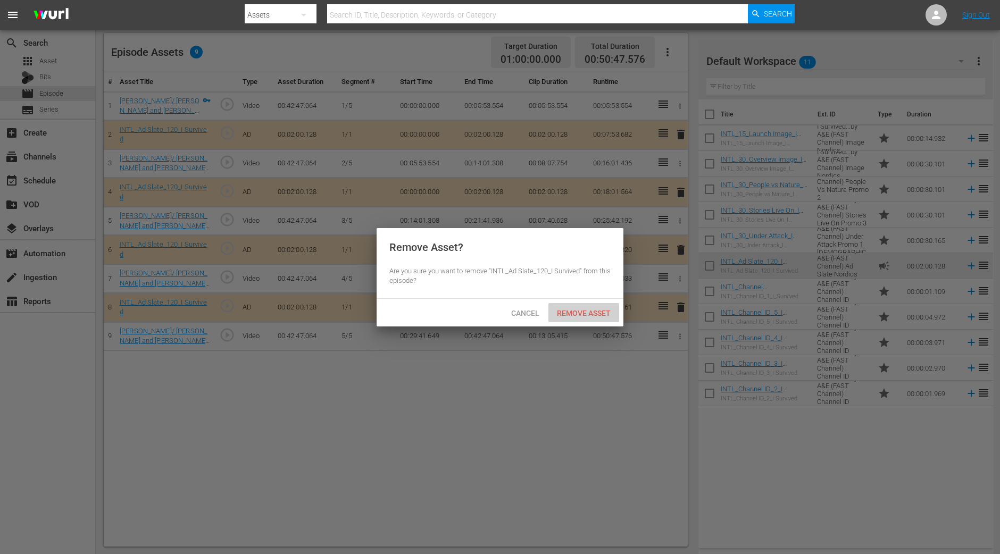
click at [577, 307] on div "Remove Asset" at bounding box center [583, 313] width 71 height 20
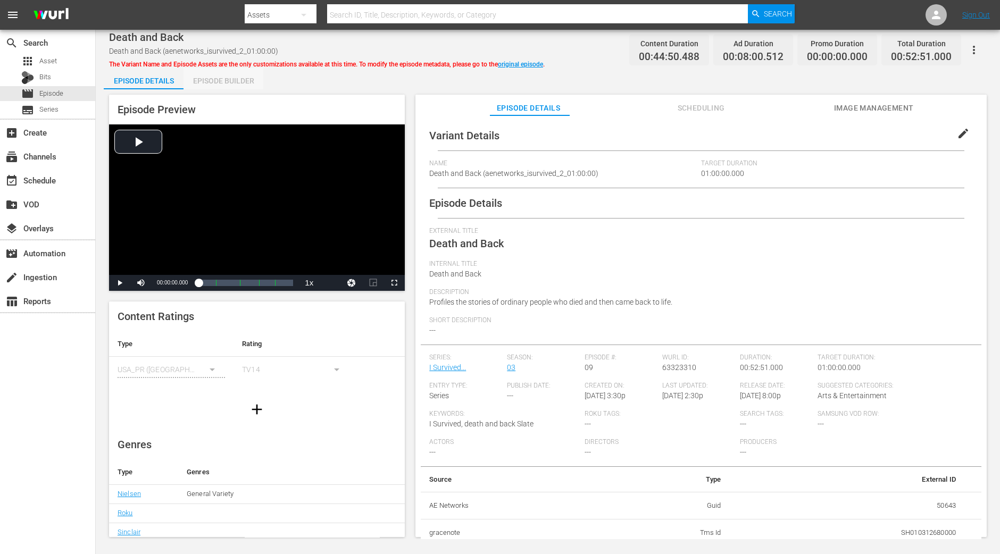
click at [240, 75] on div "Episode Builder" at bounding box center [223, 81] width 80 height 26
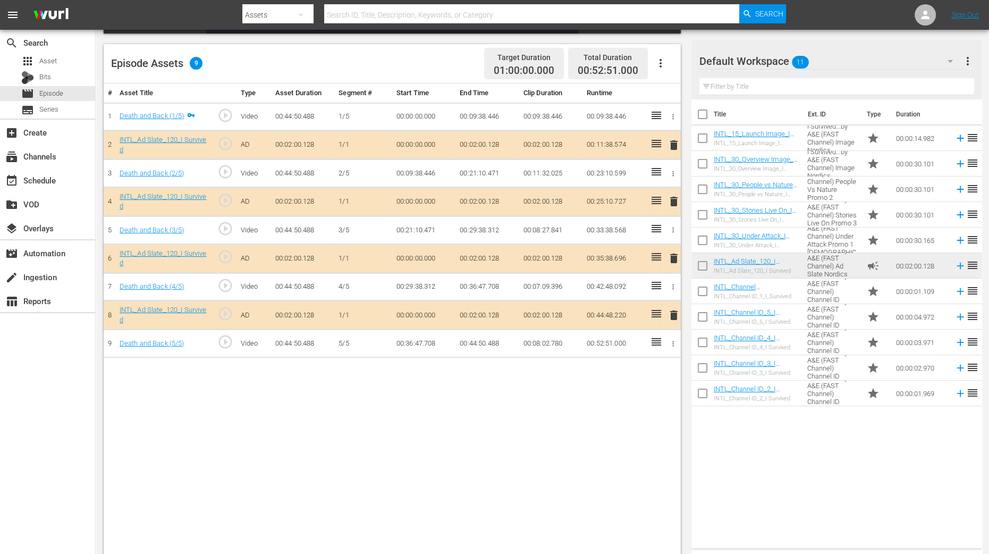
scroll to position [265, 0]
click at [673, 200] on span "delete" at bounding box center [674, 201] width 13 height 13
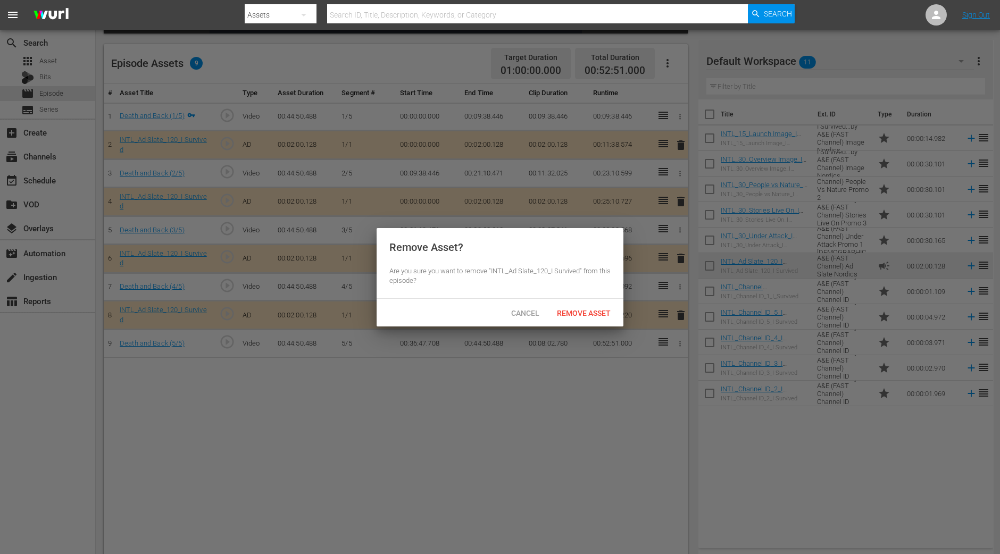
click at [560, 301] on div "Cancel Remove Asset" at bounding box center [499, 313] width 247 height 28
click at [560, 305] on div "Remove Asset" at bounding box center [583, 313] width 71 height 20
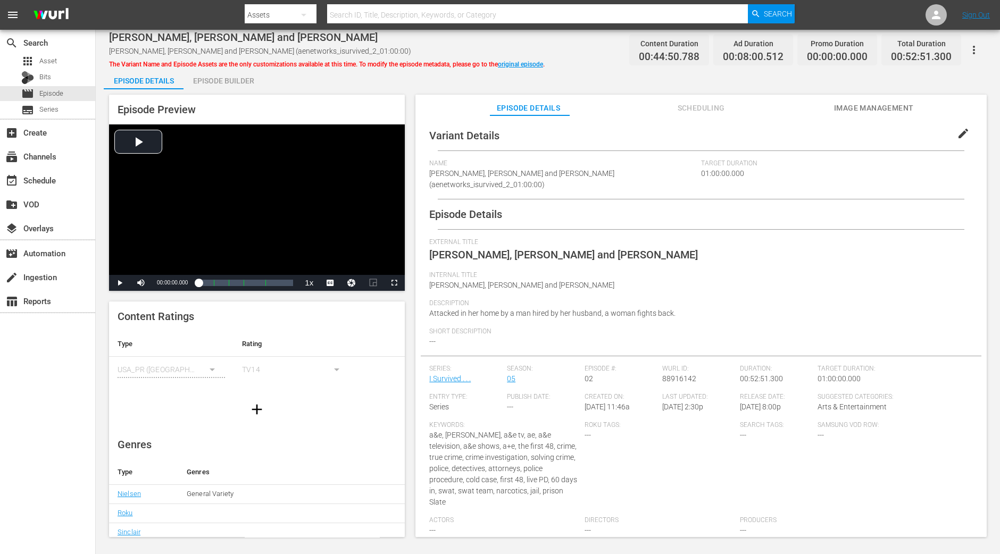
click at [249, 76] on div "Episode Builder" at bounding box center [223, 81] width 80 height 26
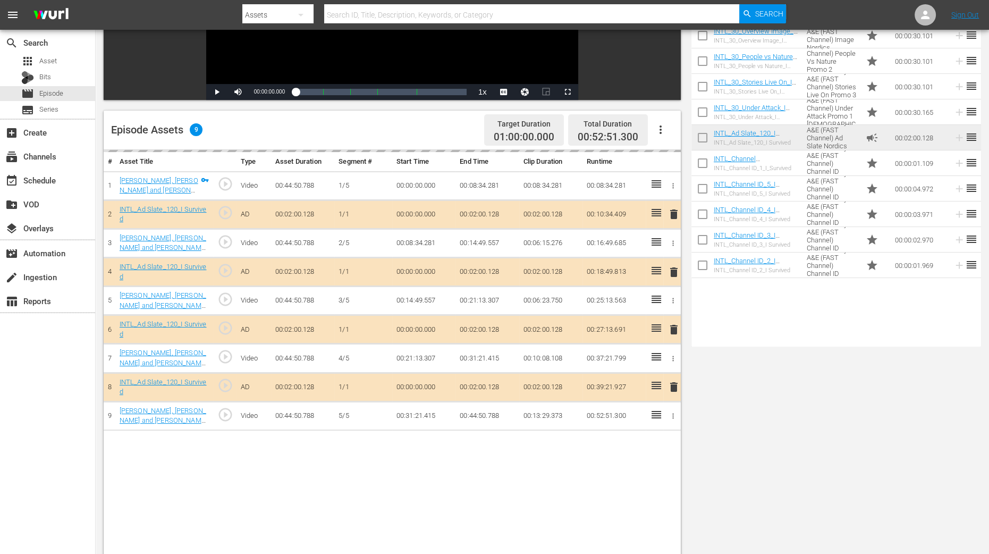
scroll to position [199, 0]
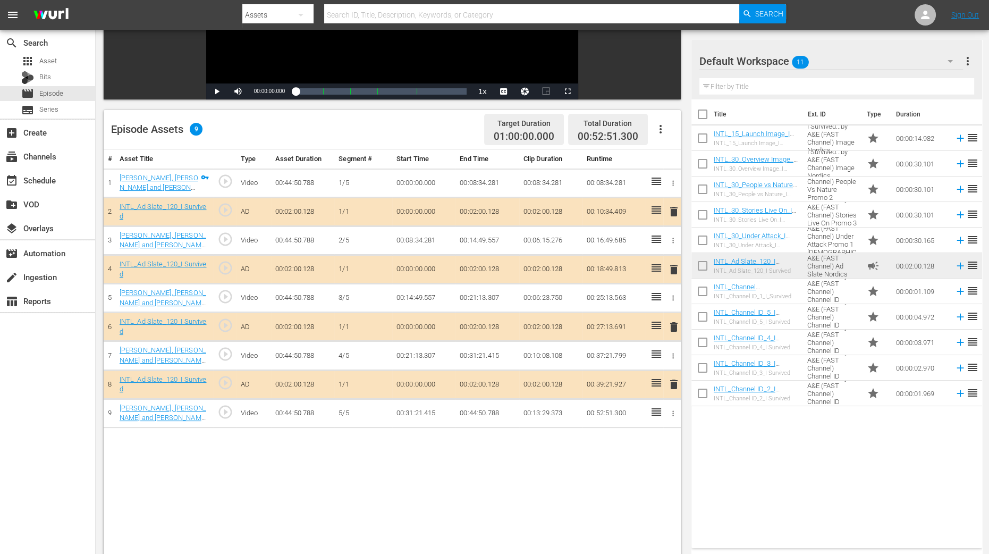
click at [675, 268] on span "delete" at bounding box center [674, 269] width 13 height 13
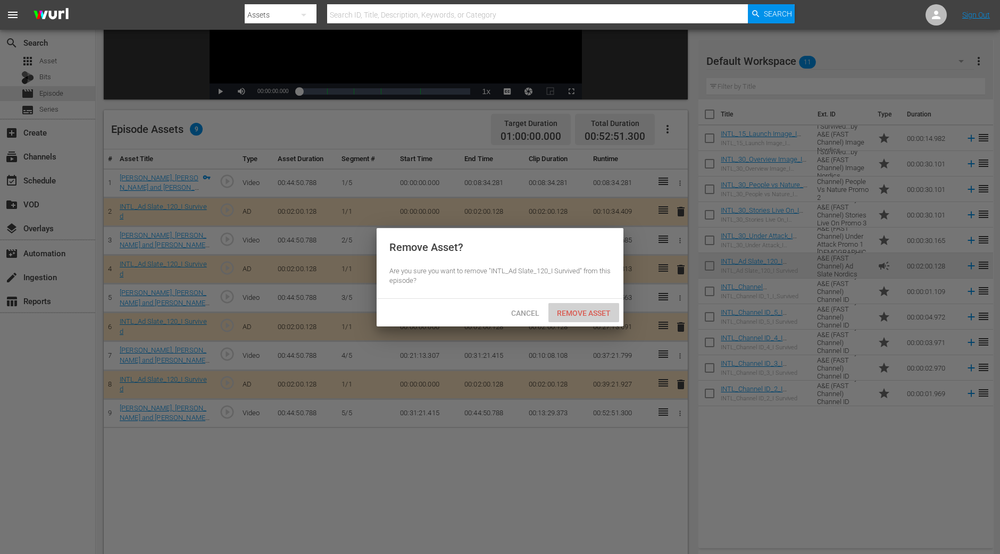
click at [590, 310] on span "Remove Asset" at bounding box center [583, 313] width 71 height 9
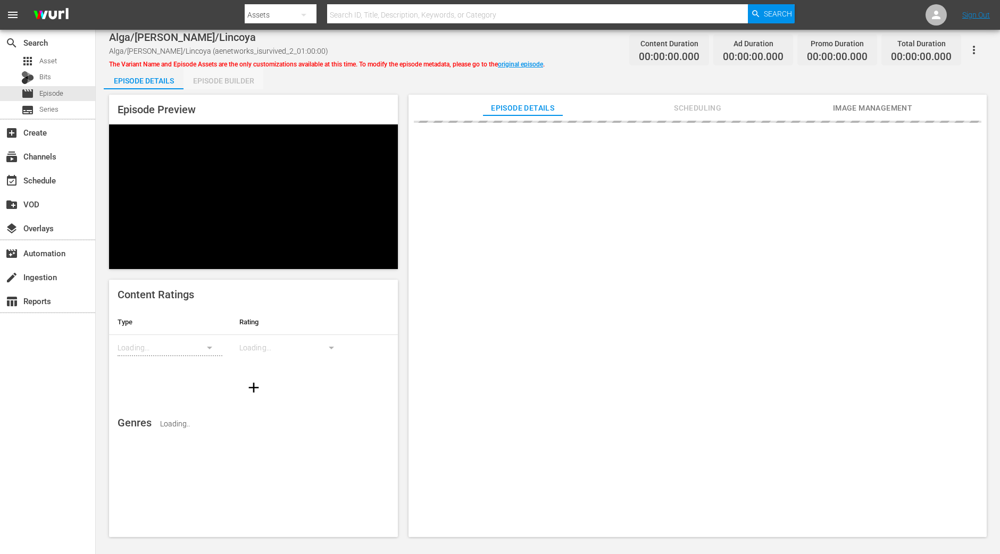
click at [224, 81] on div "Episode Builder" at bounding box center [223, 81] width 80 height 26
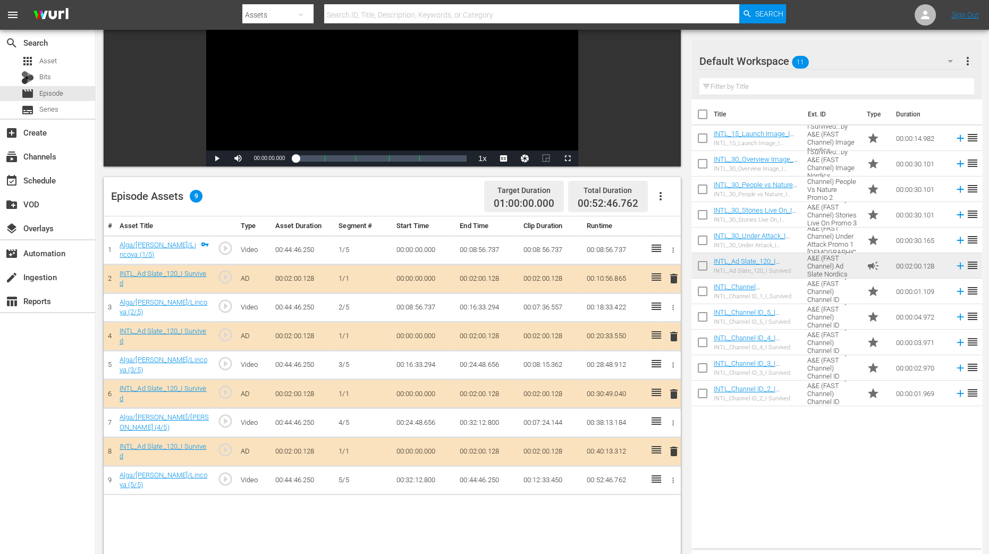
scroll to position [199, 0]
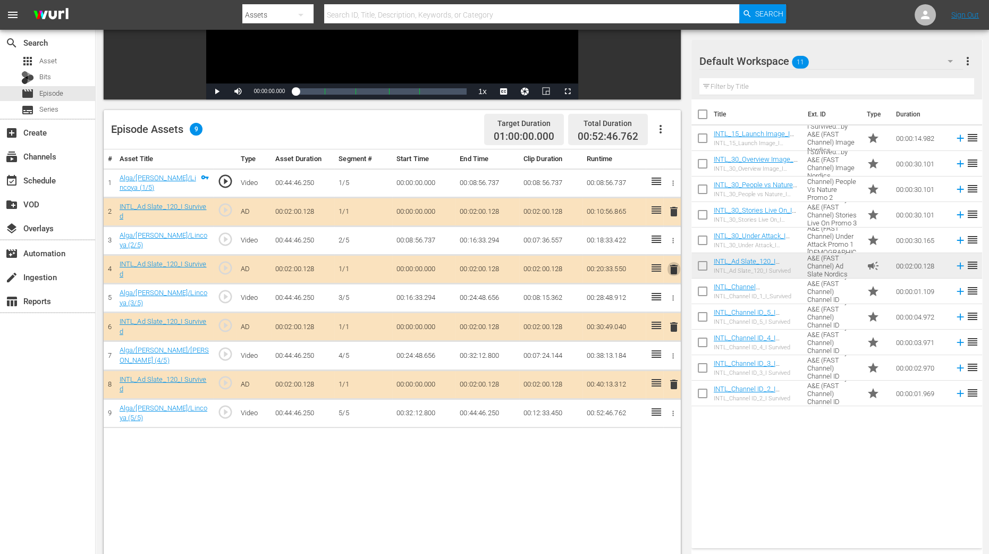
click at [676, 266] on span "delete" at bounding box center [674, 269] width 13 height 13
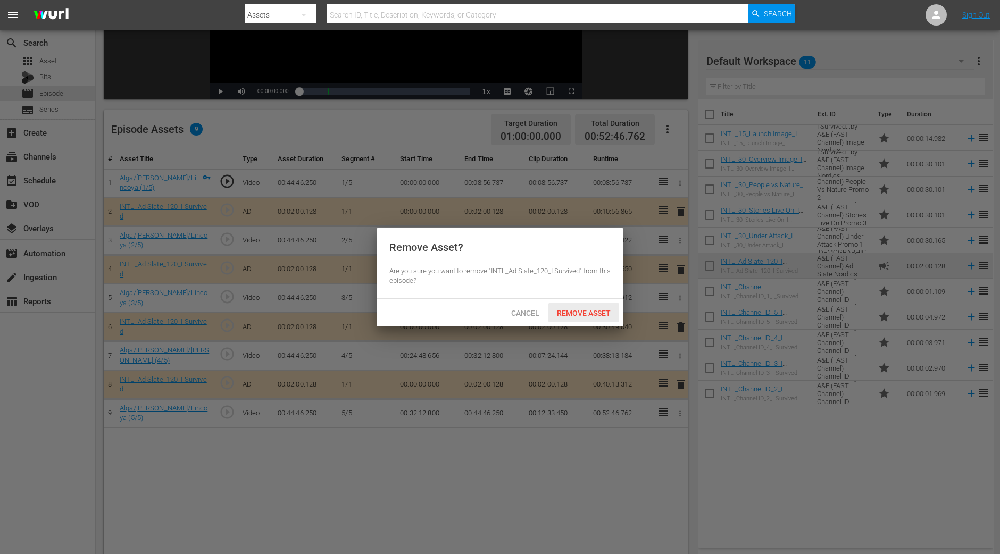
click at [605, 304] on div "Remove Asset" at bounding box center [583, 313] width 71 height 20
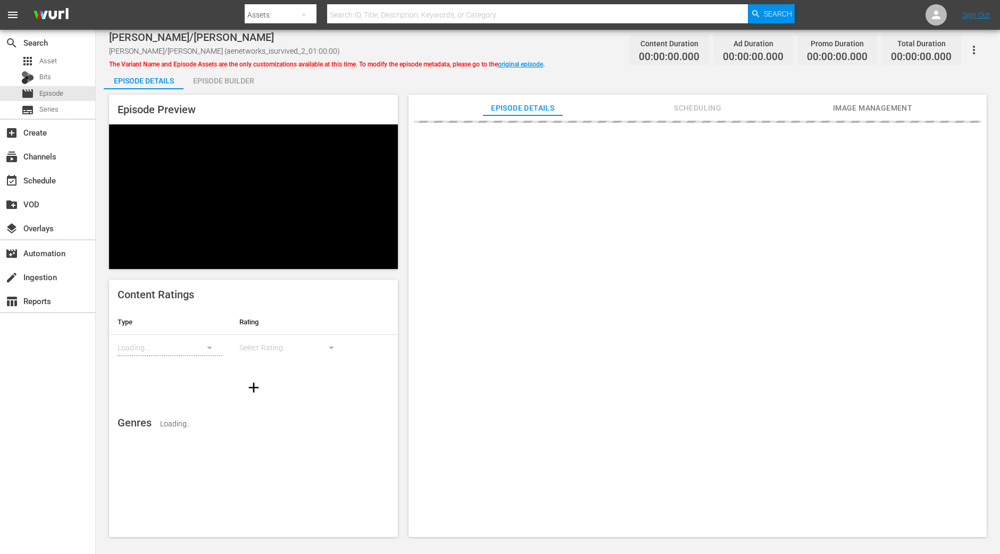
click at [234, 78] on div "Episode Builder" at bounding box center [223, 81] width 80 height 26
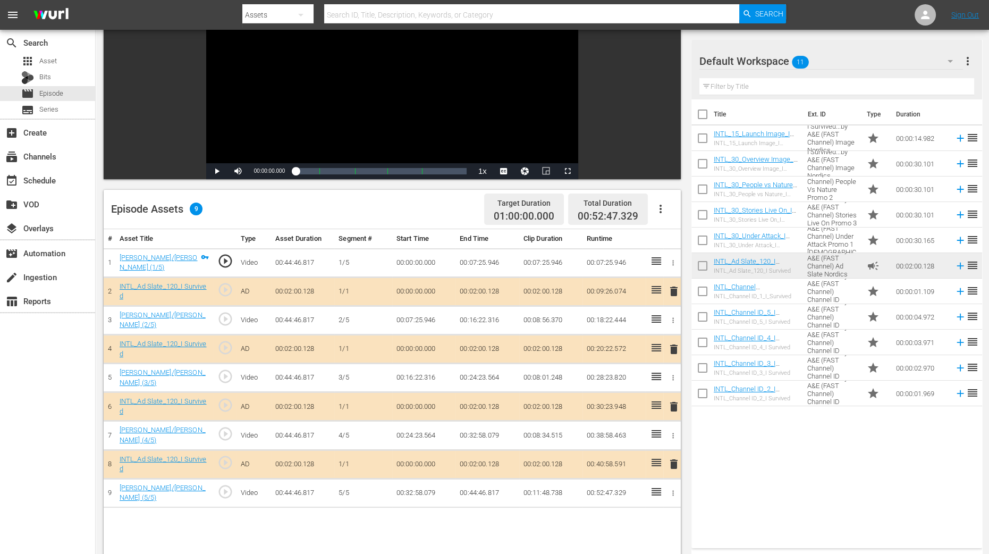
scroll to position [276, 0]
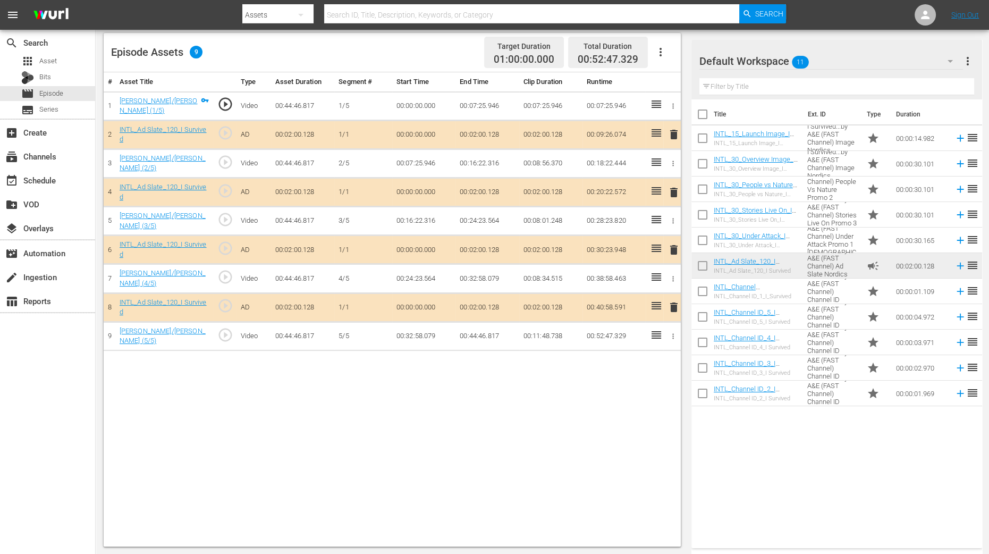
click at [670, 188] on span "delete" at bounding box center [674, 192] width 13 height 13
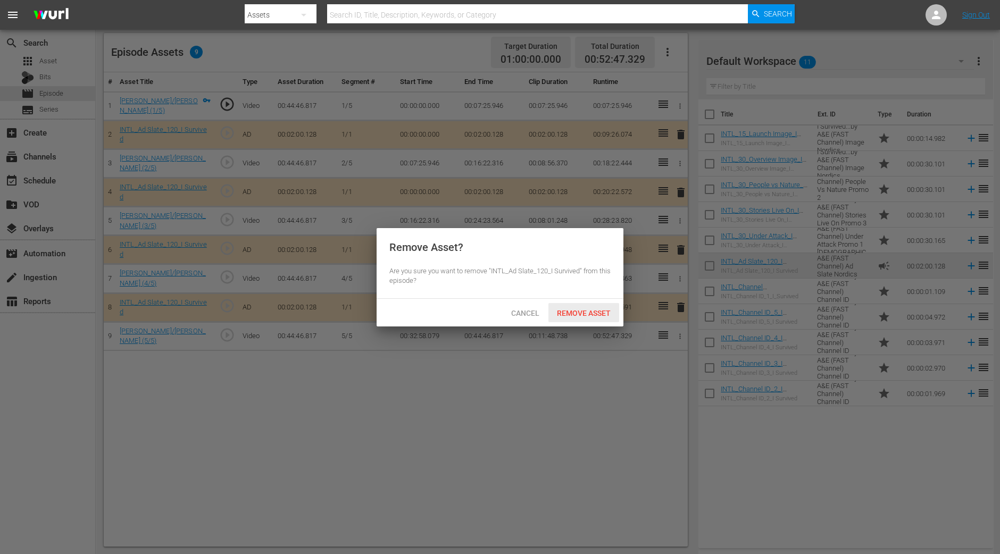
click at [581, 312] on span "Remove Asset" at bounding box center [583, 313] width 71 height 9
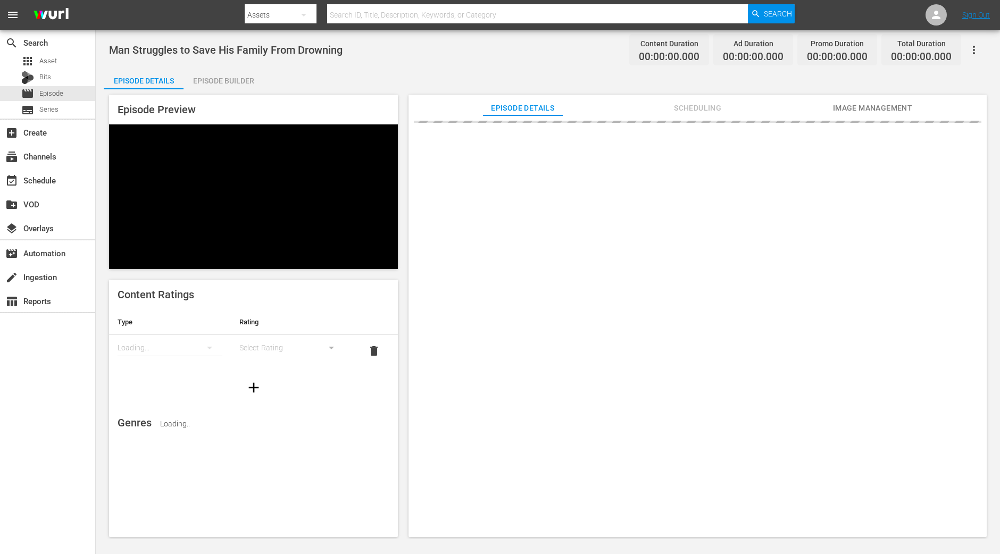
click at [236, 81] on div "Episode Builder" at bounding box center [223, 81] width 80 height 26
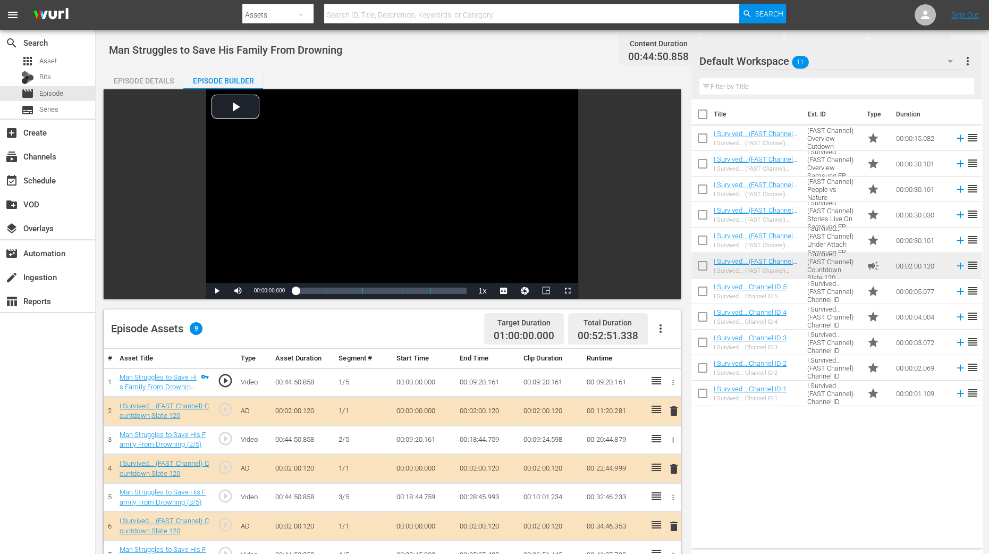
scroll to position [265, 0]
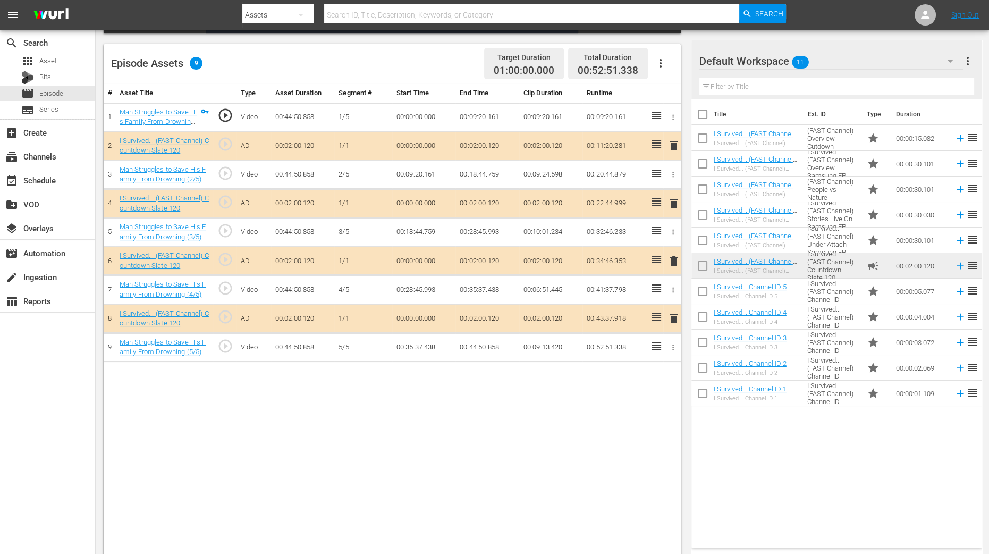
click at [675, 202] on span "delete" at bounding box center [674, 203] width 13 height 13
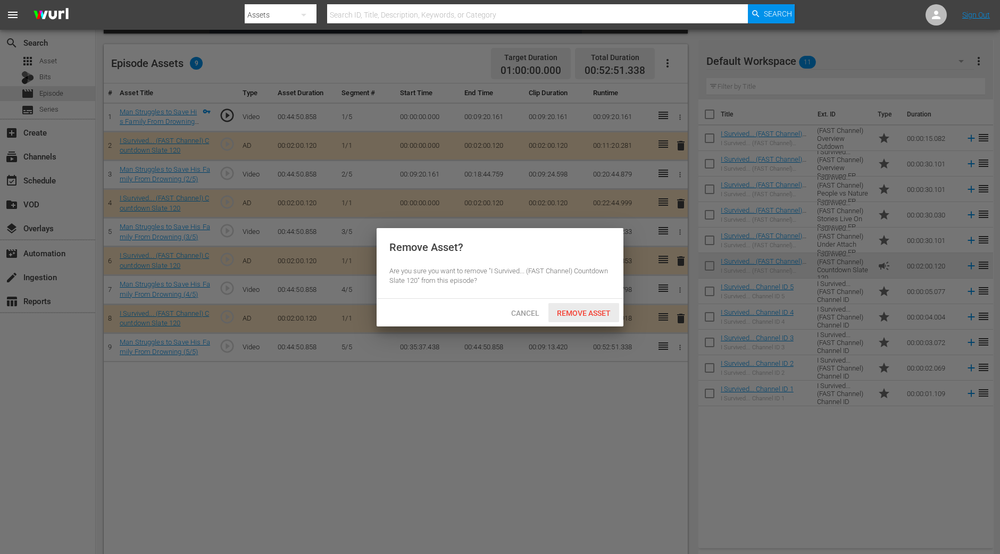
click at [601, 310] on span "Remove Asset" at bounding box center [583, 313] width 71 height 9
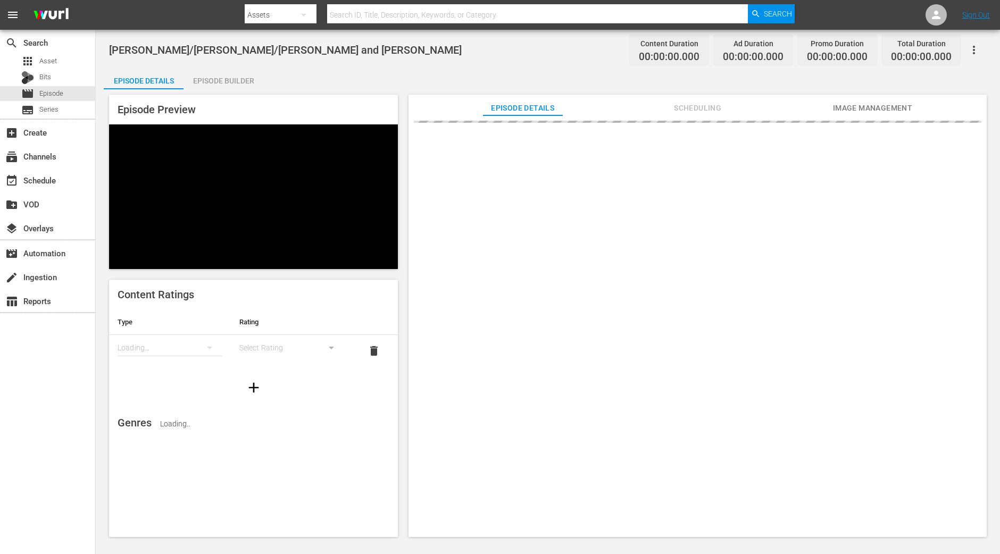
click at [229, 75] on div "Episode Builder" at bounding box center [223, 81] width 80 height 26
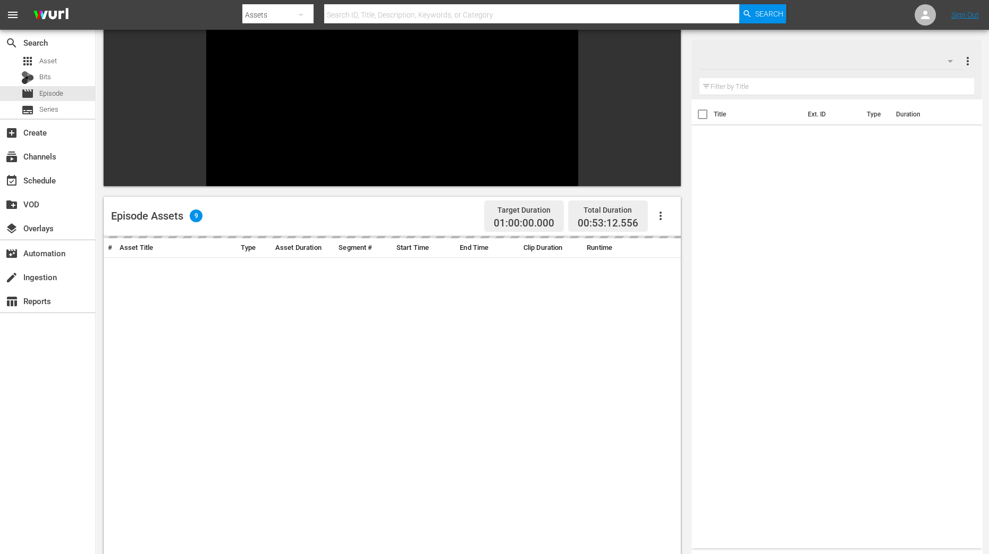
scroll to position [199, 0]
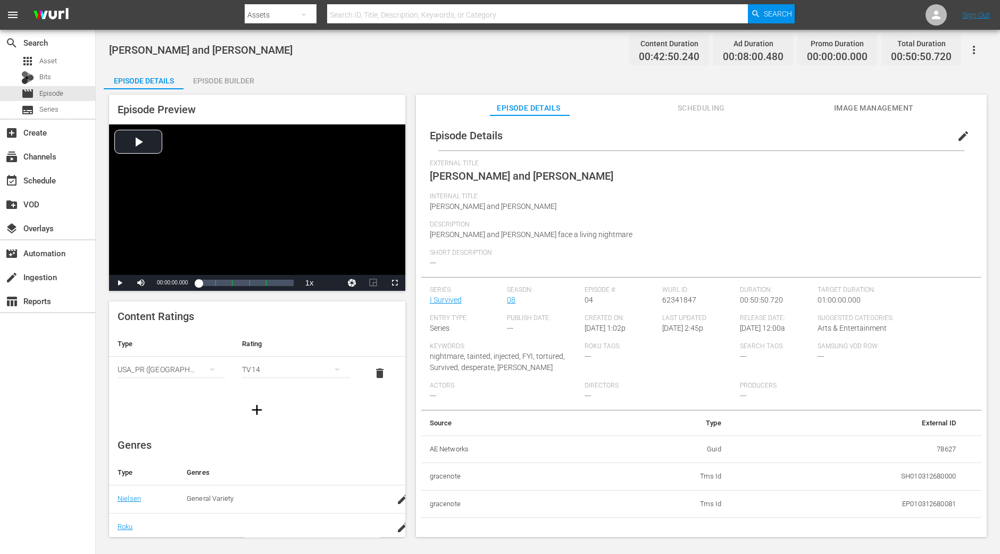
click at [240, 90] on div "Episode Preview Video Player is loading. Play Video Play Mute Current Time 00:0…" at bounding box center [548, 317] width 888 height 456
click at [240, 83] on div "Episode Builder" at bounding box center [223, 81] width 80 height 26
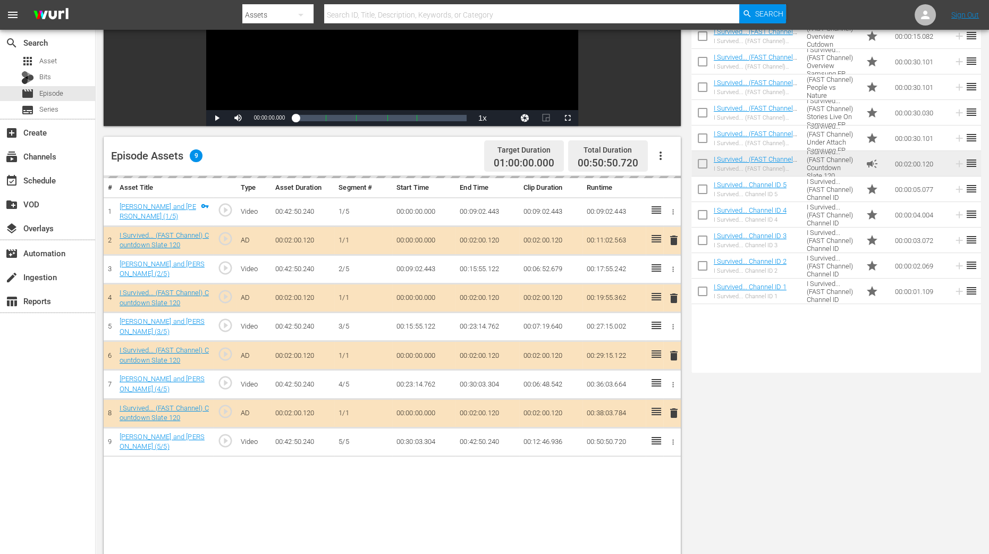
scroll to position [265, 0]
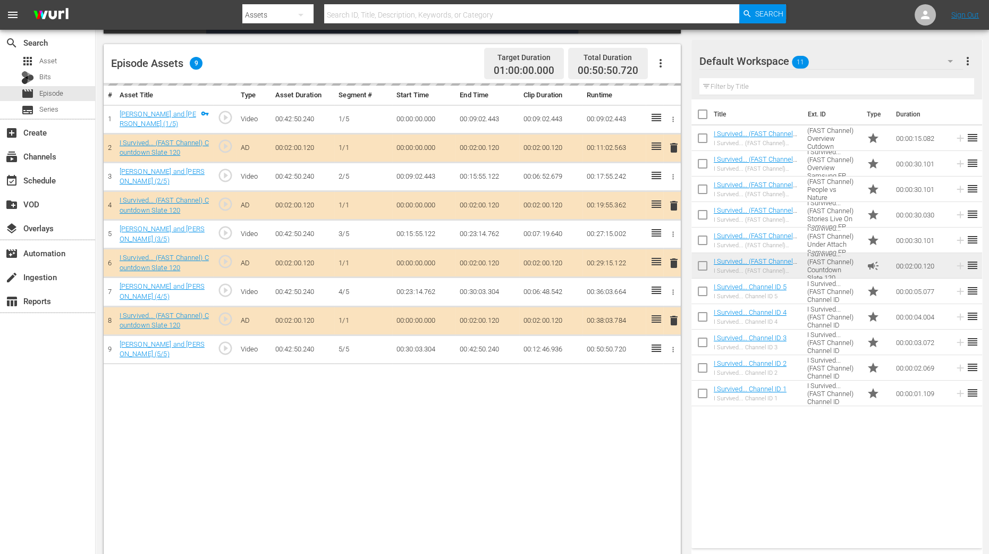
click at [677, 198] on td "delete" at bounding box center [673, 205] width 18 height 29
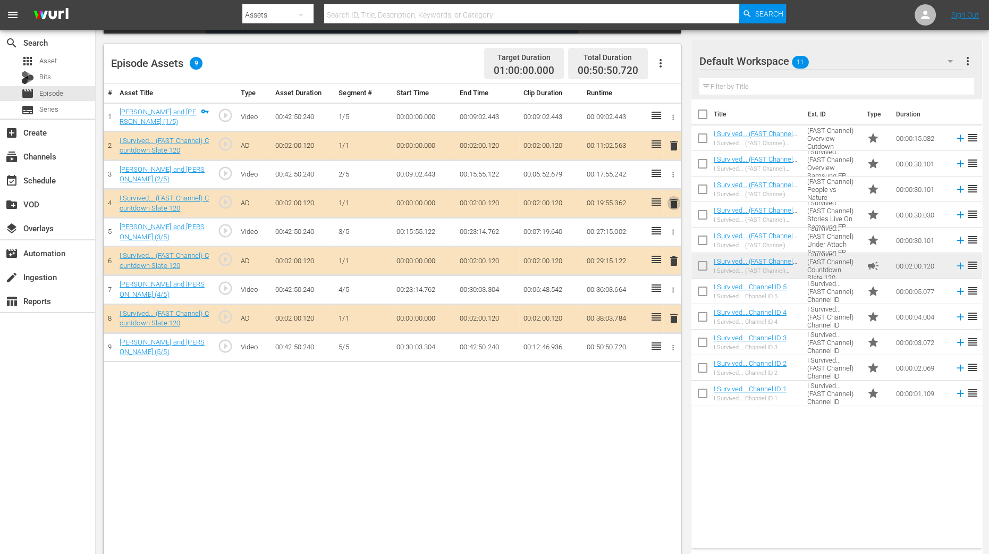
click at [674, 198] on span "delete" at bounding box center [674, 203] width 13 height 13
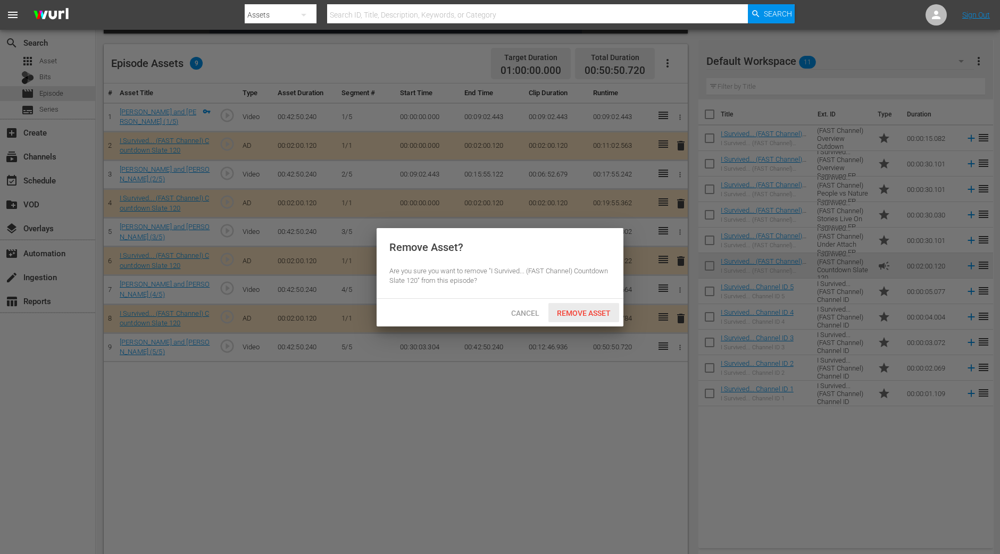
click at [577, 305] on div "Remove Asset" at bounding box center [583, 313] width 71 height 20
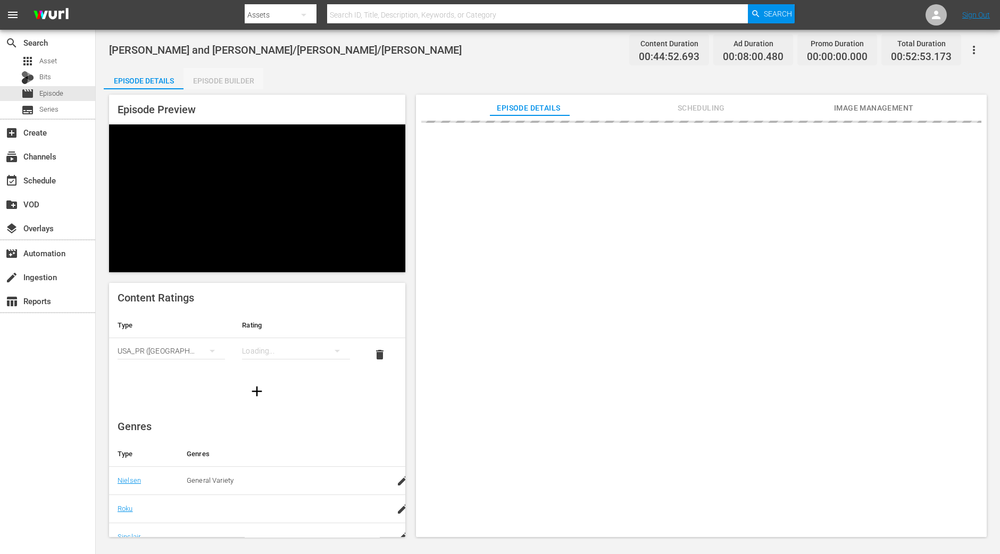
click at [229, 85] on div "Episode Builder" at bounding box center [223, 81] width 80 height 26
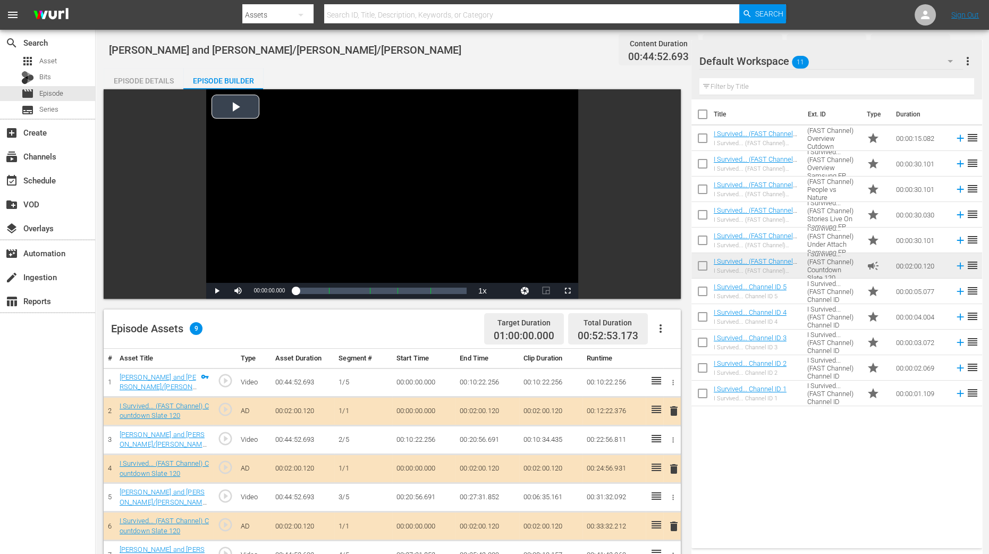
scroll to position [199, 0]
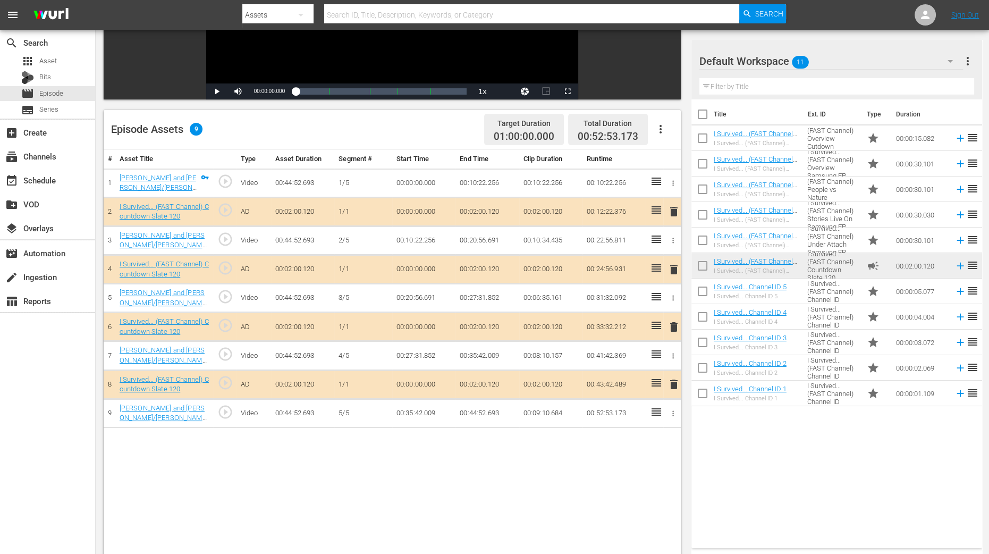
click at [676, 267] on span "delete" at bounding box center [674, 269] width 13 height 13
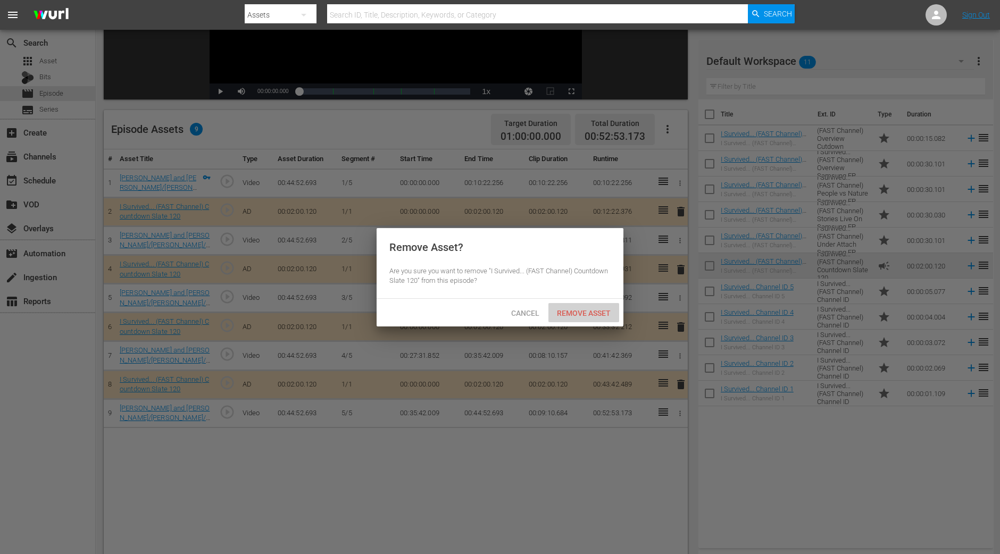
click at [582, 320] on div "Remove Asset" at bounding box center [583, 313] width 71 height 20
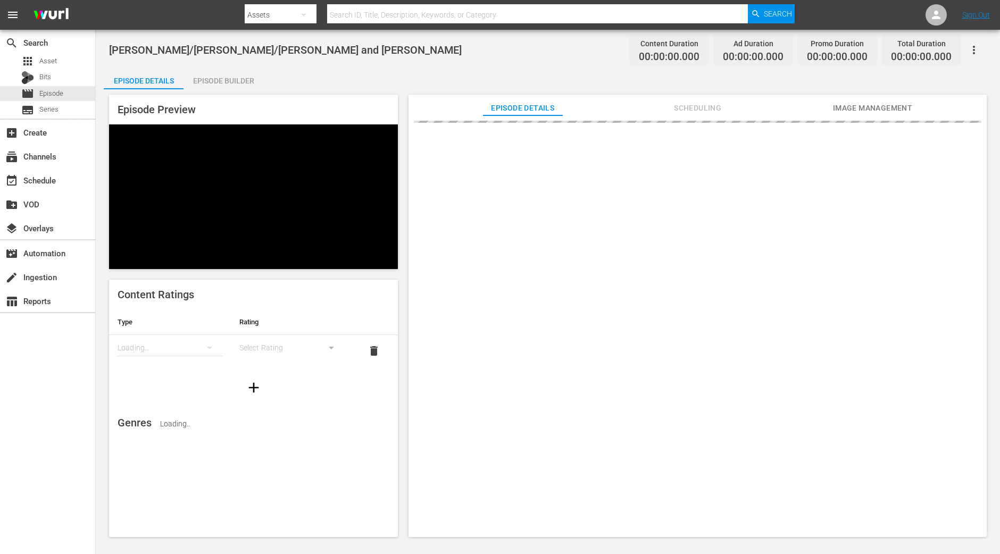
click at [238, 80] on div "Episode Builder" at bounding box center [223, 81] width 80 height 26
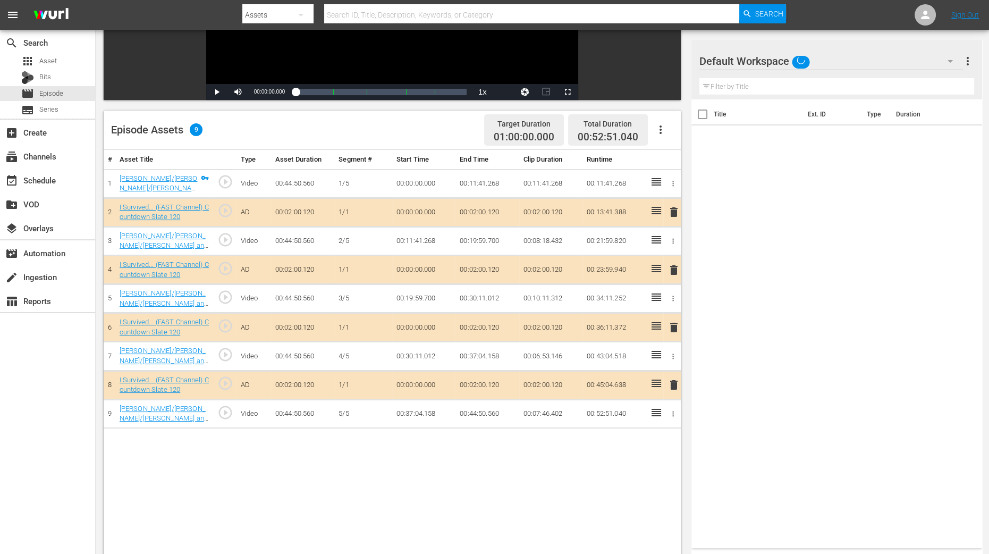
scroll to position [199, 0]
click at [674, 270] on span "delete" at bounding box center [674, 269] width 13 height 13
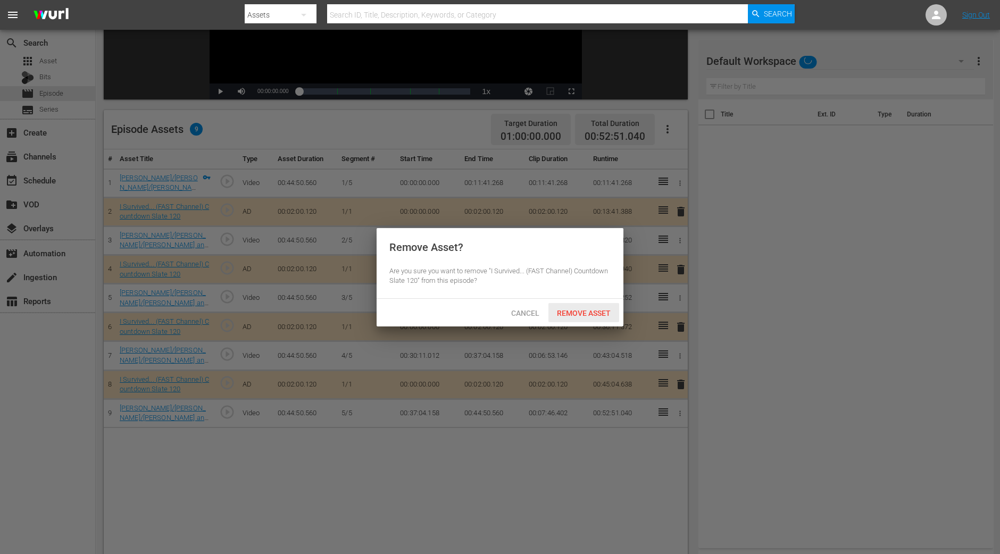
click at [593, 314] on span "Remove Asset" at bounding box center [583, 313] width 71 height 9
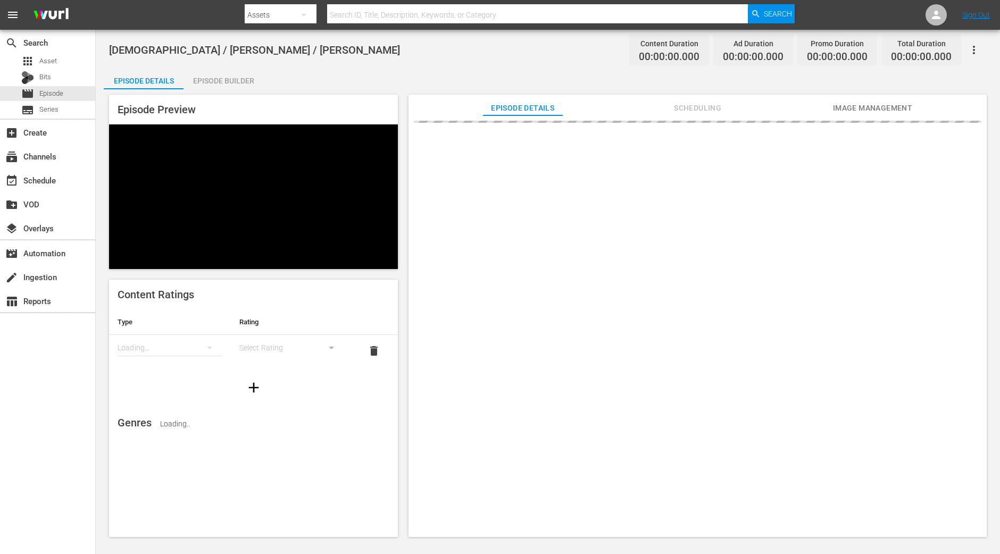
click at [217, 78] on div "Episode Builder" at bounding box center [223, 81] width 80 height 26
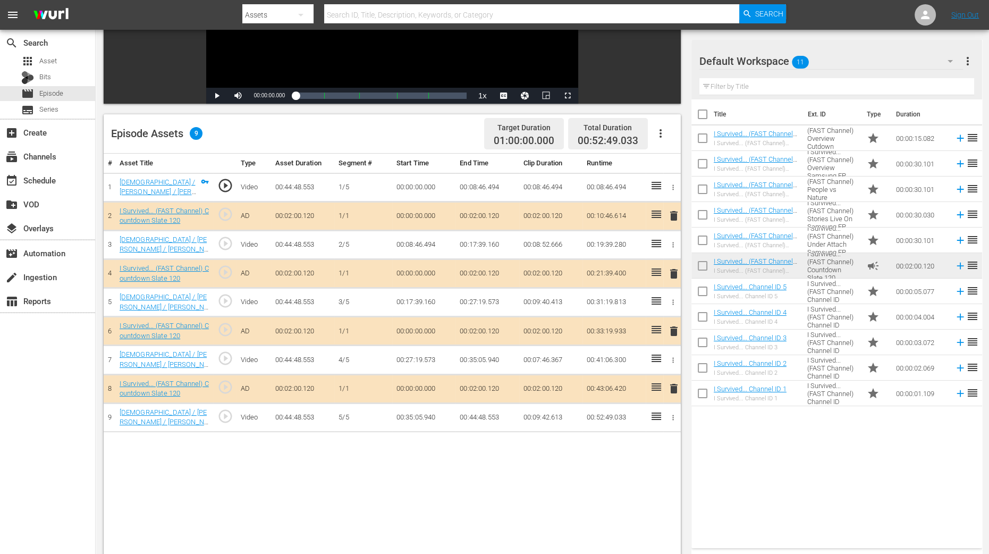
scroll to position [265, 0]
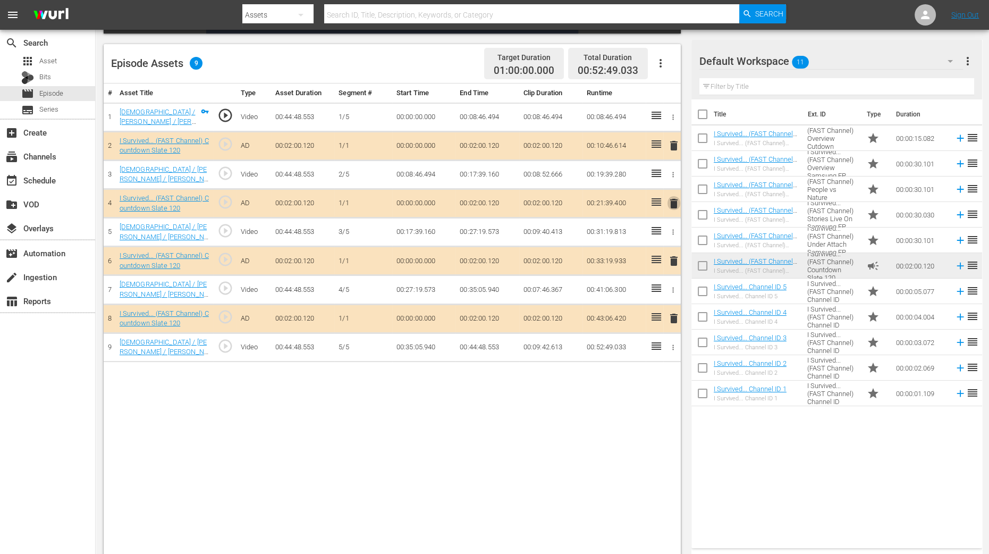
click at [672, 197] on span "delete" at bounding box center [674, 203] width 13 height 13
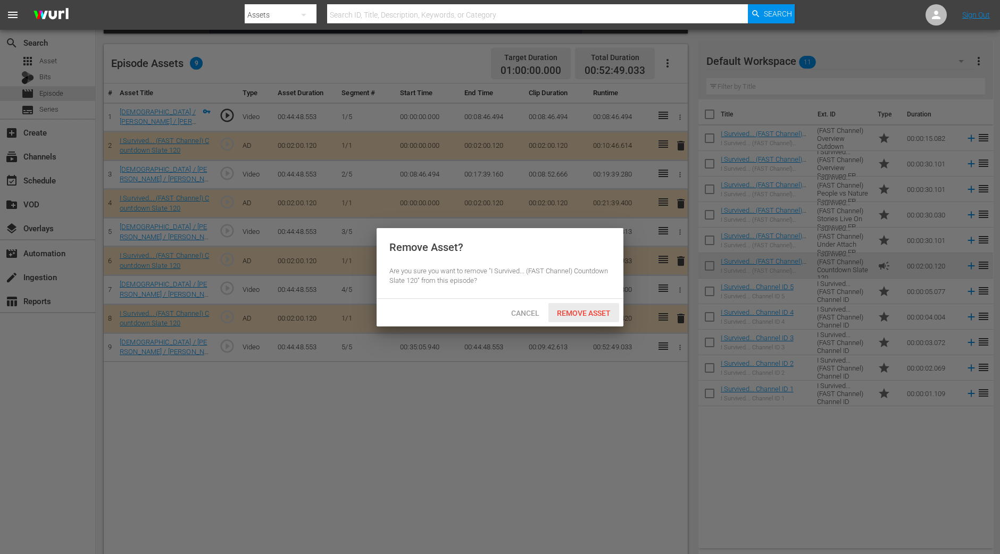
click at [577, 311] on span "Remove Asset" at bounding box center [583, 313] width 71 height 9
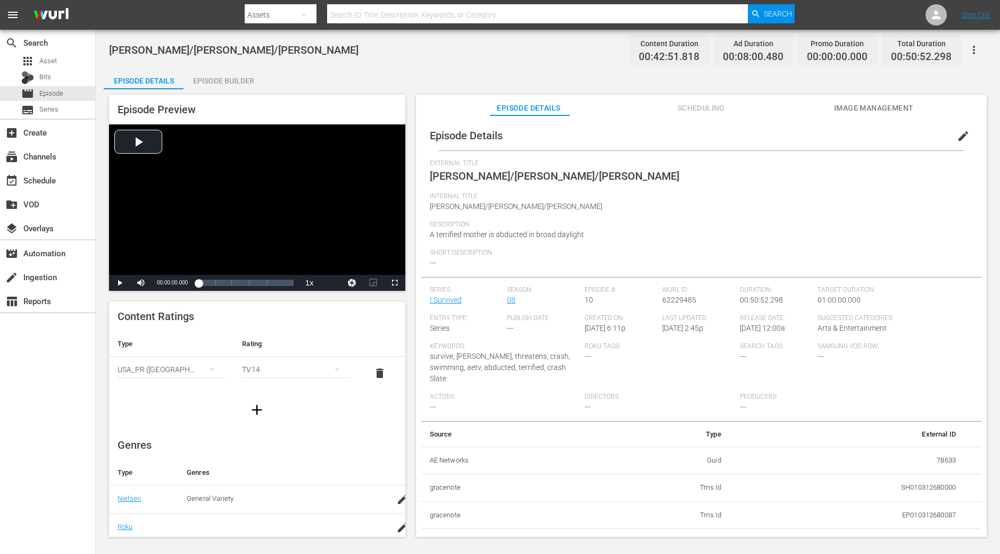
click at [247, 81] on div "Episode Builder" at bounding box center [223, 81] width 80 height 26
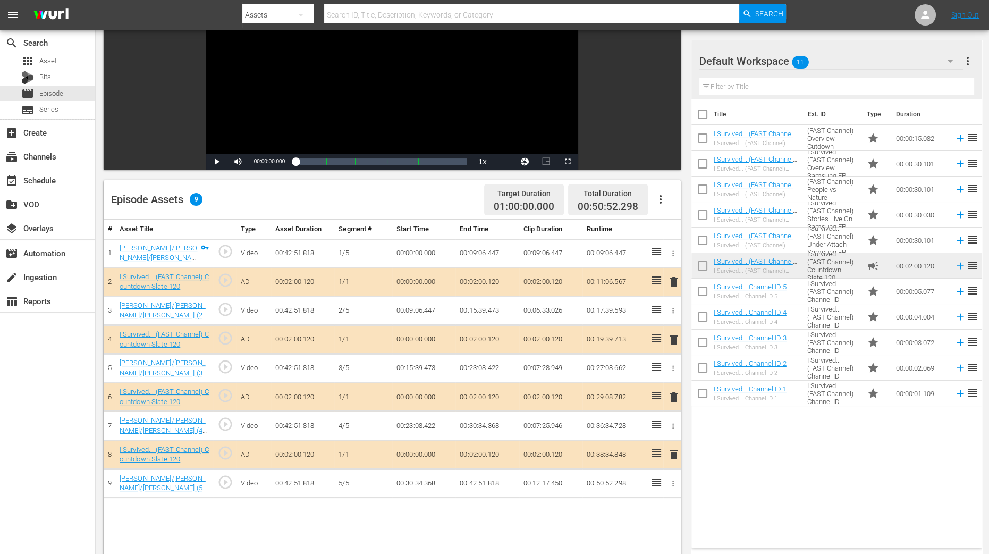
scroll to position [132, 0]
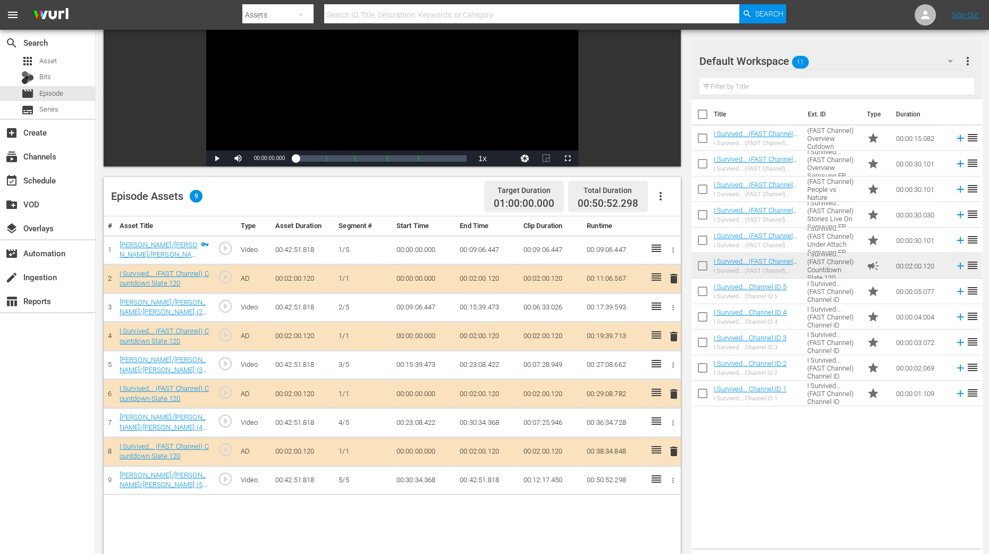
click at [672, 333] on span "delete" at bounding box center [674, 336] width 13 height 13
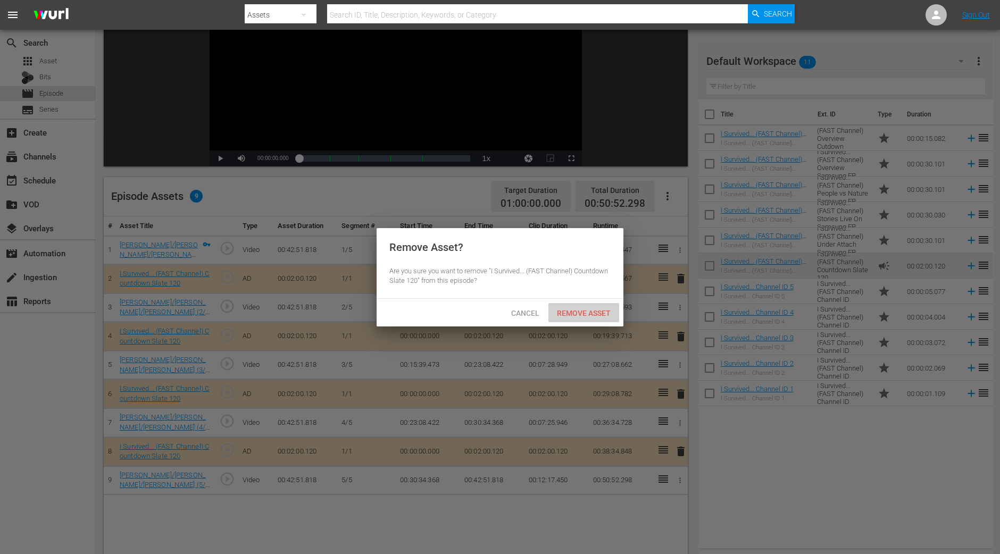
click at [603, 309] on span "Remove Asset" at bounding box center [583, 313] width 71 height 9
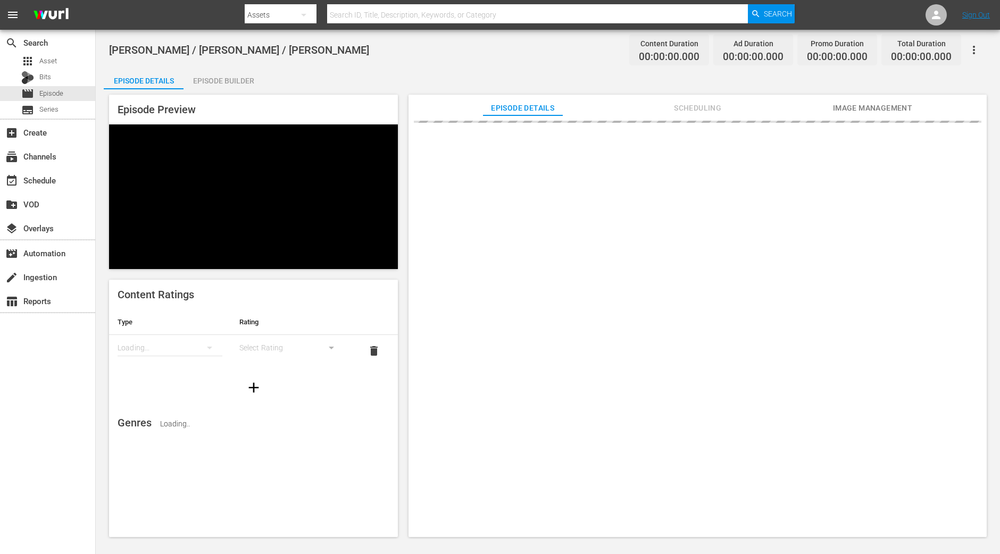
click at [222, 73] on div "Episode Builder" at bounding box center [223, 81] width 80 height 26
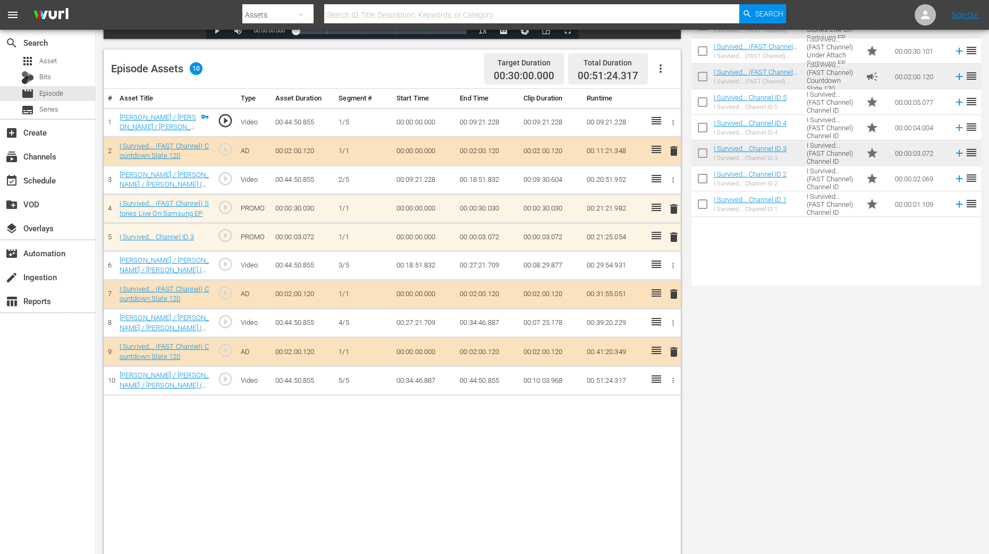
scroll to position [265, 0]
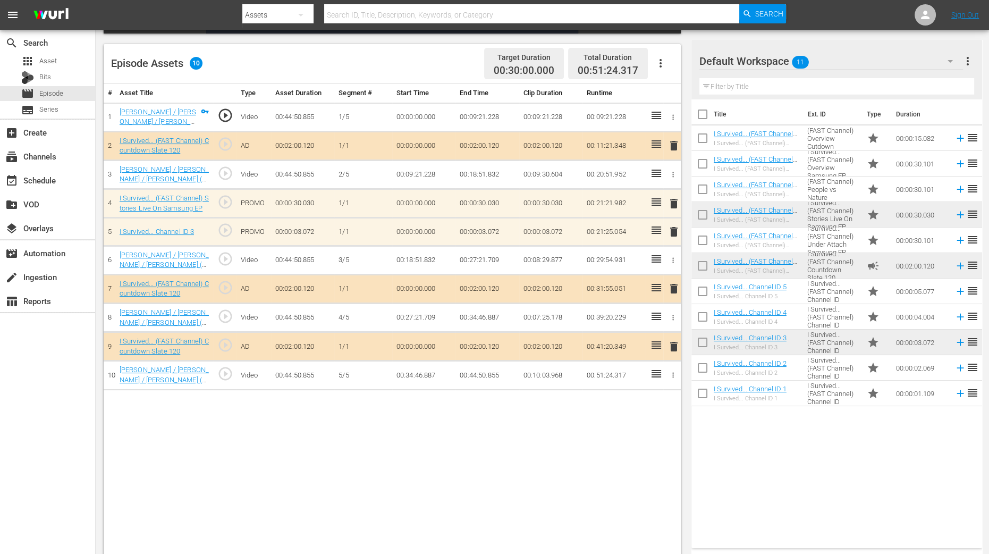
click at [673, 230] on span "delete" at bounding box center [674, 231] width 13 height 13
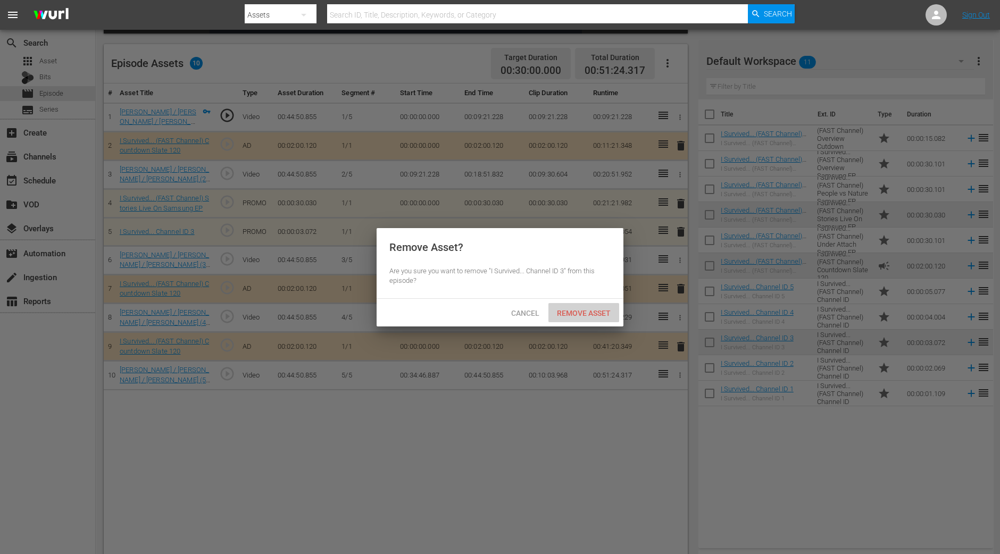
click at [594, 310] on span "Remove Asset" at bounding box center [583, 313] width 71 height 9
